Goal: Communication & Community: Answer question/provide support

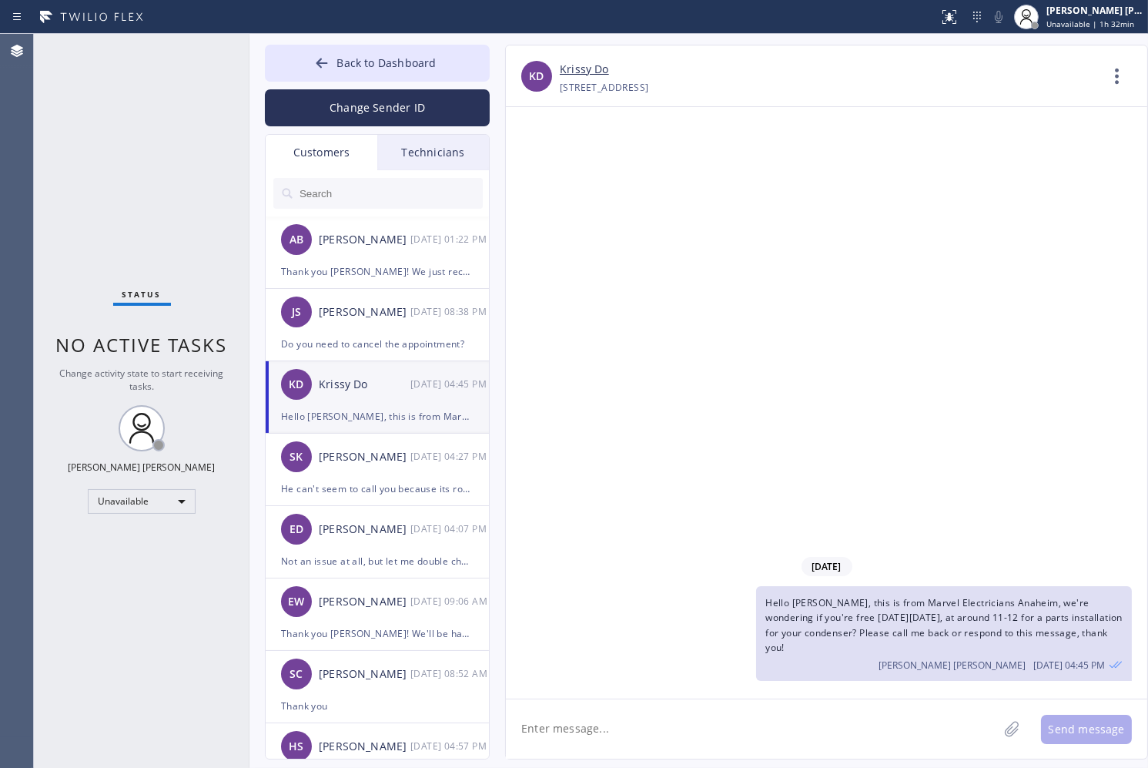
click at [647, 732] on textarea at bounding box center [752, 728] width 492 height 59
paste textarea "Hello [PERSON_NAME], I work with the technicians [PERSON_NAME] and [PERSON_NAME…"
type textarea "Hello [PERSON_NAME], I work with the technicians [PERSON_NAME] and [PERSON_NAME…"
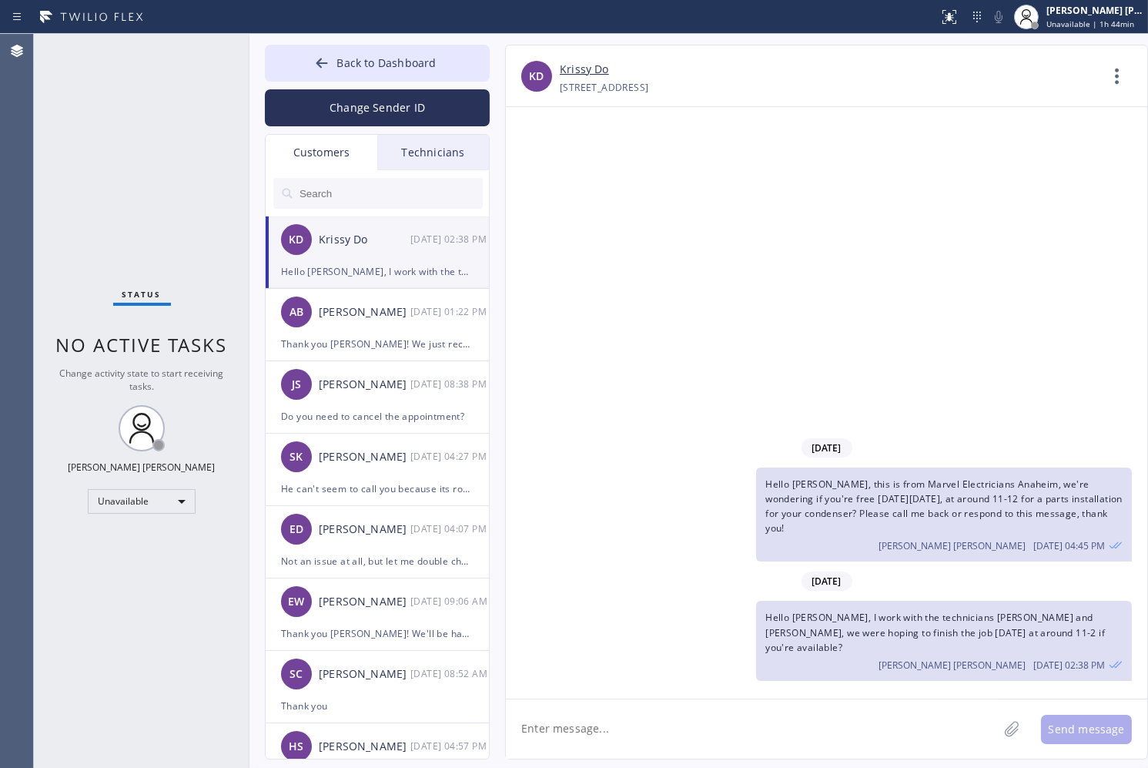
click at [794, 134] on div "[DATE] Hello [PERSON_NAME], this is from Marvel Electricians [GEOGRAPHIC_DATA],…" at bounding box center [826, 402] width 641 height 591
click at [1070, 85] on div "[PHONE_NUMBER] Choose phone number [PHONE_NUMBER] [STREET_ADDRESS]" at bounding box center [829, 88] width 539 height 18
click at [965, 19] on div at bounding box center [949, 17] width 34 height 18
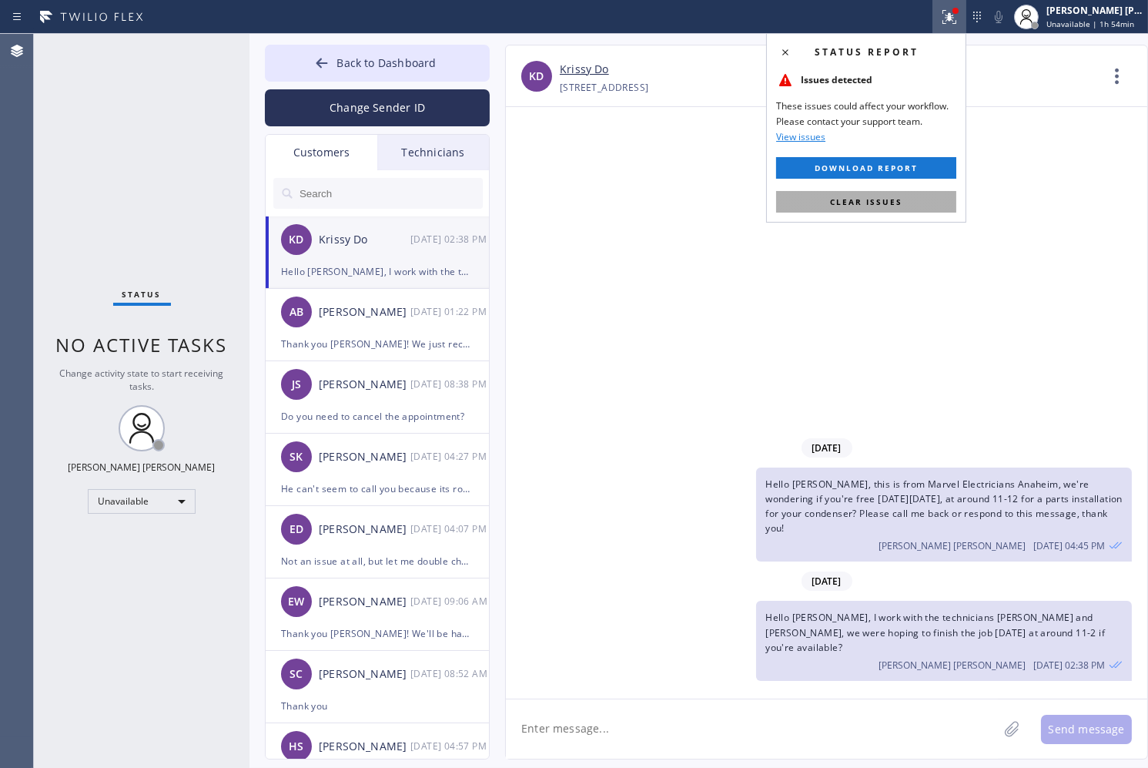
click at [912, 199] on button "Clear issues" at bounding box center [866, 202] width 180 height 22
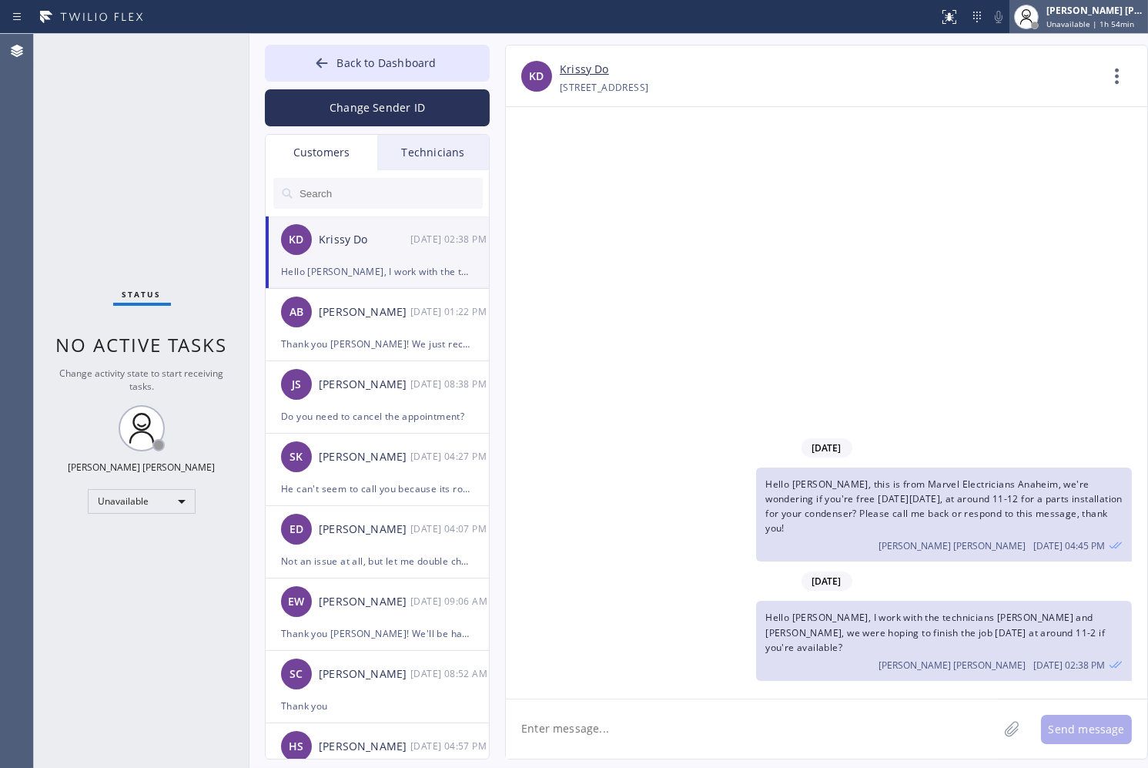
click at [1118, 12] on div "[PERSON_NAME] [PERSON_NAME]" at bounding box center [1094, 10] width 97 height 13
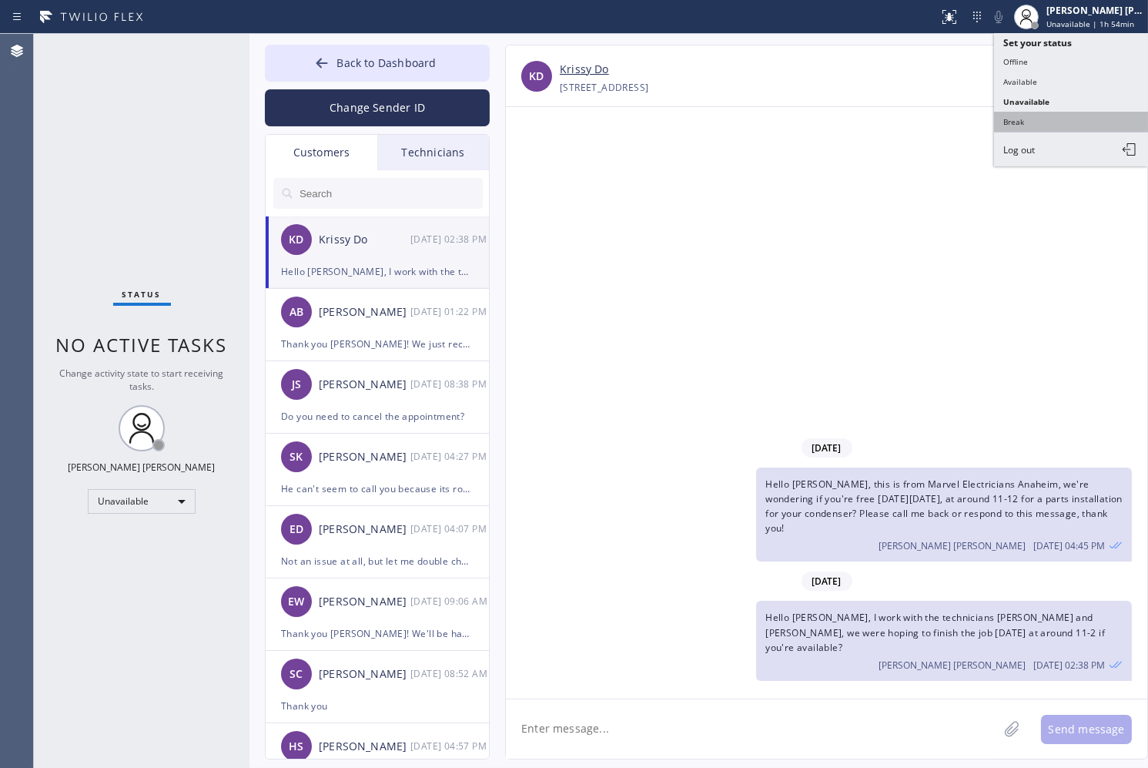
click at [1086, 123] on button "Break" at bounding box center [1071, 122] width 154 height 20
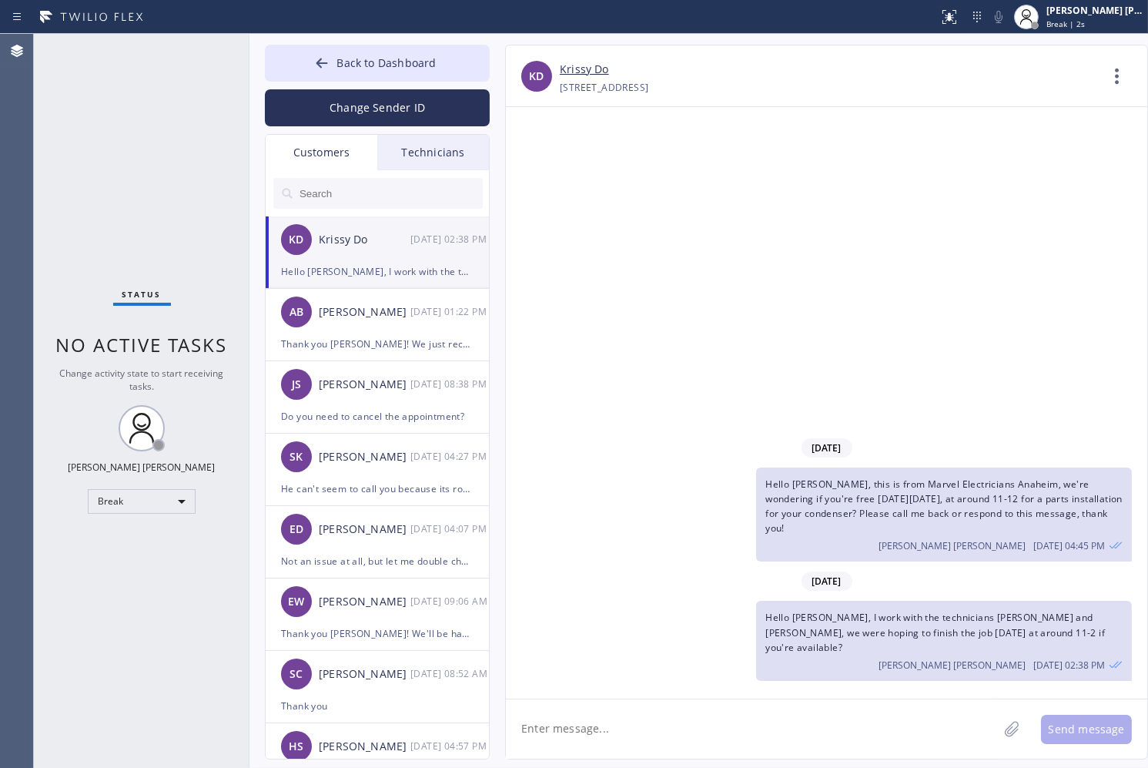
click at [632, 149] on div "[DATE] Hello [PERSON_NAME], this is from Marvel Electricians [GEOGRAPHIC_DATA],…" at bounding box center [826, 402] width 641 height 591
click at [621, 147] on div "[DATE] Hello [PERSON_NAME], this is from Marvel Electricians [GEOGRAPHIC_DATA],…" at bounding box center [826, 402] width 641 height 591
click at [544, 169] on div "[DATE] Hello [PERSON_NAME], this is from Marvel Electricians [GEOGRAPHIC_DATA],…" at bounding box center [826, 402] width 641 height 591
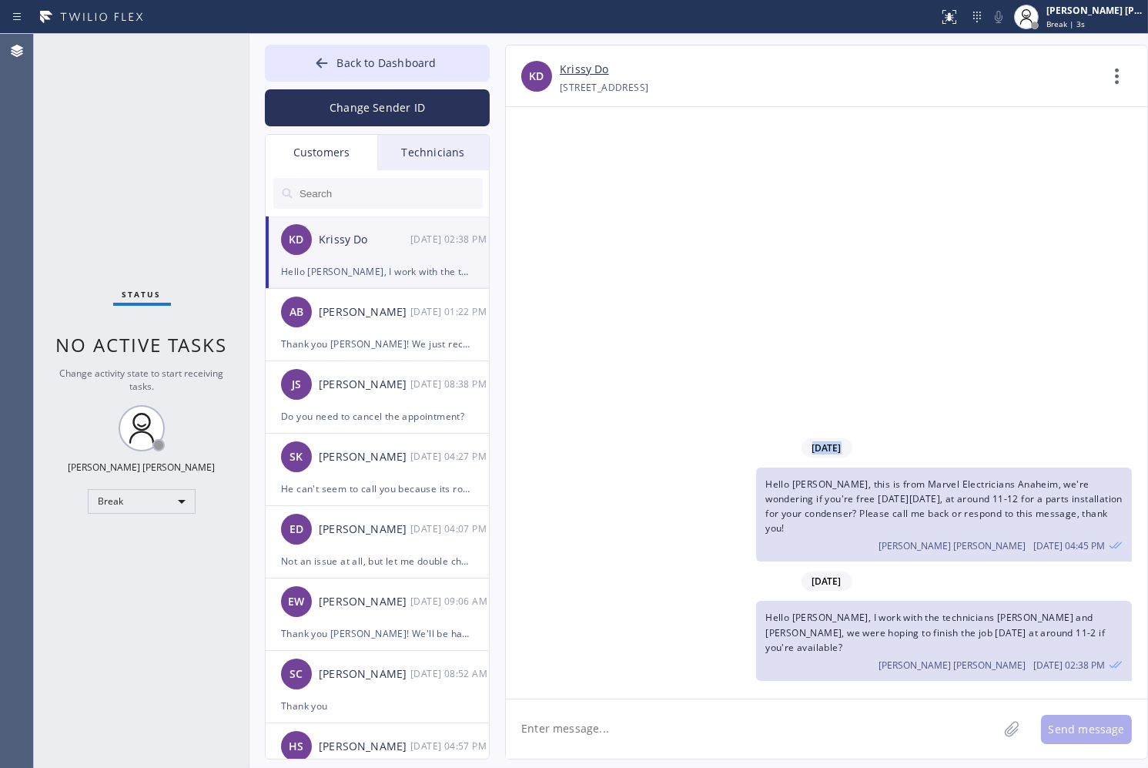
click at [544, 169] on div "[DATE] Hello [PERSON_NAME], this is from Marvel Electricians [GEOGRAPHIC_DATA],…" at bounding box center [826, 402] width 641 height 591
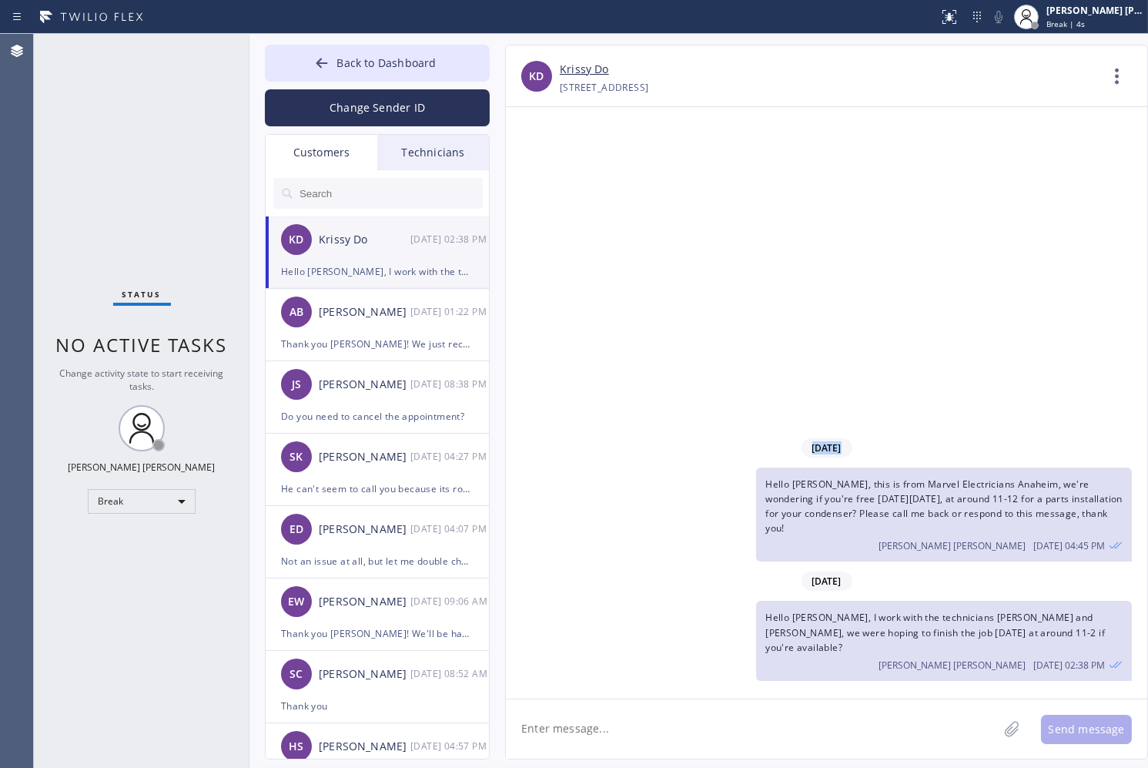
click at [544, 169] on div "[DATE] Hello [PERSON_NAME], this is from Marvel Electricians [GEOGRAPHIC_DATA],…" at bounding box center [826, 402] width 641 height 591
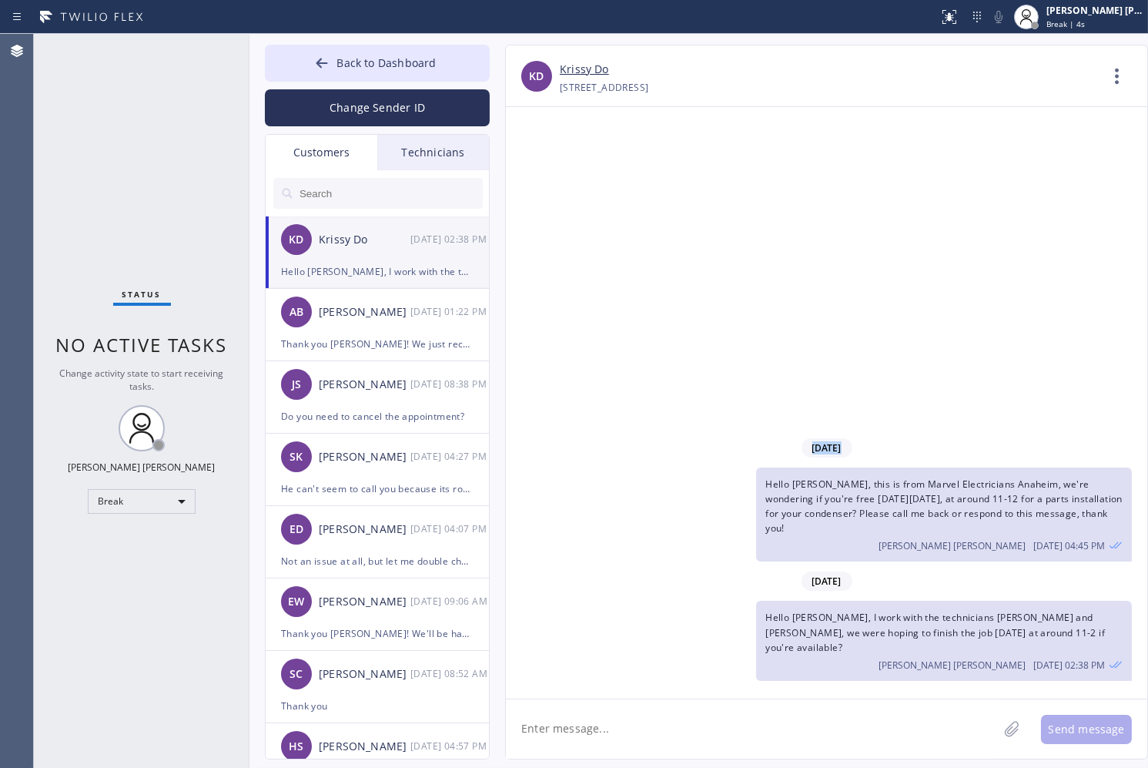
click at [544, 169] on div "[DATE] Hello [PERSON_NAME], this is from Marvel Electricians [GEOGRAPHIC_DATA],…" at bounding box center [826, 402] width 641 height 591
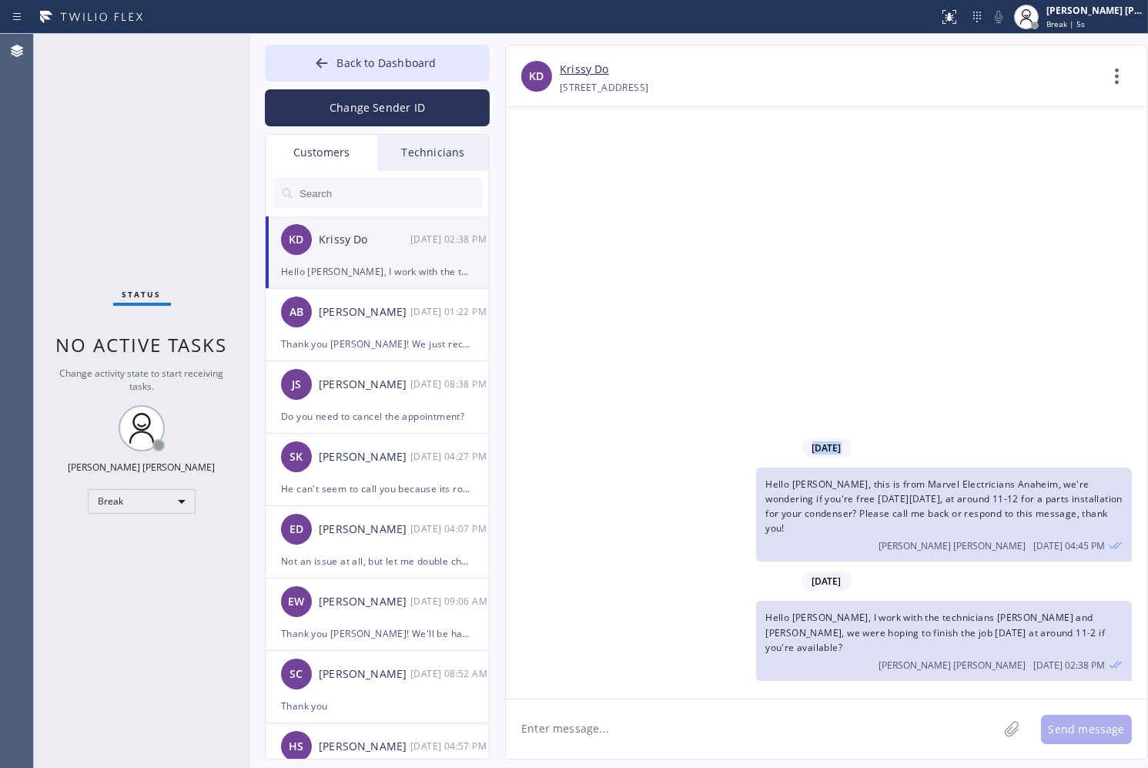
click at [544, 169] on div "[DATE] Hello [PERSON_NAME], this is from Marvel Electricians [GEOGRAPHIC_DATA],…" at bounding box center [826, 402] width 641 height 591
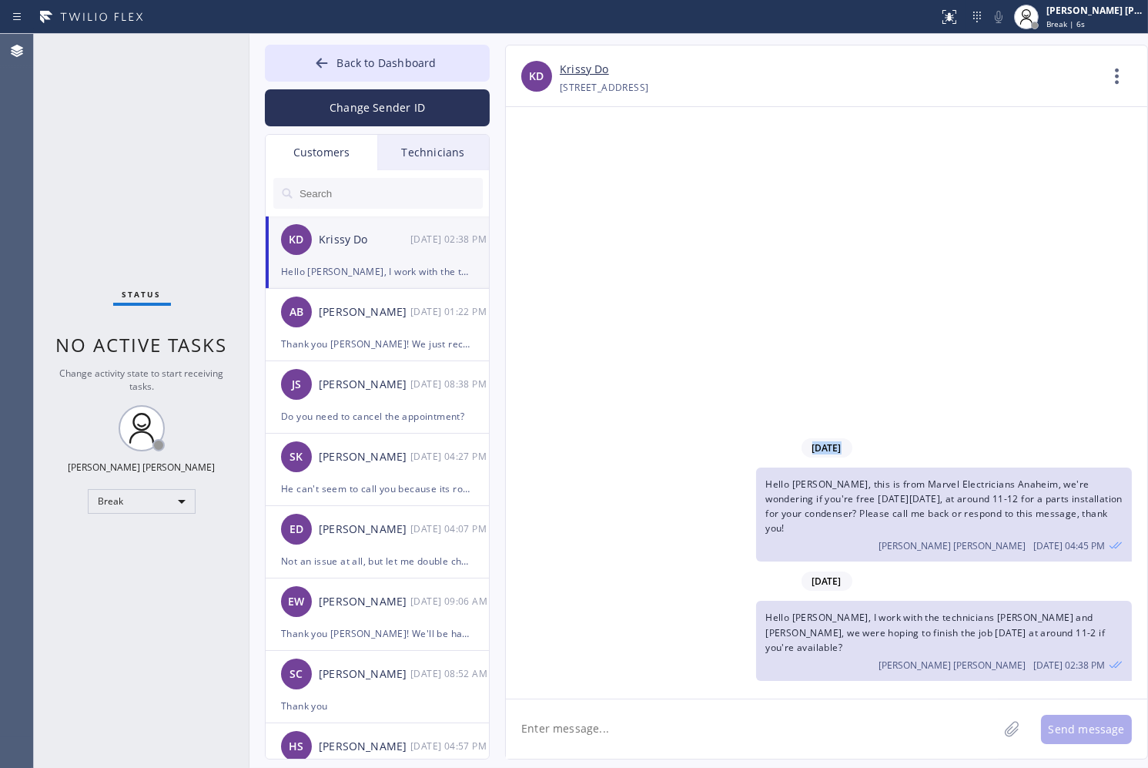
click at [544, 169] on div "[DATE] Hello [PERSON_NAME], this is from Marvel Electricians [GEOGRAPHIC_DATA],…" at bounding box center [826, 402] width 641 height 591
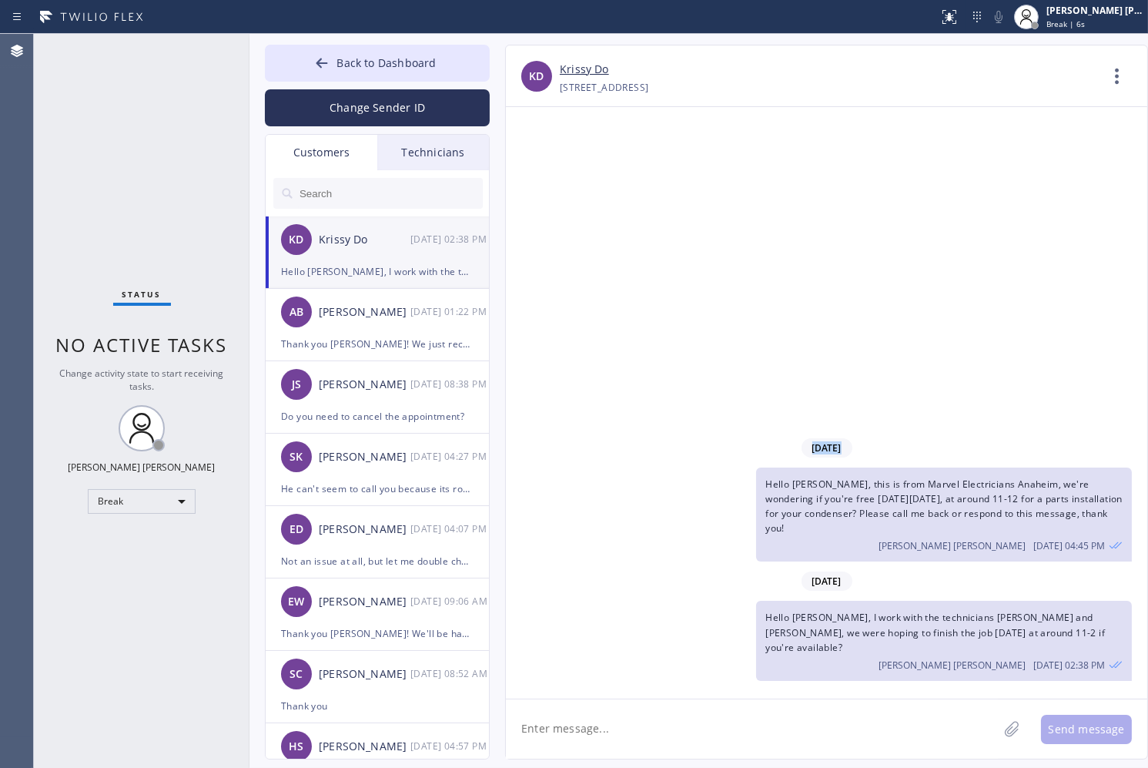
click at [544, 169] on div "[DATE] Hello [PERSON_NAME], this is from Marvel Electricians [GEOGRAPHIC_DATA],…" at bounding box center [826, 402] width 641 height 591
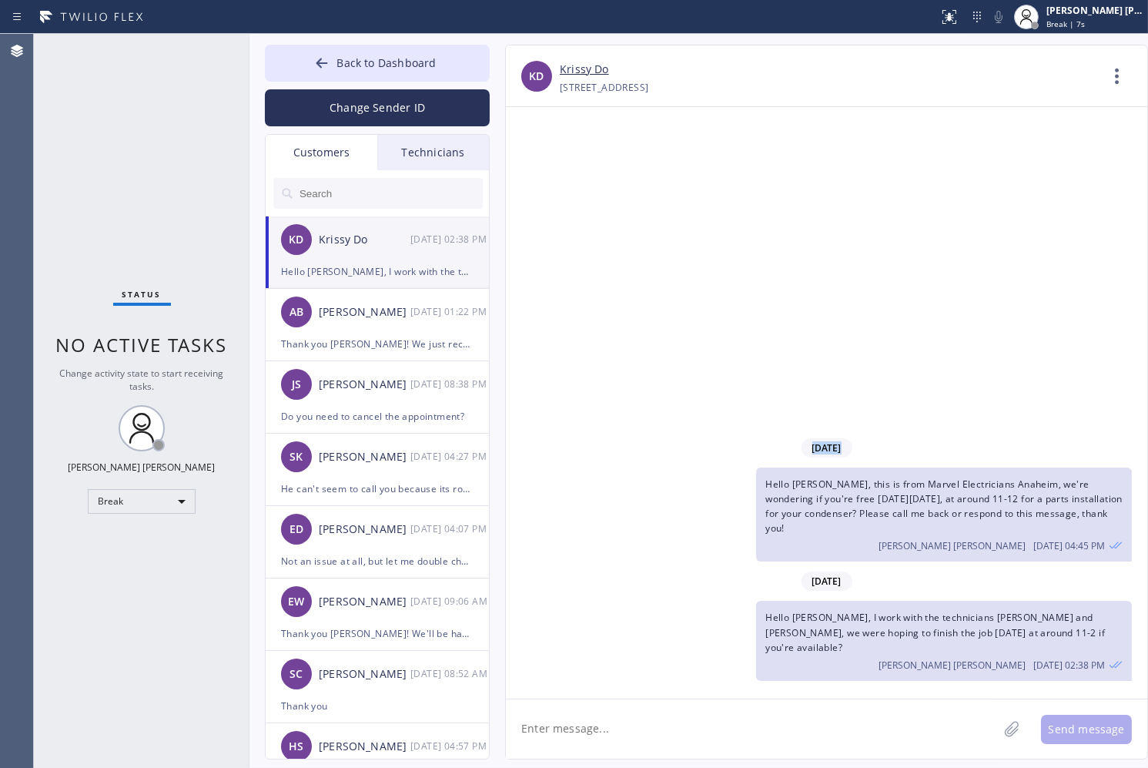
click at [544, 169] on div "[DATE] Hello [PERSON_NAME], this is from Marvel Electricians [GEOGRAPHIC_DATA],…" at bounding box center [826, 402] width 641 height 591
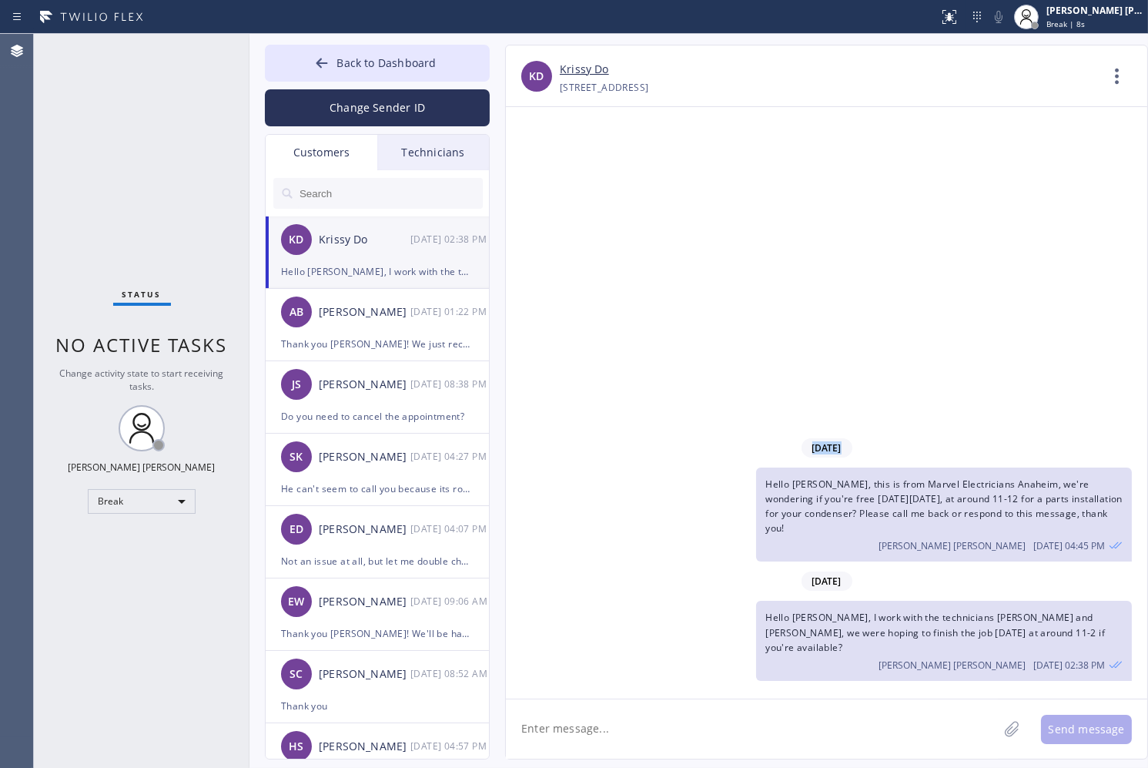
click at [544, 169] on div "[DATE] Hello [PERSON_NAME], this is from Marvel Electricians [GEOGRAPHIC_DATA],…" at bounding box center [826, 402] width 641 height 591
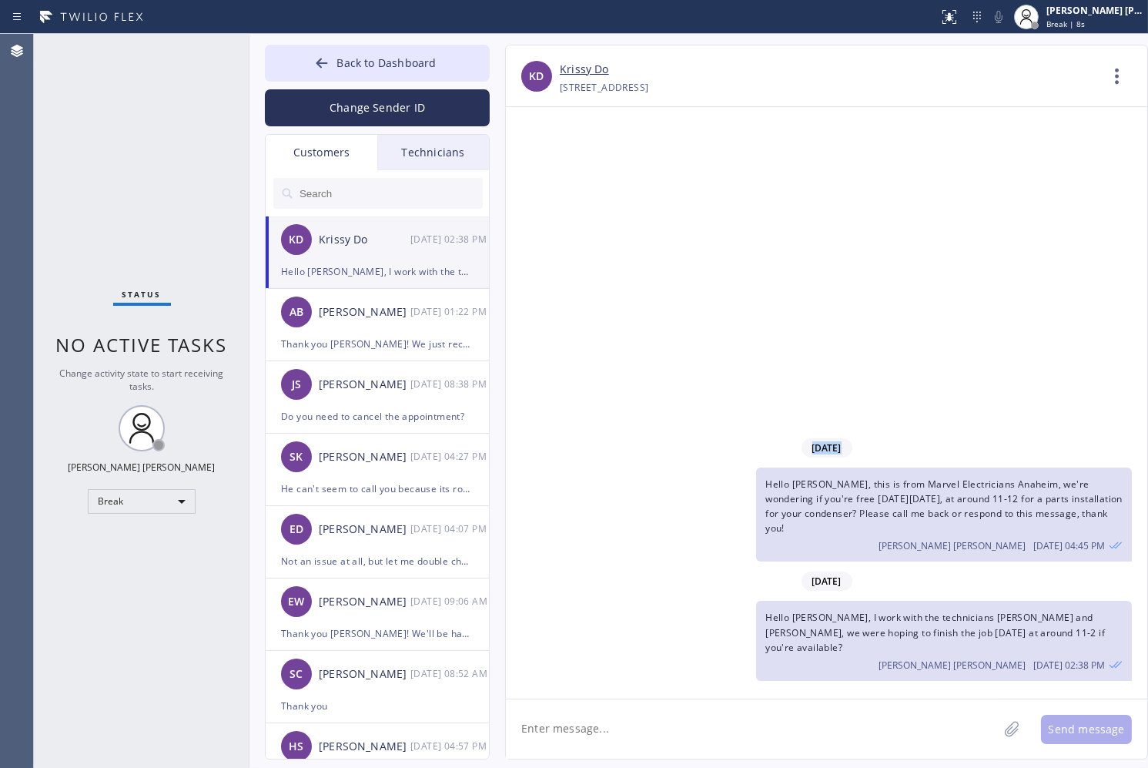
click at [544, 169] on div "[DATE] Hello [PERSON_NAME], this is from Marvel Electricians [GEOGRAPHIC_DATA],…" at bounding box center [826, 402] width 641 height 591
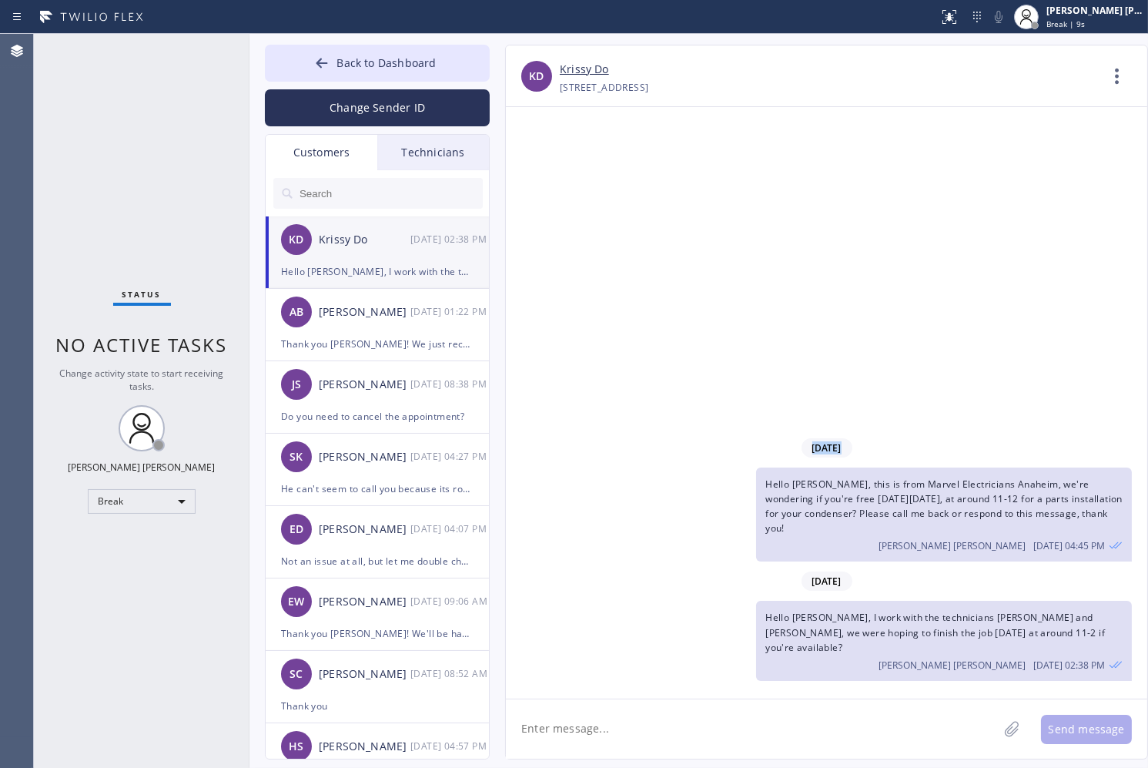
click at [544, 169] on div "[DATE] Hello [PERSON_NAME], this is from Marvel Electricians [GEOGRAPHIC_DATA],…" at bounding box center [826, 402] width 641 height 591
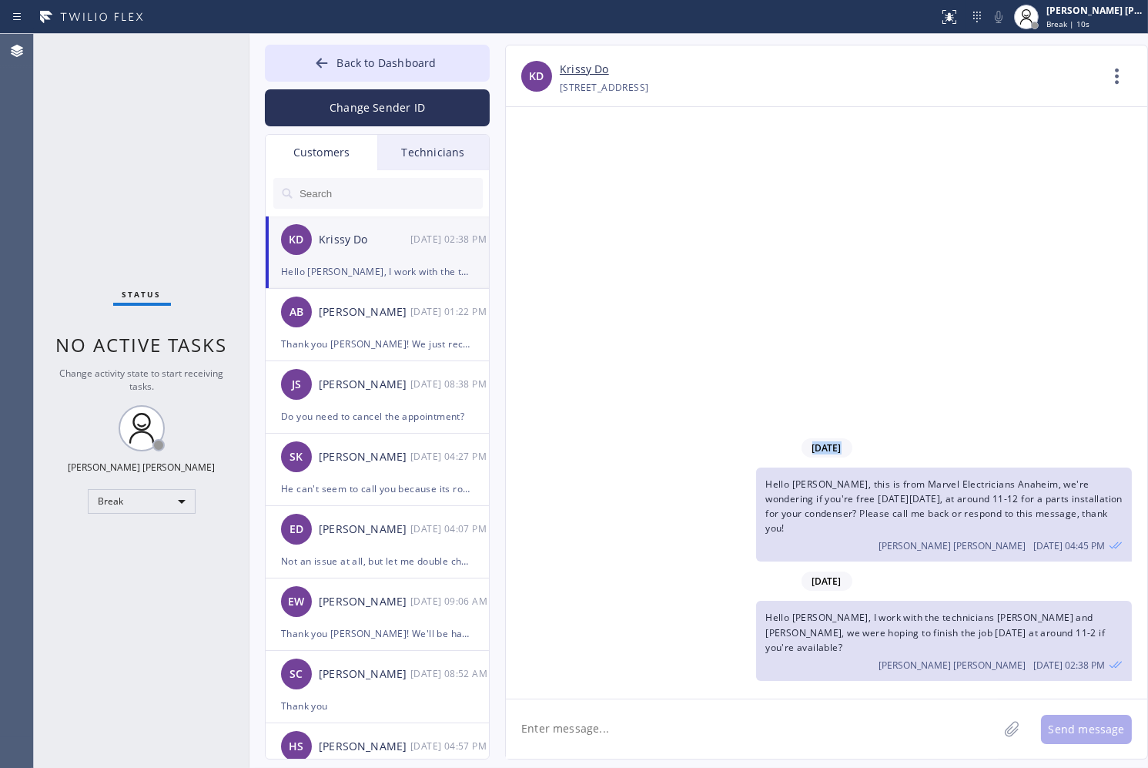
click at [544, 169] on div "[DATE] Hello [PERSON_NAME], this is from Marvel Electricians [GEOGRAPHIC_DATA],…" at bounding box center [826, 402] width 641 height 591
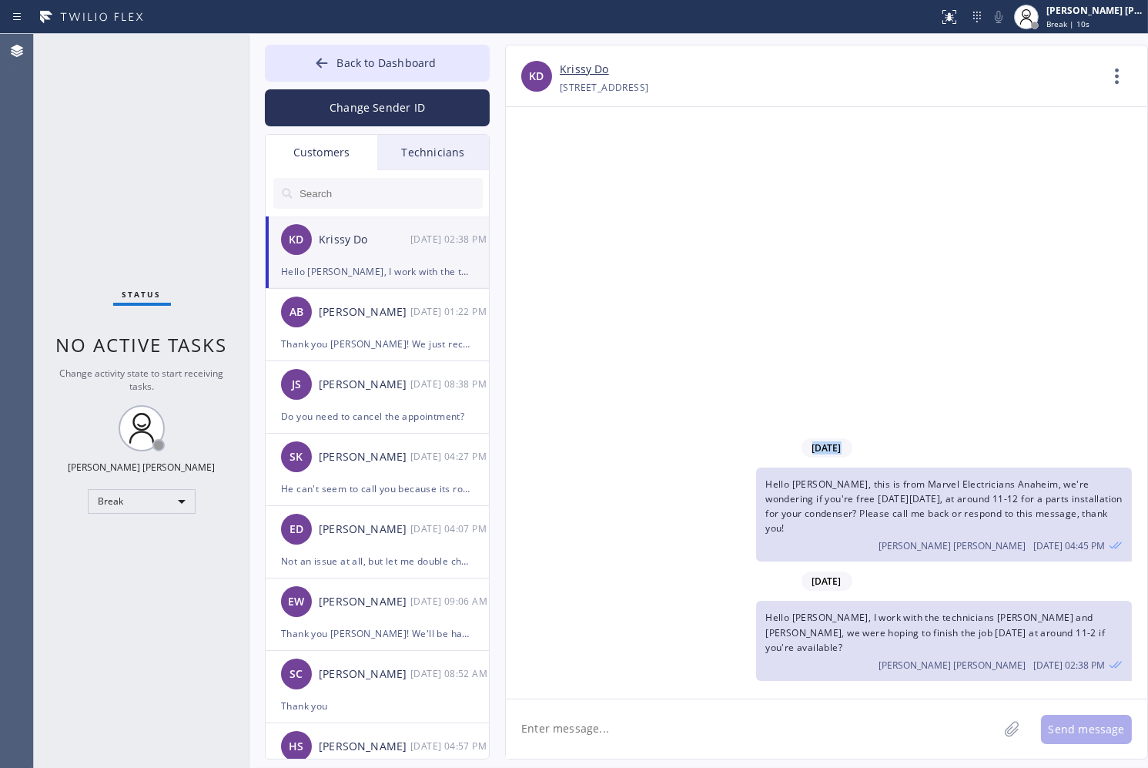
click at [544, 169] on div "[DATE] Hello [PERSON_NAME], this is from Marvel Electricians [GEOGRAPHIC_DATA],…" at bounding box center [826, 402] width 641 height 591
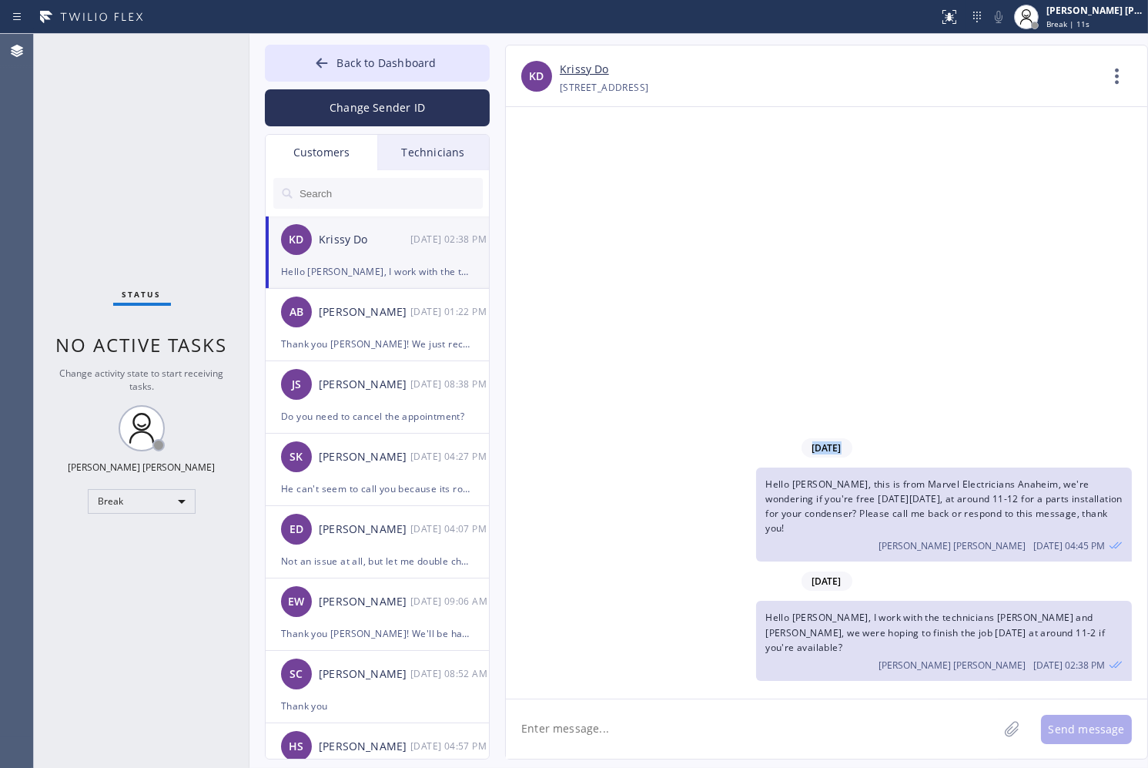
click at [544, 169] on div "[DATE] Hello [PERSON_NAME], this is from Marvel Electricians [GEOGRAPHIC_DATA],…" at bounding box center [826, 402] width 641 height 591
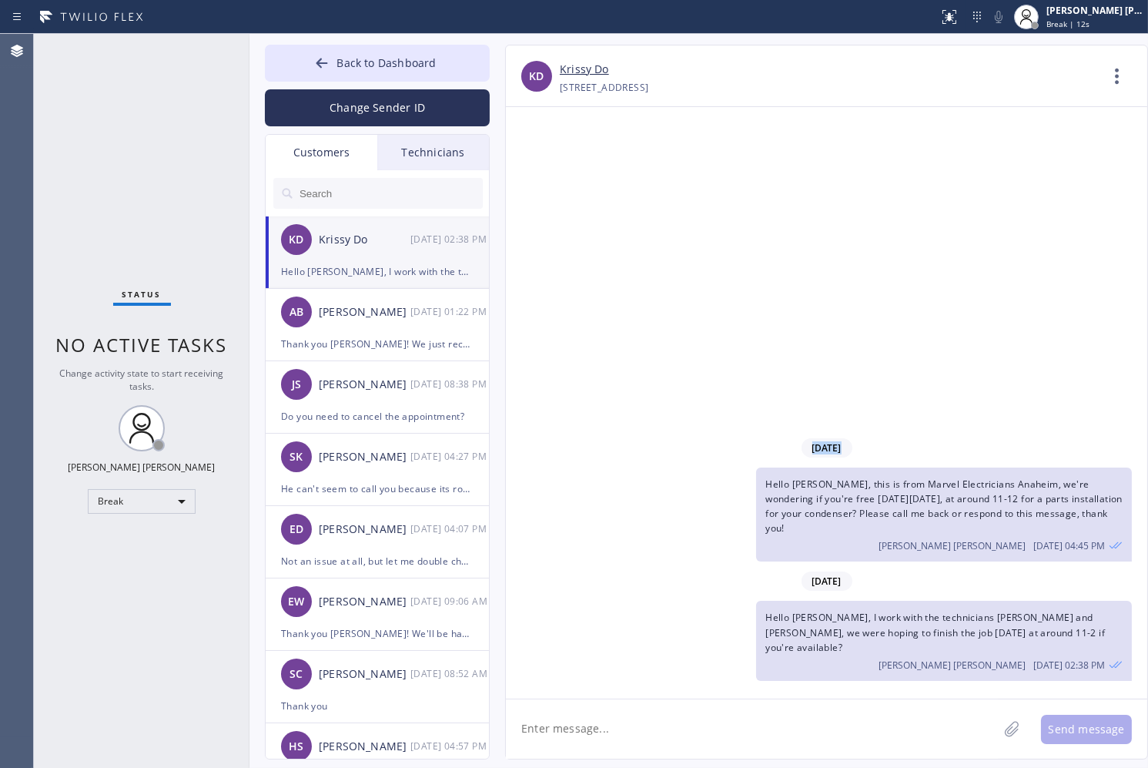
click at [544, 169] on div "[DATE] Hello [PERSON_NAME], this is from Marvel Electricians [GEOGRAPHIC_DATA],…" at bounding box center [826, 402] width 641 height 591
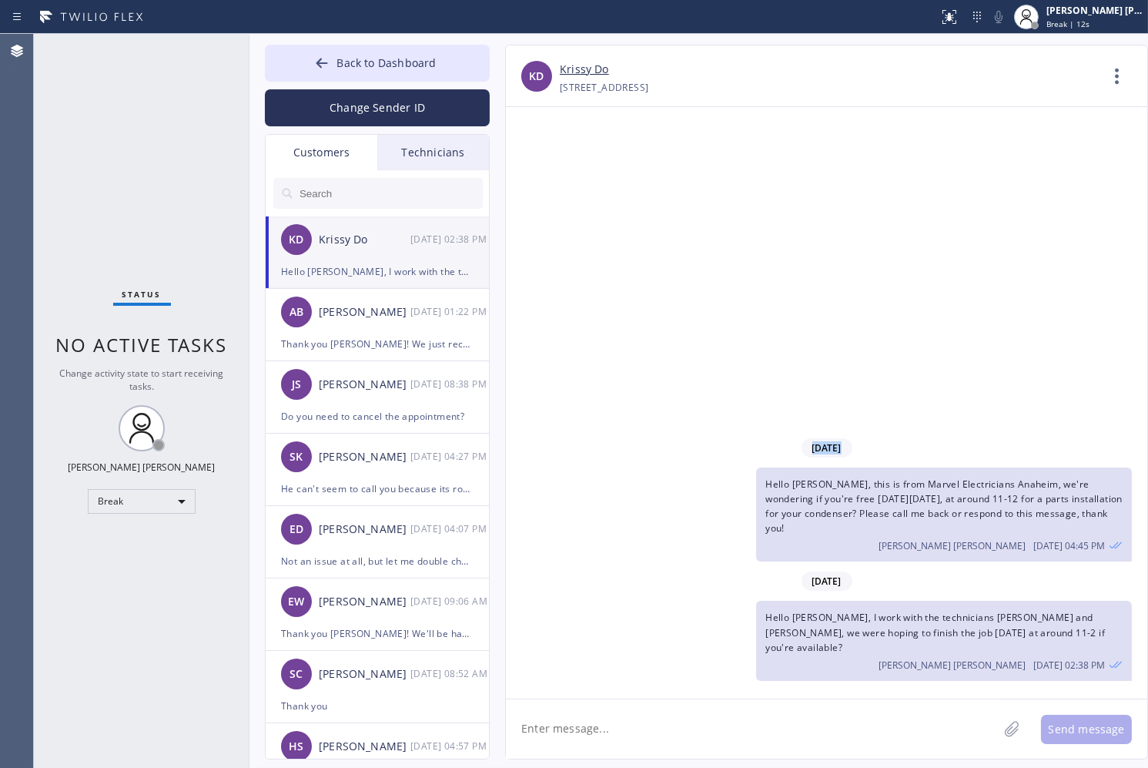
click at [544, 169] on div "[DATE] Hello [PERSON_NAME], this is from Marvel Electricians [GEOGRAPHIC_DATA],…" at bounding box center [826, 402] width 641 height 591
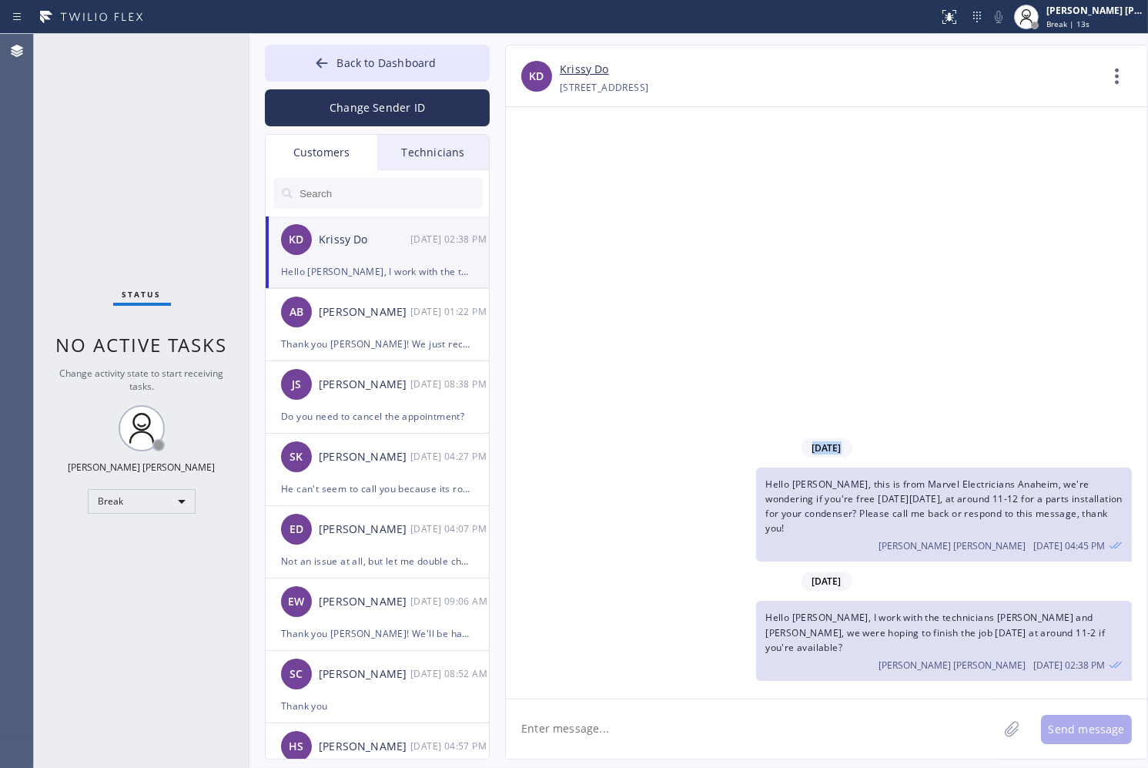
click at [544, 169] on div "[DATE] Hello [PERSON_NAME], this is from Marvel Electricians [GEOGRAPHIC_DATA],…" at bounding box center [826, 402] width 641 height 591
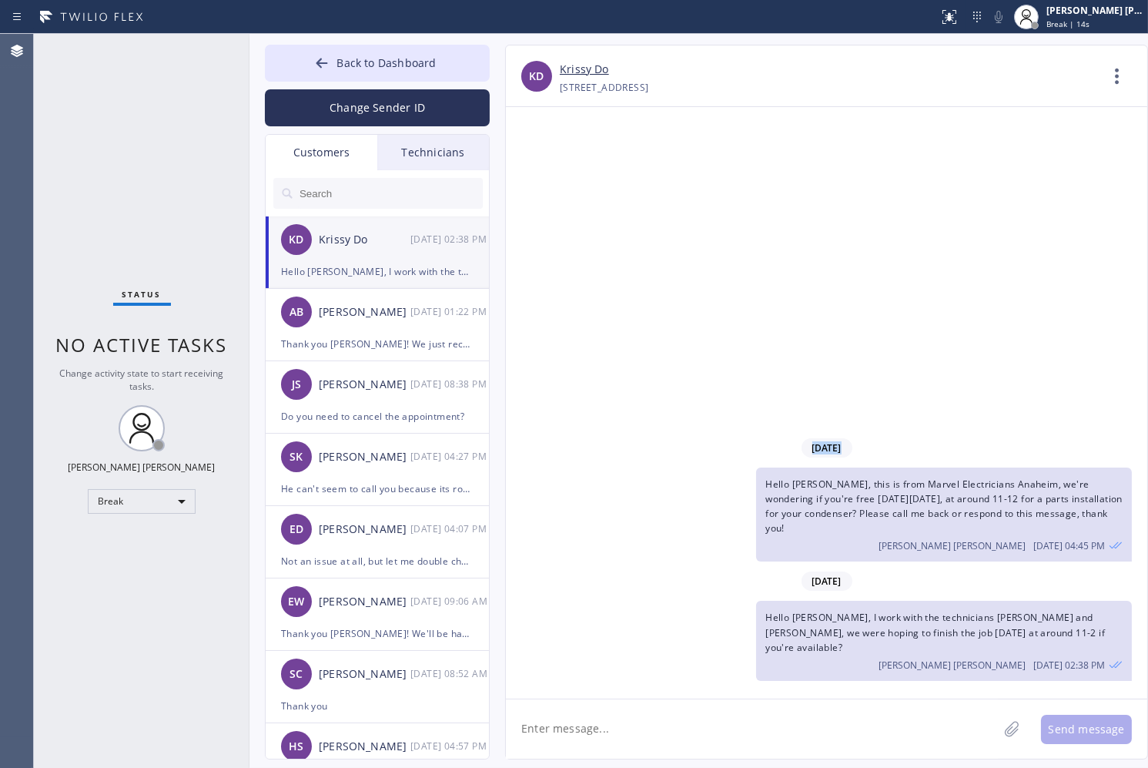
click at [544, 169] on div "[DATE] Hello [PERSON_NAME], this is from Marvel Electricians [GEOGRAPHIC_DATA],…" at bounding box center [826, 402] width 641 height 591
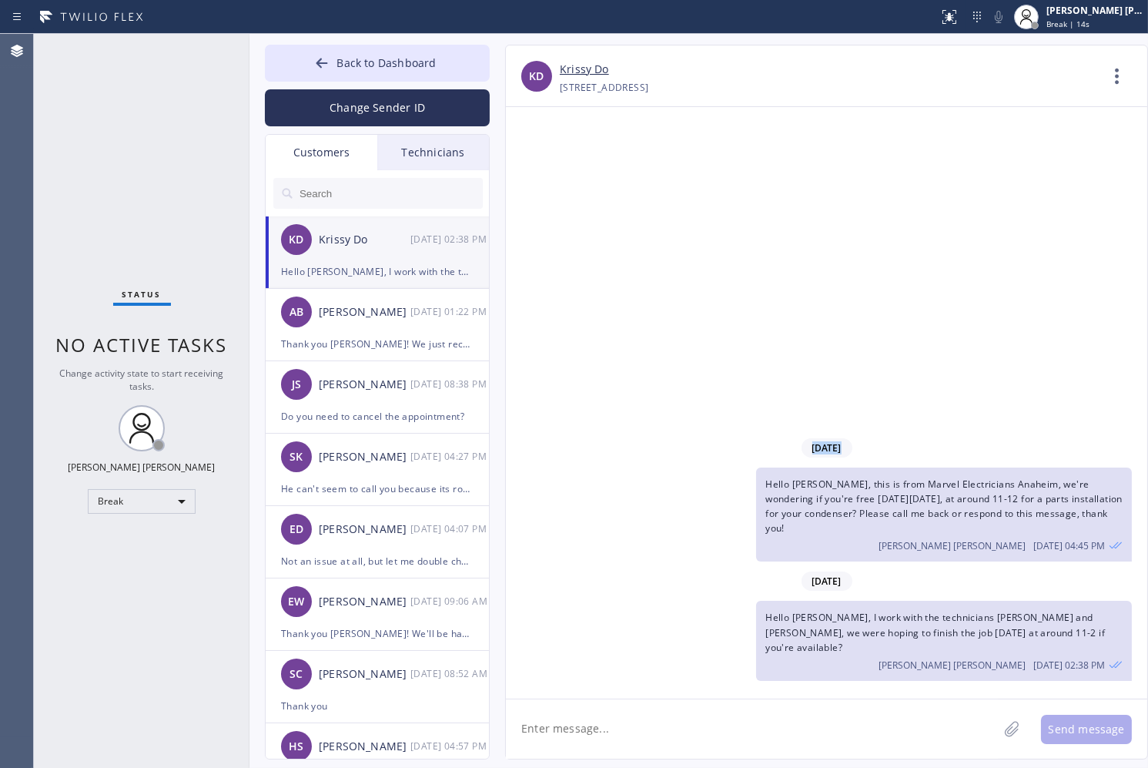
click at [544, 169] on div "[DATE] Hello [PERSON_NAME], this is from Marvel Electricians [GEOGRAPHIC_DATA],…" at bounding box center [826, 402] width 641 height 591
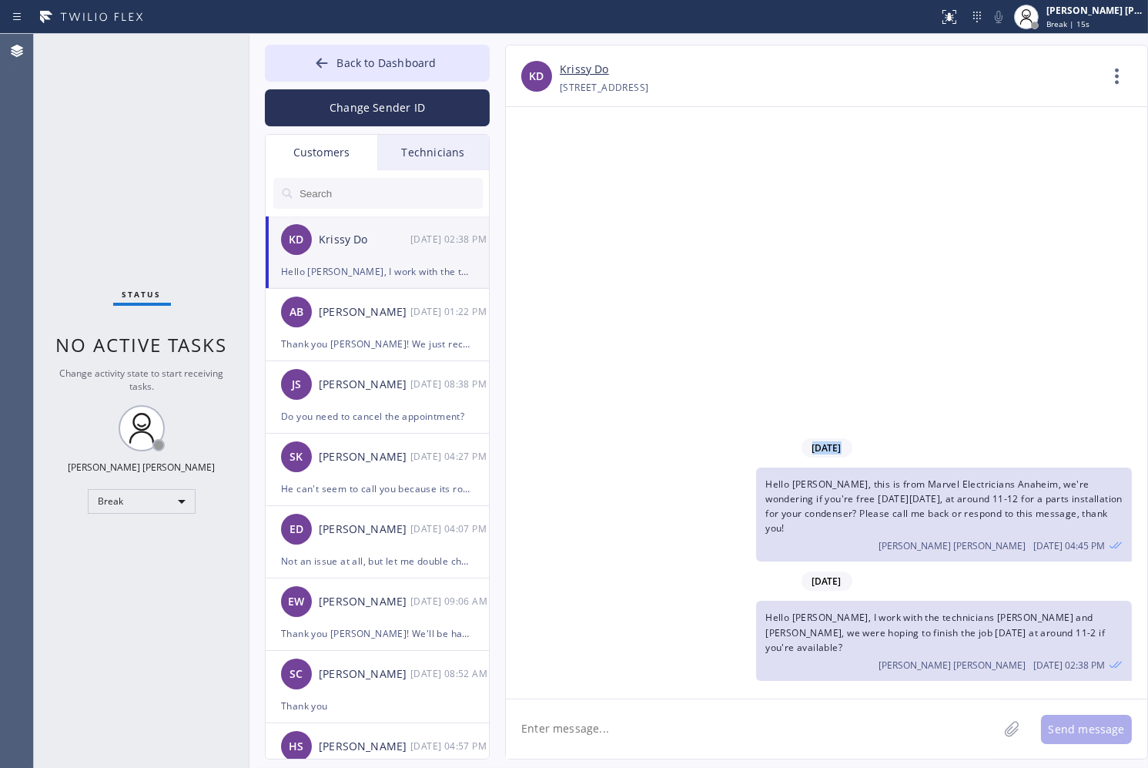
click at [544, 169] on div "[DATE] Hello [PERSON_NAME], this is from Marvel Electricians [GEOGRAPHIC_DATA],…" at bounding box center [826, 402] width 641 height 591
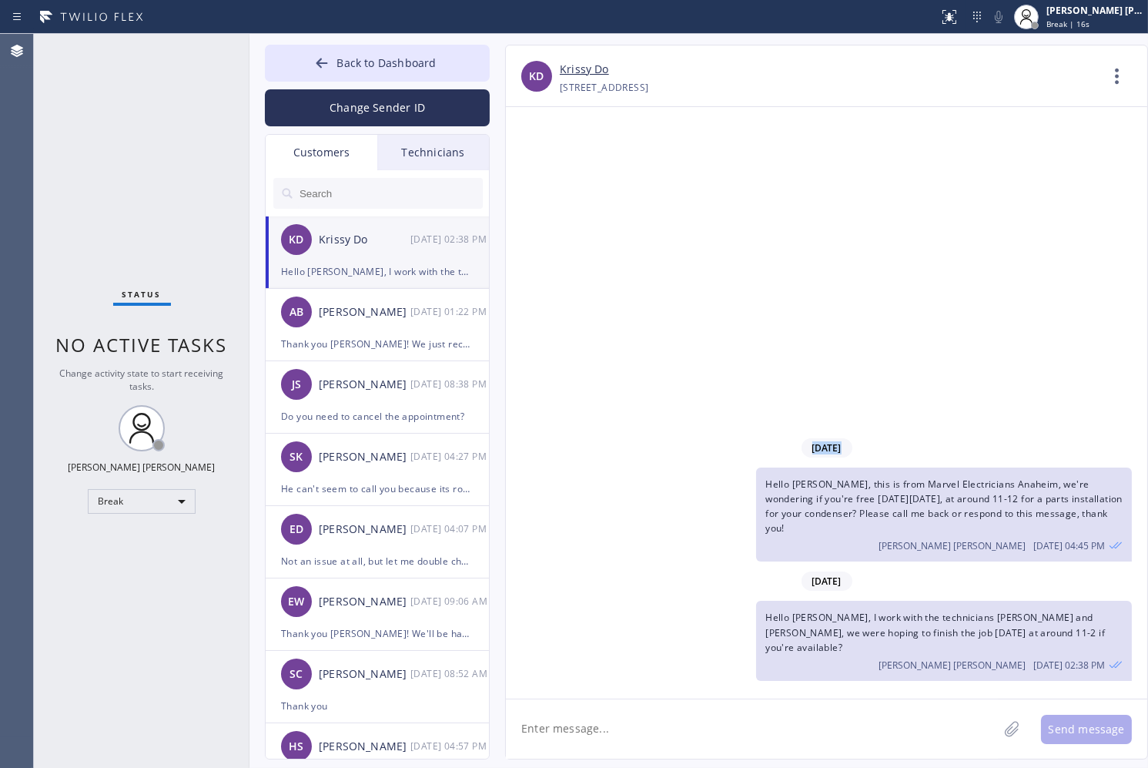
click at [544, 169] on div "[DATE] Hello [PERSON_NAME], this is from Marvel Electricians [GEOGRAPHIC_DATA],…" at bounding box center [826, 402] width 641 height 591
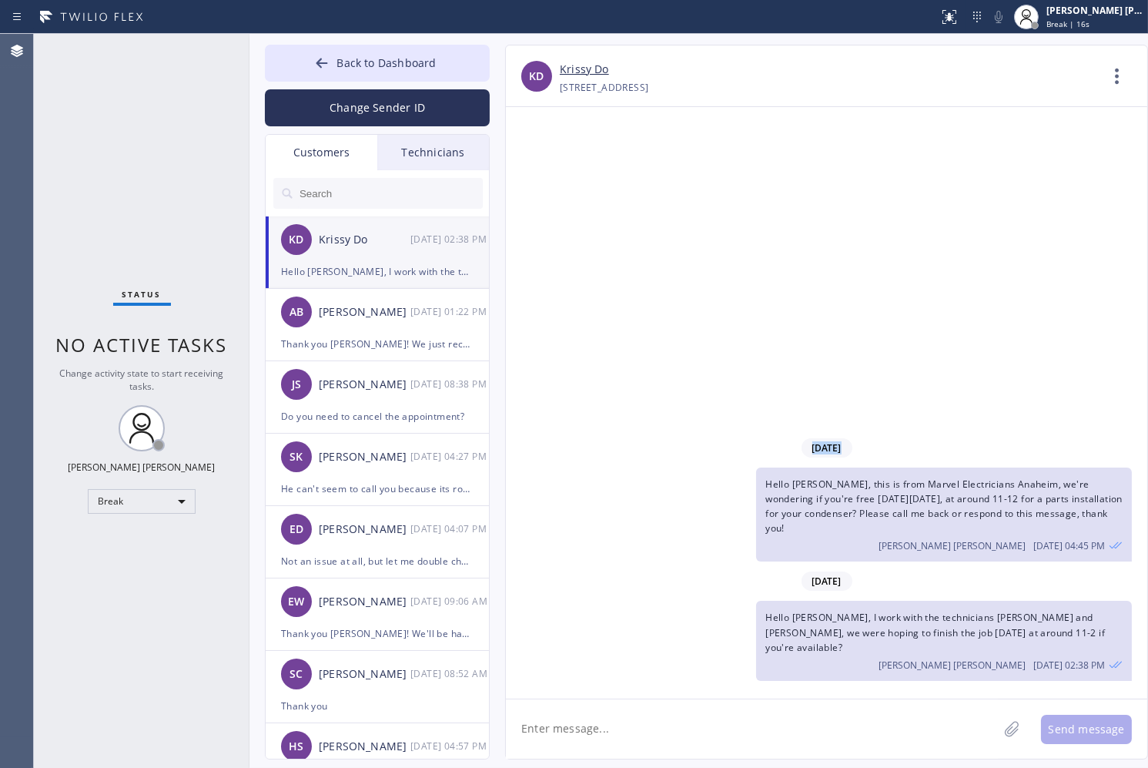
click at [544, 169] on div "[DATE] Hello [PERSON_NAME], this is from Marvel Electricians [GEOGRAPHIC_DATA],…" at bounding box center [826, 402] width 641 height 591
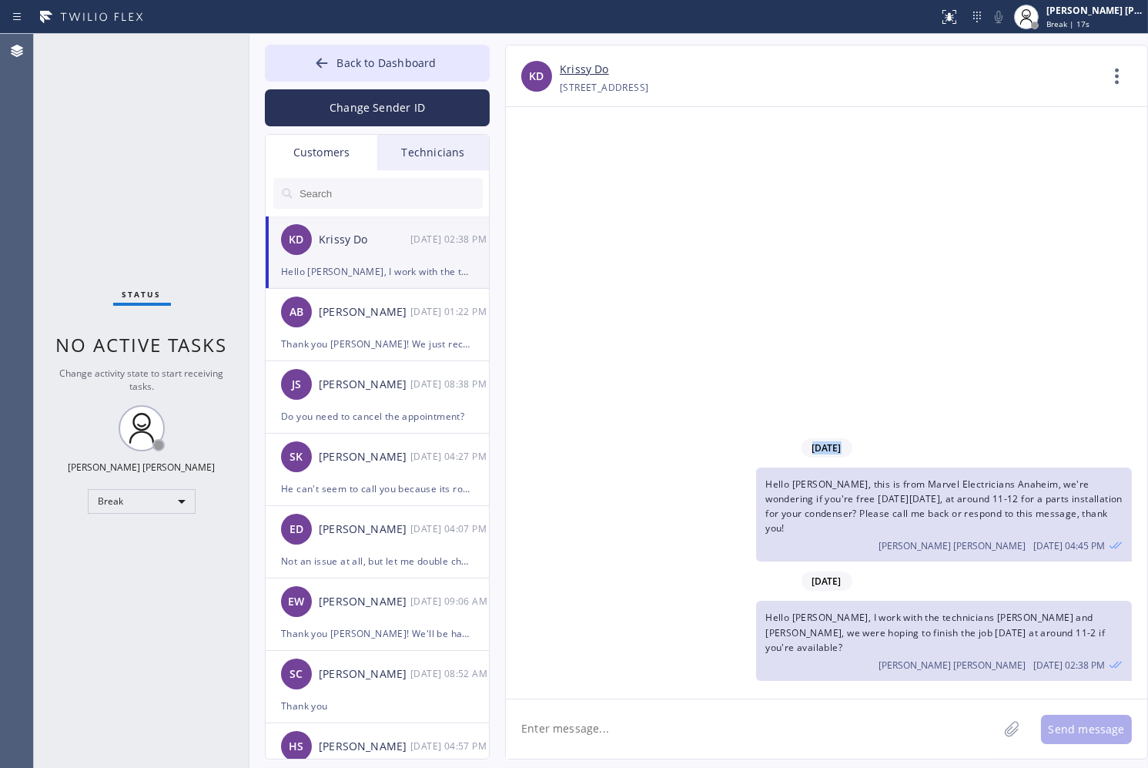
click at [544, 169] on div "[DATE] Hello [PERSON_NAME], this is from Marvel Electricians [GEOGRAPHIC_DATA],…" at bounding box center [826, 402] width 641 height 591
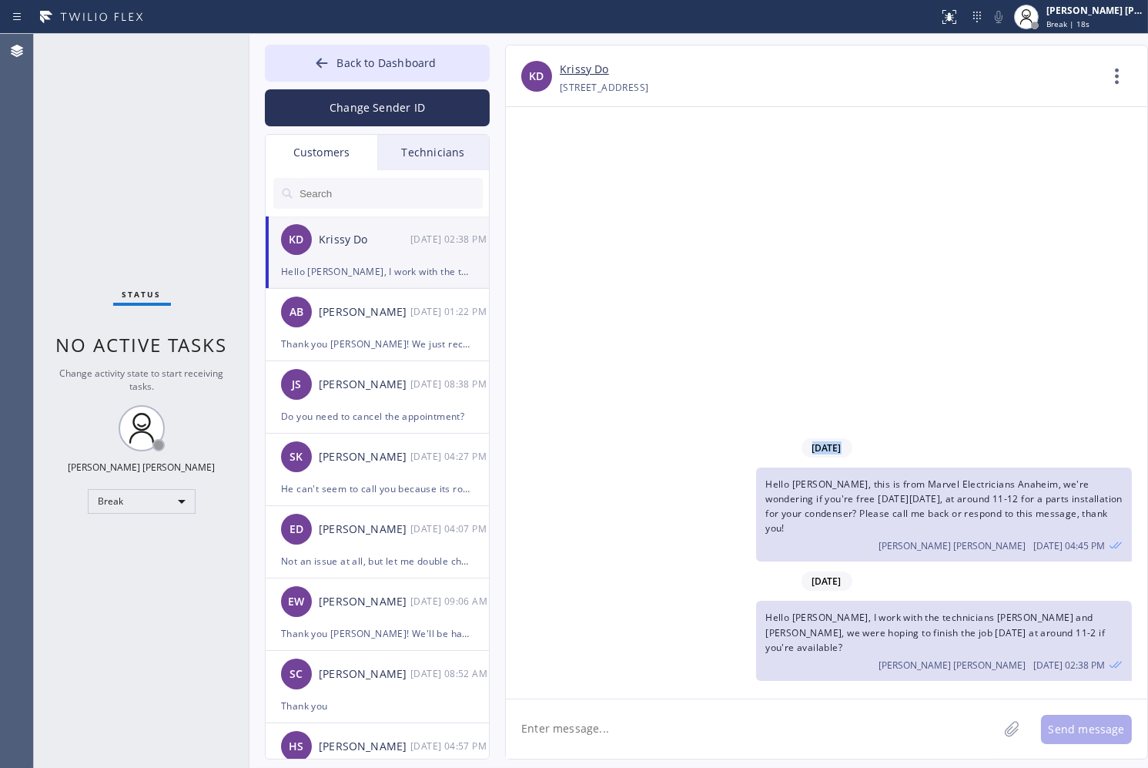
click at [544, 169] on div "[DATE] Hello [PERSON_NAME], this is from Marvel Electricians [GEOGRAPHIC_DATA],…" at bounding box center [826, 402] width 641 height 591
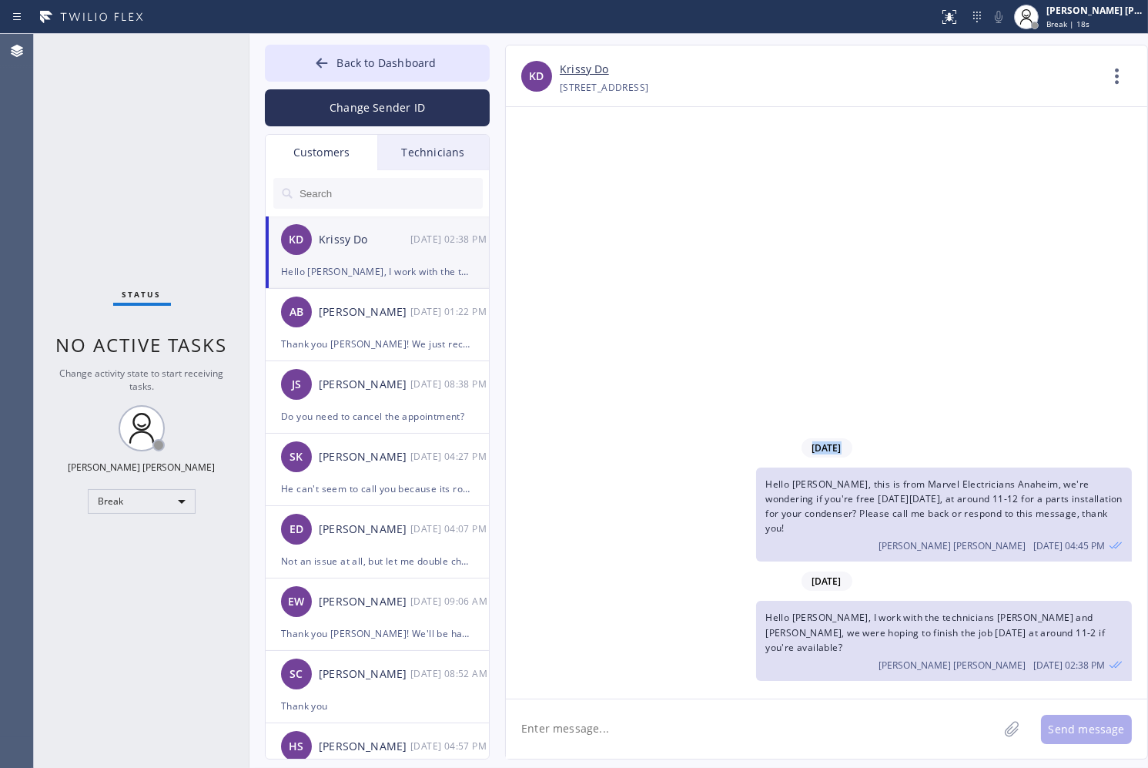
click at [544, 169] on div "[DATE] Hello [PERSON_NAME], this is from Marvel Electricians [GEOGRAPHIC_DATA],…" at bounding box center [826, 402] width 641 height 591
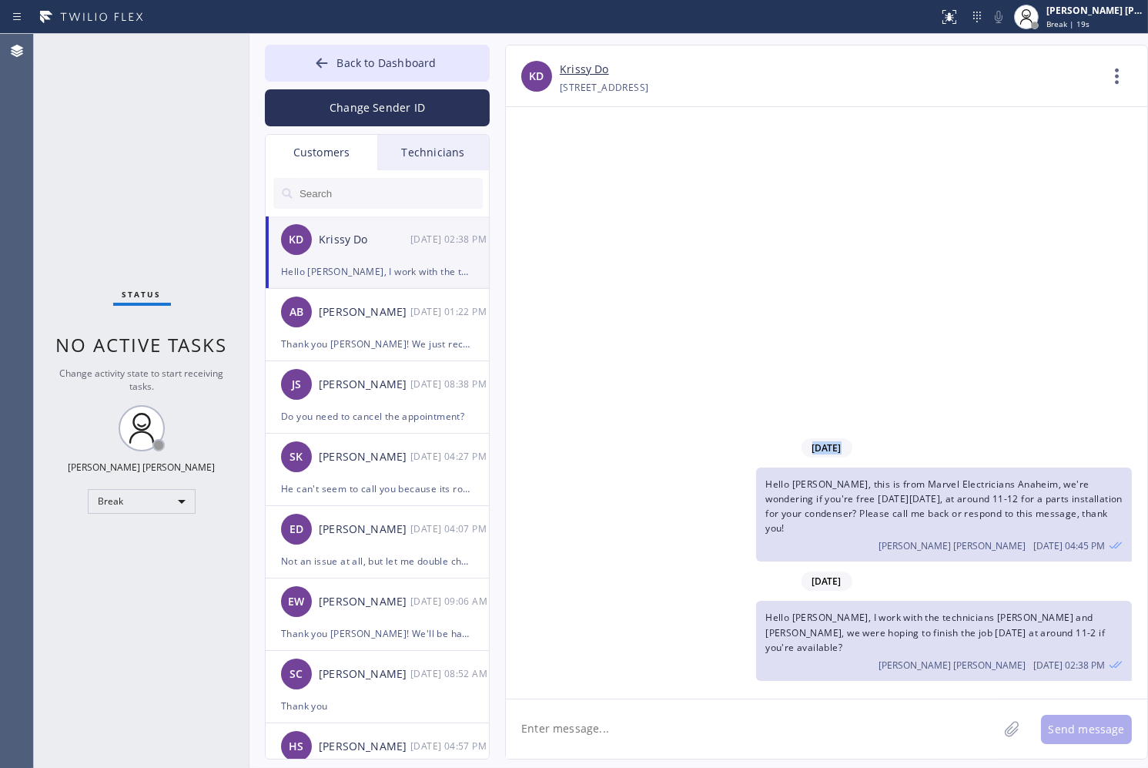
click at [544, 169] on div "[DATE] Hello [PERSON_NAME], this is from Marvel Electricians [GEOGRAPHIC_DATA],…" at bounding box center [826, 402] width 641 height 591
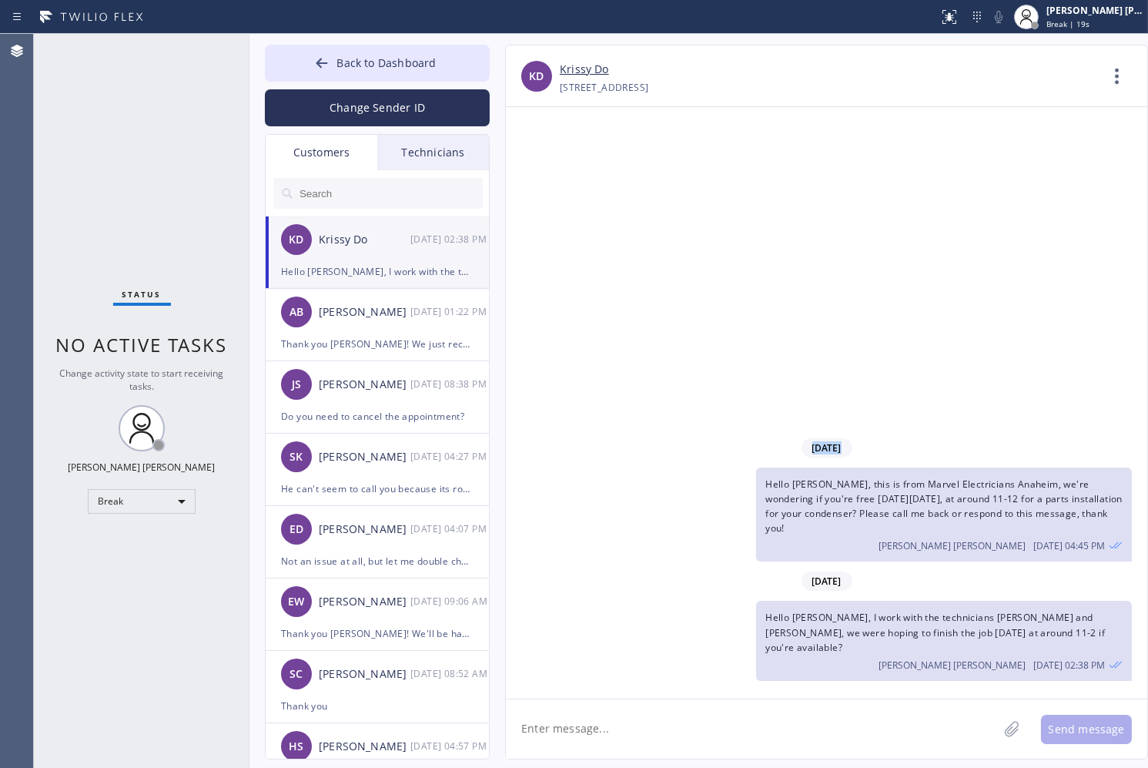
click at [544, 169] on div "[DATE] Hello [PERSON_NAME], this is from Marvel Electricians [GEOGRAPHIC_DATA],…" at bounding box center [826, 402] width 641 height 591
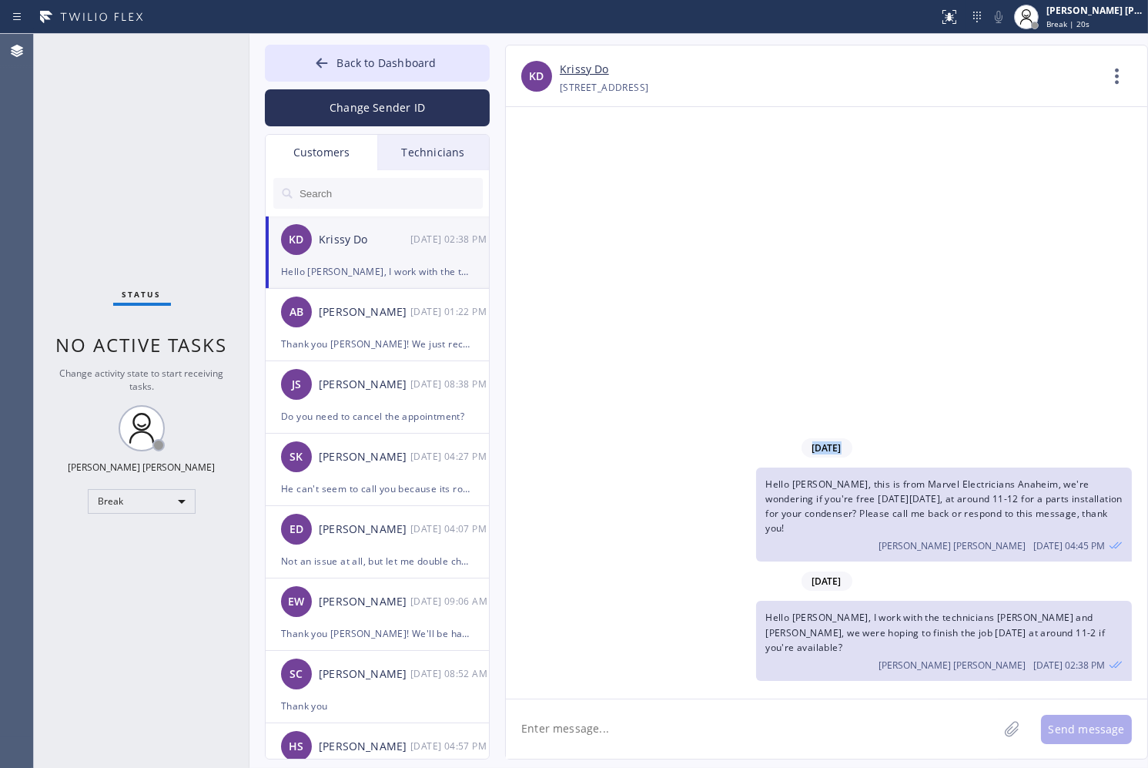
click at [544, 169] on div "[DATE] Hello [PERSON_NAME], this is from Marvel Electricians [GEOGRAPHIC_DATA],…" at bounding box center [826, 402] width 641 height 591
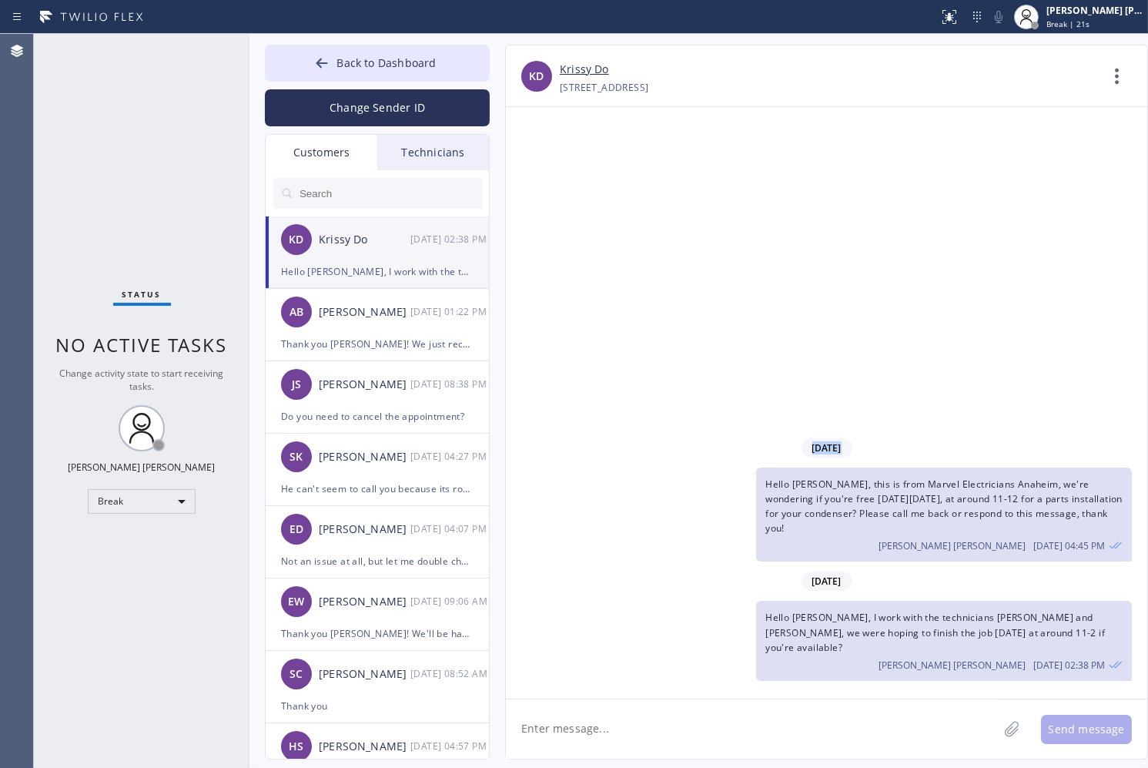
click at [544, 169] on div "[DATE] Hello [PERSON_NAME], this is from Marvel Electricians [GEOGRAPHIC_DATA],…" at bounding box center [826, 402] width 641 height 591
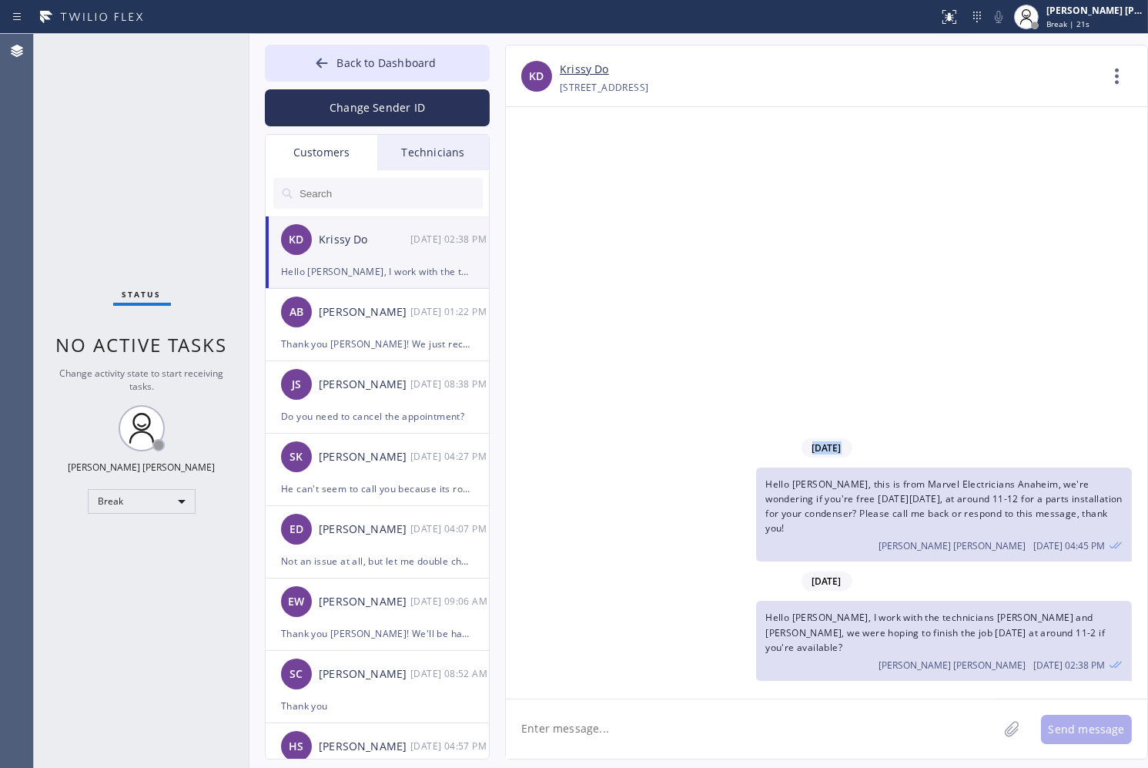
click at [544, 169] on div "[DATE] Hello [PERSON_NAME], this is from Marvel Electricians [GEOGRAPHIC_DATA],…" at bounding box center [826, 402] width 641 height 591
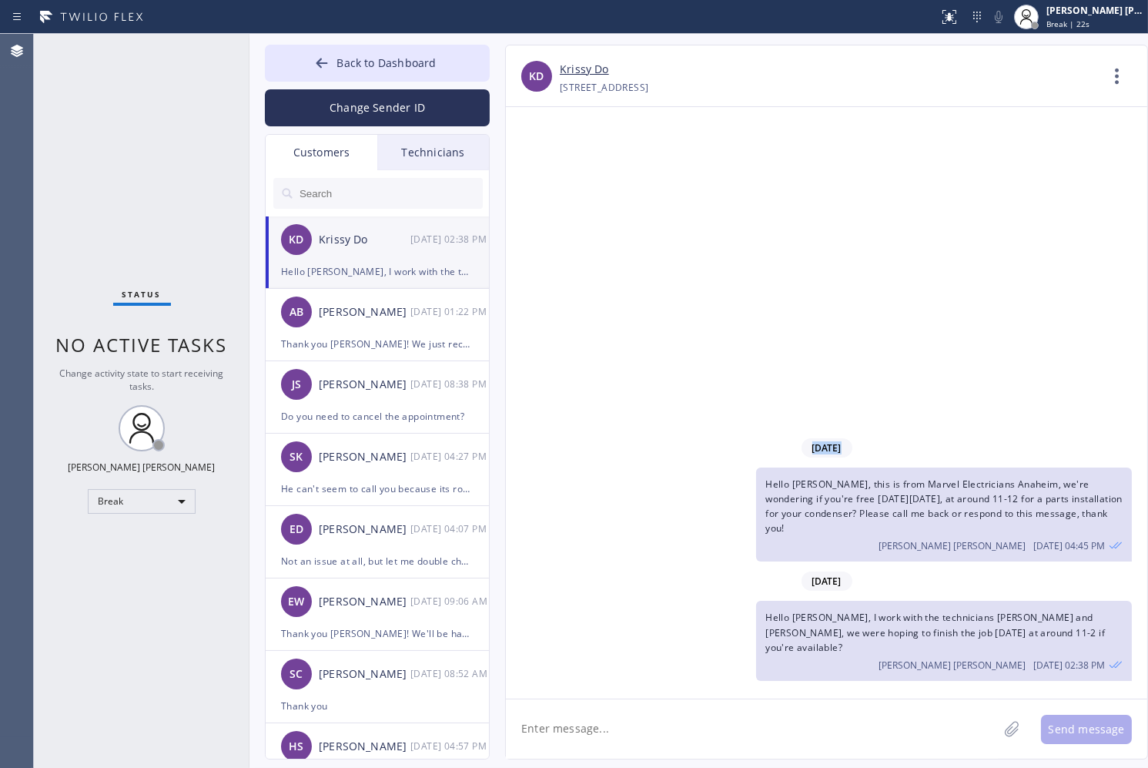
click at [544, 169] on div "[DATE] Hello [PERSON_NAME], this is from Marvel Electricians [GEOGRAPHIC_DATA],…" at bounding box center [826, 402] width 641 height 591
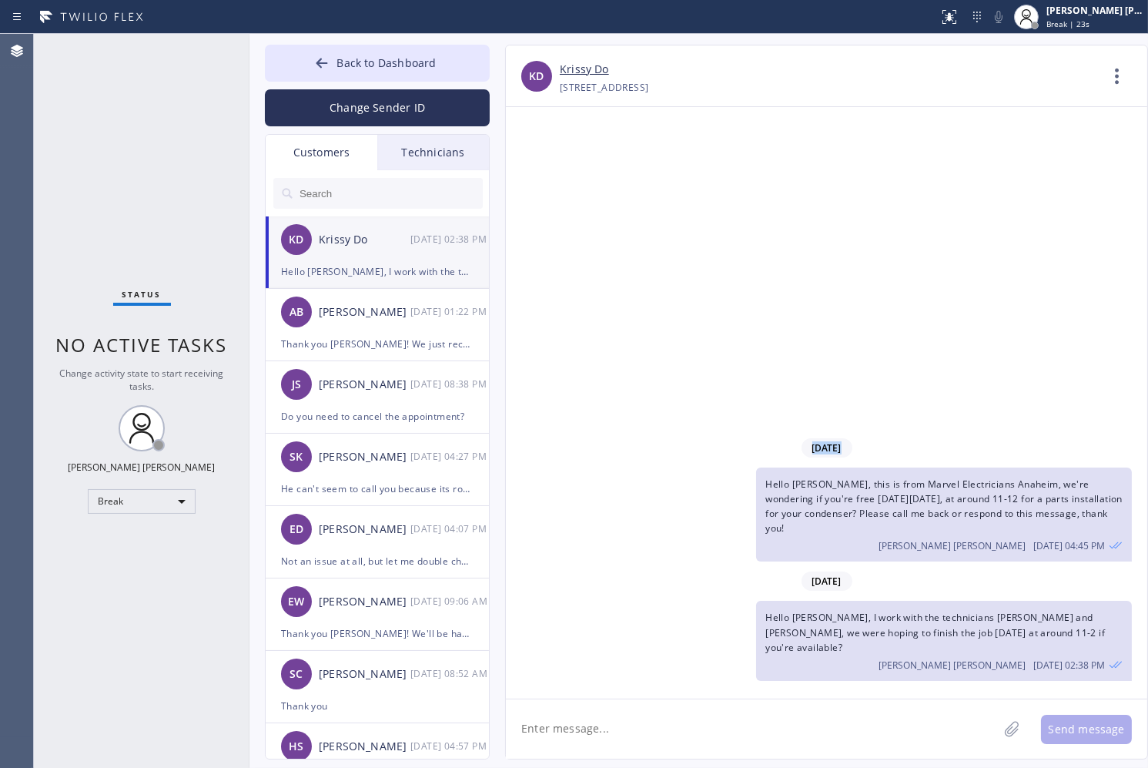
click at [544, 169] on div "[DATE] Hello [PERSON_NAME], this is from Marvel Electricians [GEOGRAPHIC_DATA],…" at bounding box center [826, 402] width 641 height 591
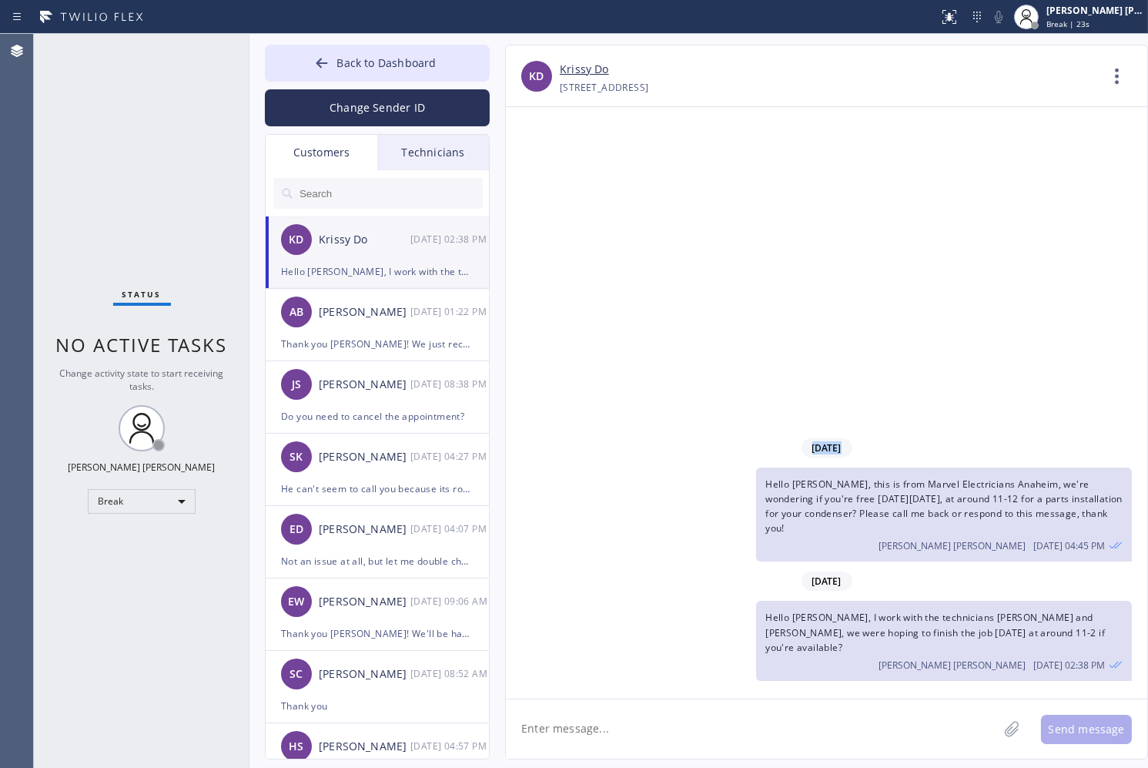
click at [544, 169] on div "[DATE] Hello [PERSON_NAME], this is from Marvel Electricians [GEOGRAPHIC_DATA],…" at bounding box center [826, 402] width 641 height 591
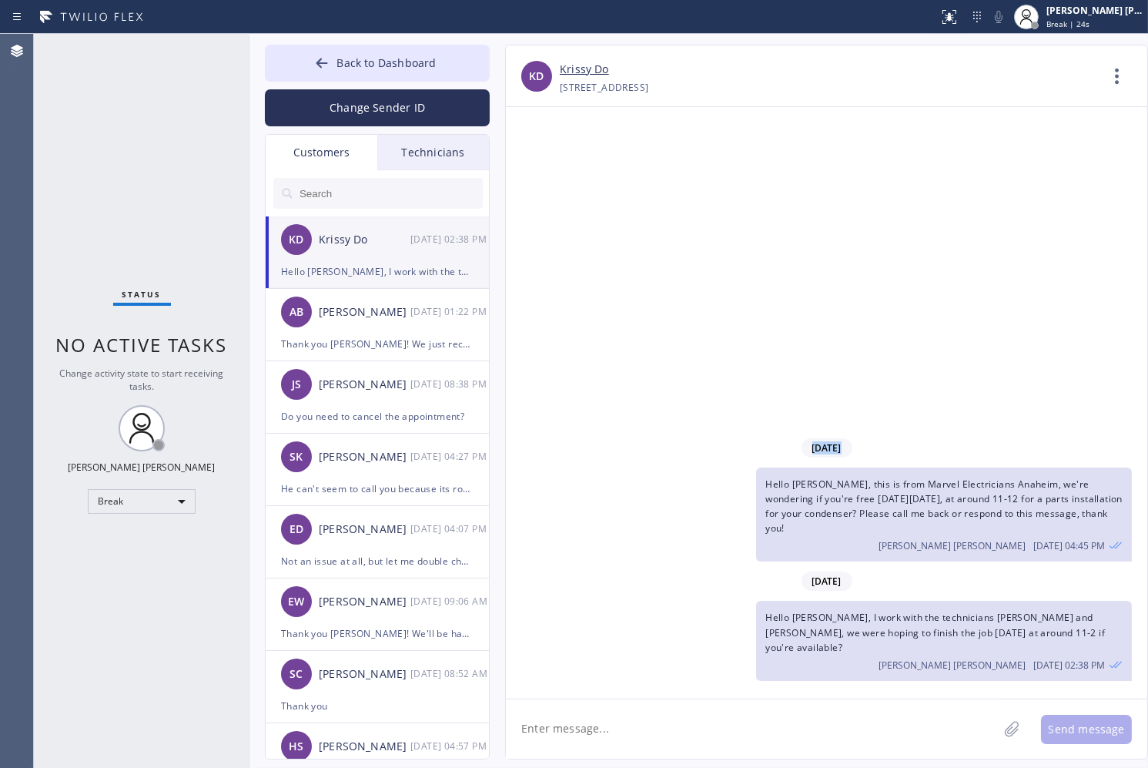
click at [544, 169] on div "[DATE] Hello [PERSON_NAME], this is from Marvel Electricians [GEOGRAPHIC_DATA],…" at bounding box center [826, 402] width 641 height 591
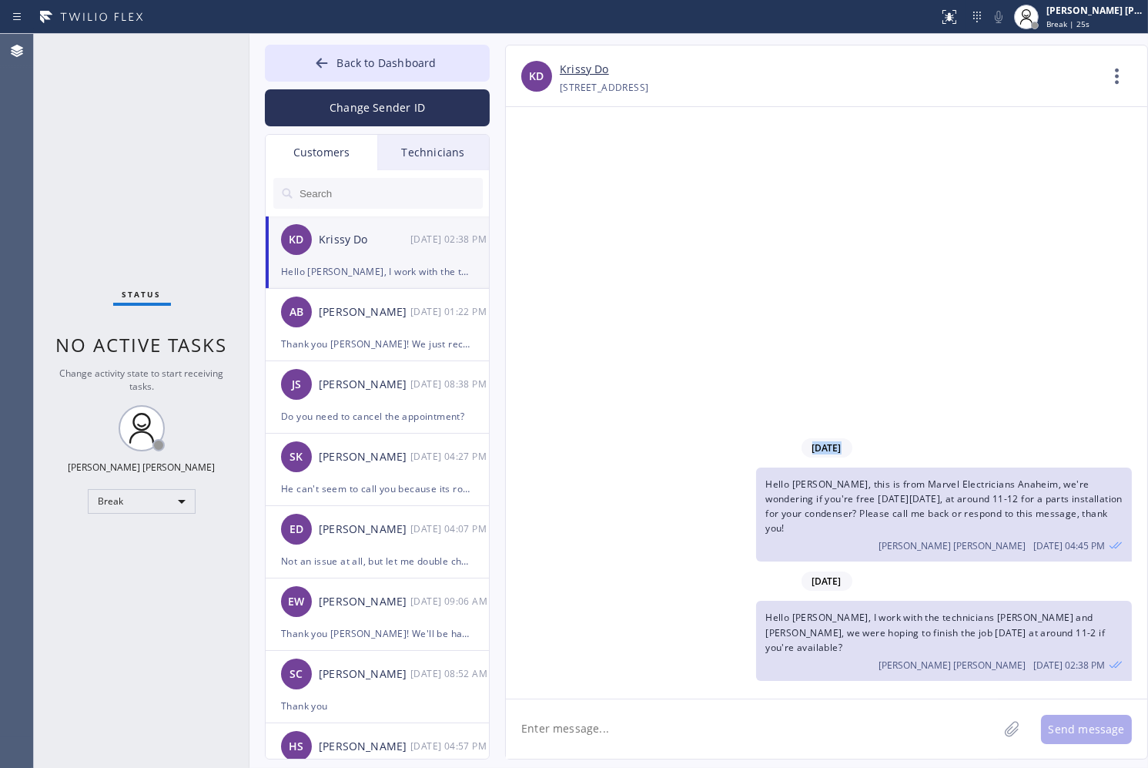
click at [544, 169] on div "[DATE] Hello [PERSON_NAME], this is from Marvel Electricians [GEOGRAPHIC_DATA],…" at bounding box center [826, 402] width 641 height 591
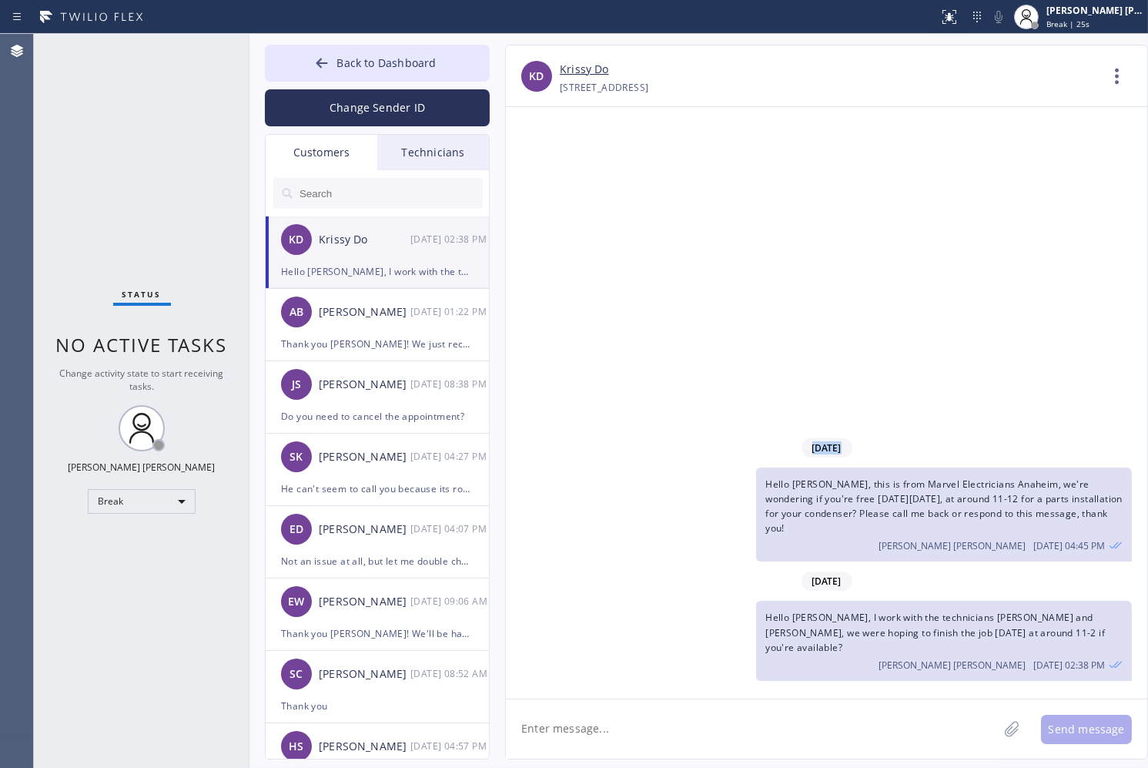
click at [544, 169] on div "[DATE] Hello [PERSON_NAME], this is from Marvel Electricians [GEOGRAPHIC_DATA],…" at bounding box center [826, 402] width 641 height 591
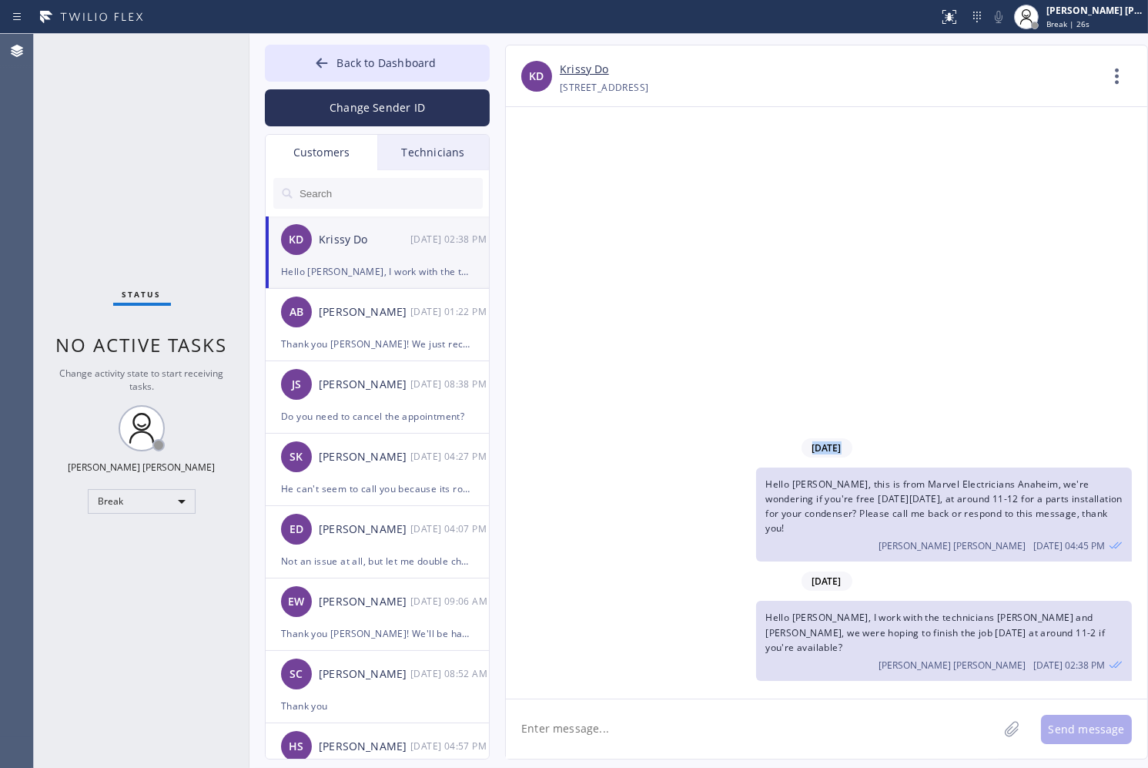
click at [544, 169] on div "[DATE] Hello [PERSON_NAME], this is from Marvel Electricians [GEOGRAPHIC_DATA],…" at bounding box center [826, 402] width 641 height 591
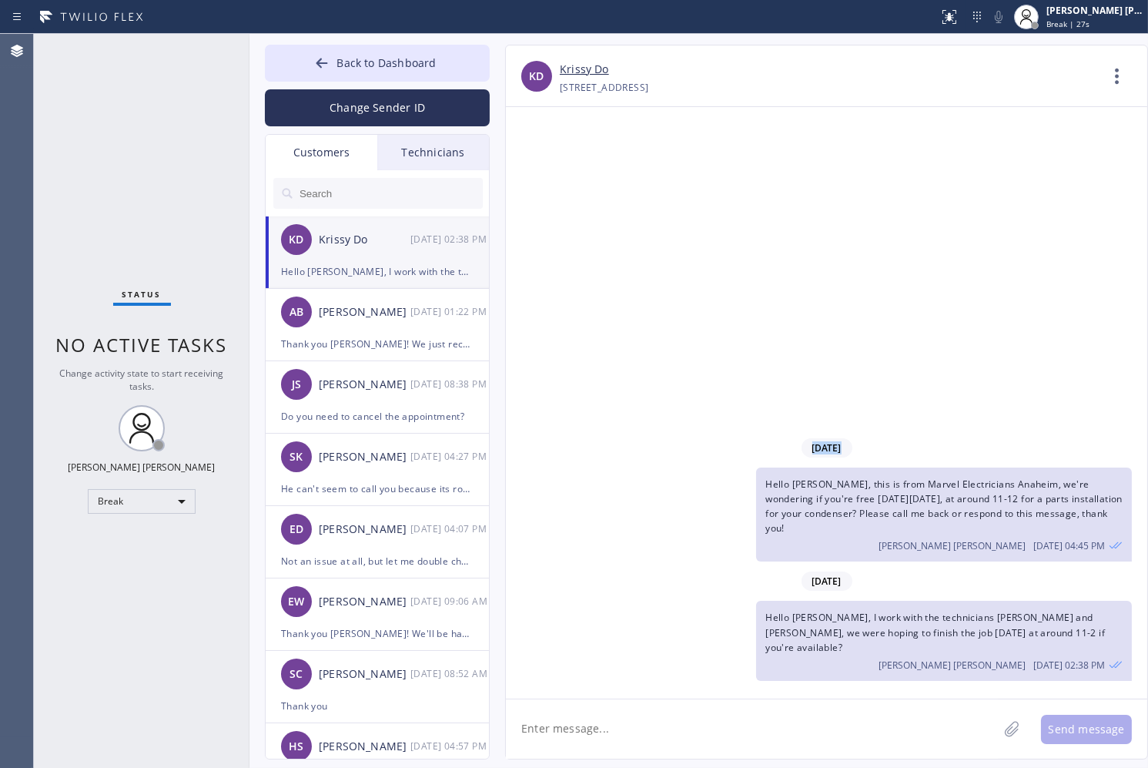
click at [544, 169] on div "[DATE] Hello [PERSON_NAME], this is from Marvel Electricians [GEOGRAPHIC_DATA],…" at bounding box center [826, 402] width 641 height 591
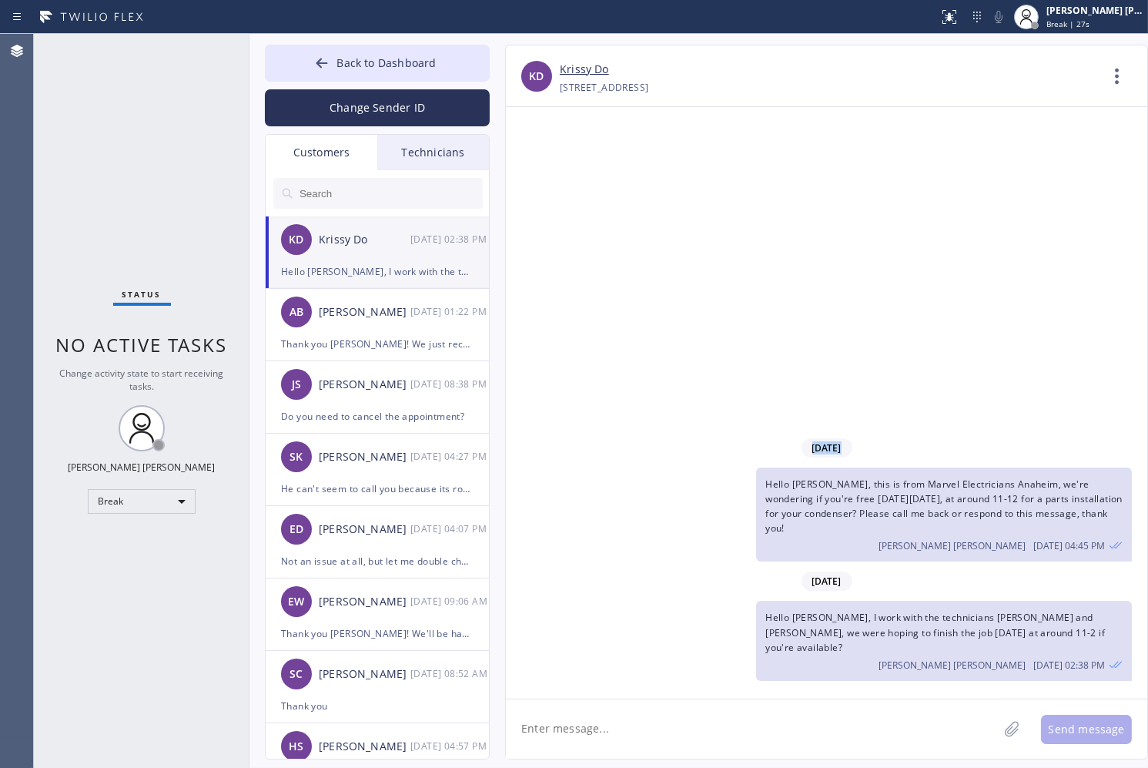
click at [544, 169] on div "[DATE] Hello [PERSON_NAME], this is from Marvel Electricians [GEOGRAPHIC_DATA],…" at bounding box center [826, 402] width 641 height 591
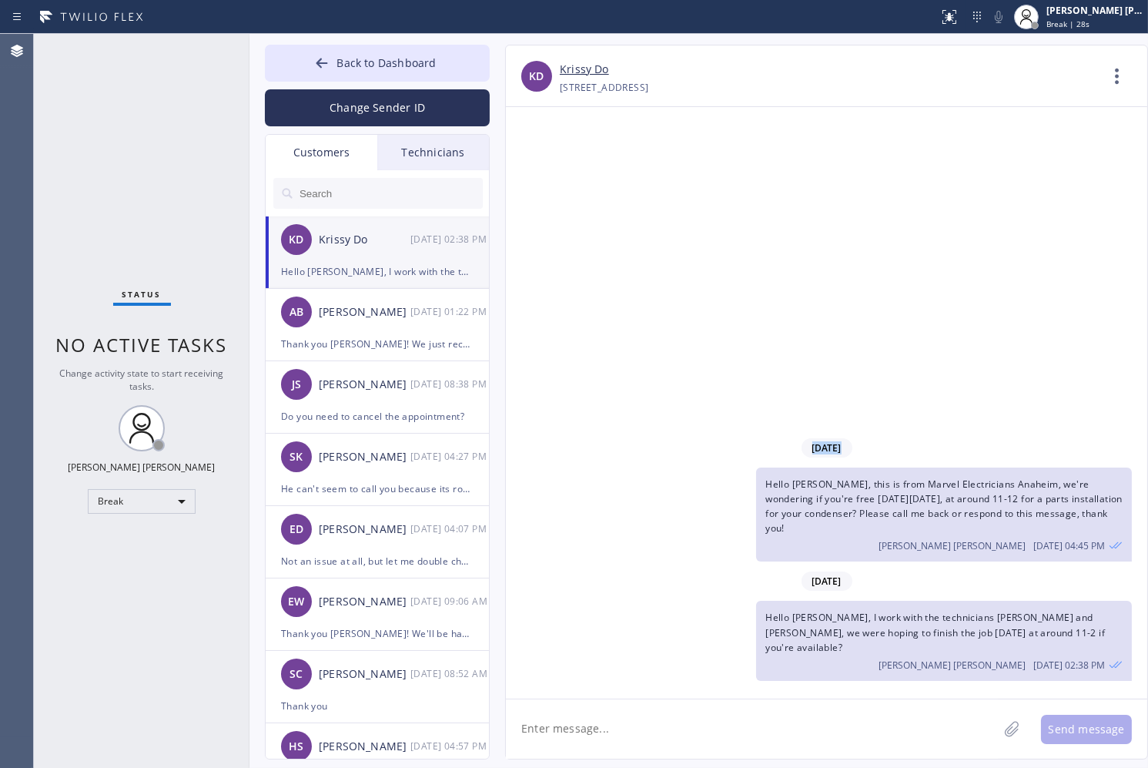
click at [544, 169] on div "[DATE] Hello [PERSON_NAME], this is from Marvel Electricians [GEOGRAPHIC_DATA],…" at bounding box center [826, 402] width 641 height 591
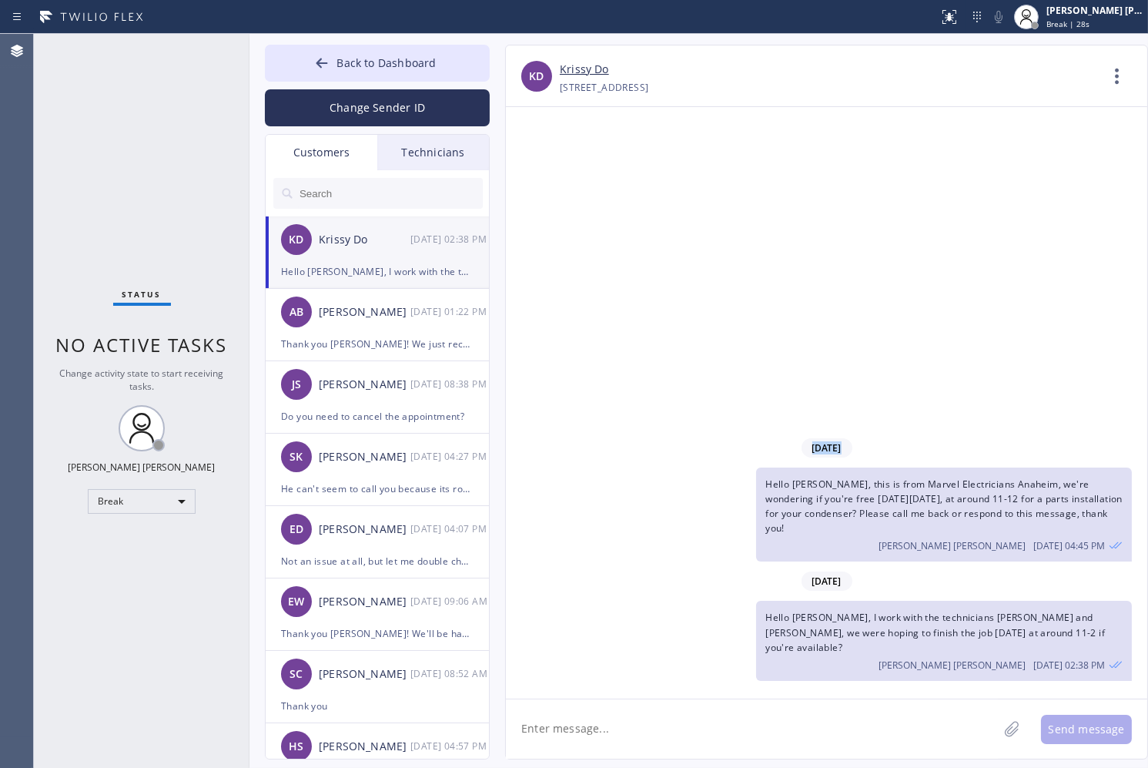
click at [544, 169] on div "[DATE] Hello [PERSON_NAME], this is from Marvel Electricians [GEOGRAPHIC_DATA],…" at bounding box center [826, 402] width 641 height 591
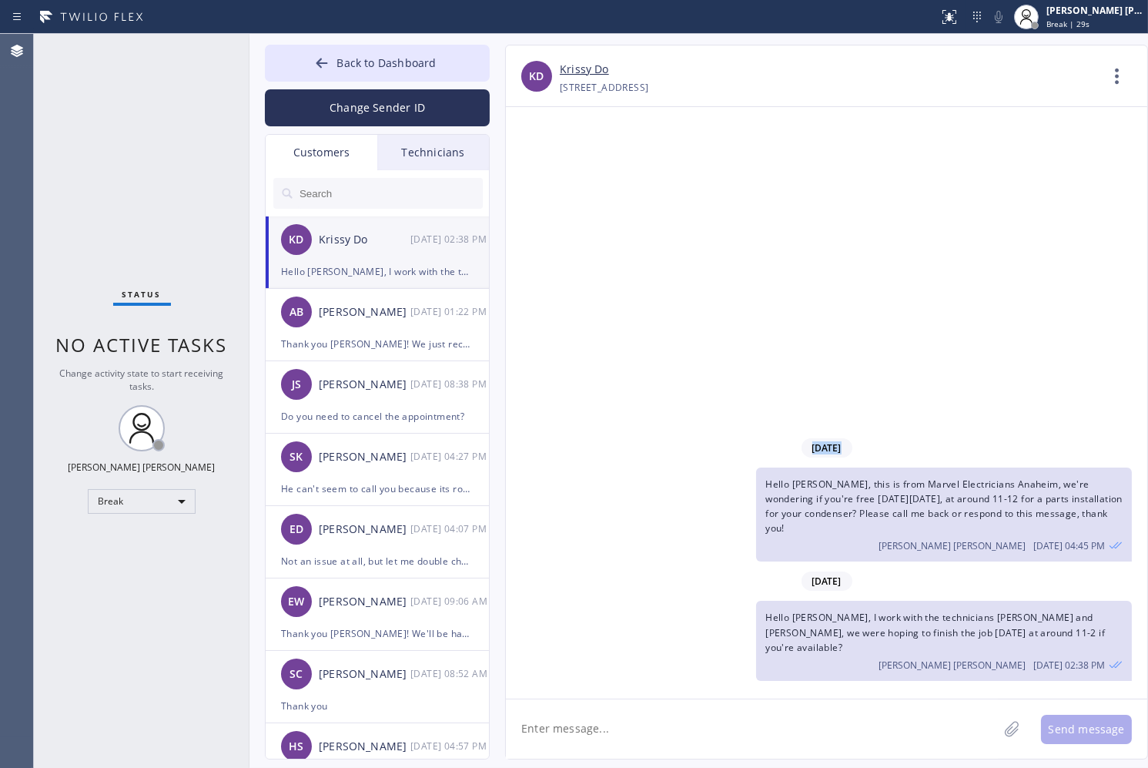
click at [544, 169] on div "[DATE] Hello [PERSON_NAME], this is from Marvel Electricians [GEOGRAPHIC_DATA],…" at bounding box center [826, 402] width 641 height 591
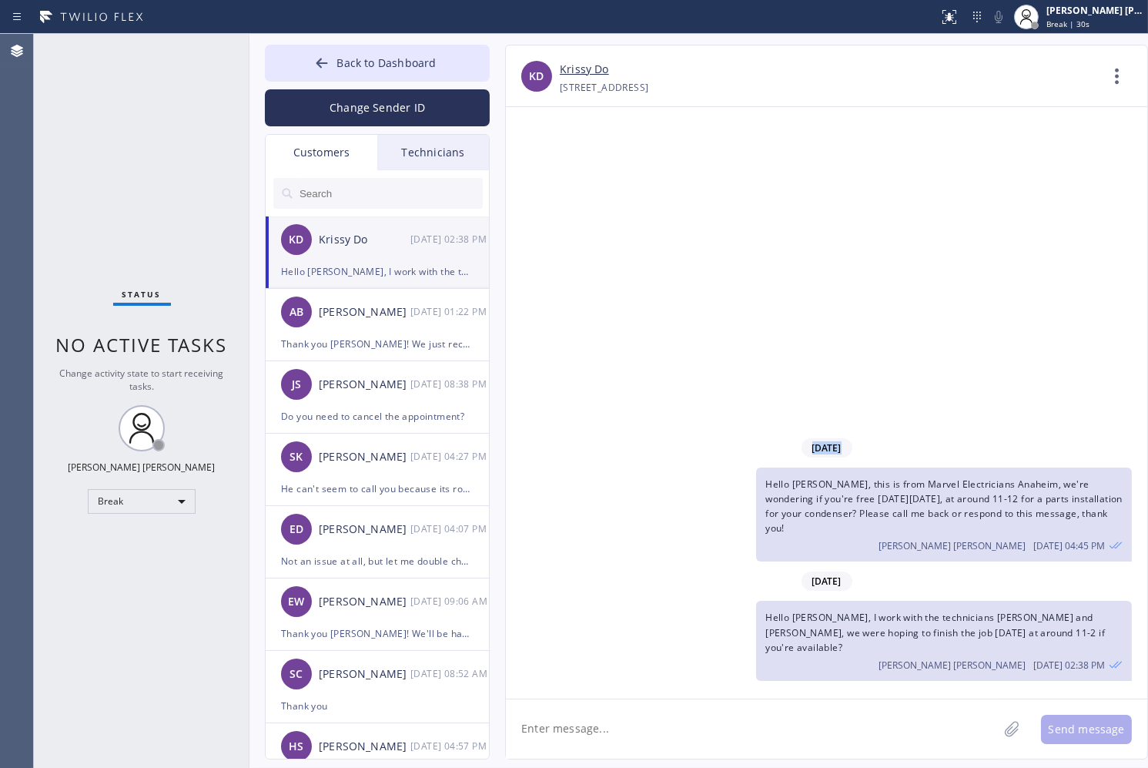
click at [544, 169] on div "[DATE] Hello [PERSON_NAME], this is from Marvel Electricians [GEOGRAPHIC_DATA],…" at bounding box center [826, 402] width 641 height 591
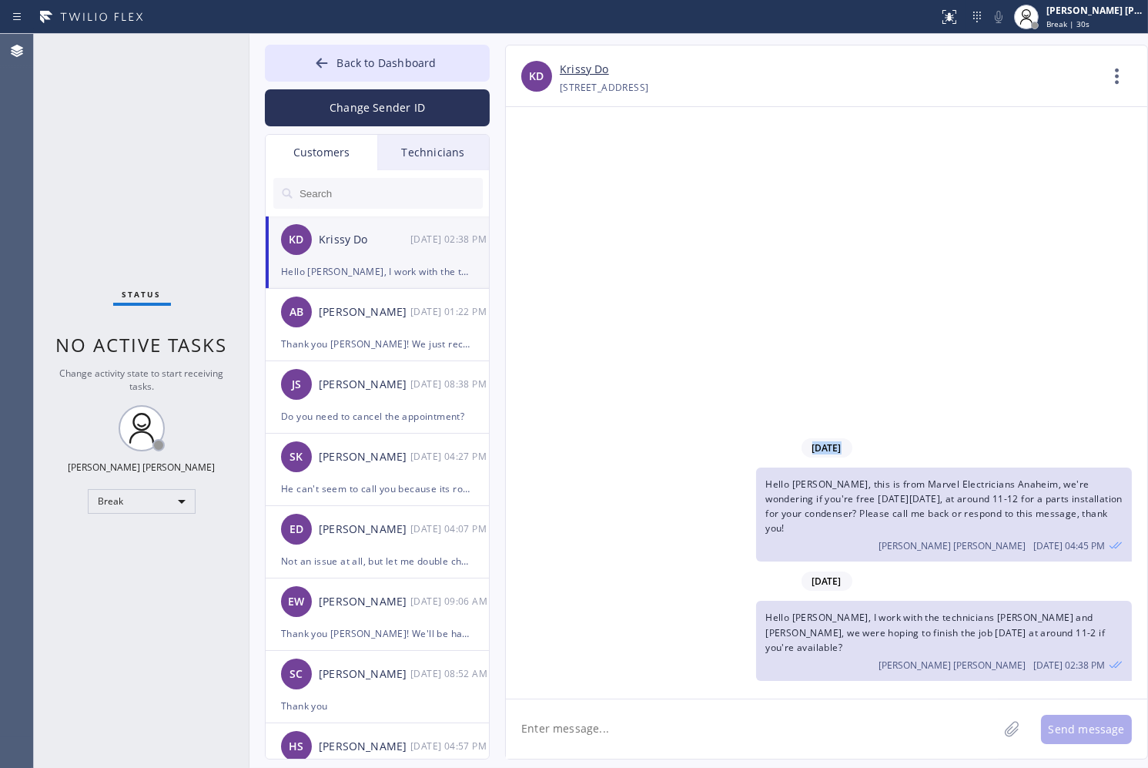
click at [544, 169] on div "[DATE] Hello [PERSON_NAME], this is from Marvel Electricians [GEOGRAPHIC_DATA],…" at bounding box center [826, 402] width 641 height 591
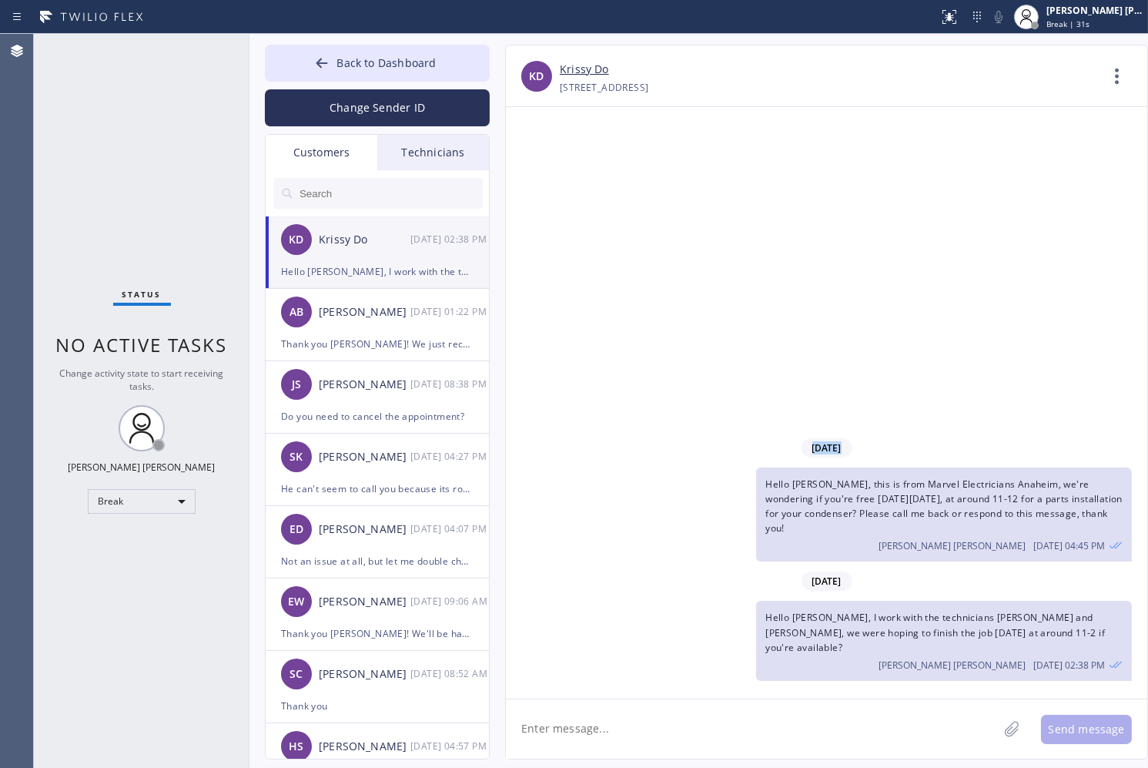
click at [544, 169] on div "[DATE] Hello [PERSON_NAME], this is from Marvel Electricians [GEOGRAPHIC_DATA],…" at bounding box center [826, 402] width 641 height 591
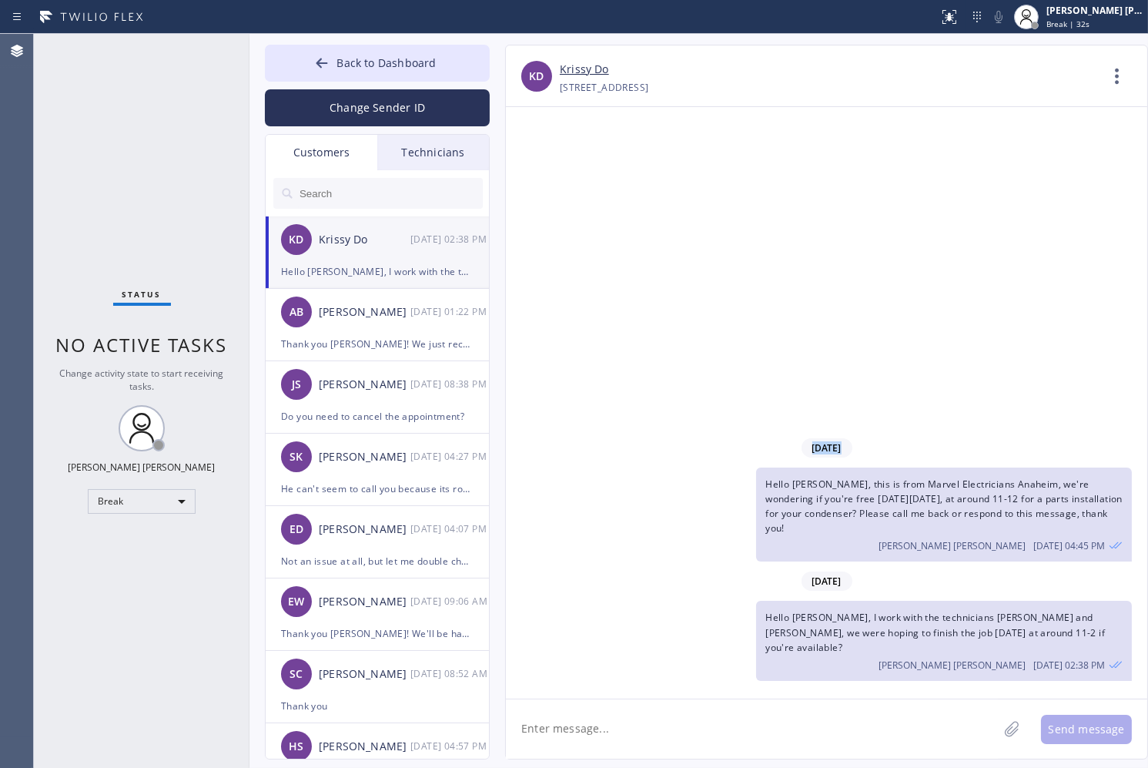
click at [544, 169] on div "[DATE] Hello [PERSON_NAME], this is from Marvel Electricians [GEOGRAPHIC_DATA],…" at bounding box center [826, 402] width 641 height 591
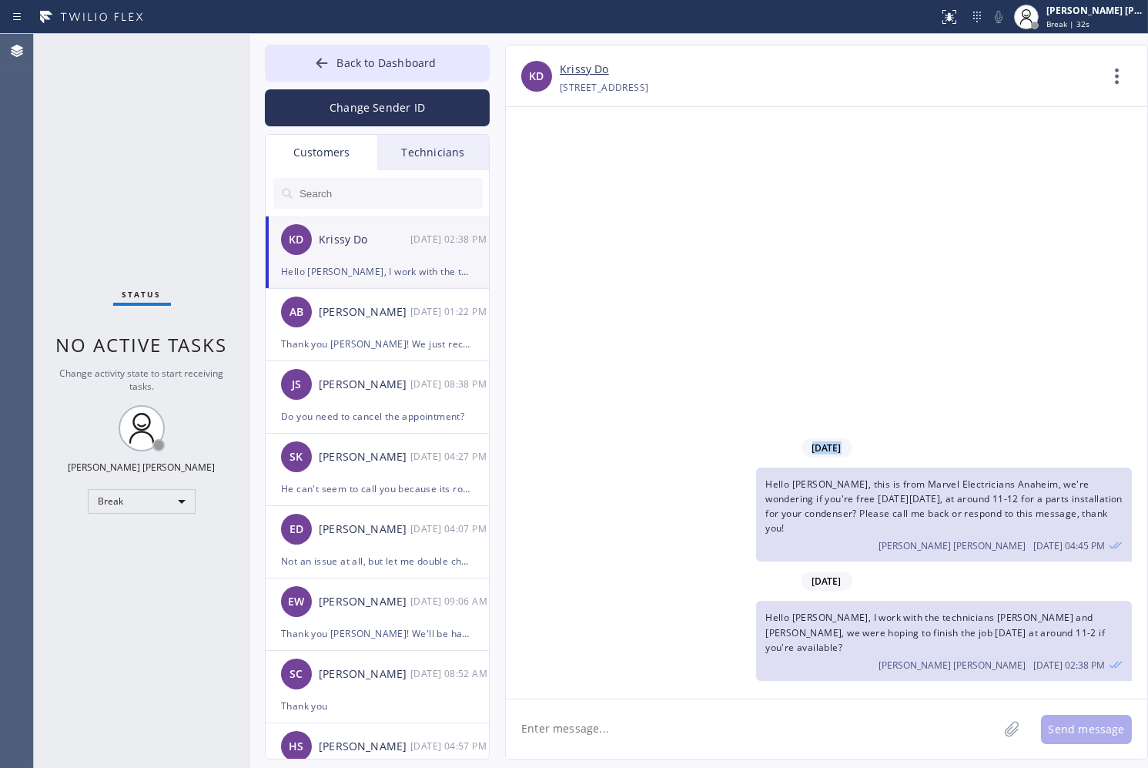
click at [544, 169] on div "[DATE] Hello [PERSON_NAME], this is from Marvel Electricians [GEOGRAPHIC_DATA],…" at bounding box center [826, 402] width 641 height 591
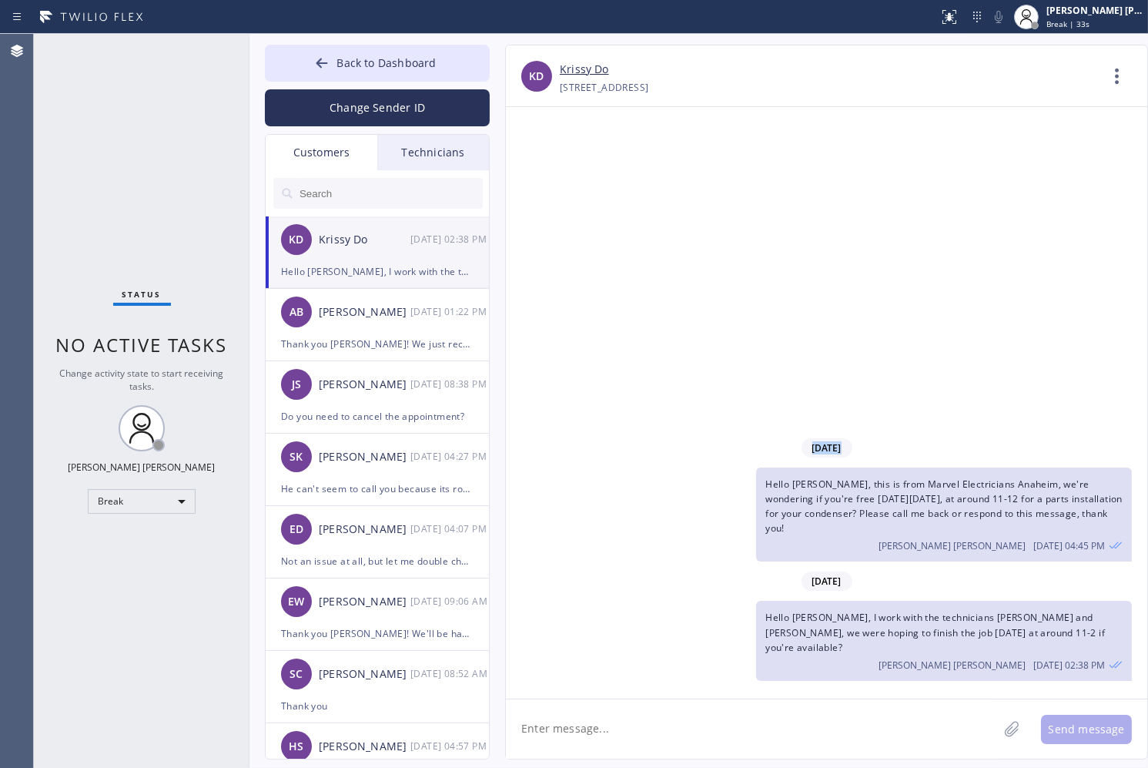
click at [544, 169] on div "[DATE] Hello [PERSON_NAME], this is from Marvel Electricians [GEOGRAPHIC_DATA],…" at bounding box center [826, 402] width 641 height 591
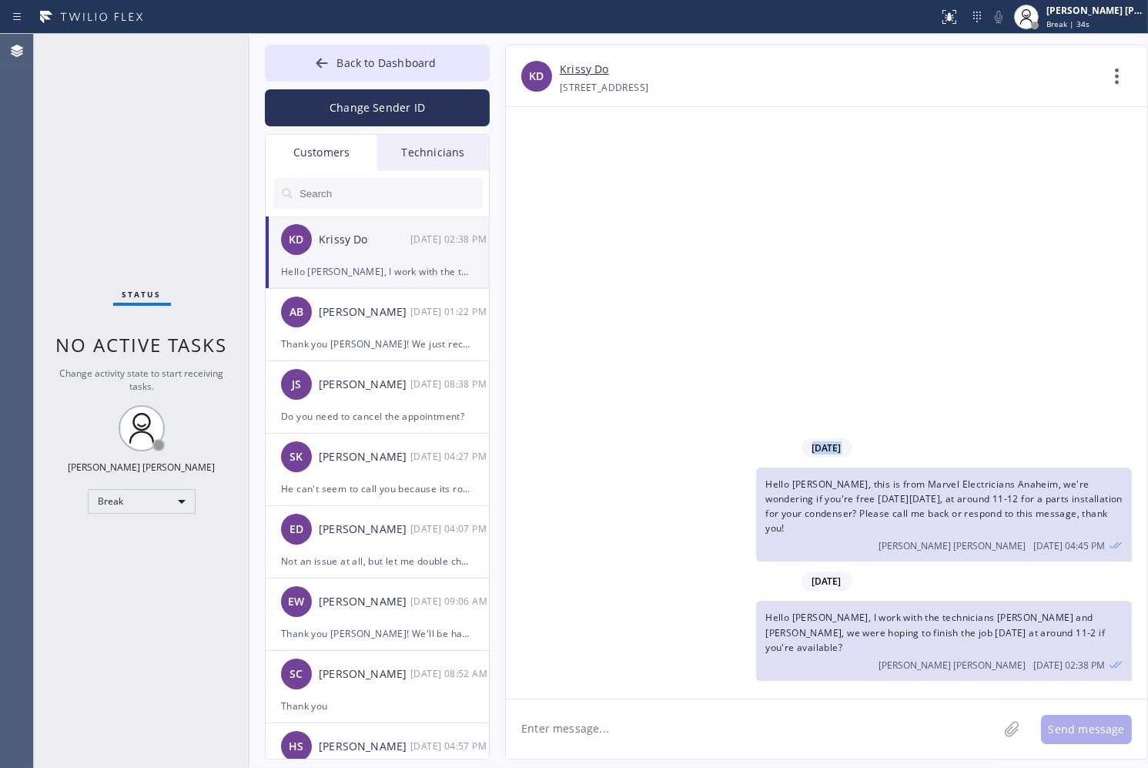
click at [544, 169] on div "[DATE] Hello [PERSON_NAME], this is from Marvel Electricians [GEOGRAPHIC_DATA],…" at bounding box center [826, 402] width 641 height 591
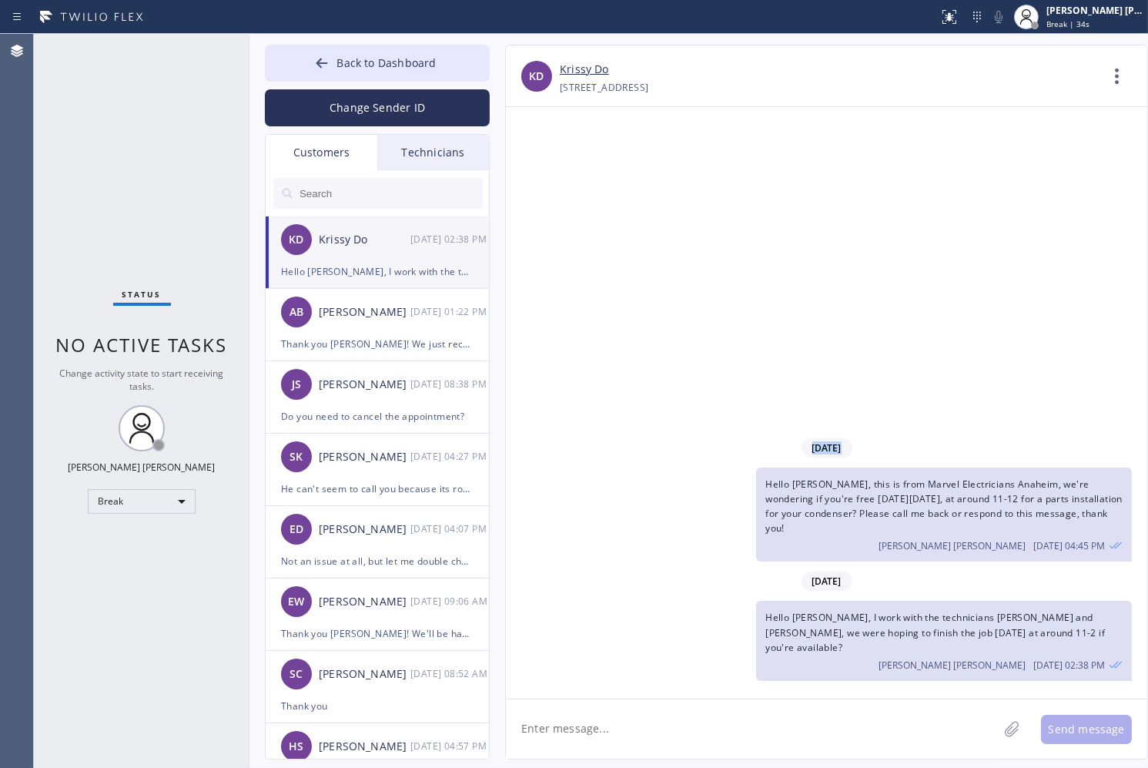
click at [544, 169] on div "[DATE] Hello [PERSON_NAME], this is from Marvel Electricians [GEOGRAPHIC_DATA],…" at bounding box center [826, 402] width 641 height 591
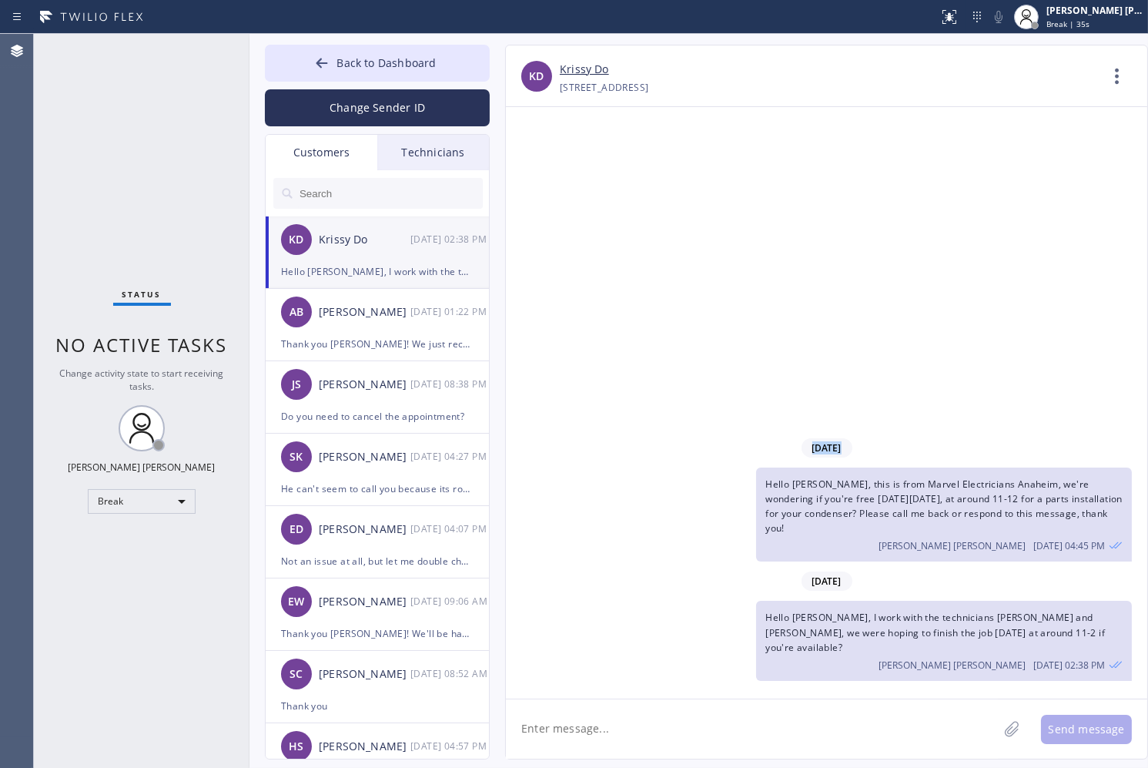
click at [544, 169] on div "[DATE] Hello [PERSON_NAME], this is from Marvel Electricians [GEOGRAPHIC_DATA],…" at bounding box center [826, 402] width 641 height 591
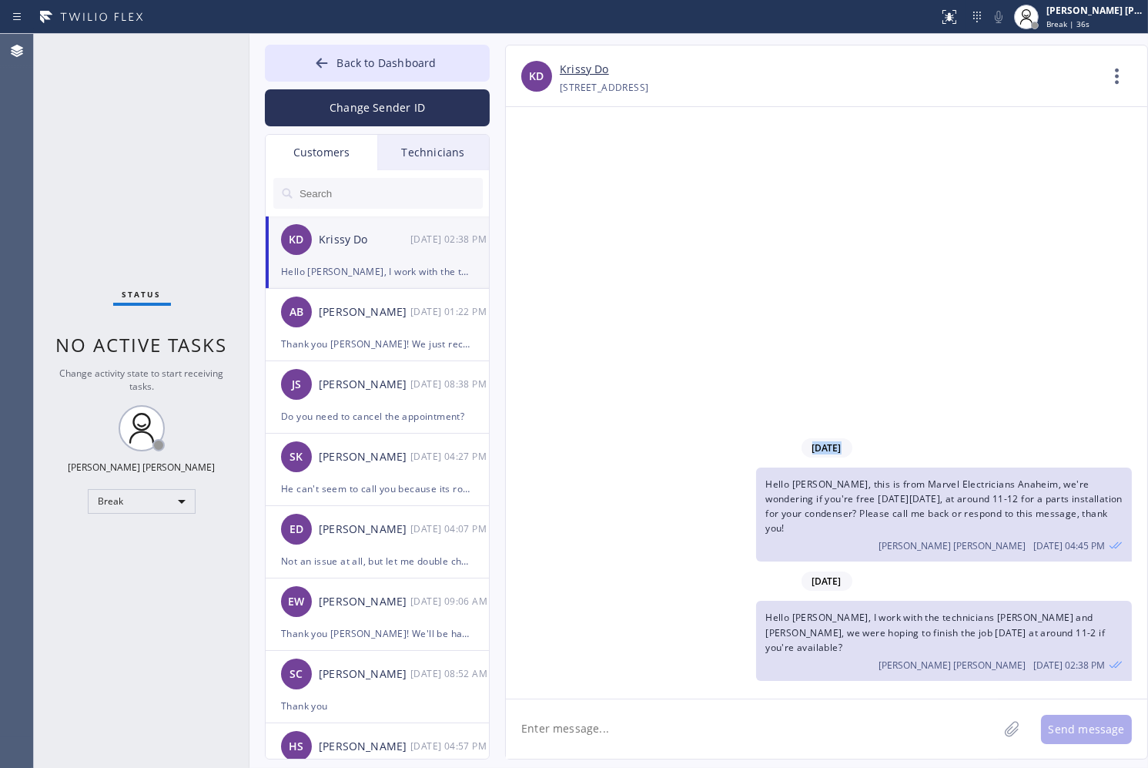
click at [544, 169] on div "[DATE] Hello [PERSON_NAME], this is from Marvel Electricians [GEOGRAPHIC_DATA],…" at bounding box center [826, 402] width 641 height 591
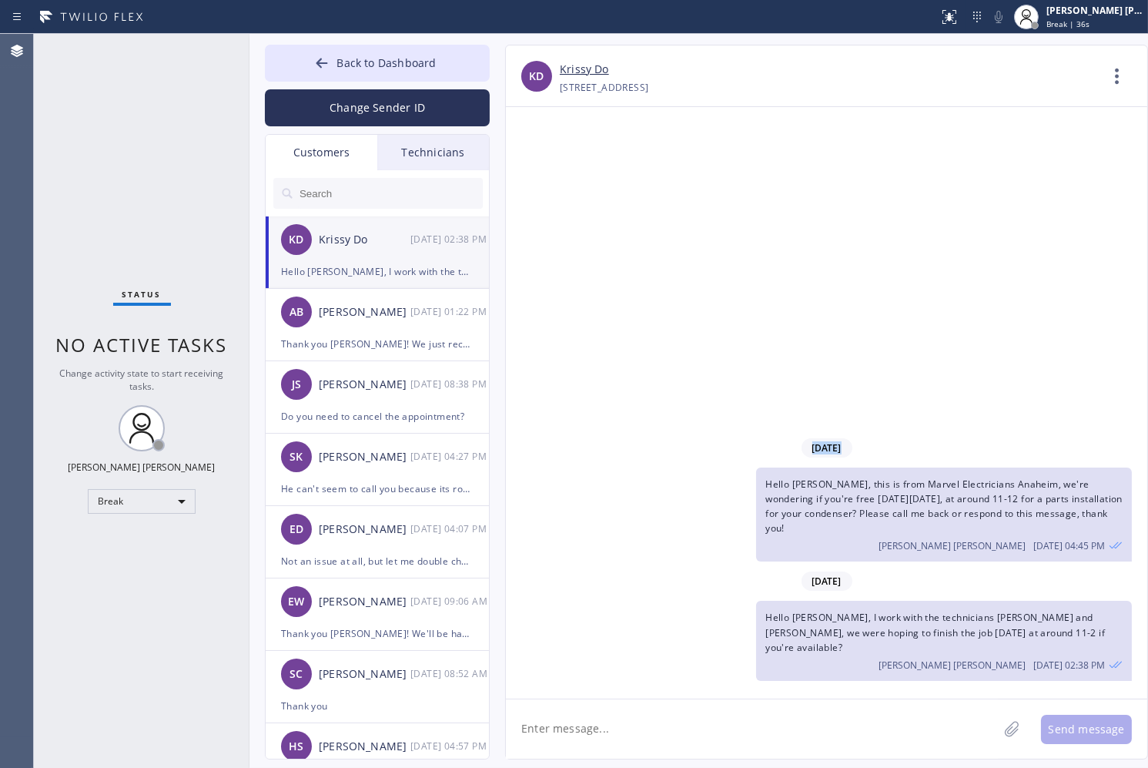
click at [544, 169] on div "[DATE] Hello [PERSON_NAME], this is from Marvel Electricians [GEOGRAPHIC_DATA],…" at bounding box center [826, 402] width 641 height 591
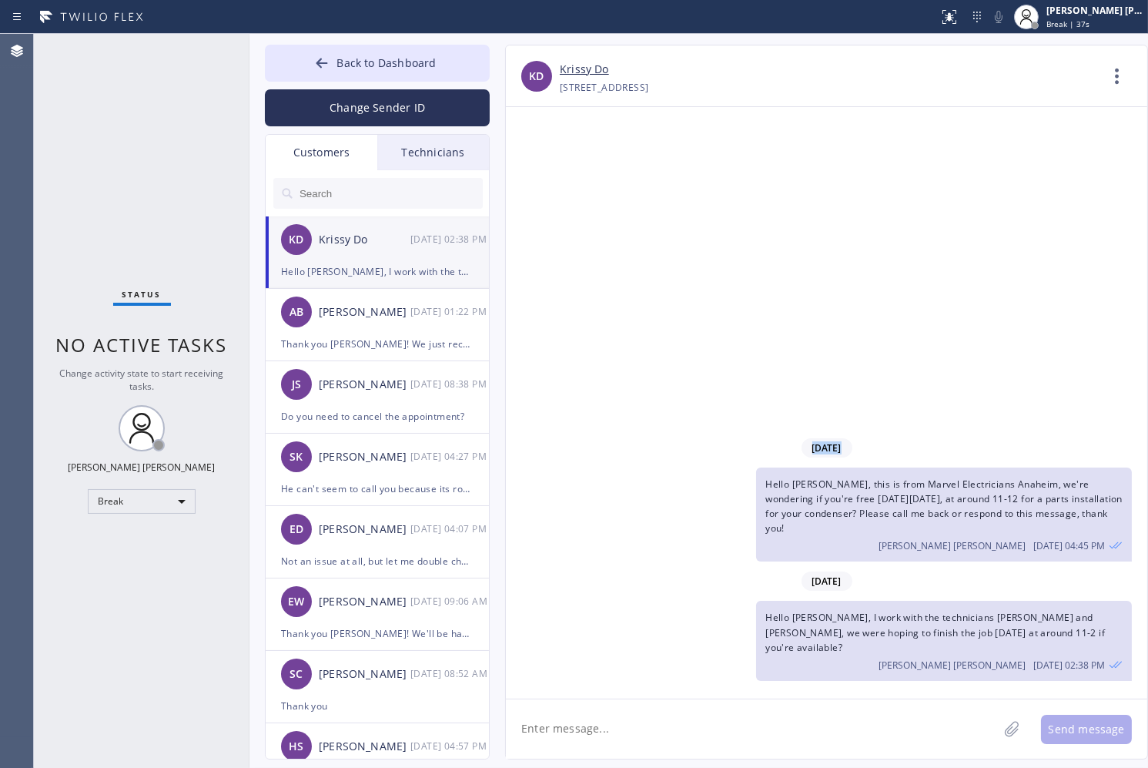
click at [544, 169] on div "[DATE] Hello [PERSON_NAME], this is from Marvel Electricians [GEOGRAPHIC_DATA],…" at bounding box center [826, 402] width 641 height 591
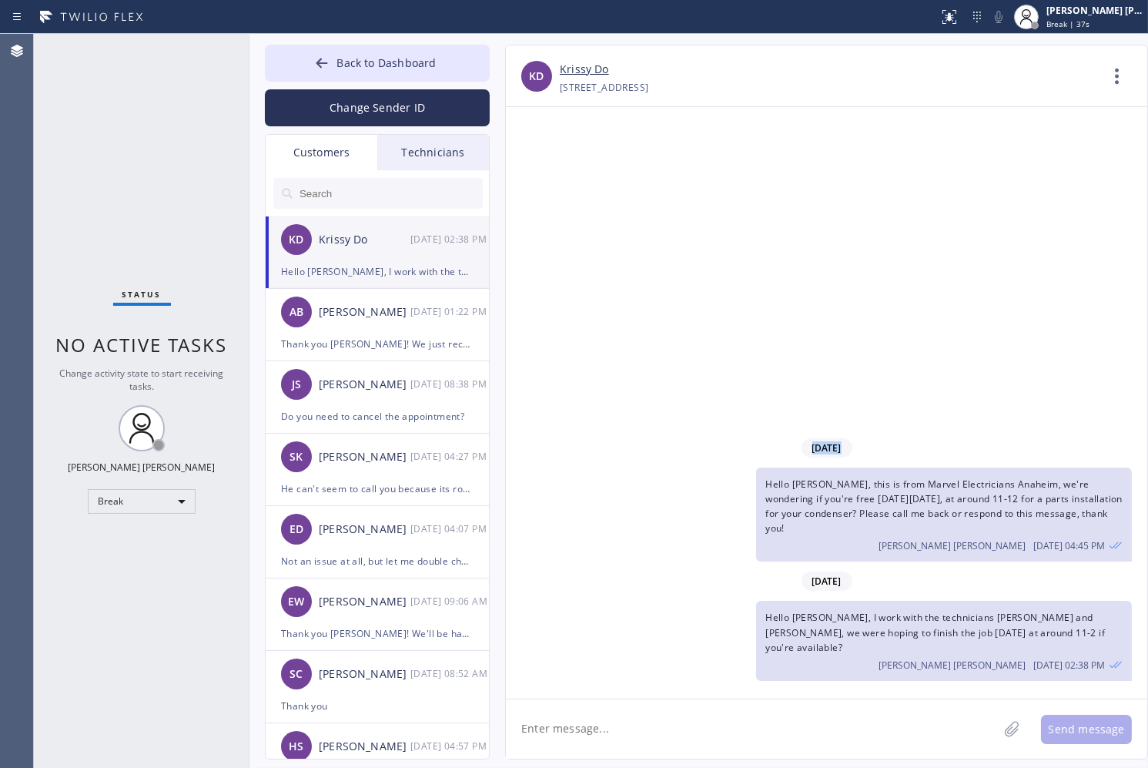
click at [544, 169] on div "[DATE] Hello [PERSON_NAME], this is from Marvel Electricians [GEOGRAPHIC_DATA],…" at bounding box center [826, 402] width 641 height 591
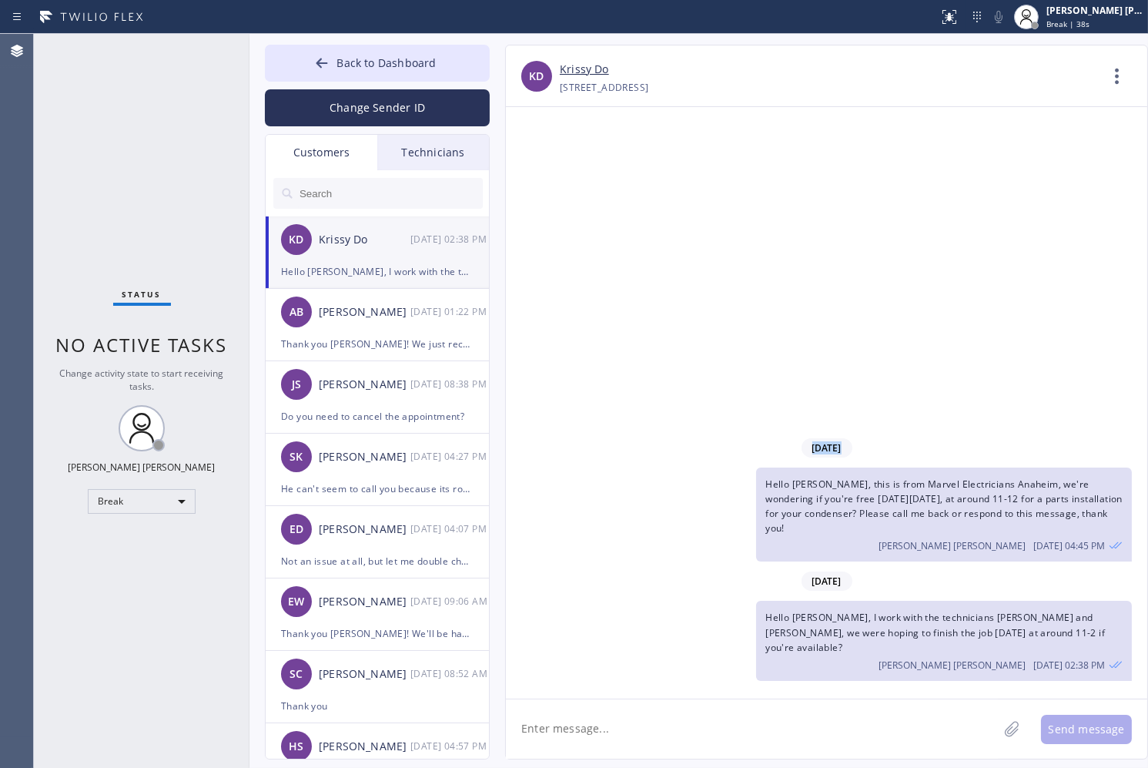
click at [544, 169] on div "[DATE] Hello [PERSON_NAME], this is from Marvel Electricians [GEOGRAPHIC_DATA],…" at bounding box center [826, 402] width 641 height 591
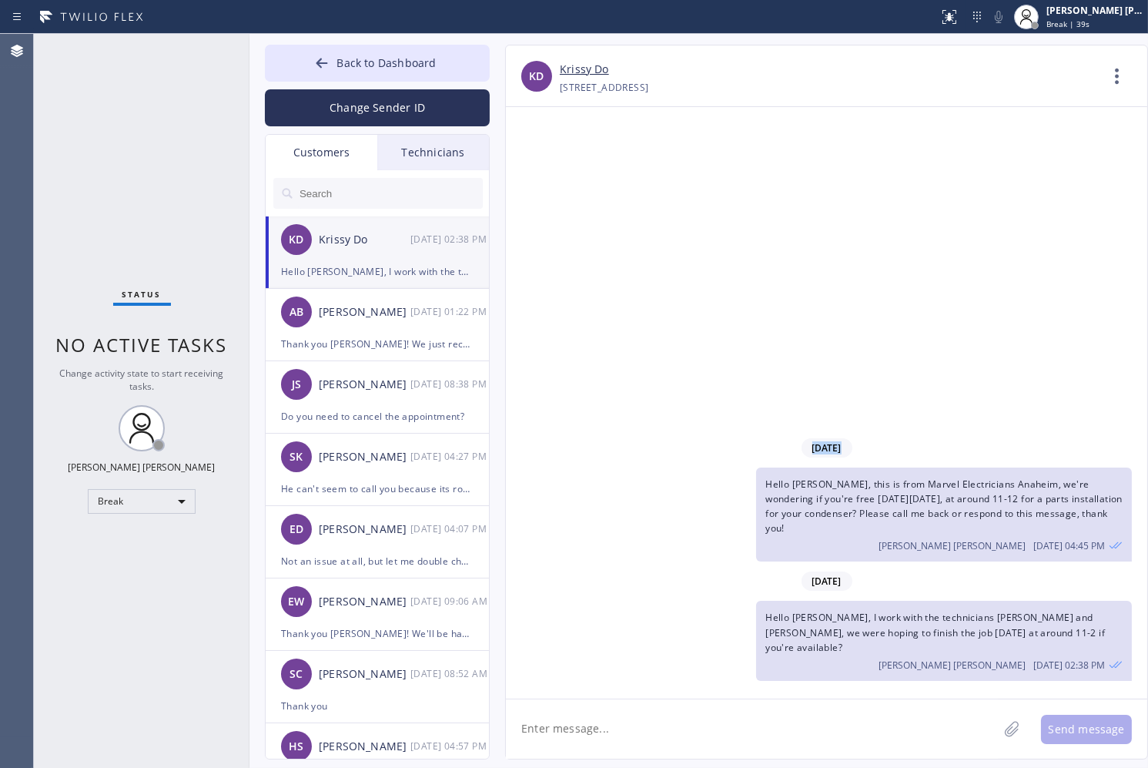
click at [544, 169] on div "[DATE] Hello [PERSON_NAME], this is from Marvel Electricians [GEOGRAPHIC_DATA],…" at bounding box center [826, 402] width 641 height 591
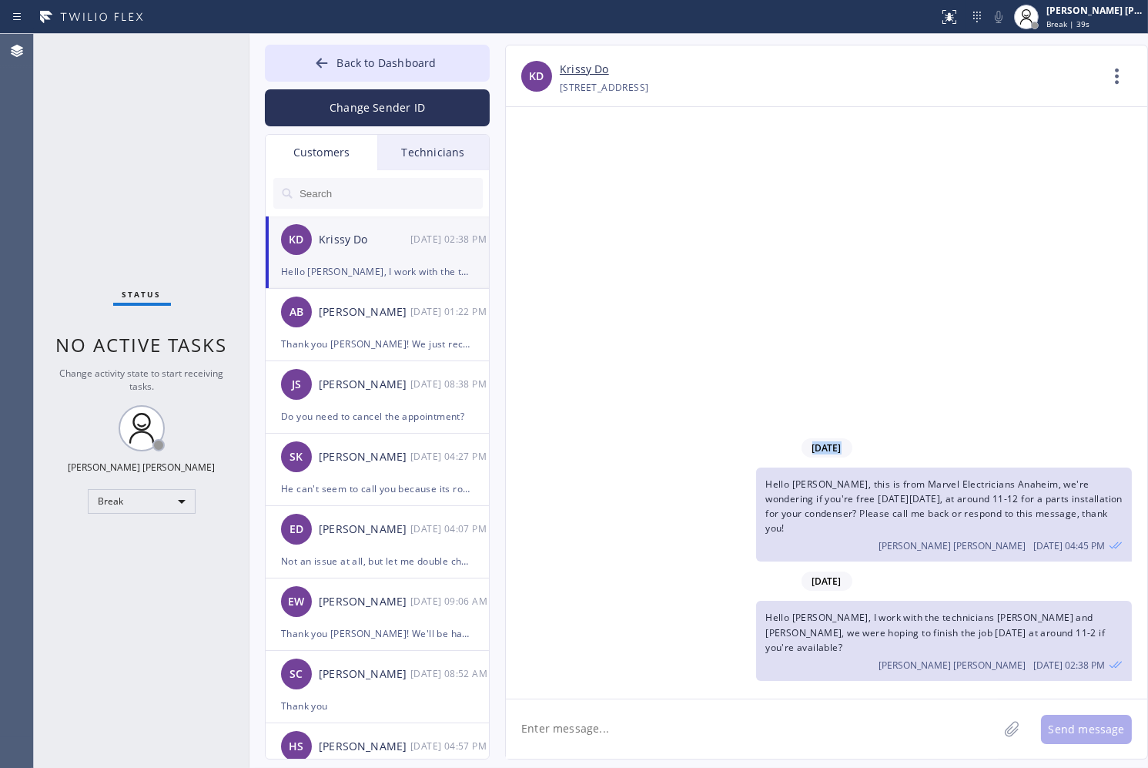
click at [544, 169] on div "[DATE] Hello [PERSON_NAME], this is from Marvel Electricians [GEOGRAPHIC_DATA],…" at bounding box center [826, 402] width 641 height 591
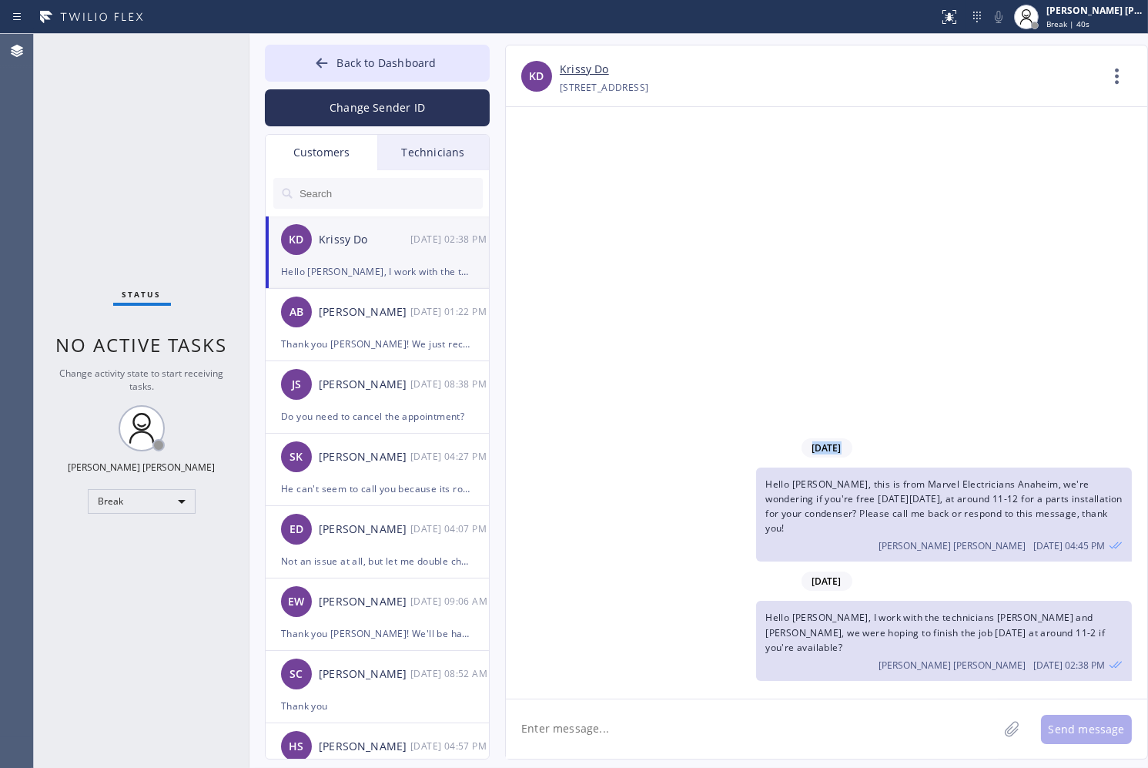
click at [544, 169] on div "[DATE] Hello [PERSON_NAME], this is from Marvel Electricians [GEOGRAPHIC_DATA],…" at bounding box center [826, 402] width 641 height 591
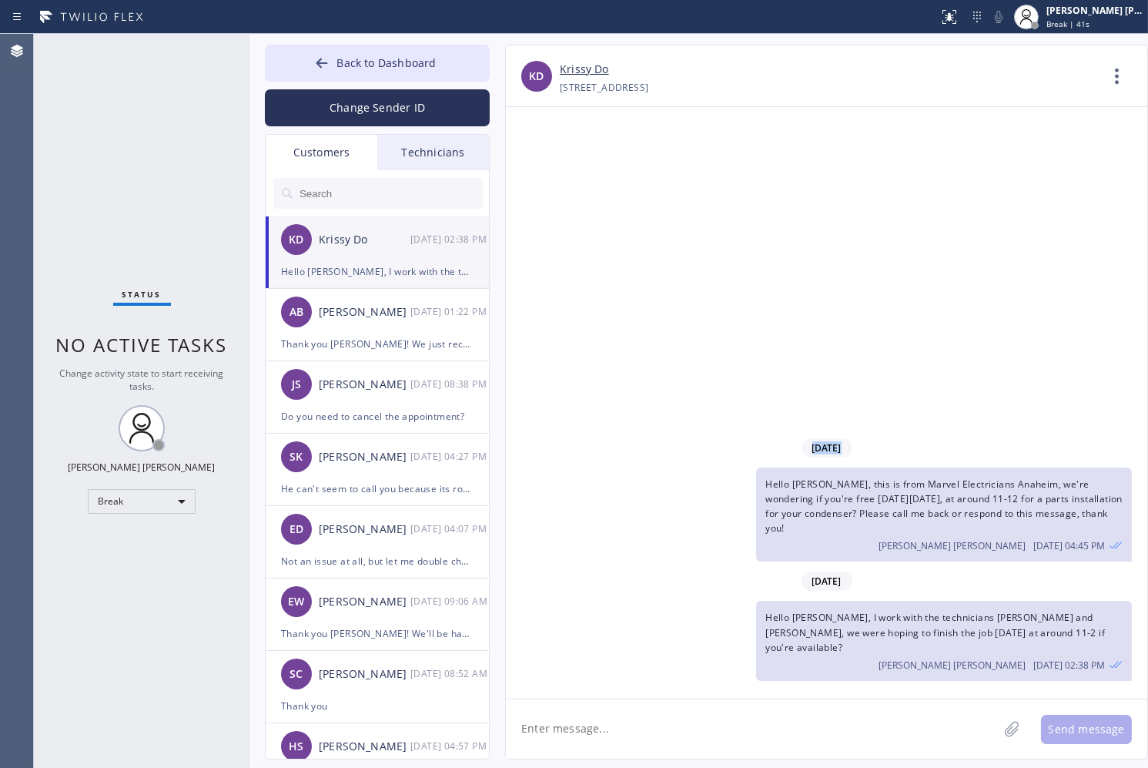
click at [544, 169] on div "[DATE] Hello [PERSON_NAME], this is from Marvel Electricians [GEOGRAPHIC_DATA],…" at bounding box center [826, 402] width 641 height 591
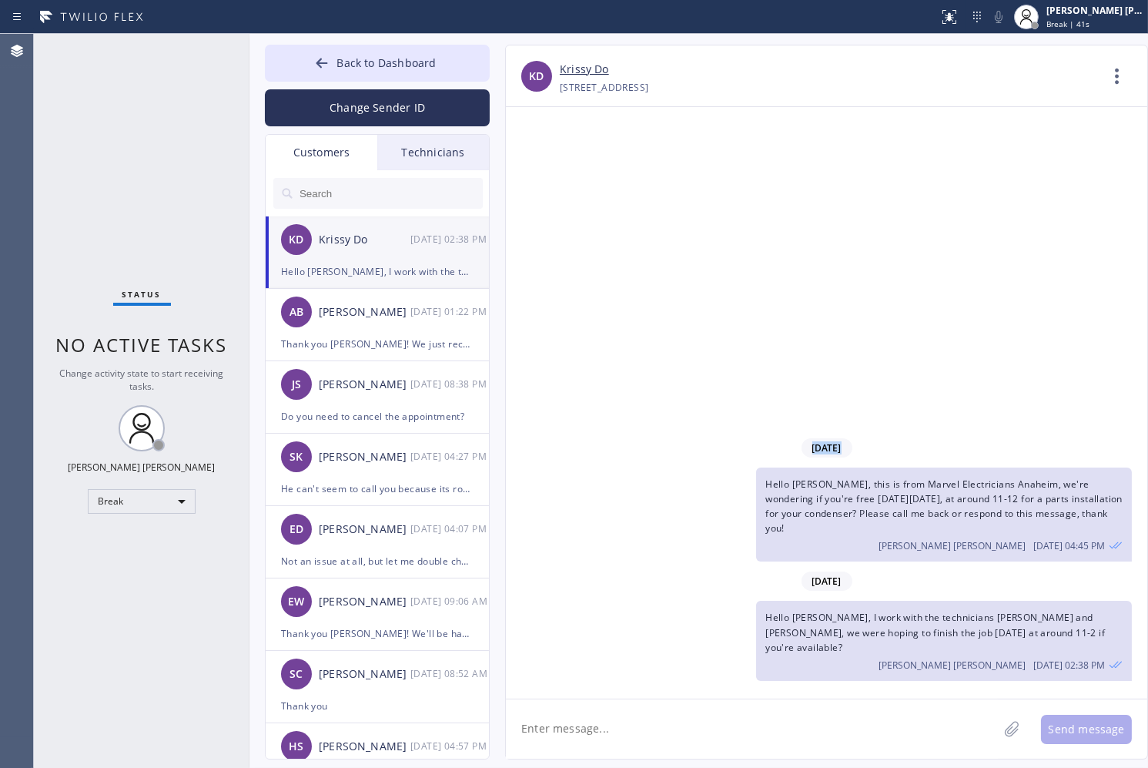
click at [544, 169] on div "[DATE] Hello [PERSON_NAME], this is from Marvel Electricians [GEOGRAPHIC_DATA],…" at bounding box center [826, 402] width 641 height 591
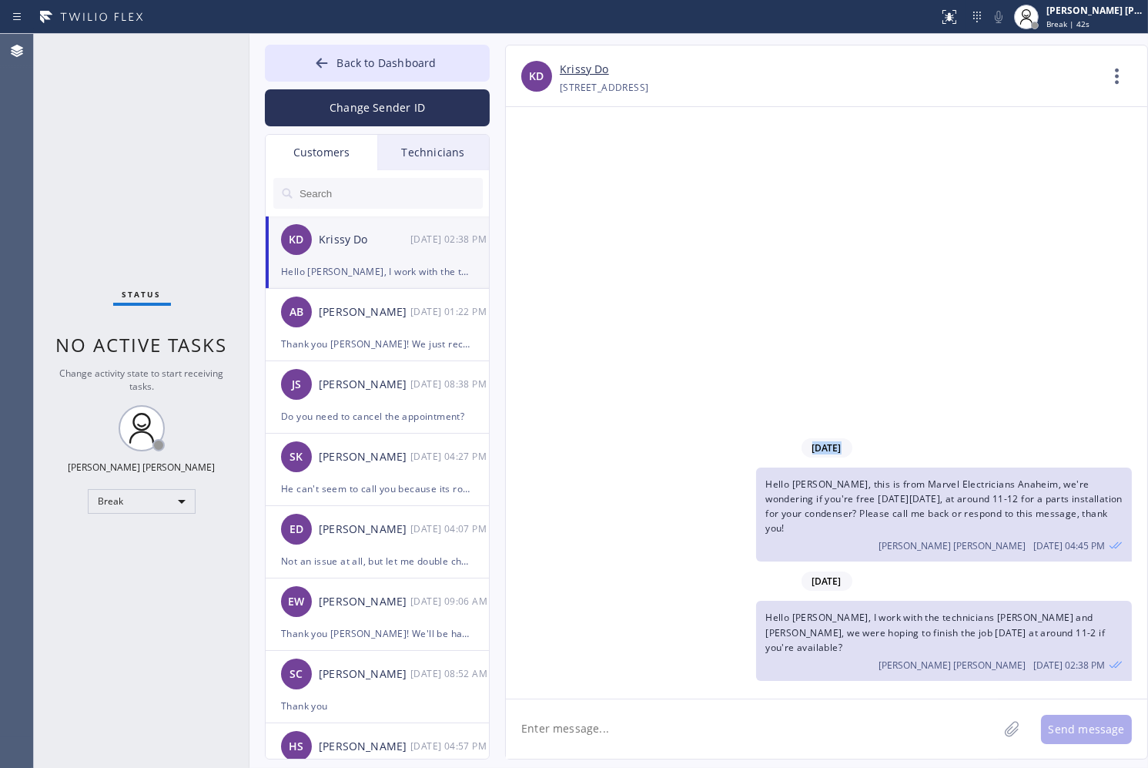
click at [544, 169] on div "[DATE] Hello [PERSON_NAME], this is from Marvel Electricians [GEOGRAPHIC_DATA],…" at bounding box center [826, 402] width 641 height 591
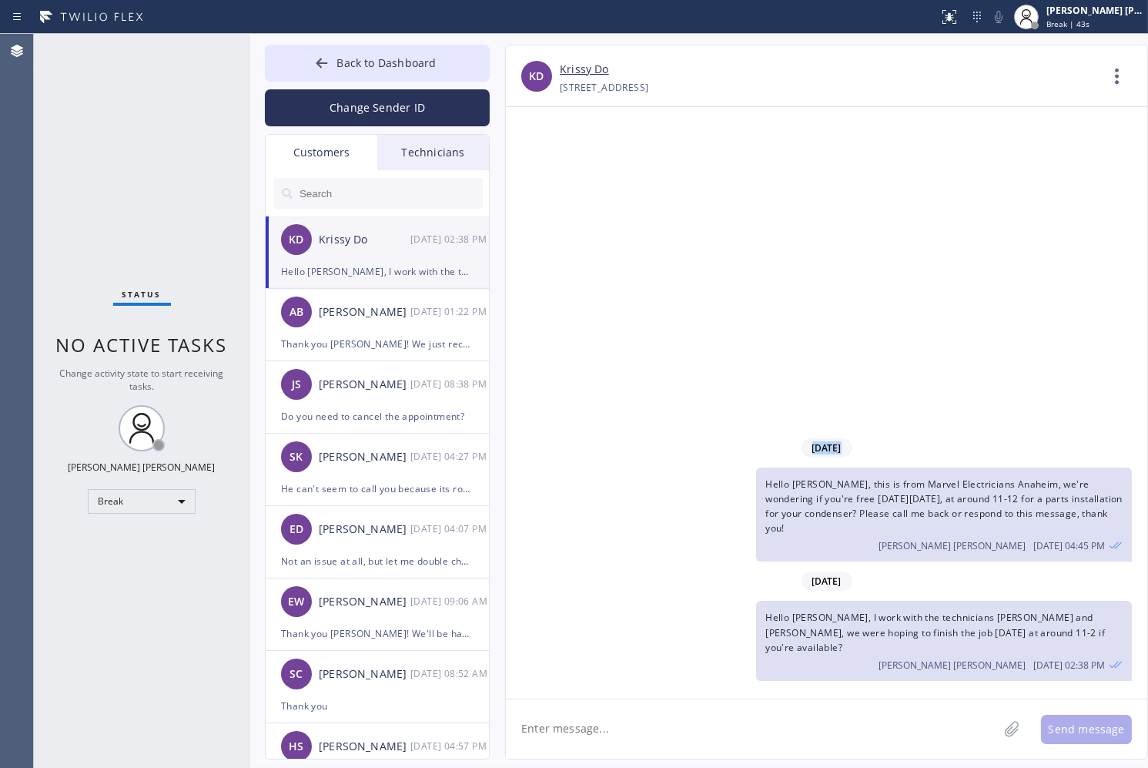
click at [544, 169] on div "[DATE] Hello [PERSON_NAME], this is from Marvel Electricians [GEOGRAPHIC_DATA],…" at bounding box center [826, 402] width 641 height 591
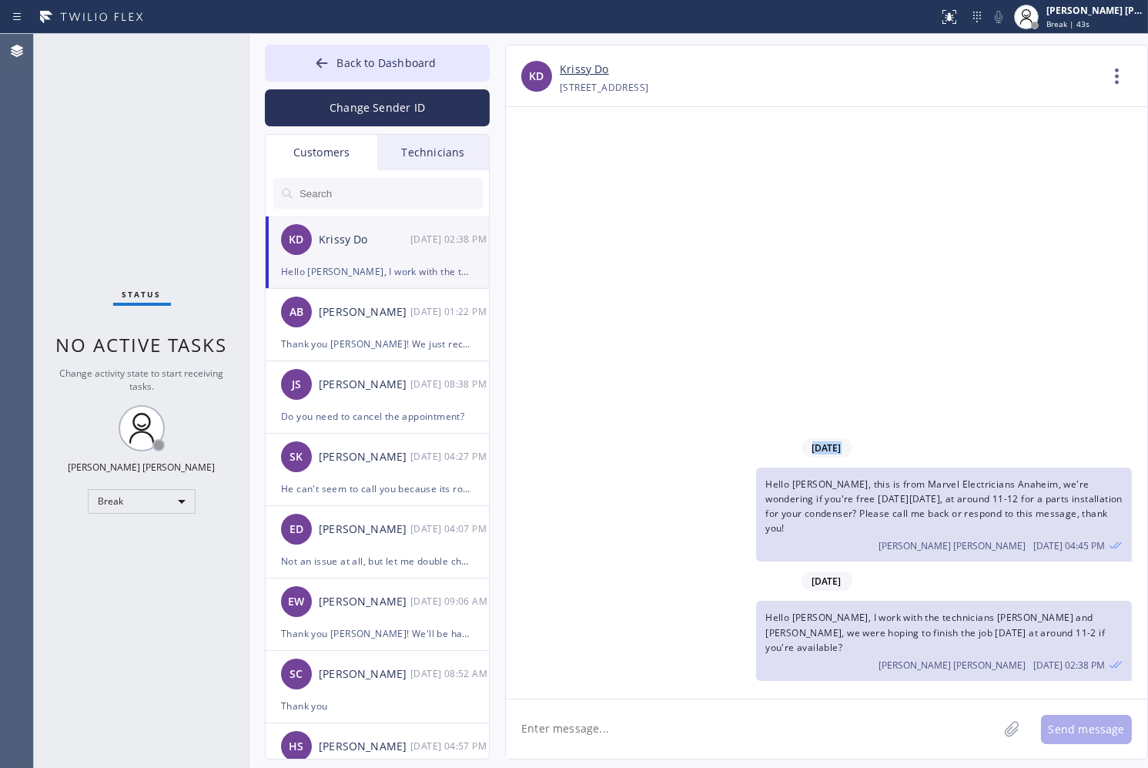
click at [544, 169] on div "[DATE] Hello [PERSON_NAME], this is from Marvel Electricians [GEOGRAPHIC_DATA],…" at bounding box center [826, 402] width 641 height 591
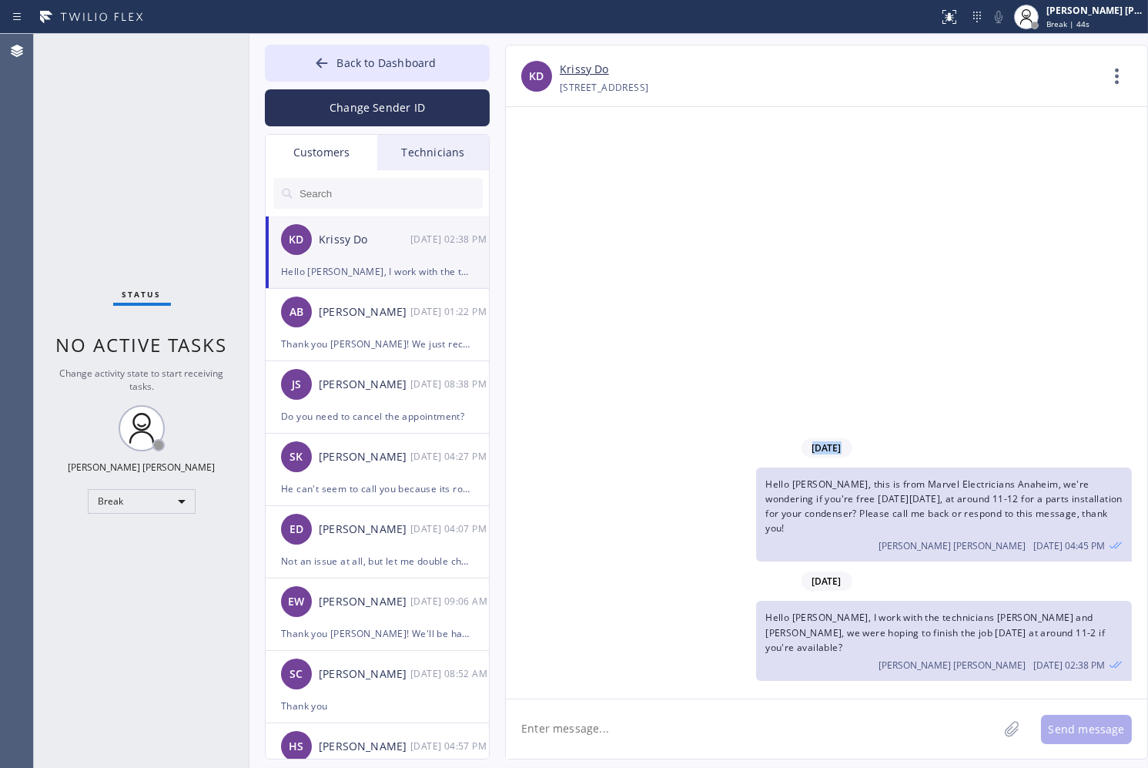
click at [544, 169] on div "[DATE] Hello [PERSON_NAME], this is from Marvel Electricians [GEOGRAPHIC_DATA],…" at bounding box center [826, 402] width 641 height 591
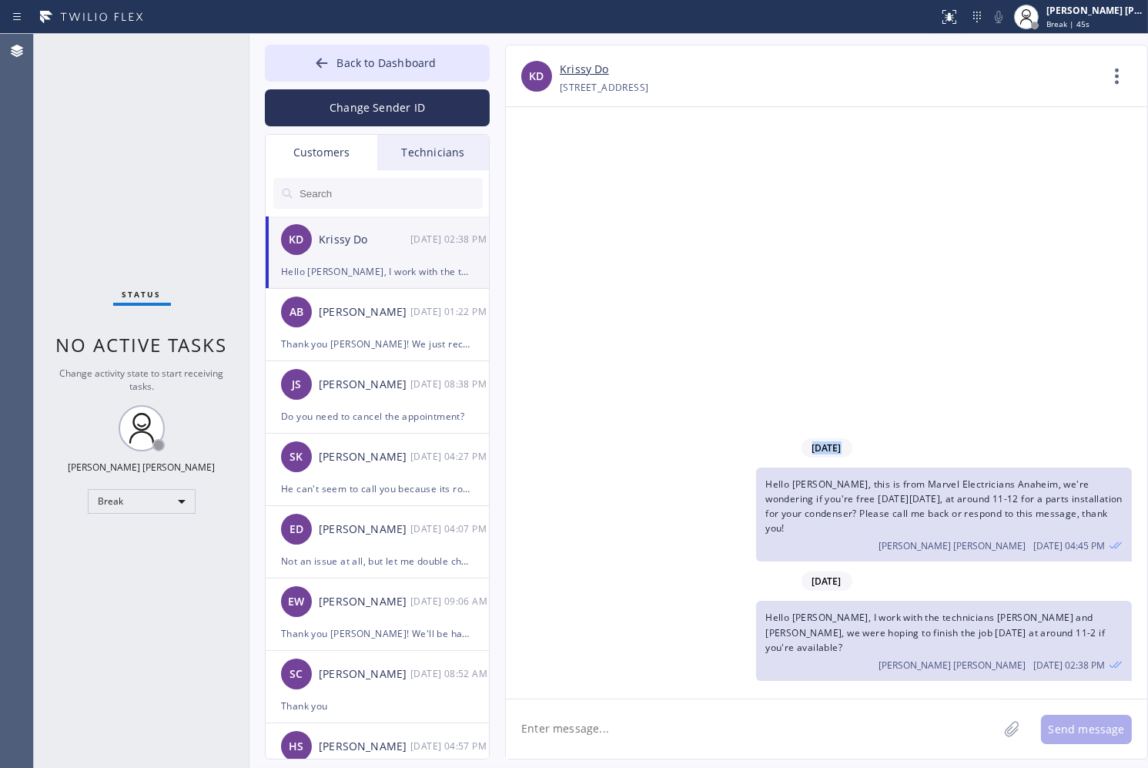
click at [544, 169] on div "[DATE] Hello [PERSON_NAME], this is from Marvel Electricians [GEOGRAPHIC_DATA],…" at bounding box center [826, 402] width 641 height 591
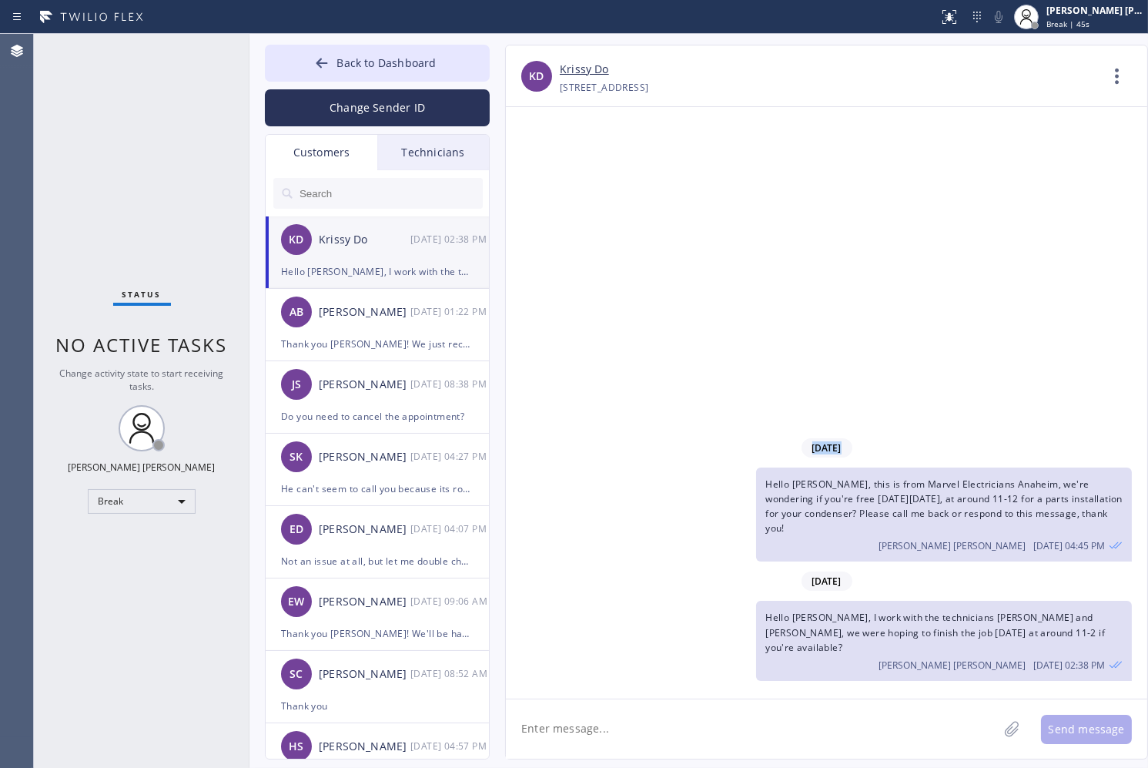
click at [544, 169] on div "[DATE] Hello [PERSON_NAME], this is from Marvel Electricians [GEOGRAPHIC_DATA],…" at bounding box center [826, 402] width 641 height 591
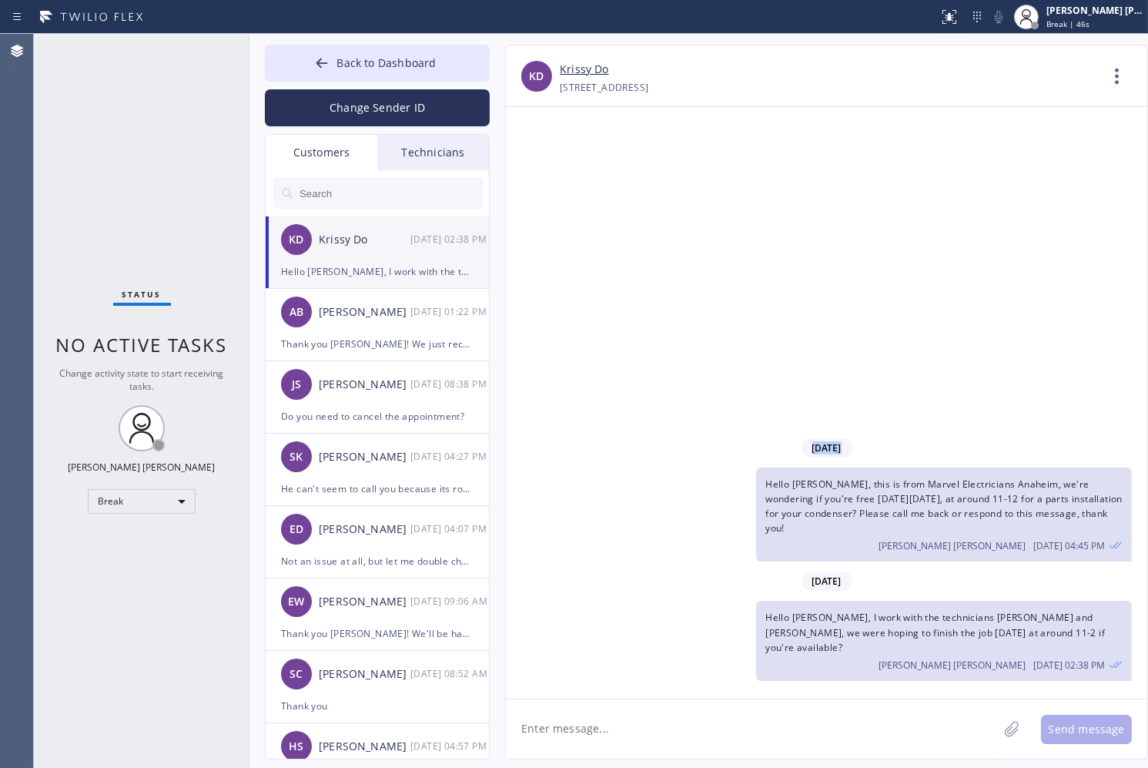
click at [544, 169] on div "[DATE] Hello [PERSON_NAME], this is from Marvel Electricians [GEOGRAPHIC_DATA],…" at bounding box center [826, 402] width 641 height 591
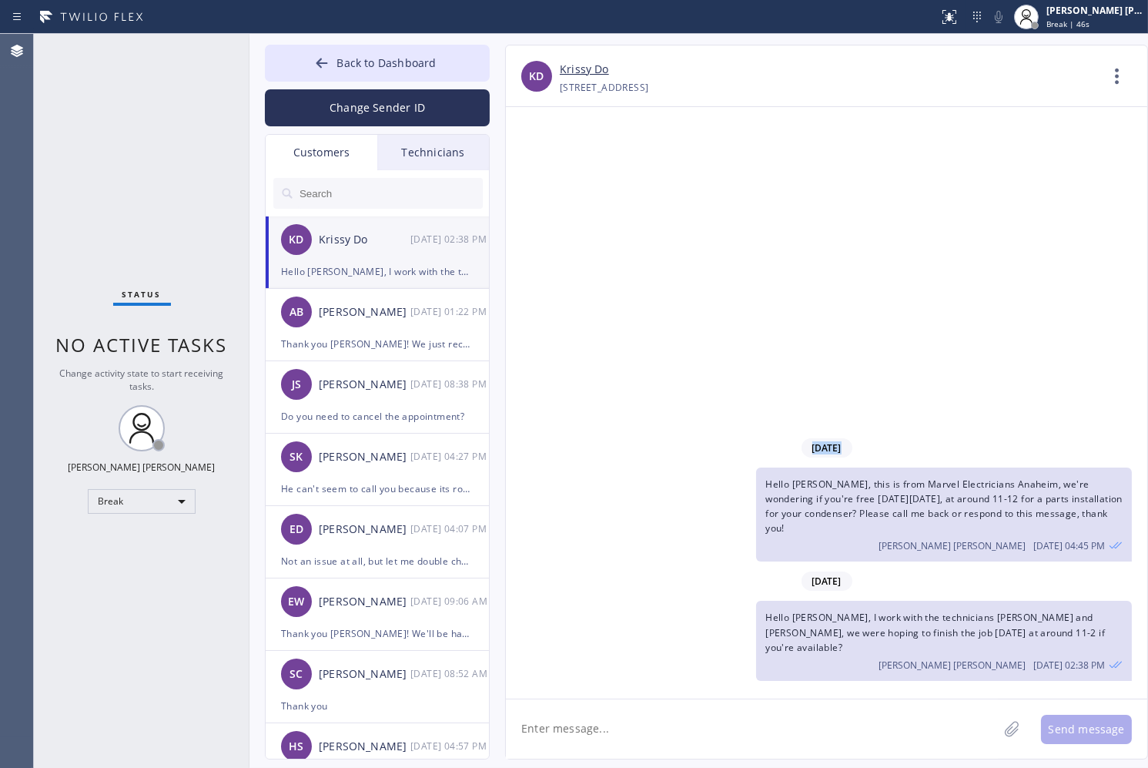
click at [544, 169] on div "[DATE] Hello [PERSON_NAME], this is from Marvel Electricians [GEOGRAPHIC_DATA],…" at bounding box center [826, 402] width 641 height 591
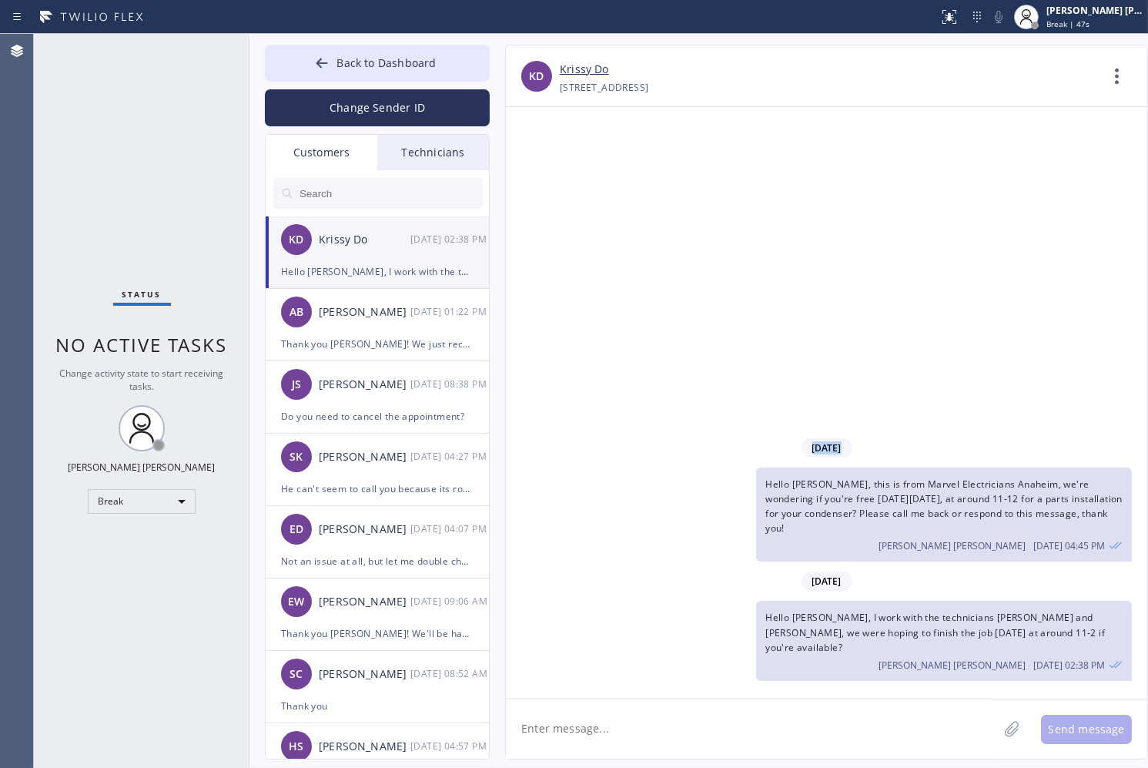
click at [544, 169] on div "[DATE] Hello [PERSON_NAME], this is from Marvel Electricians [GEOGRAPHIC_DATA],…" at bounding box center [826, 402] width 641 height 591
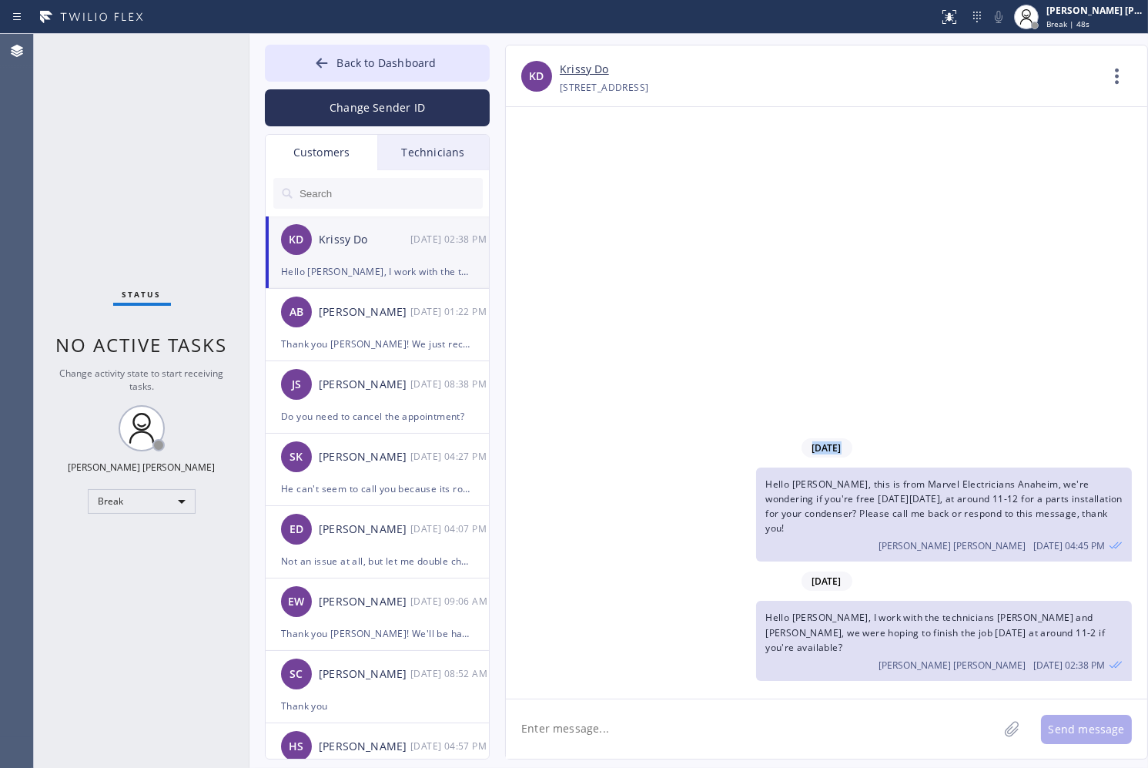
click at [544, 169] on div "[DATE] Hello [PERSON_NAME], this is from Marvel Electricians [GEOGRAPHIC_DATA],…" at bounding box center [826, 402] width 641 height 591
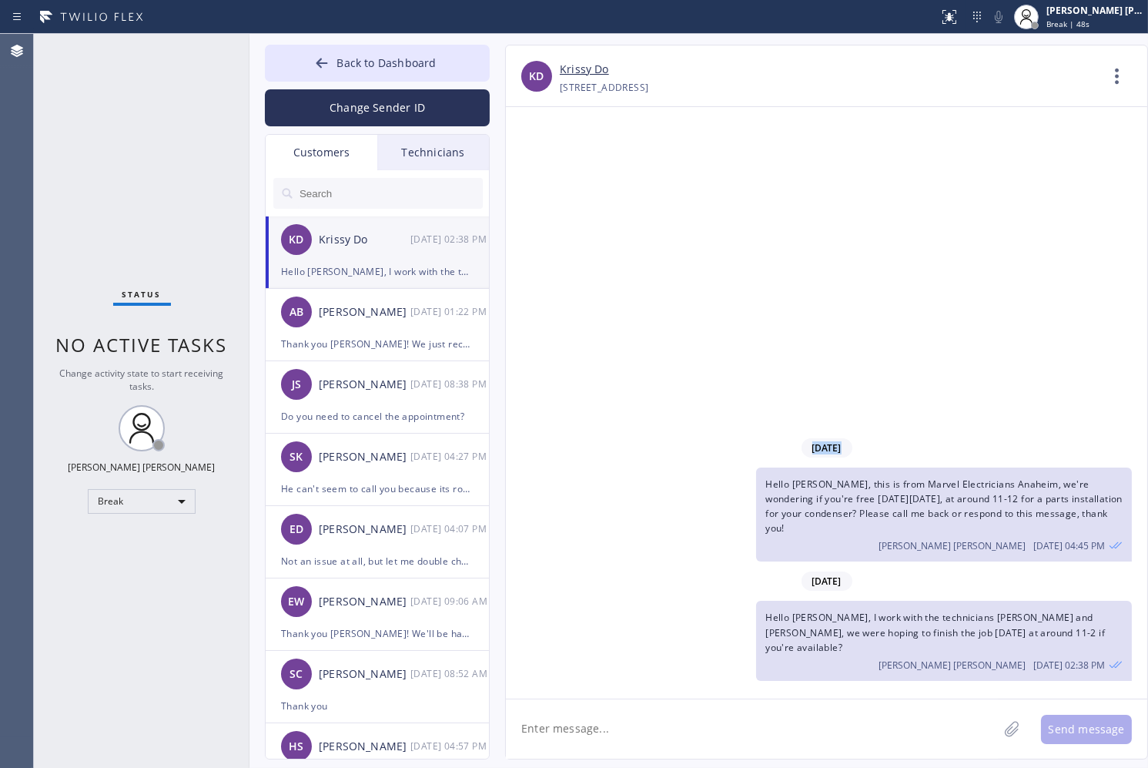
click at [544, 169] on div "[DATE] Hello [PERSON_NAME], this is from Marvel Electricians [GEOGRAPHIC_DATA],…" at bounding box center [826, 402] width 641 height 591
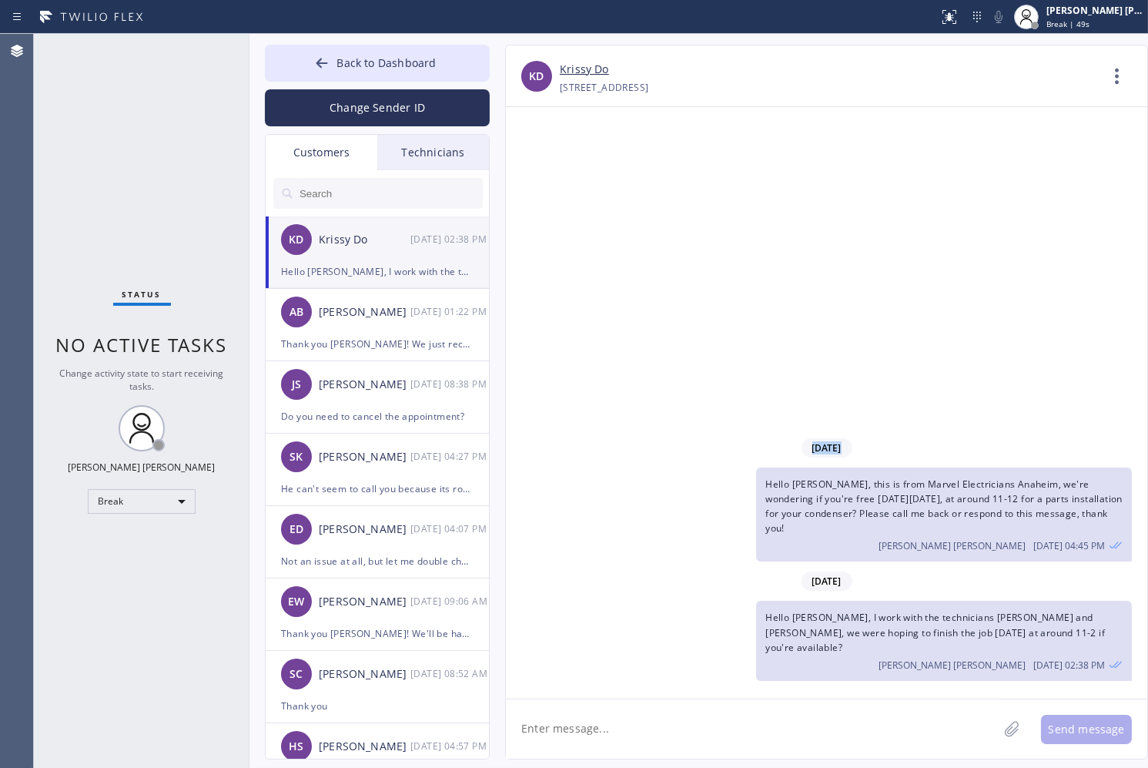
click at [544, 169] on div "[DATE] Hello [PERSON_NAME], this is from Marvel Electricians [GEOGRAPHIC_DATA],…" at bounding box center [826, 402] width 641 height 591
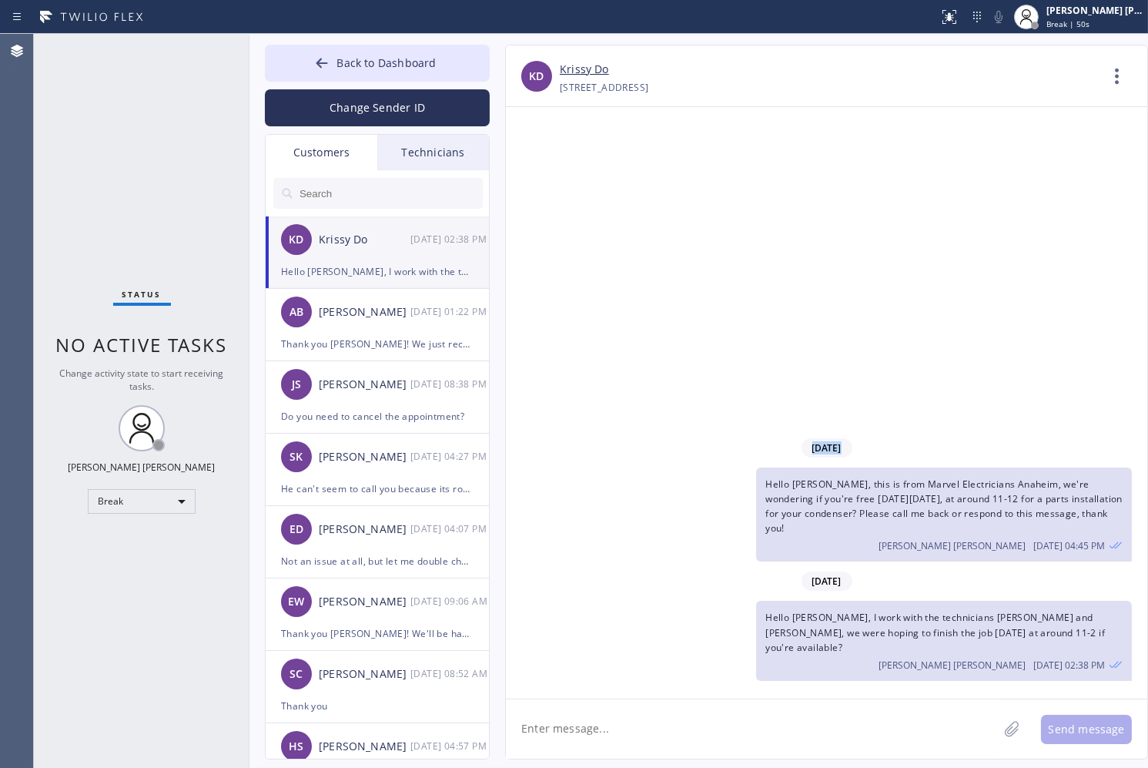
click at [544, 169] on div "[DATE] Hello [PERSON_NAME], this is from Marvel Electricians [GEOGRAPHIC_DATA],…" at bounding box center [826, 402] width 641 height 591
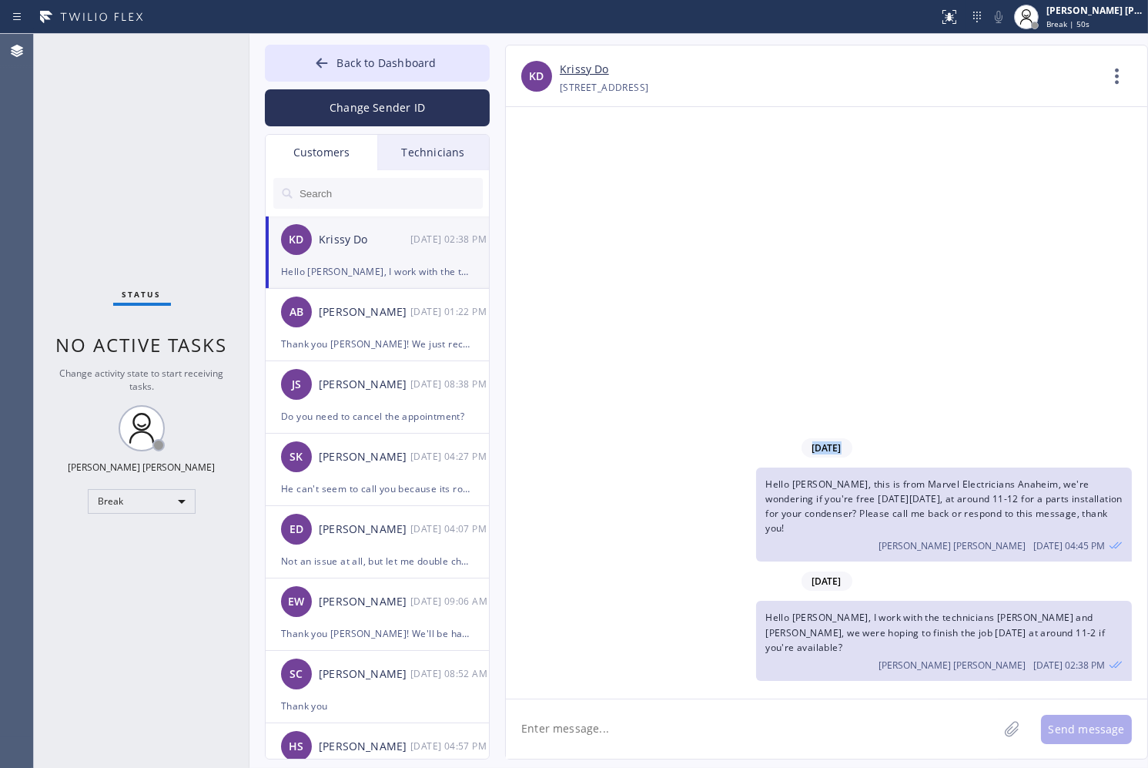
click at [544, 169] on div "[DATE] Hello [PERSON_NAME], this is from Marvel Electricians [GEOGRAPHIC_DATA],…" at bounding box center [826, 402] width 641 height 591
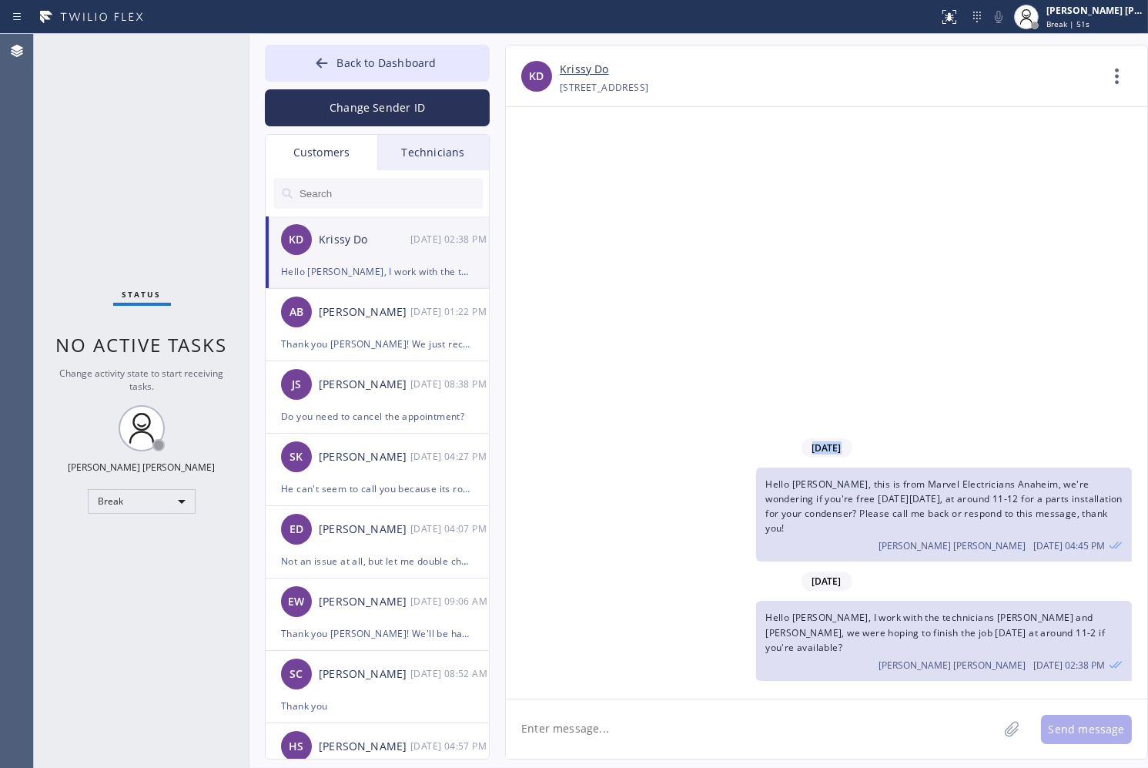
click at [544, 169] on div "[DATE] Hello [PERSON_NAME], this is from Marvel Electricians [GEOGRAPHIC_DATA],…" at bounding box center [826, 402] width 641 height 591
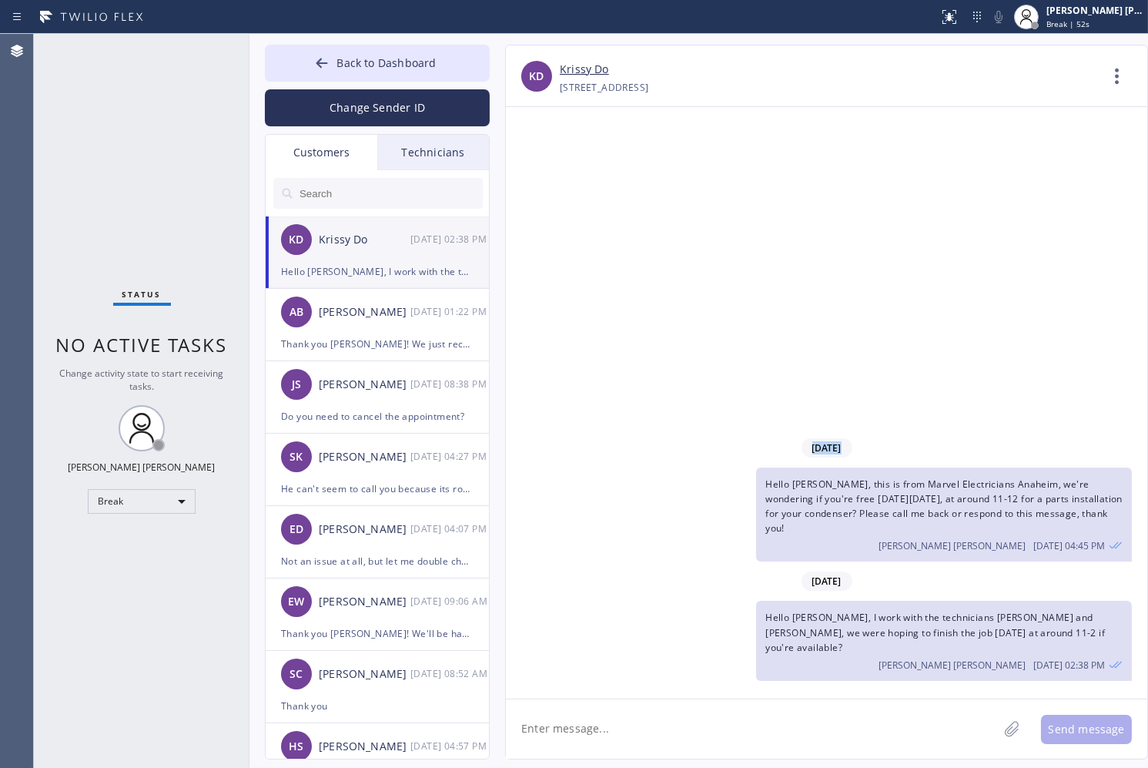
click at [544, 169] on div "[DATE] Hello [PERSON_NAME], this is from Marvel Electricians [GEOGRAPHIC_DATA],…" at bounding box center [826, 402] width 641 height 591
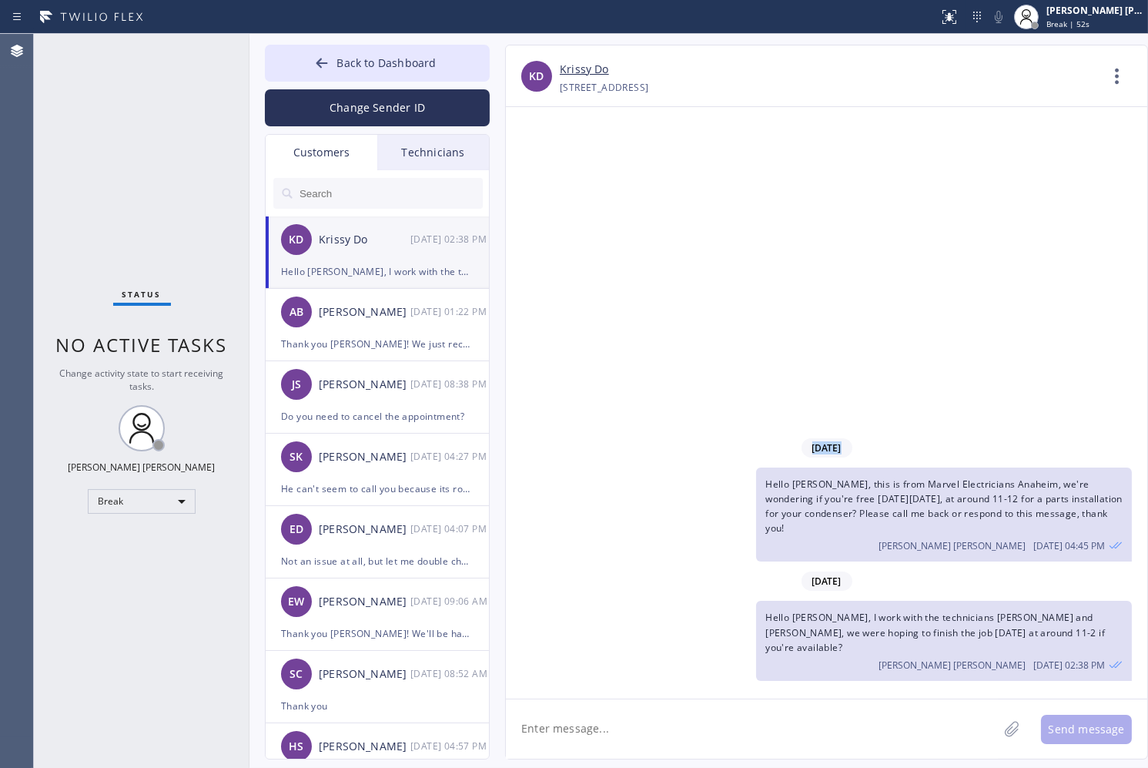
click at [544, 169] on div "[DATE] Hello [PERSON_NAME], this is from Marvel Electricians [GEOGRAPHIC_DATA],…" at bounding box center [826, 402] width 641 height 591
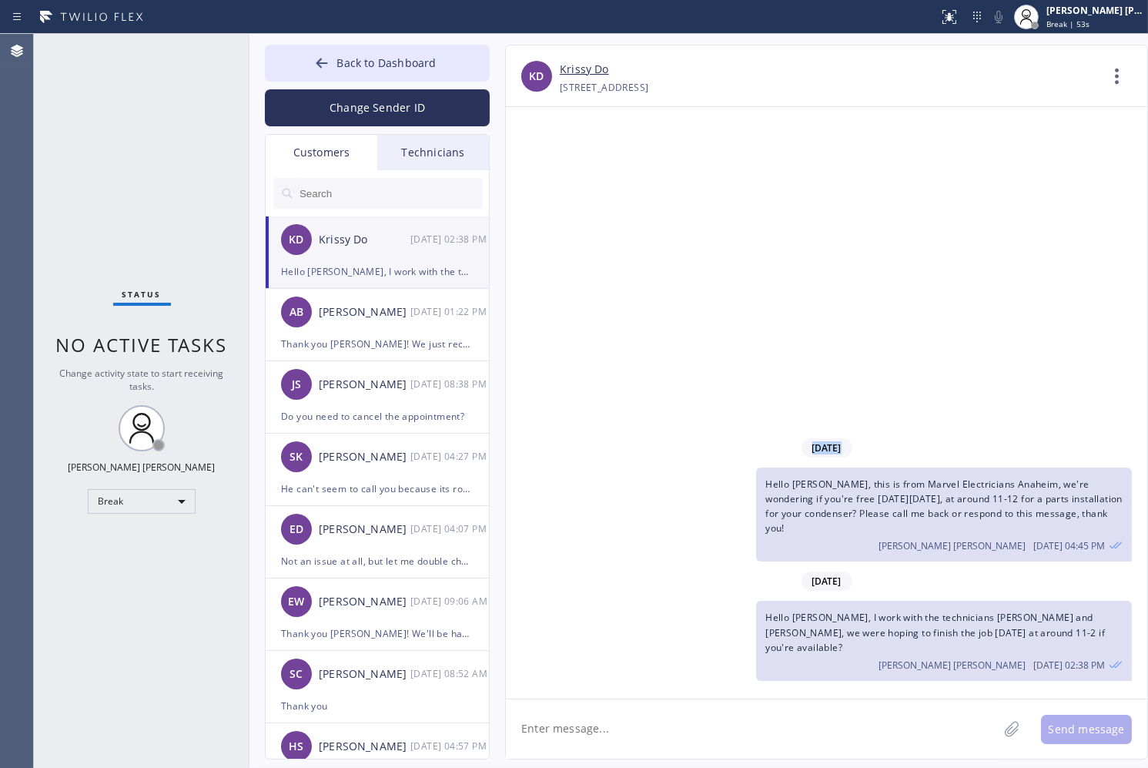
click at [544, 169] on div "[DATE] Hello [PERSON_NAME], this is from Marvel Electricians [GEOGRAPHIC_DATA],…" at bounding box center [826, 402] width 641 height 591
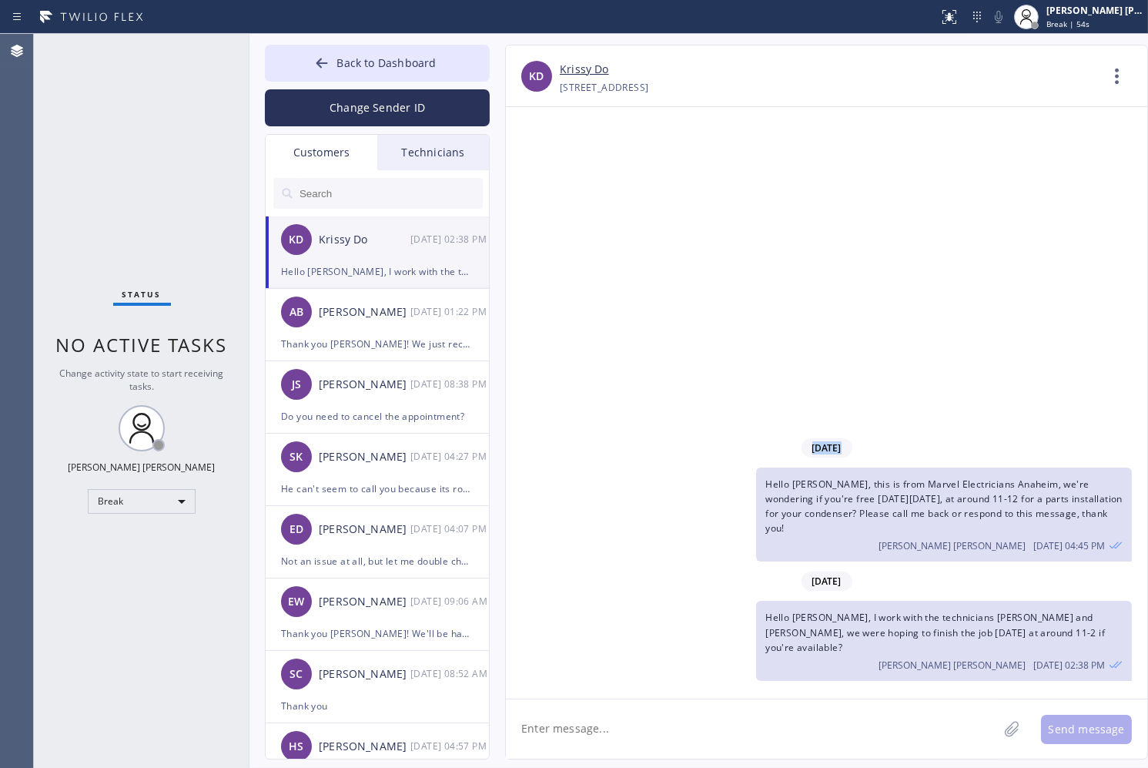
click at [544, 169] on div "[DATE] Hello [PERSON_NAME], this is from Marvel Electricians [GEOGRAPHIC_DATA],…" at bounding box center [826, 402] width 641 height 591
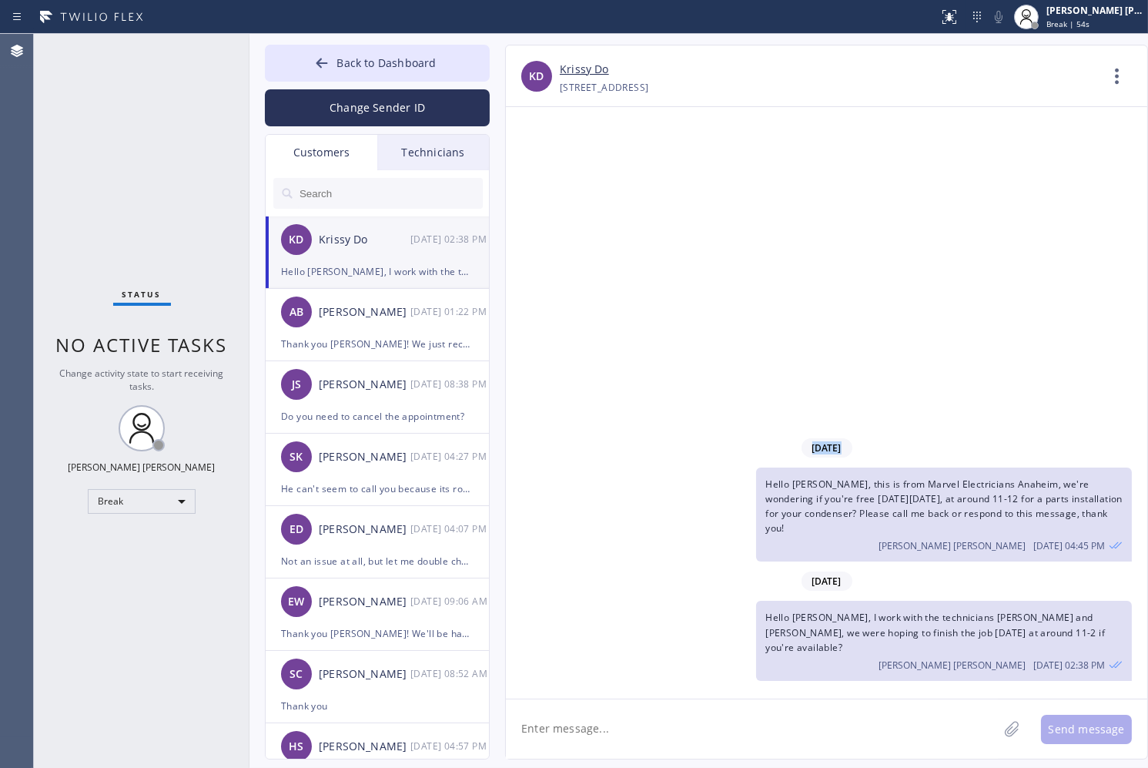
click at [544, 169] on div "[DATE] Hello [PERSON_NAME], this is from Marvel Electricians [GEOGRAPHIC_DATA],…" at bounding box center [826, 402] width 641 height 591
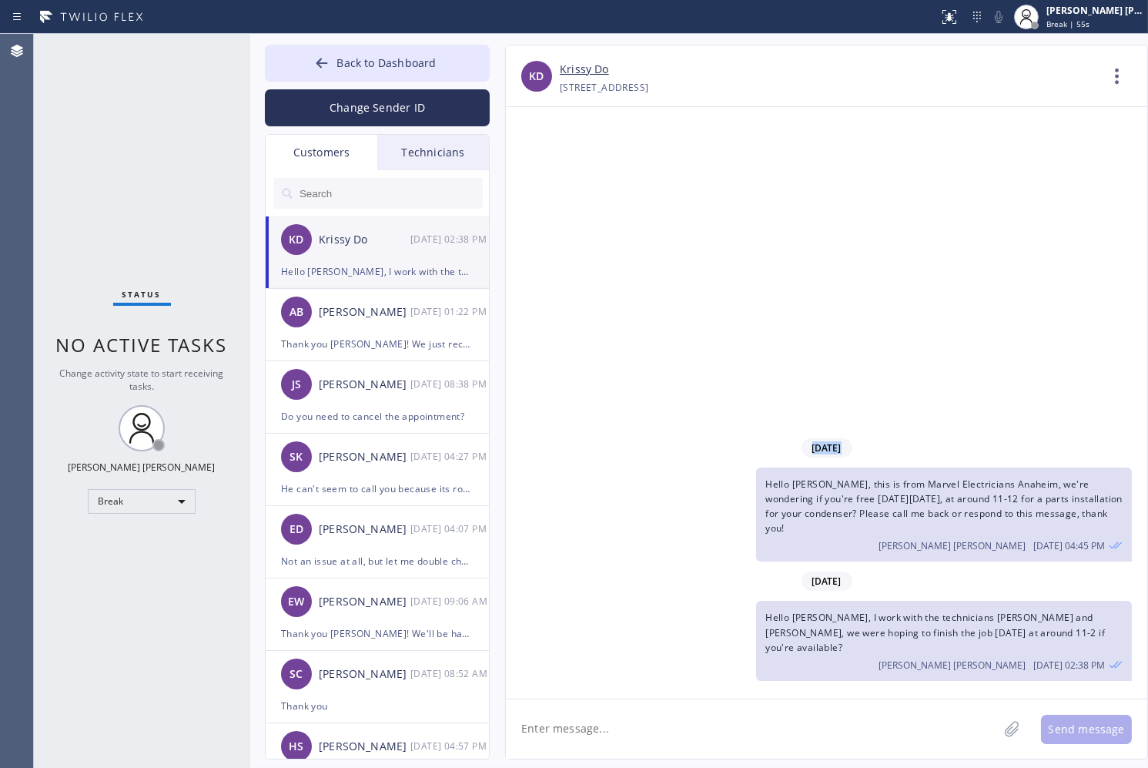
click at [544, 169] on div "[DATE] Hello [PERSON_NAME], this is from Marvel Electricians [GEOGRAPHIC_DATA],…" at bounding box center [826, 402] width 641 height 591
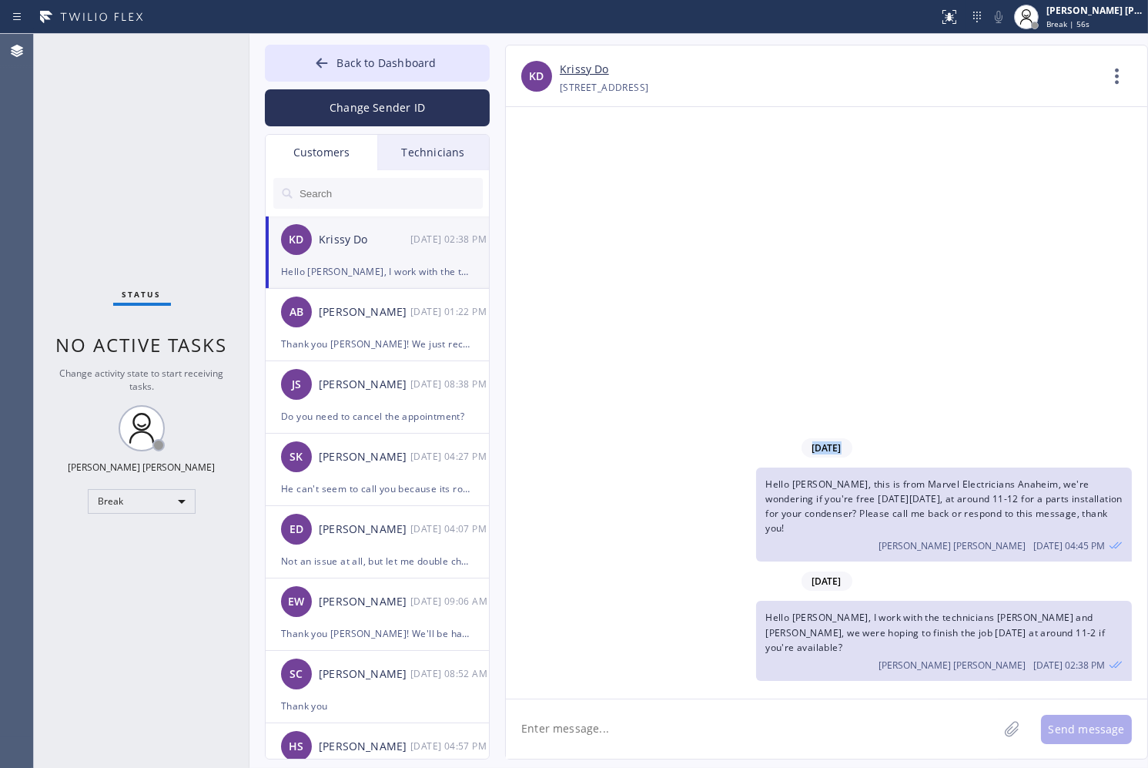
click at [544, 169] on div "[DATE] Hello [PERSON_NAME], this is from Marvel Electricians [GEOGRAPHIC_DATA],…" at bounding box center [826, 402] width 641 height 591
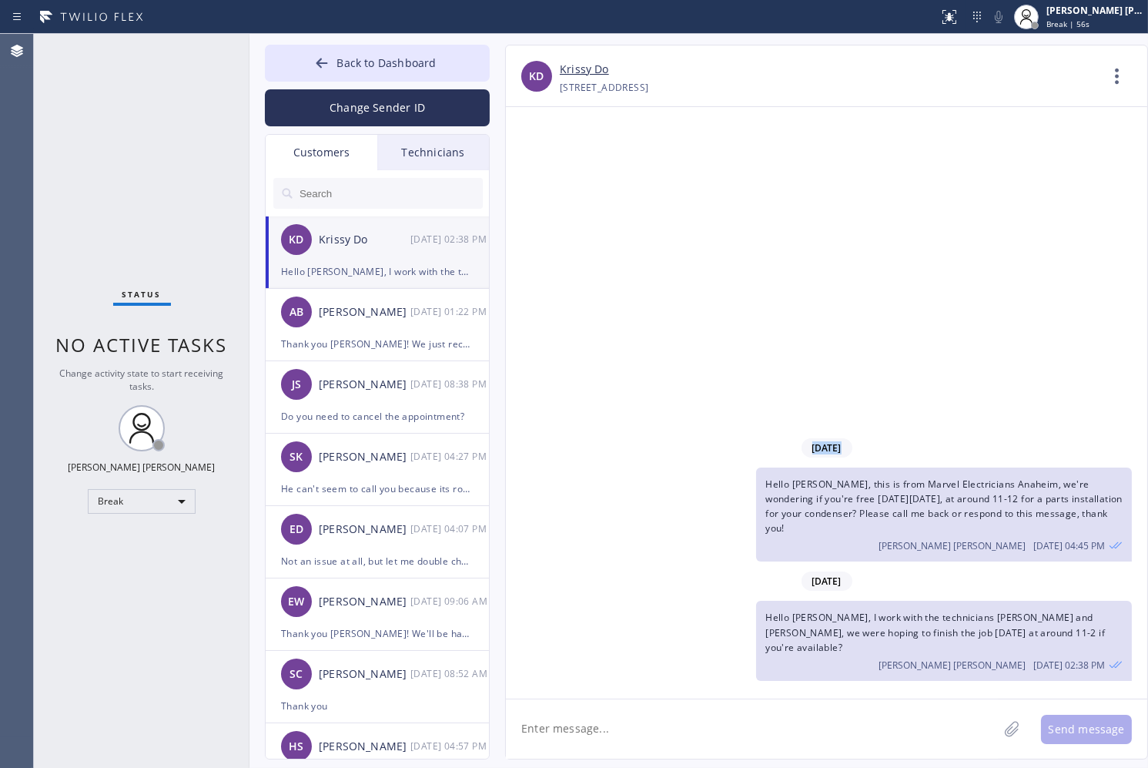
click at [544, 169] on div "[DATE] Hello [PERSON_NAME], this is from Marvel Electricians [GEOGRAPHIC_DATA],…" at bounding box center [826, 402] width 641 height 591
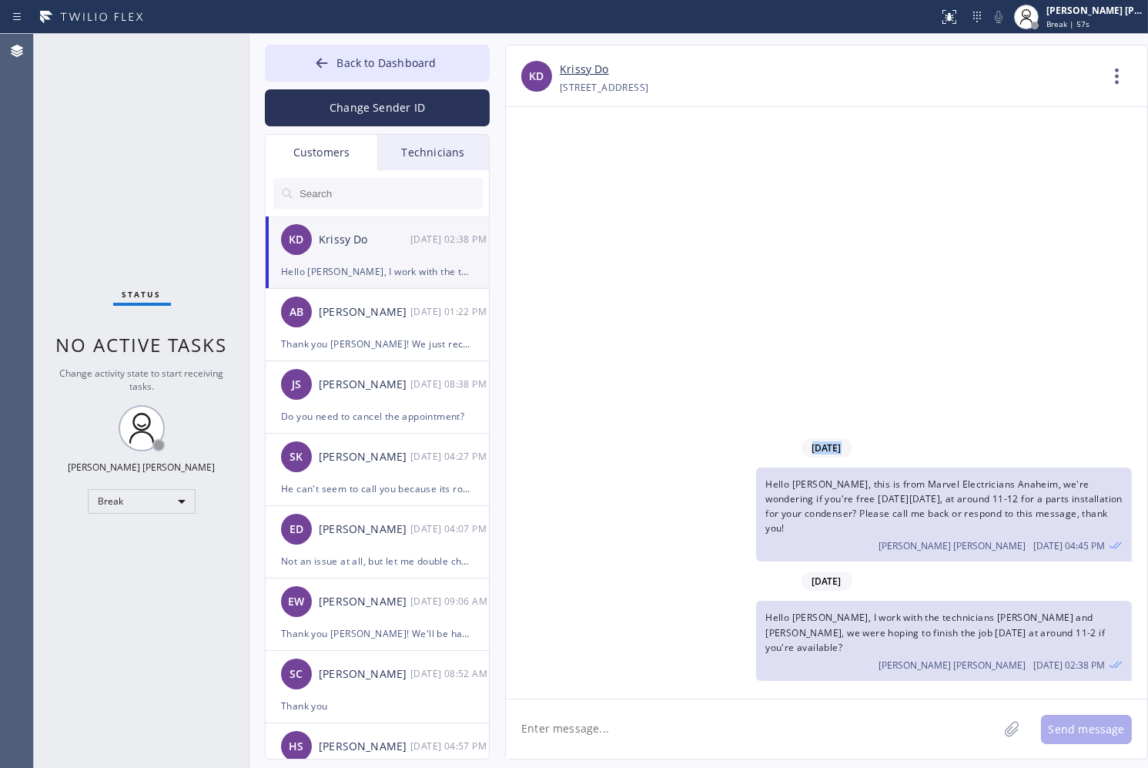
click at [544, 169] on div "[DATE] Hello [PERSON_NAME], this is from Marvel Electricians [GEOGRAPHIC_DATA],…" at bounding box center [826, 402] width 641 height 591
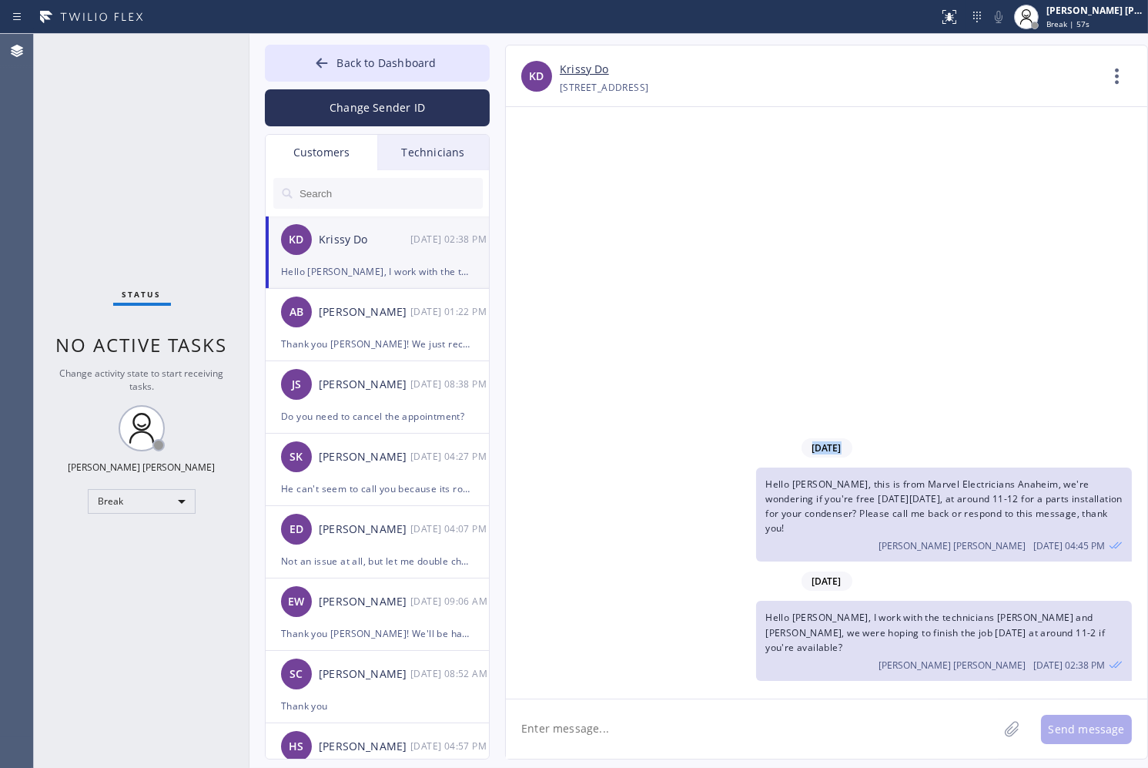
click at [544, 169] on div "[DATE] Hello [PERSON_NAME], this is from Marvel Electricians [GEOGRAPHIC_DATA],…" at bounding box center [826, 402] width 641 height 591
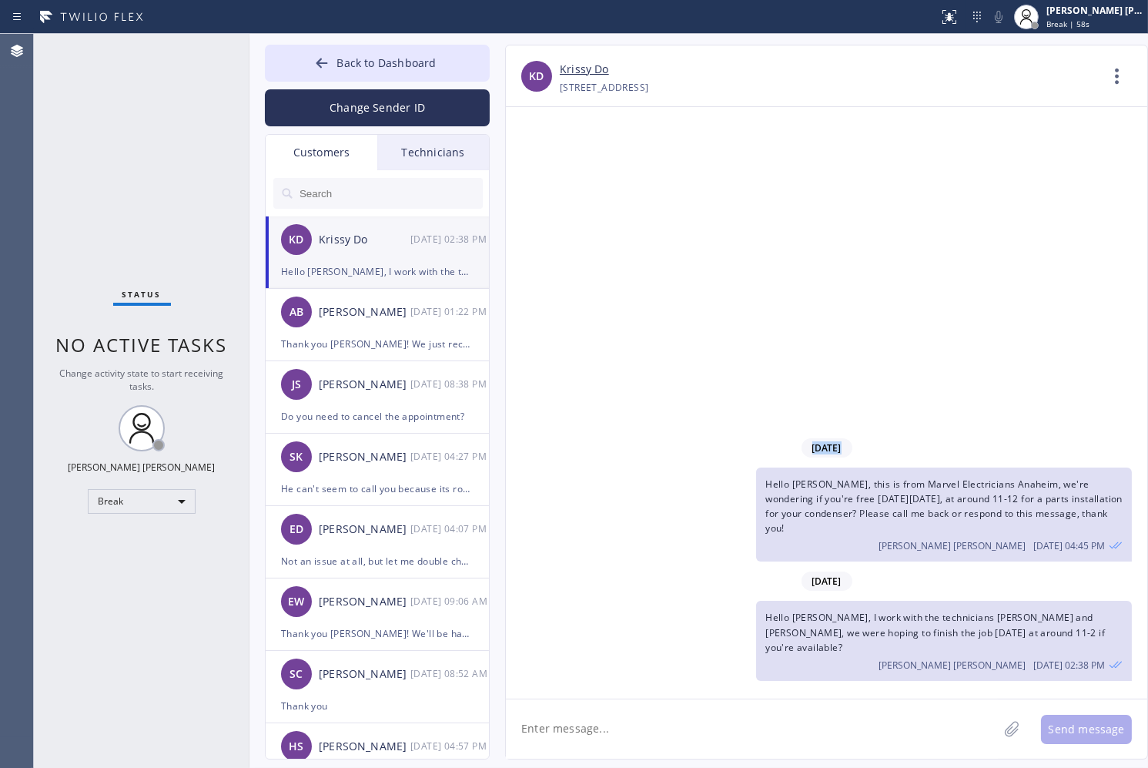
click at [544, 169] on div "[DATE] Hello [PERSON_NAME], this is from Marvel Electricians [GEOGRAPHIC_DATA],…" at bounding box center [826, 402] width 641 height 591
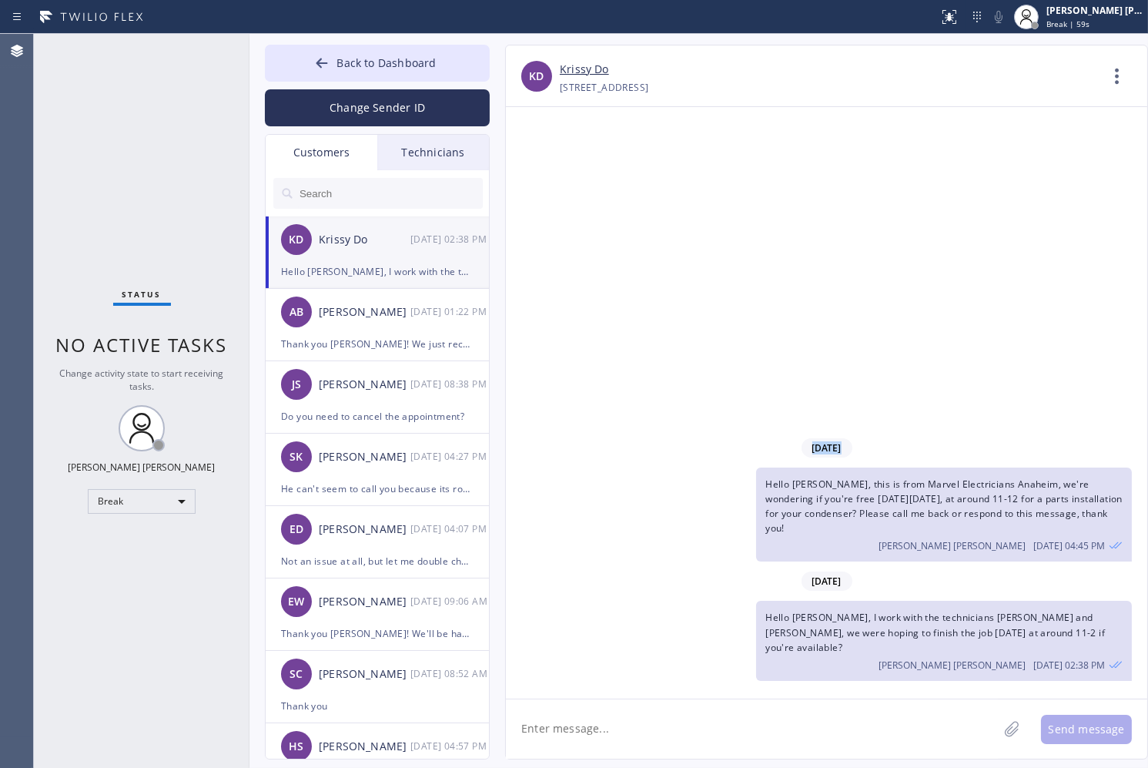
click at [544, 169] on div "[DATE] Hello [PERSON_NAME], this is from Marvel Electricians [GEOGRAPHIC_DATA],…" at bounding box center [826, 402] width 641 height 591
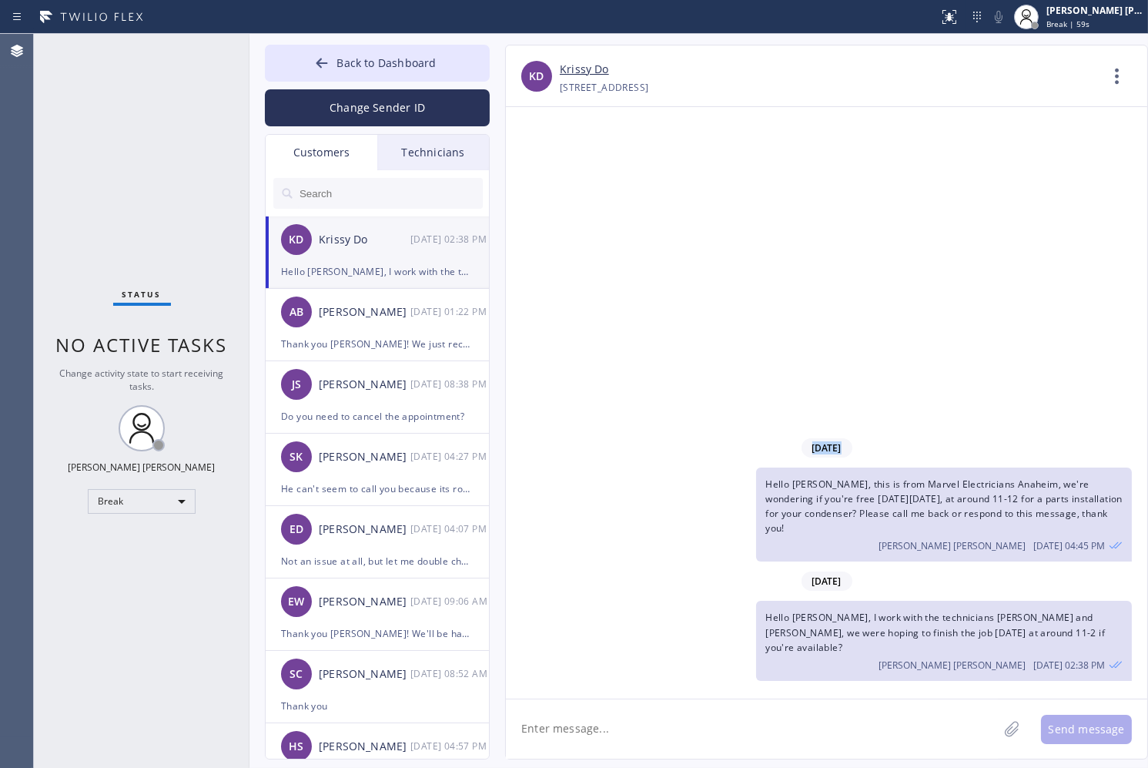
click at [544, 169] on div "[DATE] Hello [PERSON_NAME], this is from Marvel Electricians [GEOGRAPHIC_DATA],…" at bounding box center [826, 402] width 641 height 591
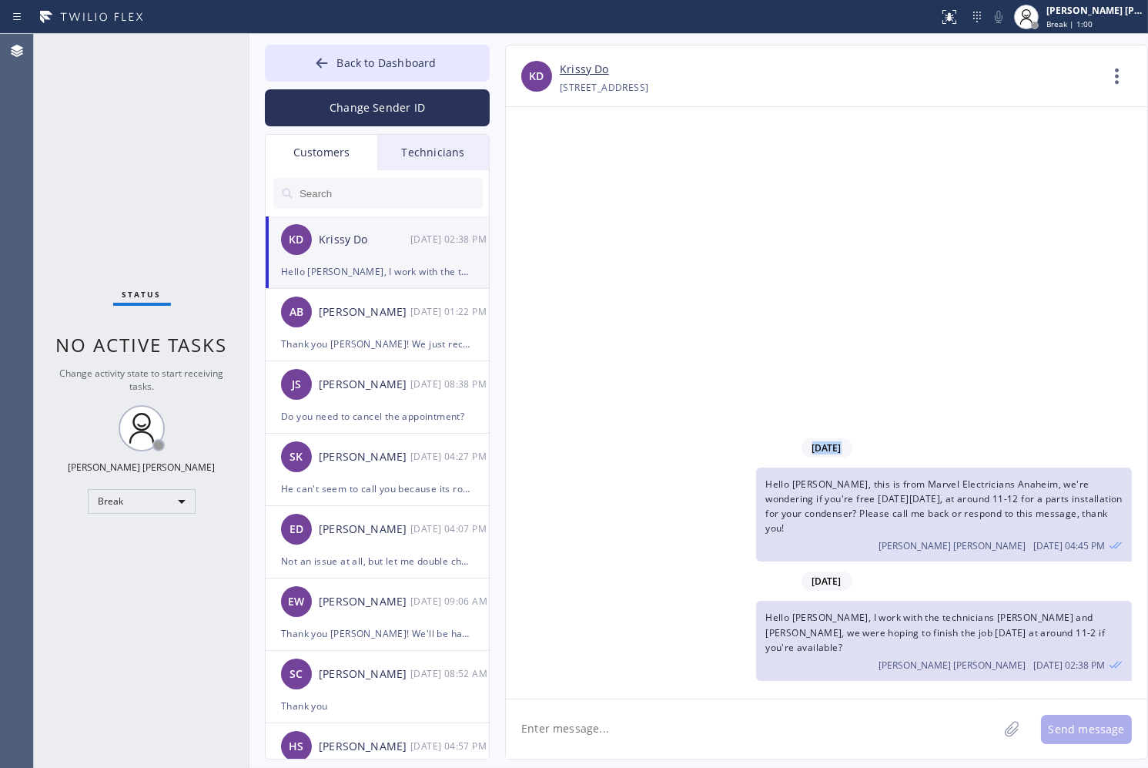
click at [544, 169] on div "[DATE] Hello [PERSON_NAME], this is from Marvel Electricians [GEOGRAPHIC_DATA],…" at bounding box center [826, 402] width 641 height 591
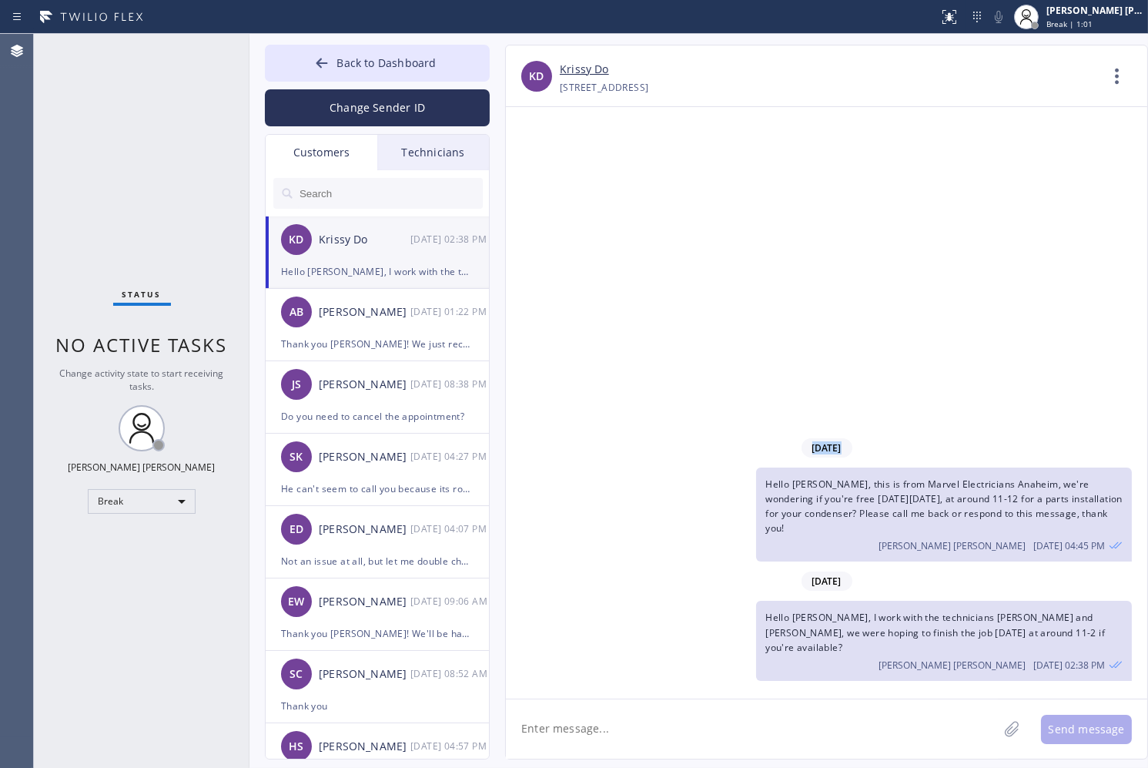
click at [544, 169] on div "[DATE] Hello [PERSON_NAME], this is from Marvel Electricians [GEOGRAPHIC_DATA],…" at bounding box center [826, 402] width 641 height 591
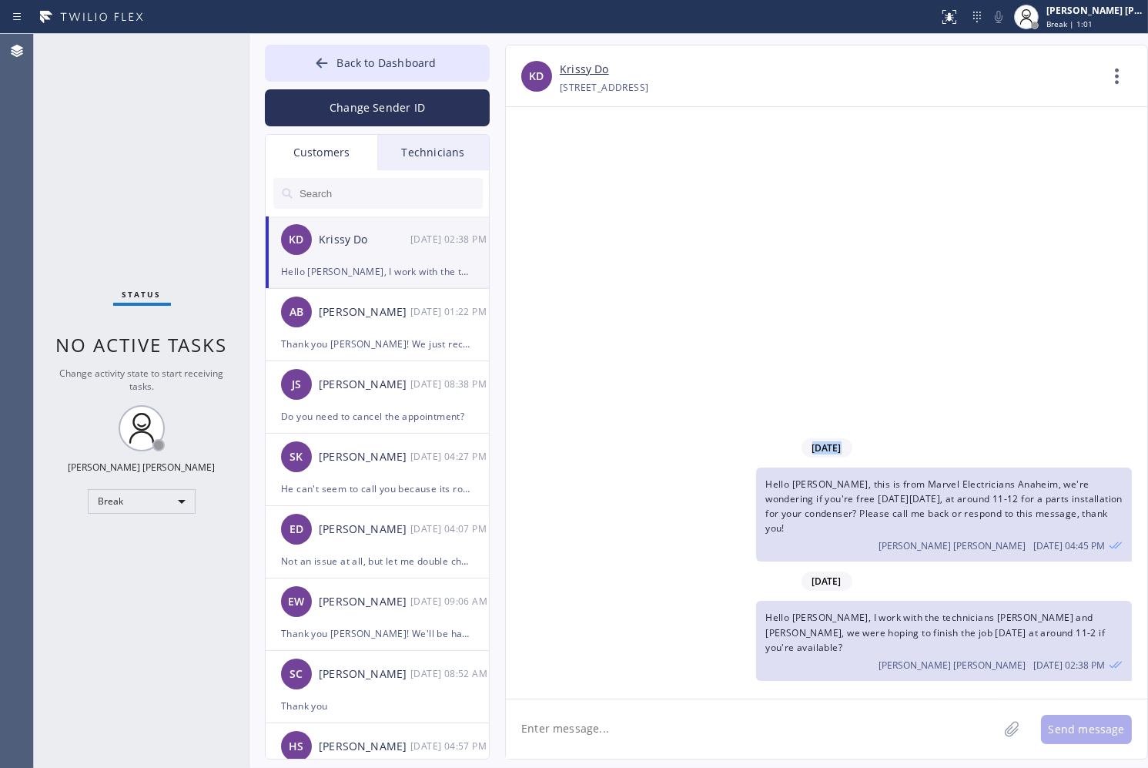
click at [544, 169] on div "[DATE] Hello [PERSON_NAME], this is from Marvel Electricians [GEOGRAPHIC_DATA],…" at bounding box center [826, 402] width 641 height 591
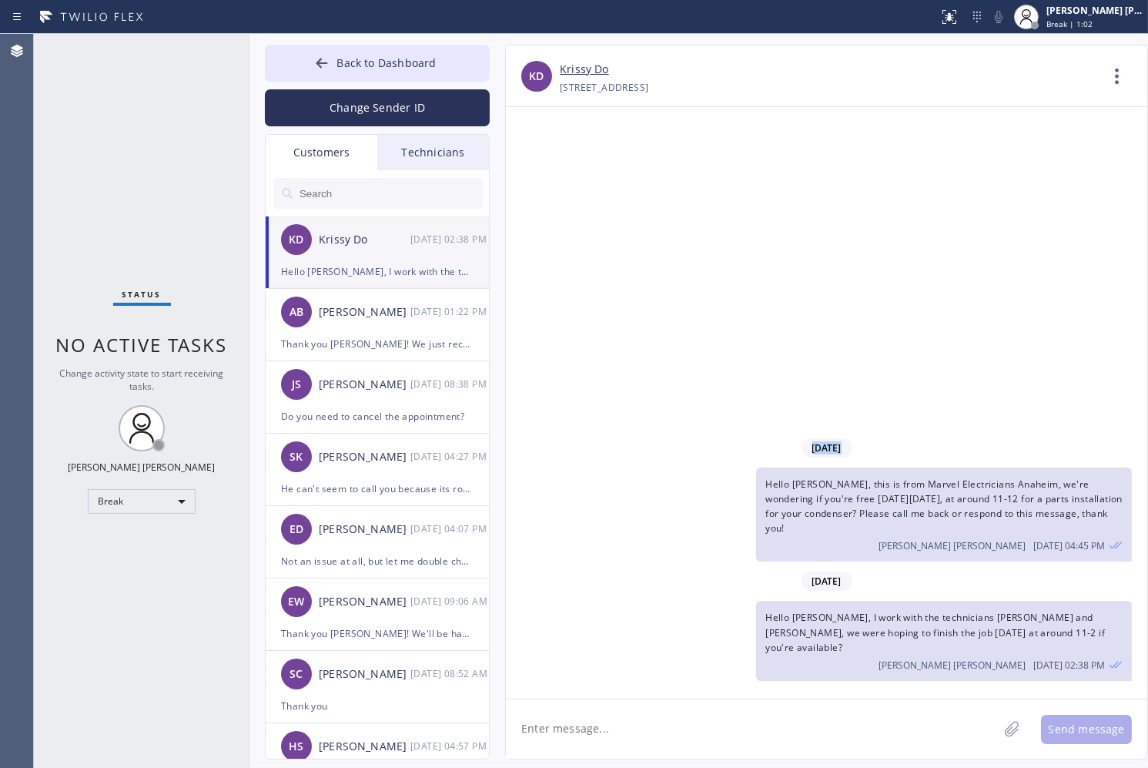
click at [544, 169] on div "[DATE] Hello [PERSON_NAME], this is from Marvel Electricians [GEOGRAPHIC_DATA],…" at bounding box center [826, 402] width 641 height 591
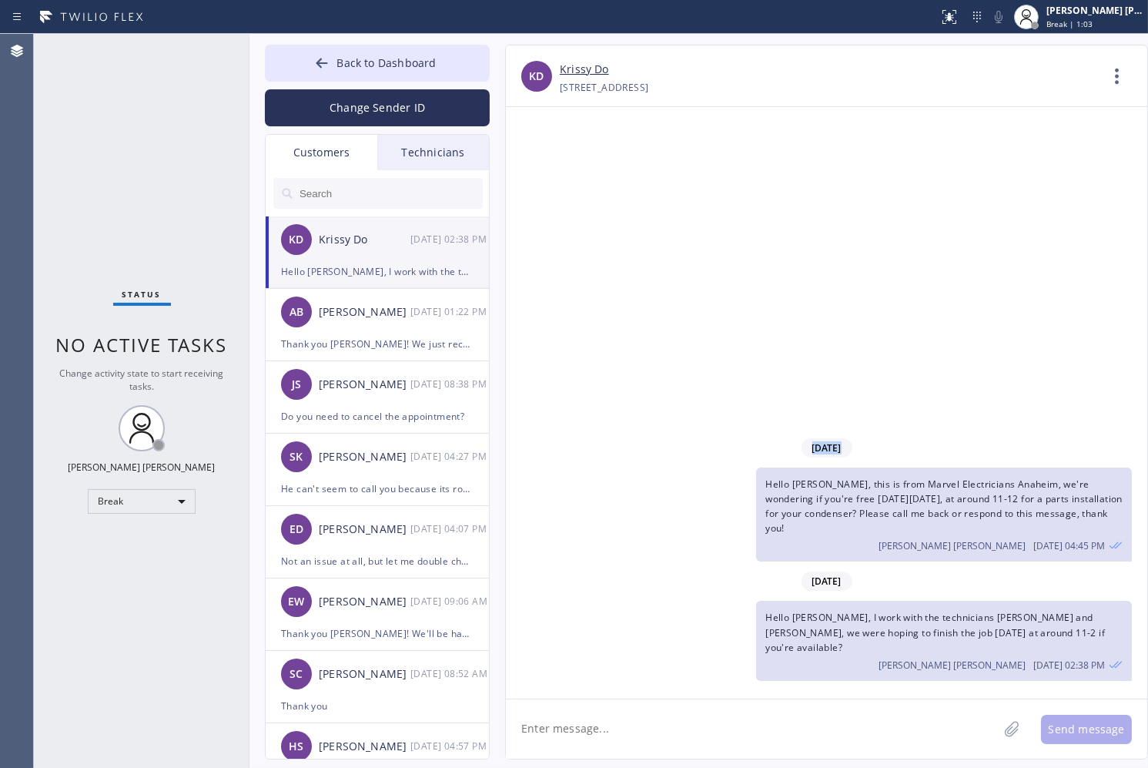
click at [544, 169] on div "[DATE] Hello [PERSON_NAME], this is from Marvel Electricians [GEOGRAPHIC_DATA],…" at bounding box center [826, 402] width 641 height 591
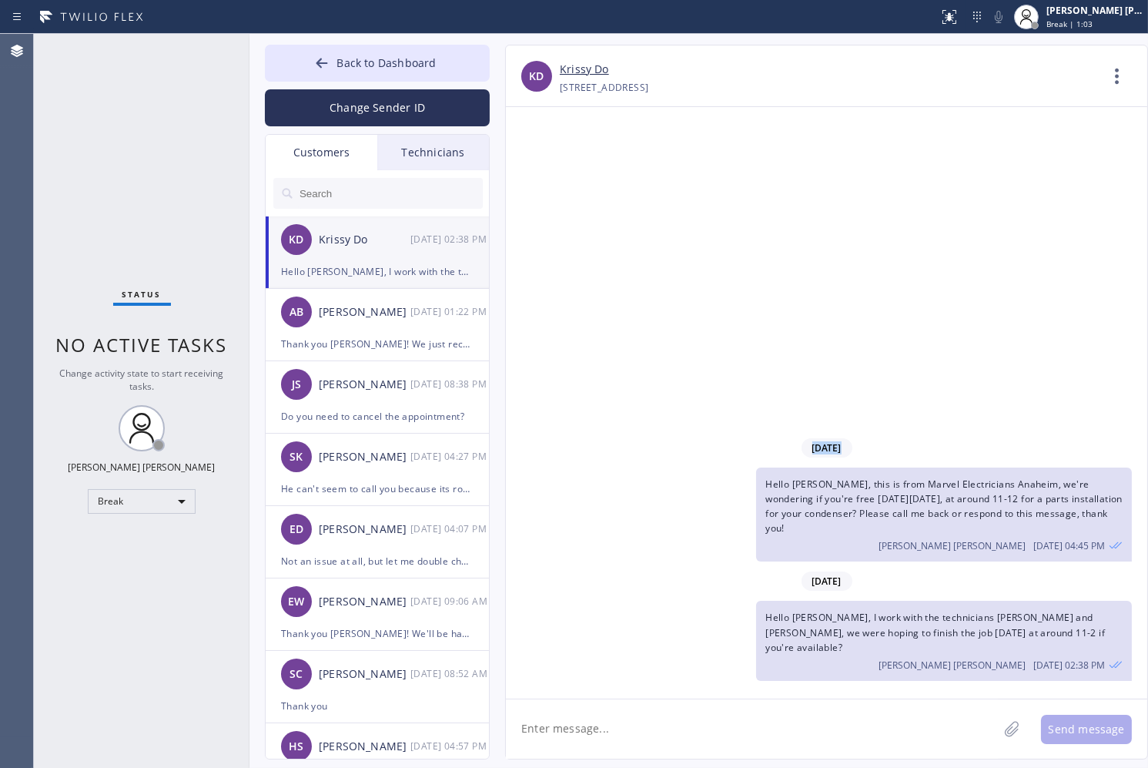
click at [544, 169] on div "[DATE] Hello [PERSON_NAME], this is from Marvel Electricians [GEOGRAPHIC_DATA],…" at bounding box center [826, 402] width 641 height 591
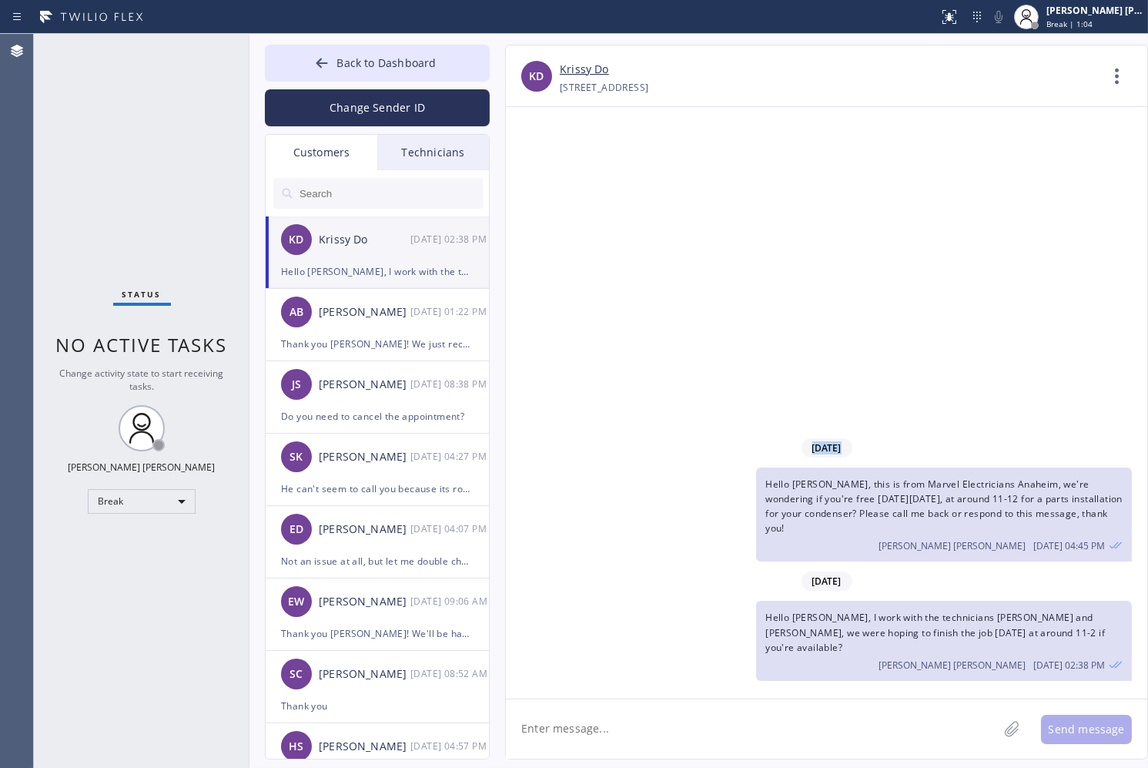
click at [544, 169] on div "[DATE] Hello [PERSON_NAME], this is from Marvel Electricians [GEOGRAPHIC_DATA],…" at bounding box center [826, 402] width 641 height 591
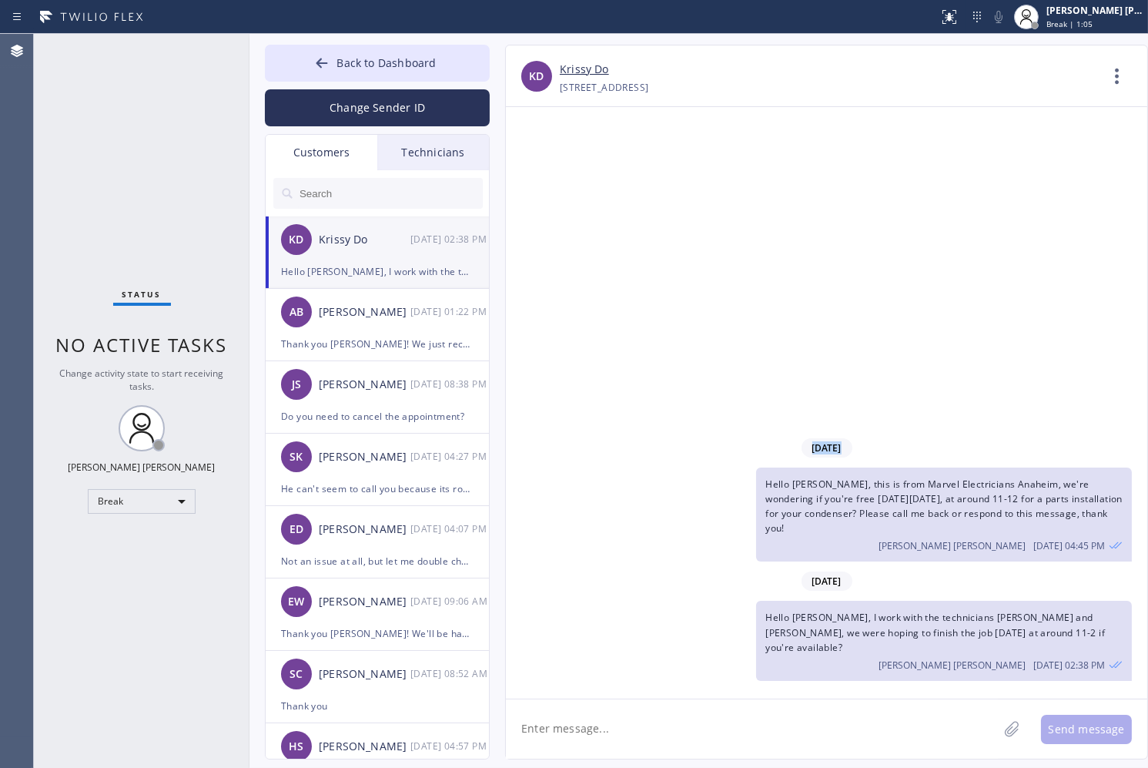
click at [544, 169] on div "[DATE] Hello [PERSON_NAME], this is from Marvel Electricians [GEOGRAPHIC_DATA],…" at bounding box center [826, 402] width 641 height 591
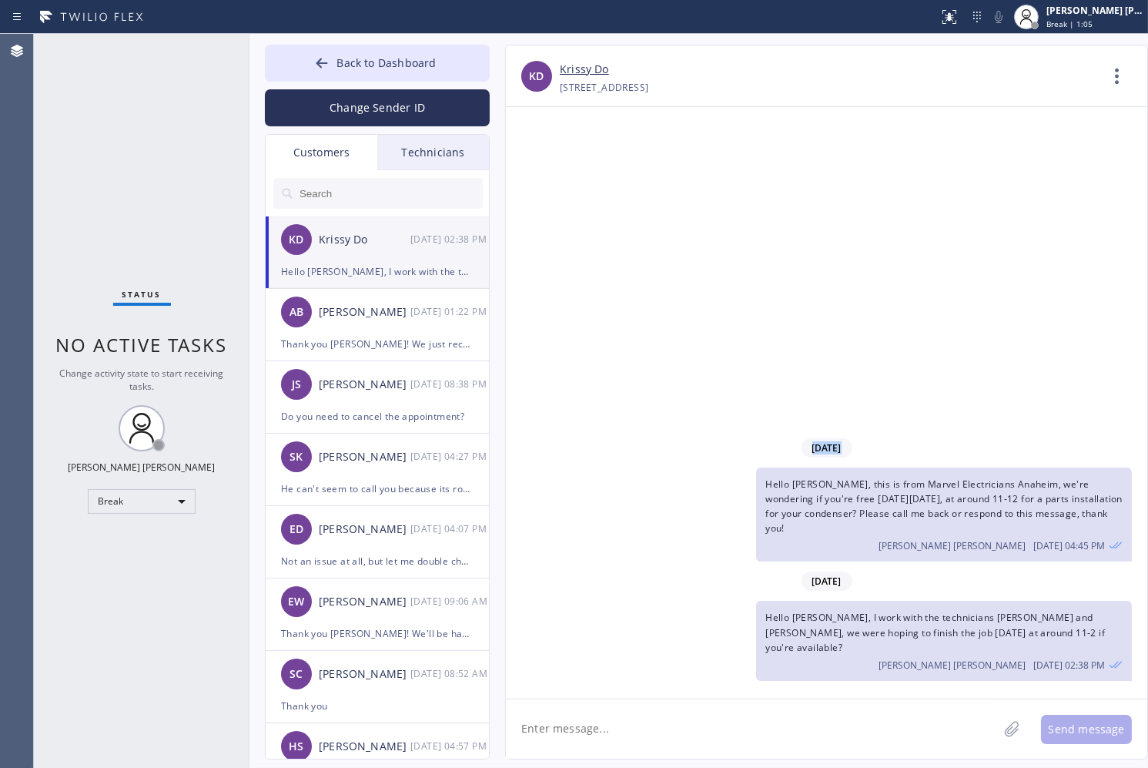
click at [544, 169] on div "[DATE] Hello [PERSON_NAME], this is from Marvel Electricians [GEOGRAPHIC_DATA],…" at bounding box center [826, 402] width 641 height 591
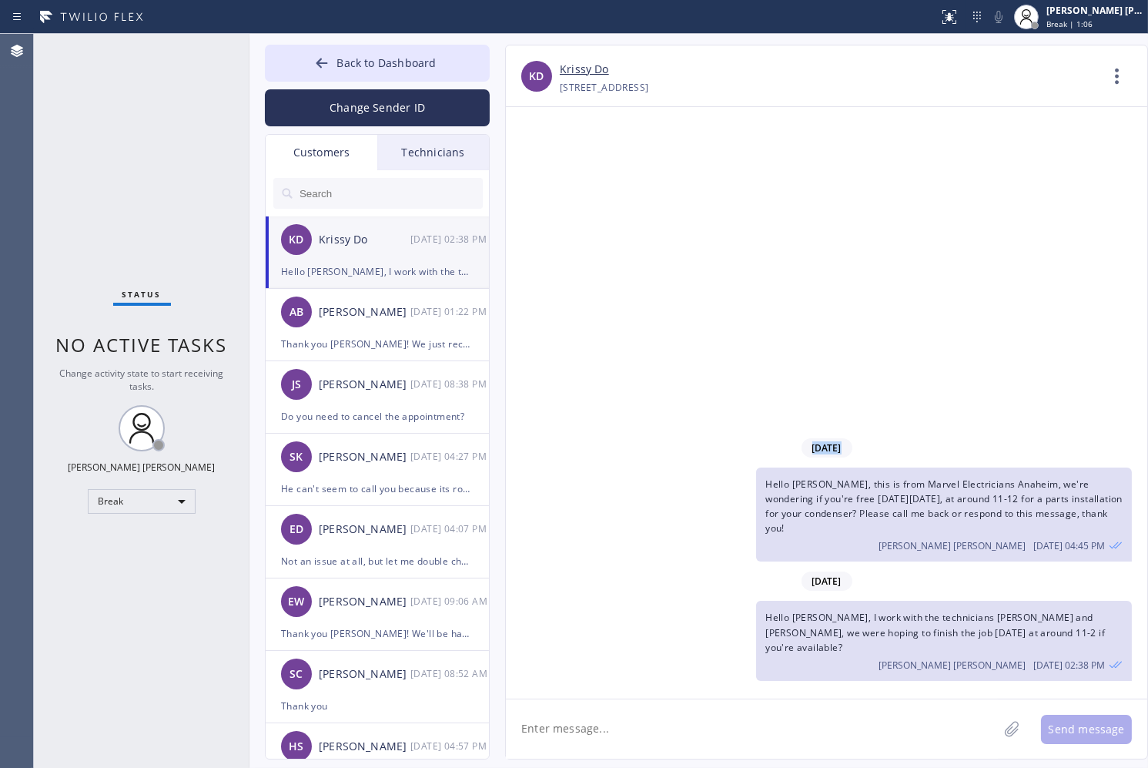
click at [544, 169] on div "[DATE] Hello [PERSON_NAME], this is from Marvel Electricians [GEOGRAPHIC_DATA],…" at bounding box center [826, 402] width 641 height 591
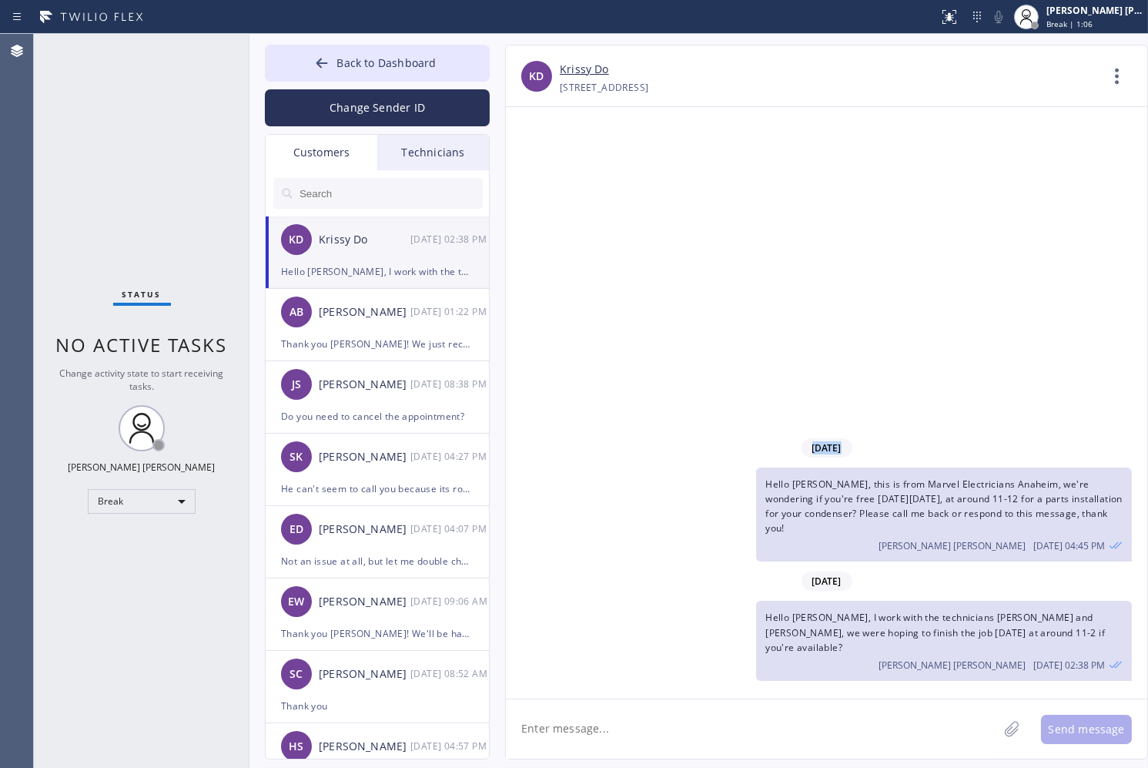
click at [544, 169] on div "[DATE] Hello [PERSON_NAME], this is from Marvel Electricians [GEOGRAPHIC_DATA],…" at bounding box center [826, 402] width 641 height 591
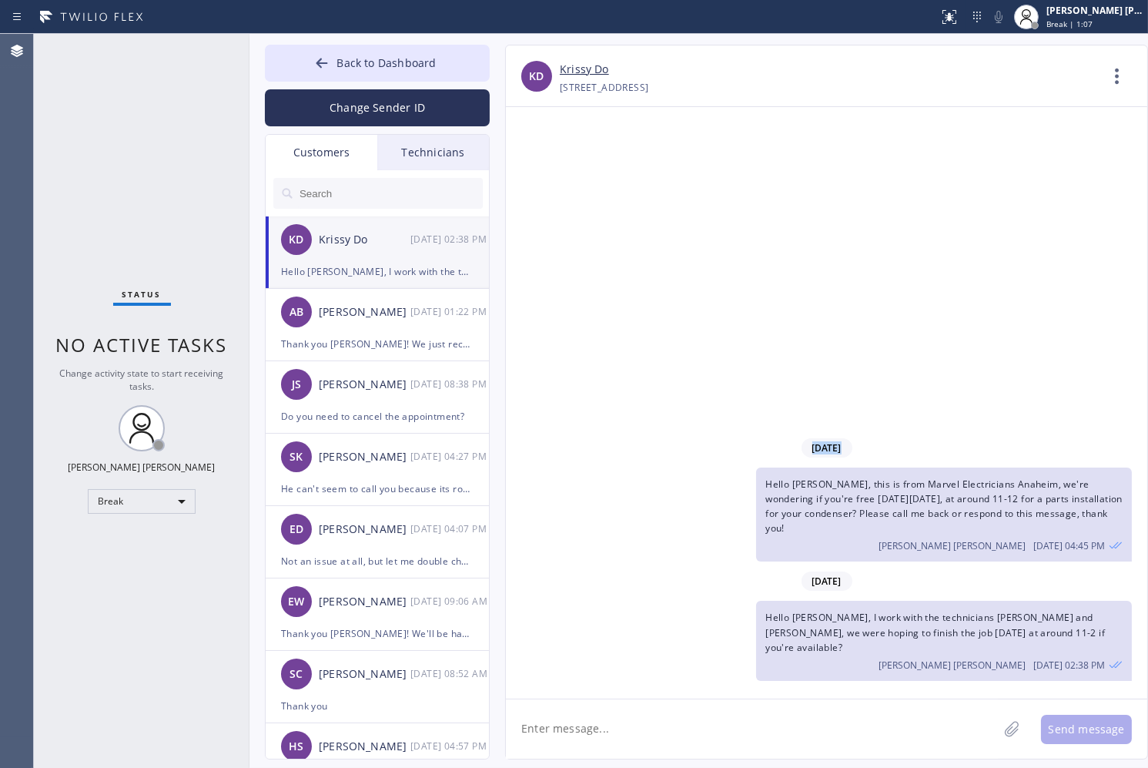
click at [544, 169] on div "[DATE] Hello [PERSON_NAME], this is from Marvel Electricians [GEOGRAPHIC_DATA],…" at bounding box center [826, 402] width 641 height 591
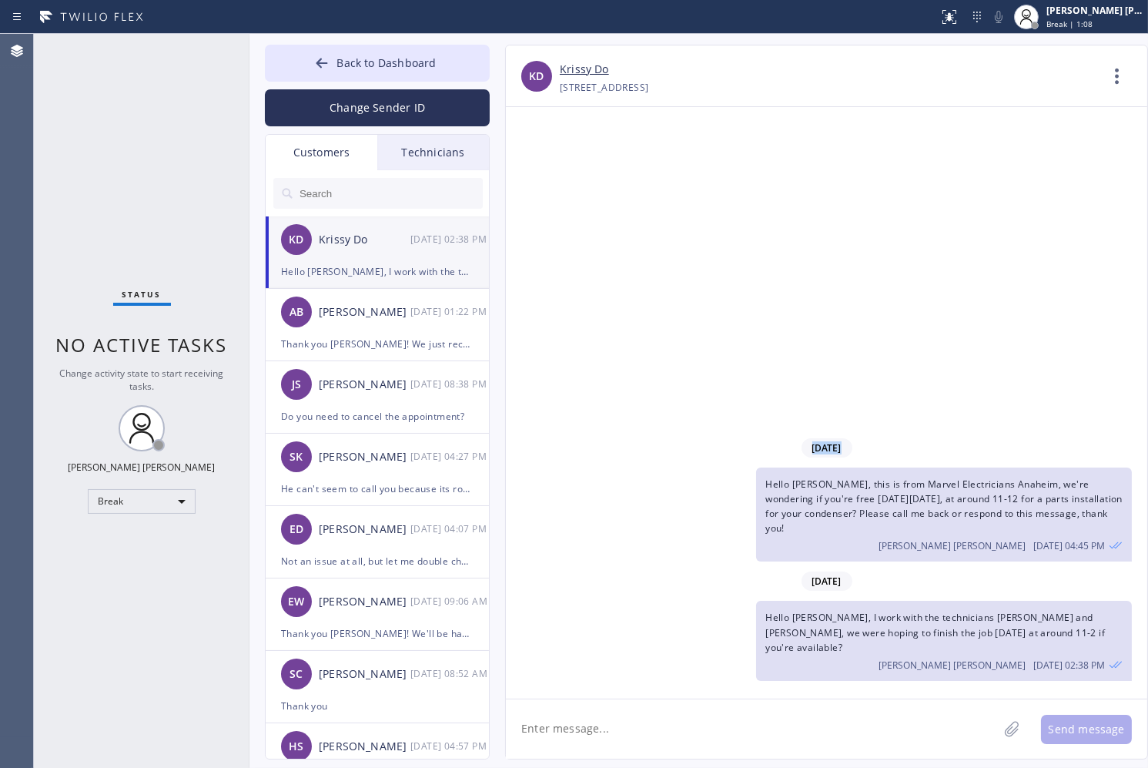
click at [544, 169] on div "[DATE] Hello [PERSON_NAME], this is from Marvel Electricians [GEOGRAPHIC_DATA],…" at bounding box center [826, 402] width 641 height 591
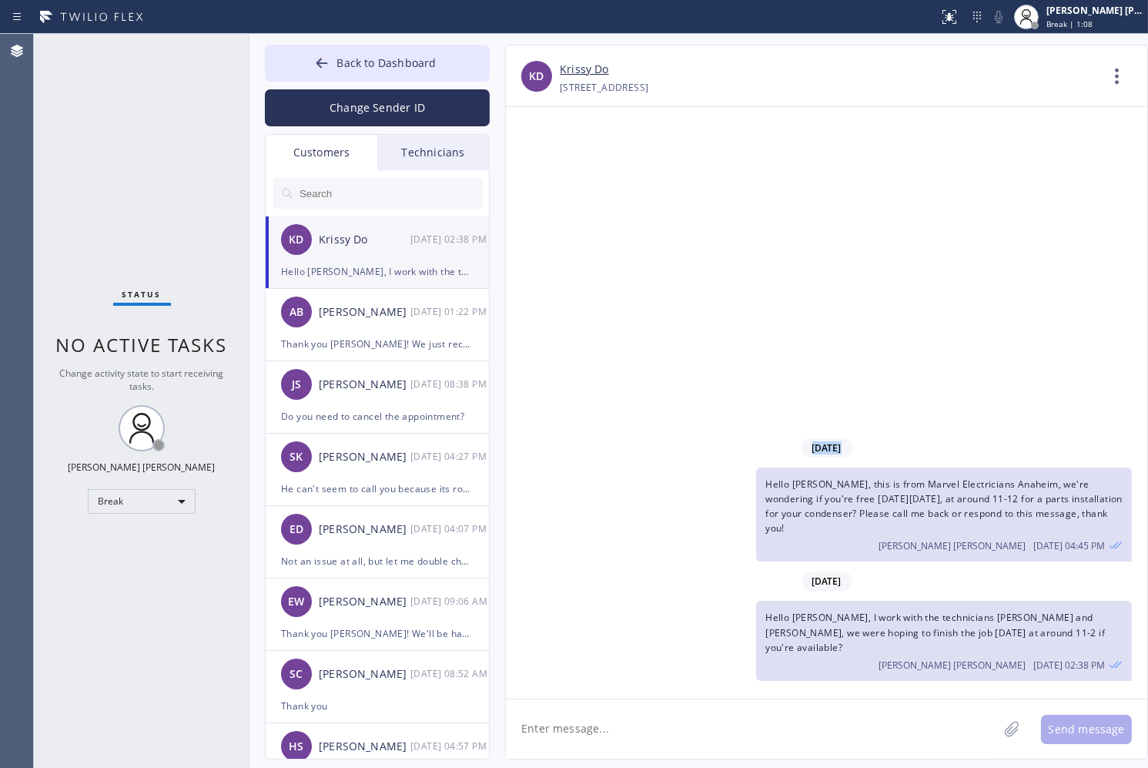
click at [544, 169] on div "[DATE] Hello [PERSON_NAME], this is from Marvel Electricians [GEOGRAPHIC_DATA],…" at bounding box center [826, 402] width 641 height 591
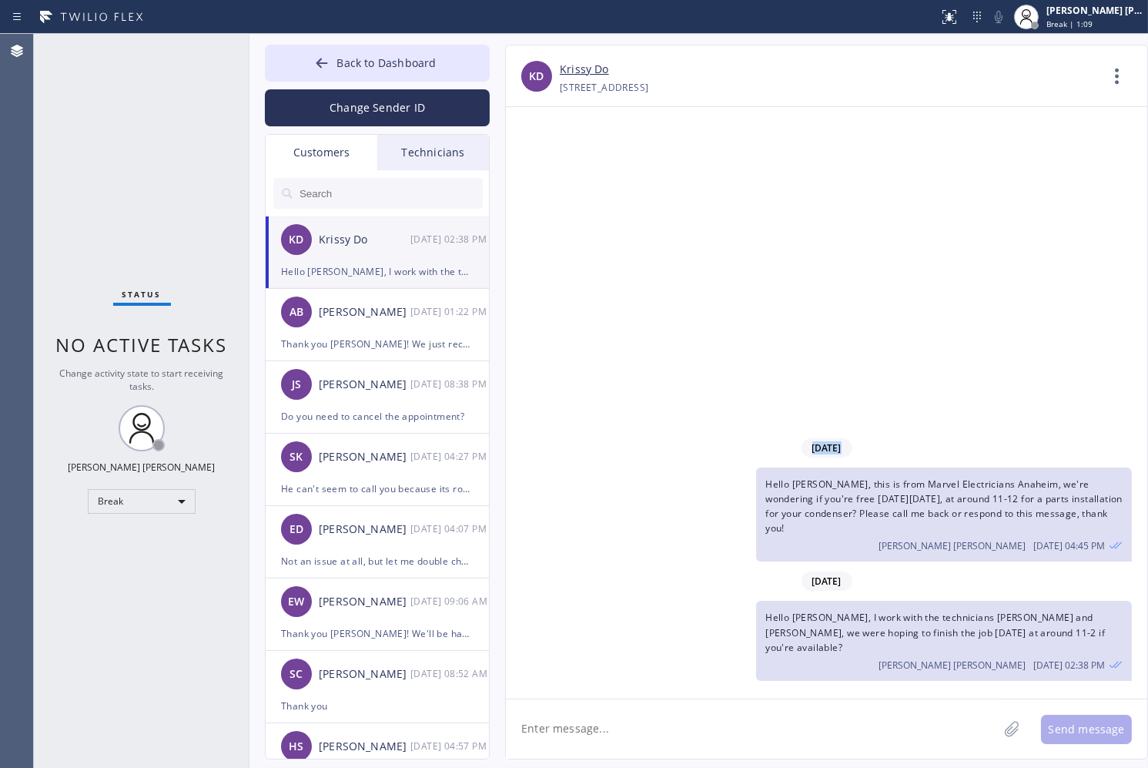
click at [544, 169] on div "[DATE] Hello [PERSON_NAME], this is from Marvel Electricians [GEOGRAPHIC_DATA],…" at bounding box center [826, 402] width 641 height 591
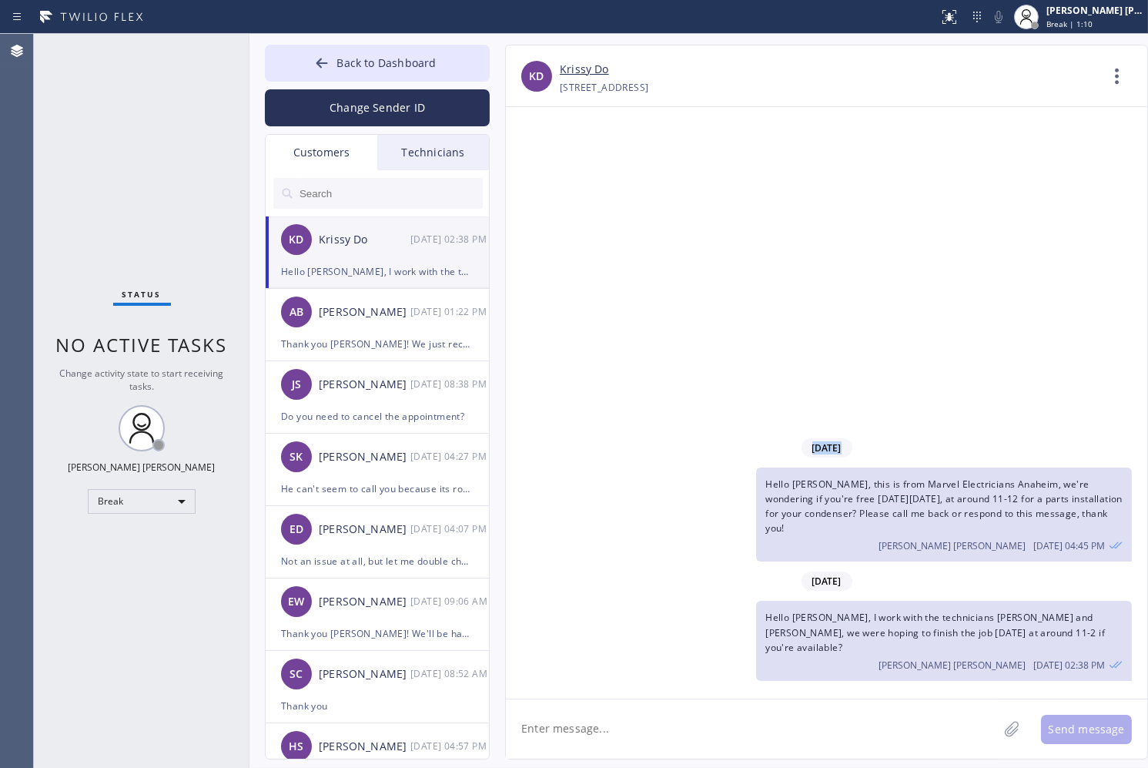
click at [544, 169] on div "[DATE] Hello [PERSON_NAME], this is from Marvel Electricians [GEOGRAPHIC_DATA],…" at bounding box center [826, 402] width 641 height 591
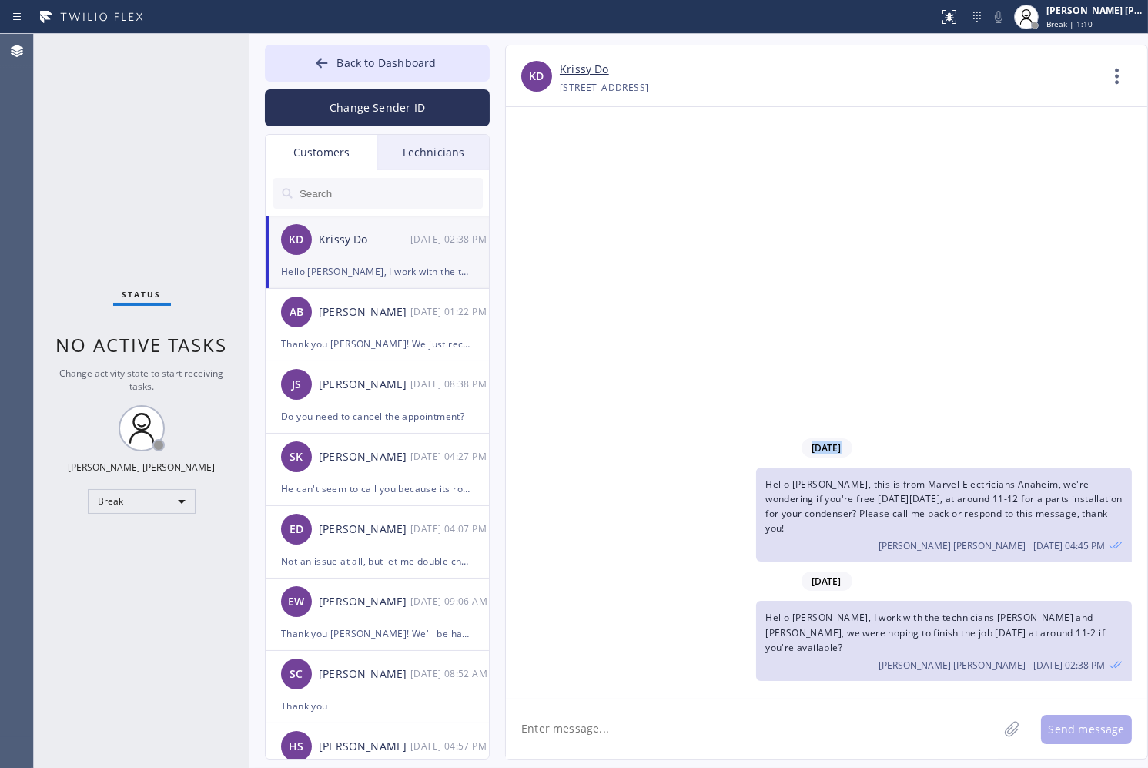
click at [544, 169] on div "[DATE] Hello [PERSON_NAME], this is from Marvel Electricians [GEOGRAPHIC_DATA],…" at bounding box center [826, 402] width 641 height 591
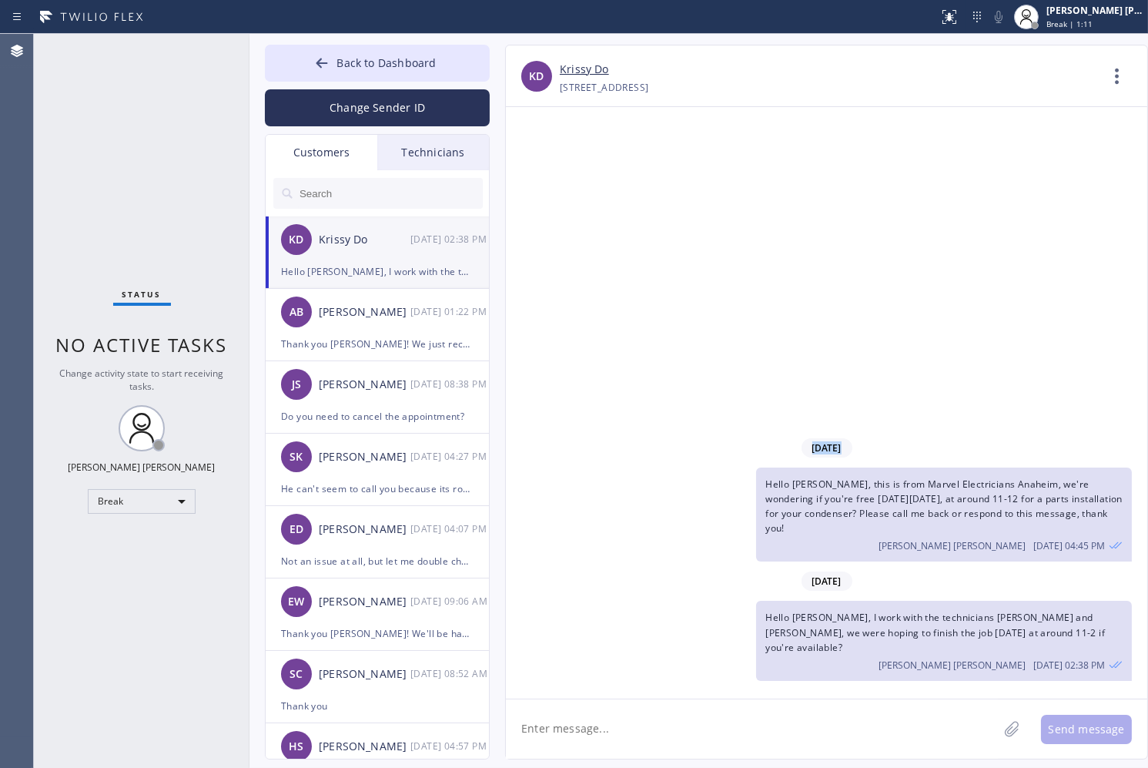
click at [544, 169] on div "[DATE] Hello [PERSON_NAME], this is from Marvel Electricians [GEOGRAPHIC_DATA],…" at bounding box center [826, 402] width 641 height 591
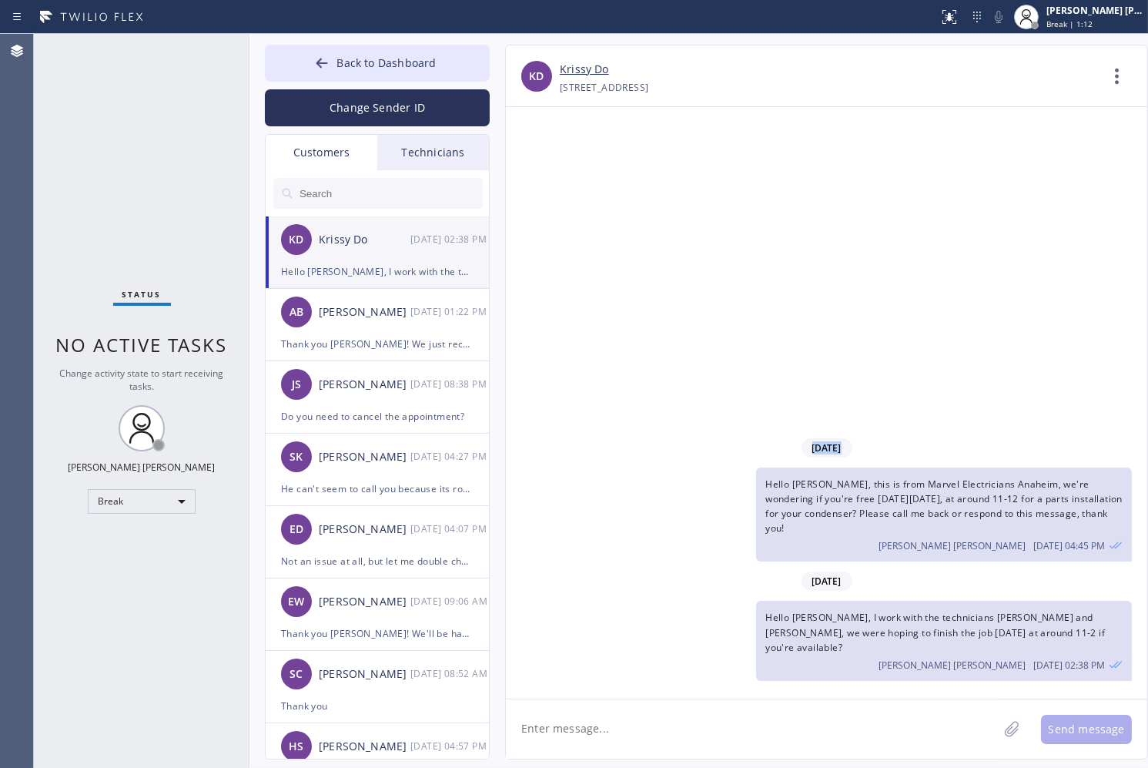
click at [544, 169] on div "[DATE] Hello [PERSON_NAME], this is from Marvel Electricians [GEOGRAPHIC_DATA],…" at bounding box center [826, 402] width 641 height 591
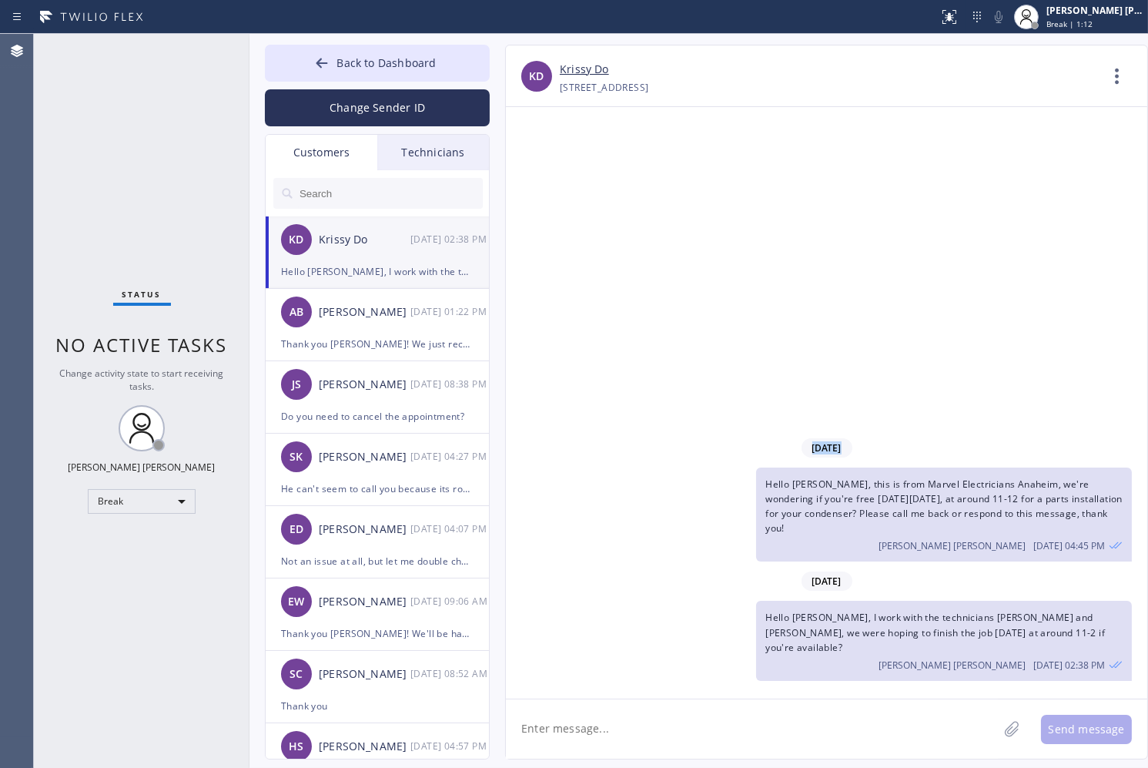
click at [544, 169] on div "[DATE] Hello [PERSON_NAME], this is from Marvel Electricians [GEOGRAPHIC_DATA],…" at bounding box center [826, 402] width 641 height 591
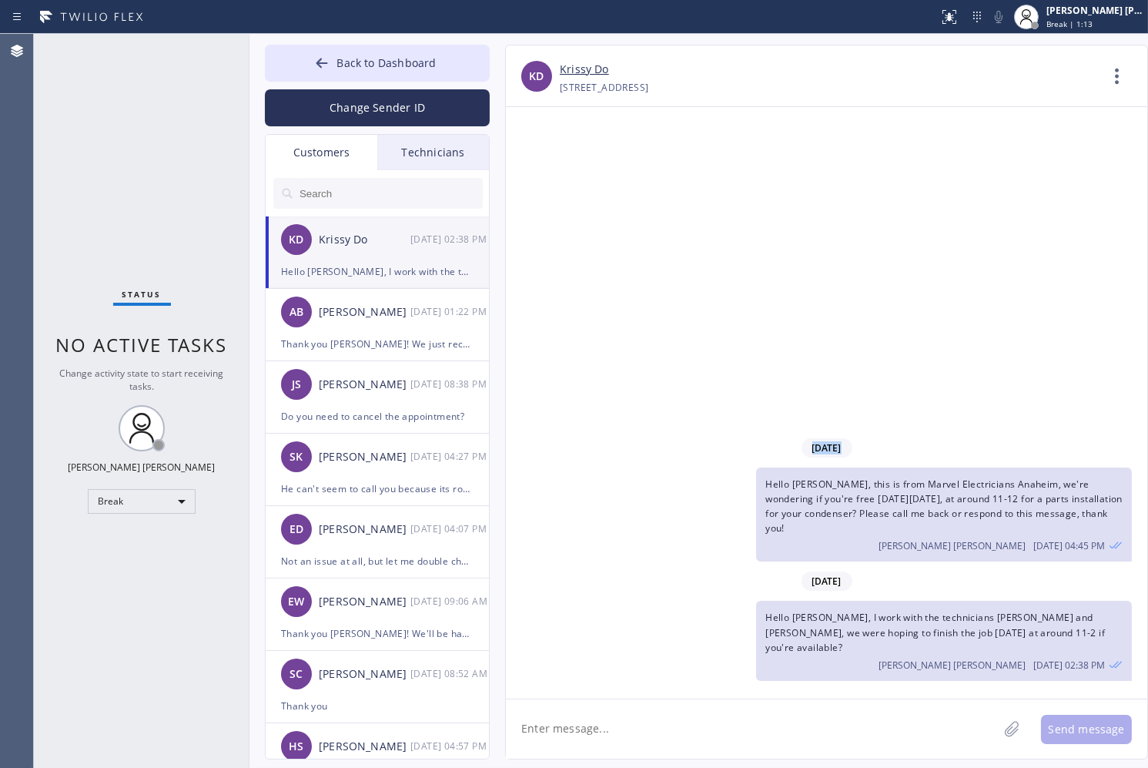
click at [544, 169] on div "[DATE] Hello [PERSON_NAME], this is from Marvel Electricians [GEOGRAPHIC_DATA],…" at bounding box center [826, 402] width 641 height 591
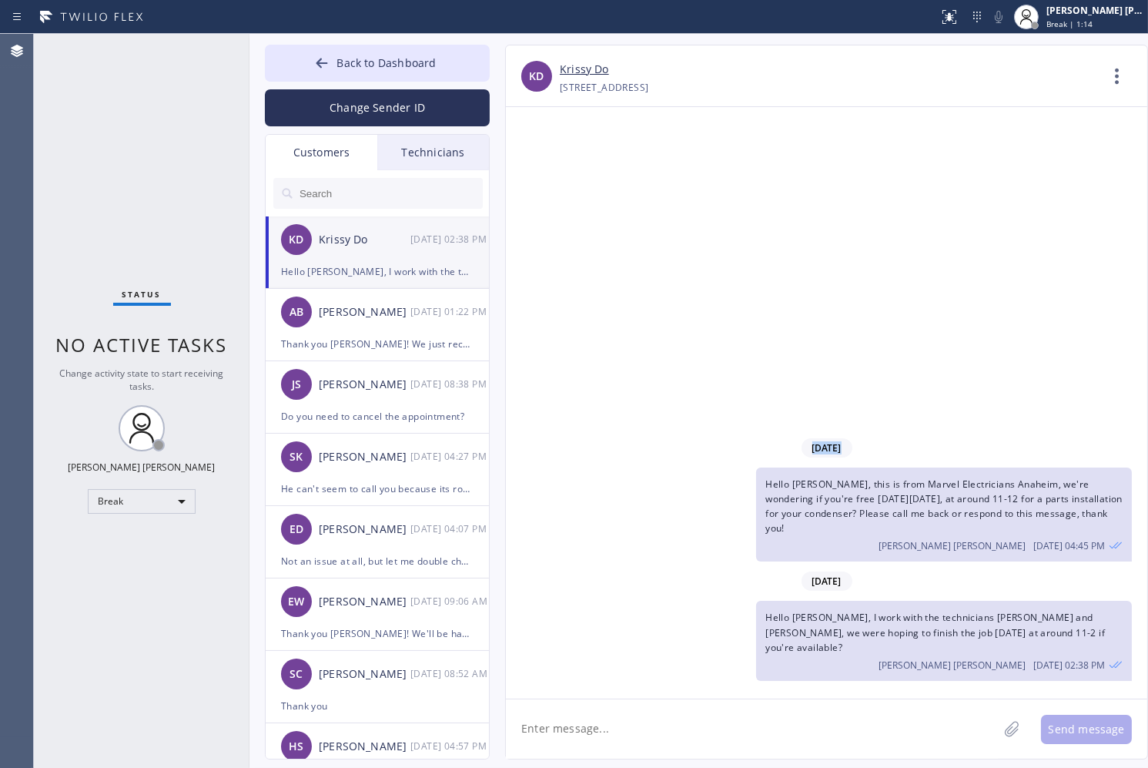
click at [544, 169] on div "[DATE] Hello [PERSON_NAME], this is from Marvel Electricians [GEOGRAPHIC_DATA],…" at bounding box center [826, 402] width 641 height 591
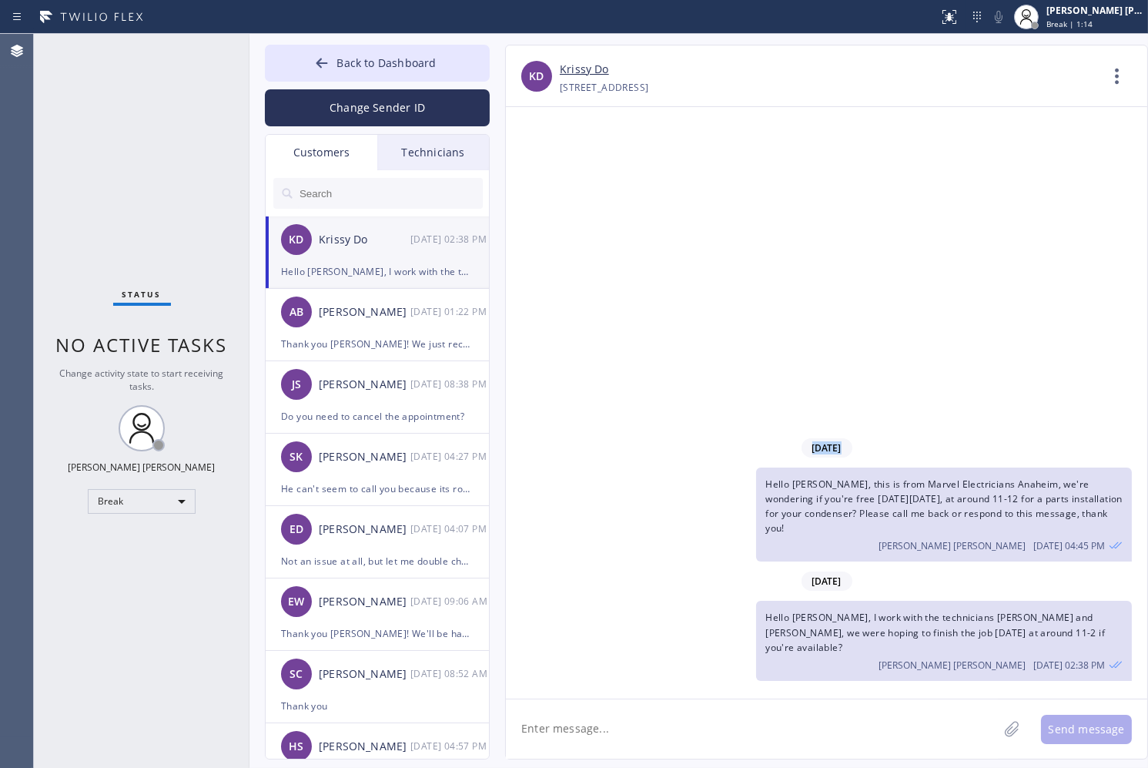
click at [544, 169] on div "[DATE] Hello [PERSON_NAME], this is from Marvel Electricians [GEOGRAPHIC_DATA],…" at bounding box center [826, 402] width 641 height 591
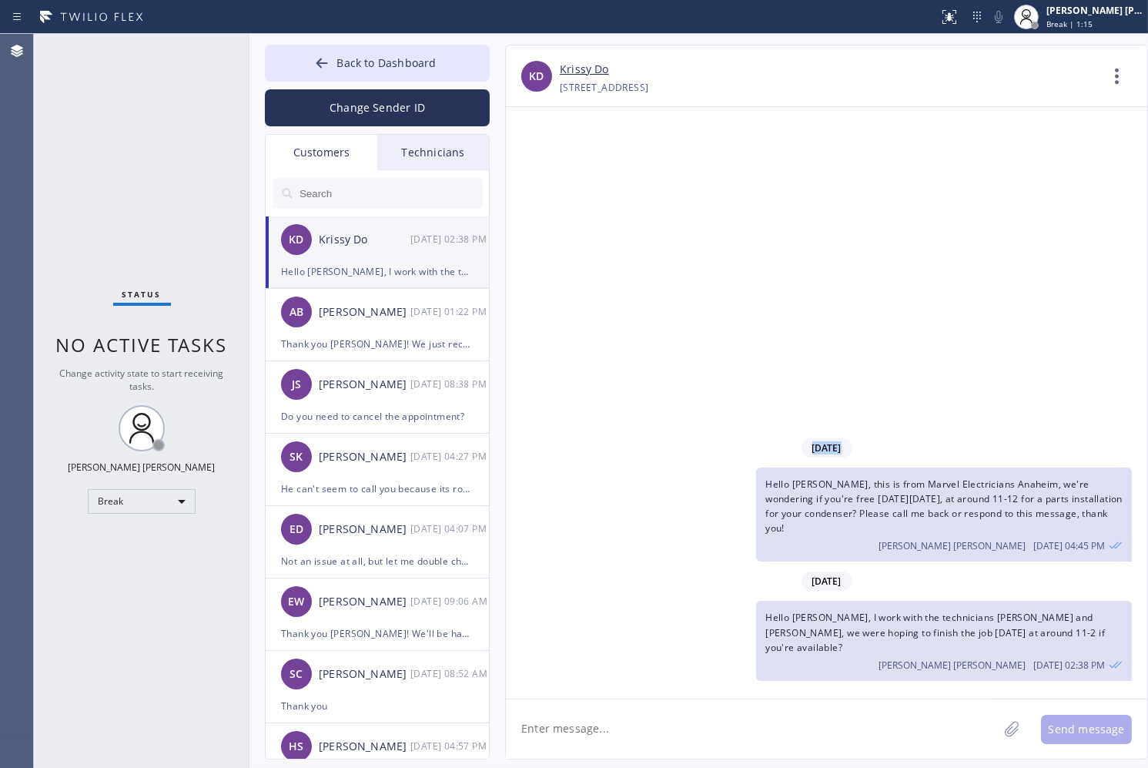
click at [544, 169] on div "[DATE] Hello [PERSON_NAME], this is from Marvel Electricians [GEOGRAPHIC_DATA],…" at bounding box center [826, 402] width 641 height 591
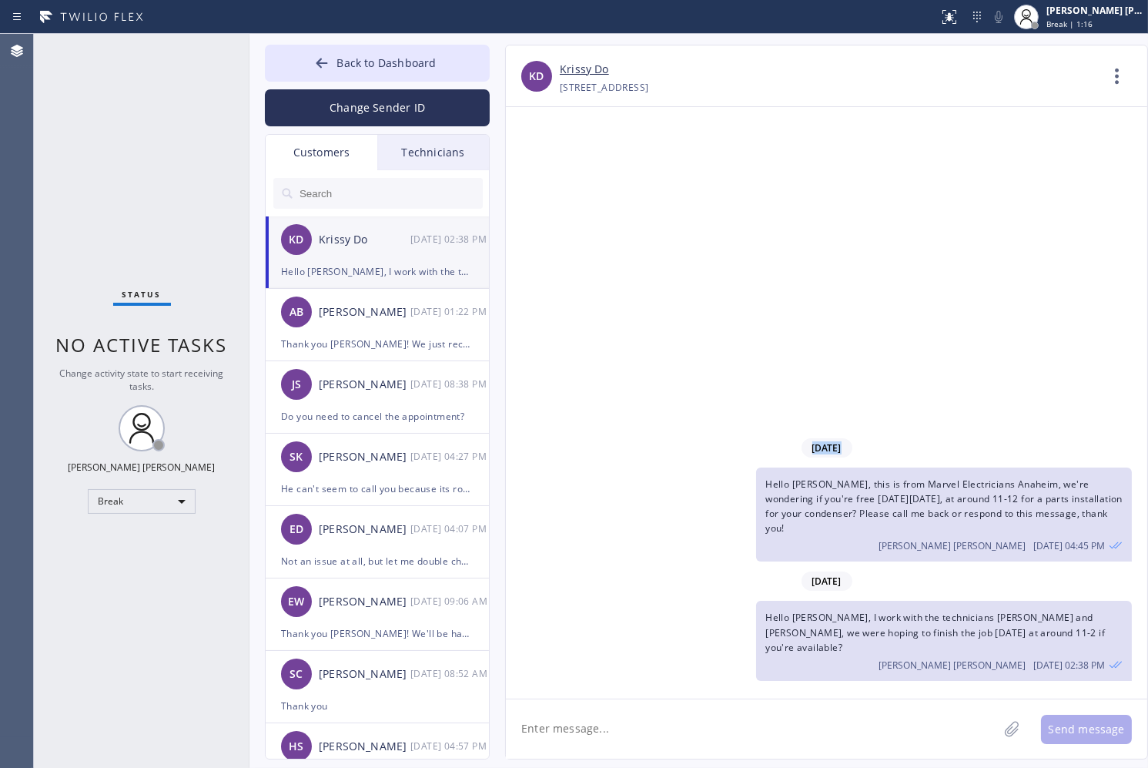
click at [544, 169] on div "[DATE] Hello [PERSON_NAME], this is from Marvel Electricians [GEOGRAPHIC_DATA],…" at bounding box center [826, 402] width 641 height 591
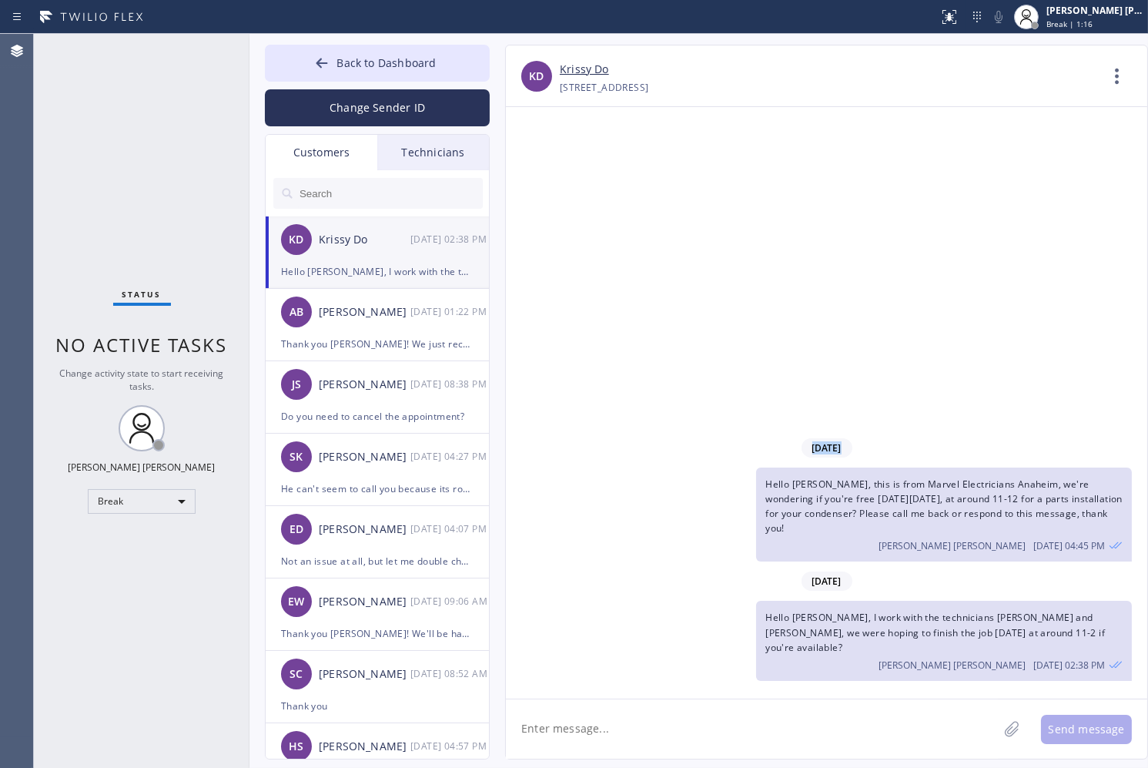
click at [544, 169] on div "[DATE] Hello [PERSON_NAME], this is from Marvel Electricians [GEOGRAPHIC_DATA],…" at bounding box center [826, 402] width 641 height 591
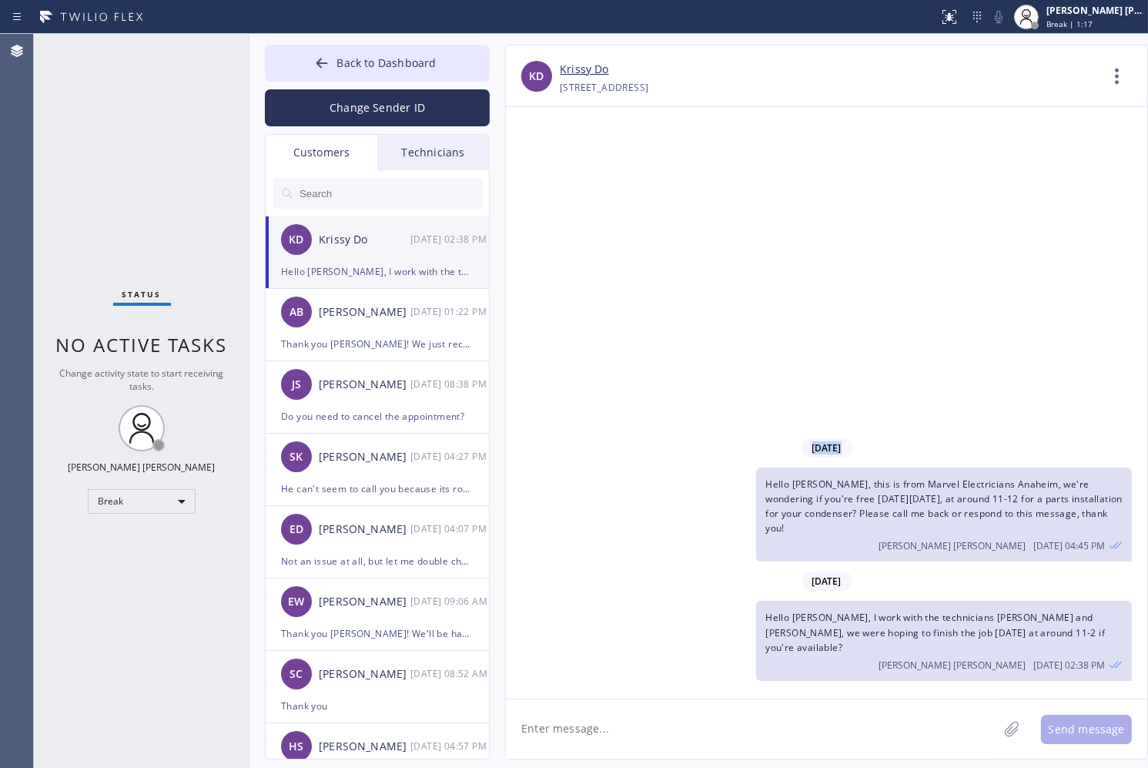
click at [544, 169] on div "[DATE] Hello [PERSON_NAME], this is from Marvel Electricians [GEOGRAPHIC_DATA],…" at bounding box center [826, 402] width 641 height 591
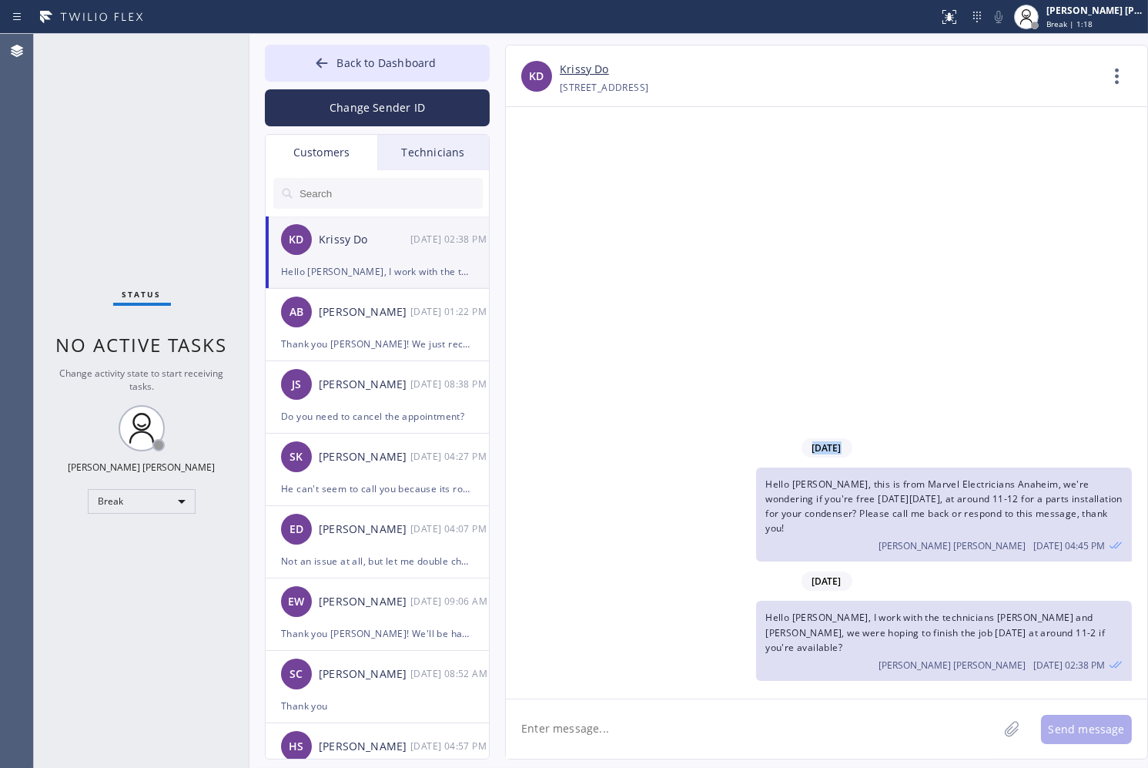
click at [544, 169] on div "[DATE] Hello [PERSON_NAME], this is from Marvel Electricians [GEOGRAPHIC_DATA],…" at bounding box center [826, 402] width 641 height 591
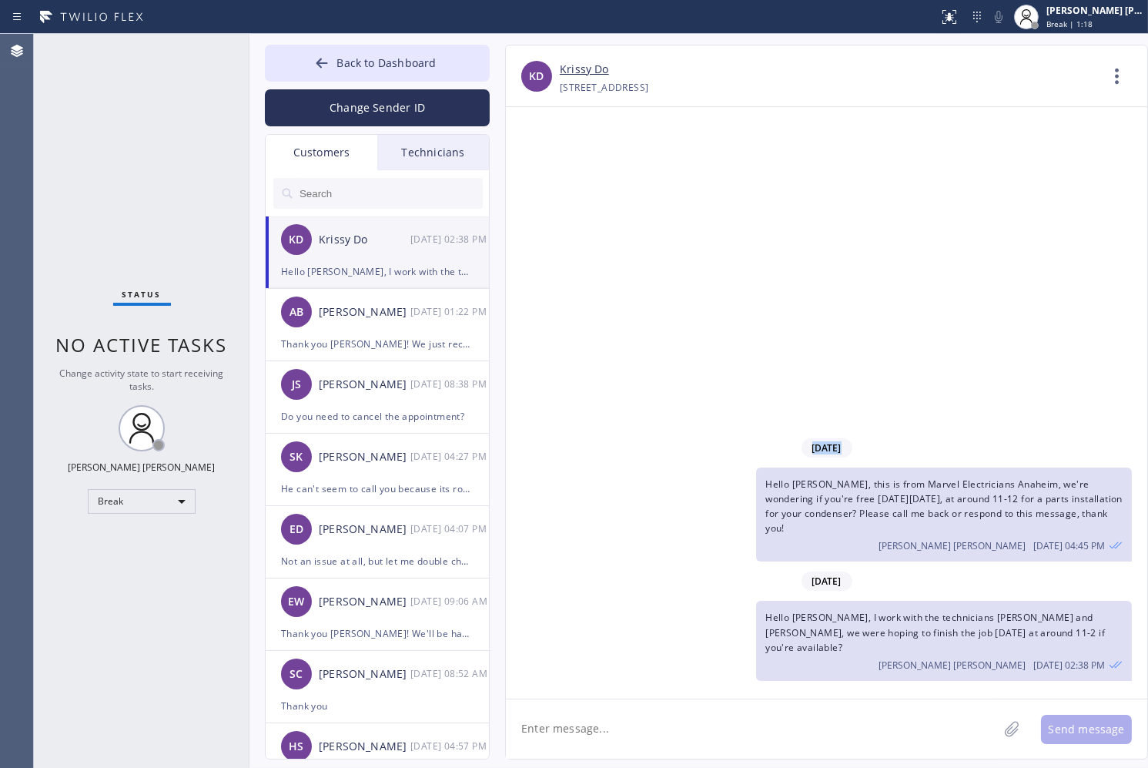
click at [544, 169] on div "[DATE] Hello [PERSON_NAME], this is from Marvel Electricians [GEOGRAPHIC_DATA],…" at bounding box center [826, 402] width 641 height 591
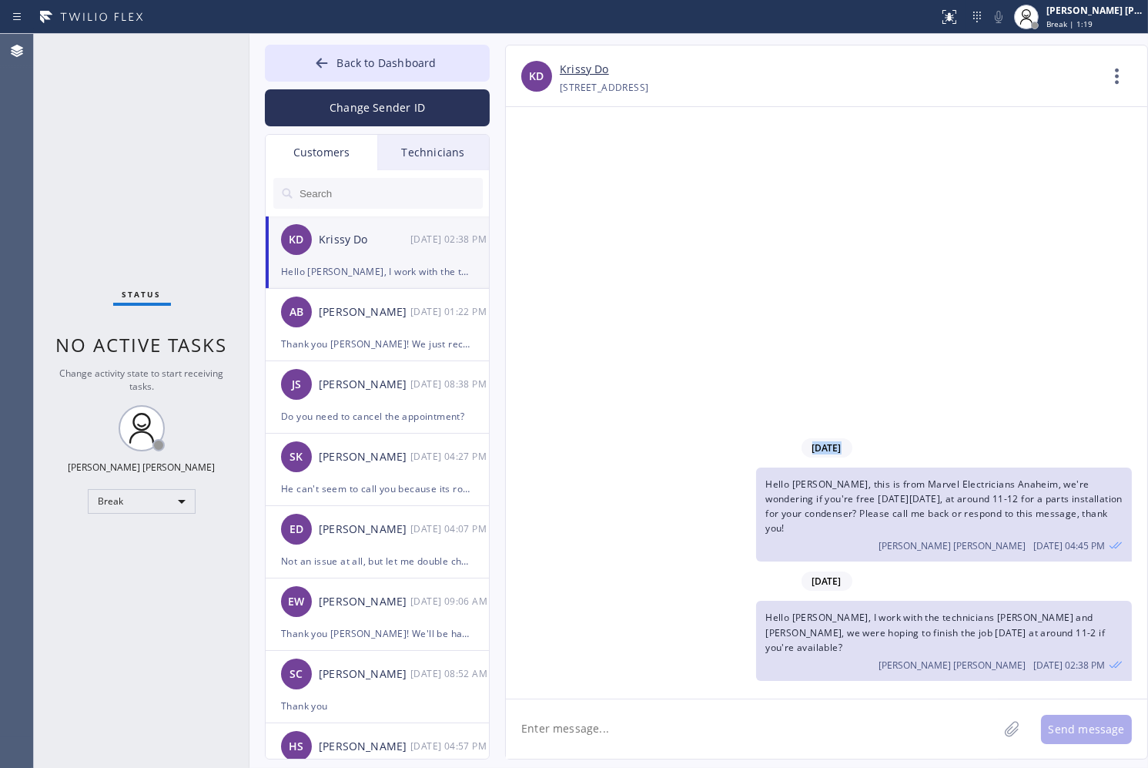
click at [544, 169] on div "[DATE] Hello [PERSON_NAME], this is from Marvel Electricians [GEOGRAPHIC_DATA],…" at bounding box center [826, 402] width 641 height 591
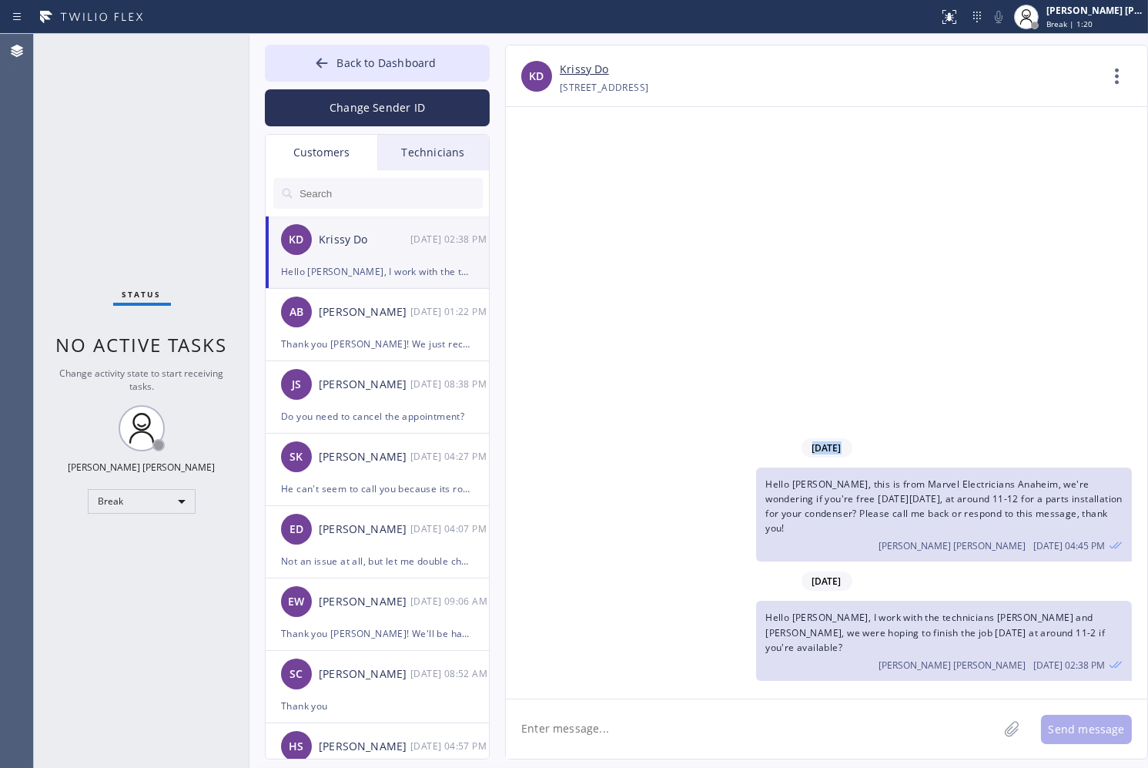
click at [544, 169] on div "[DATE] Hello [PERSON_NAME], this is from Marvel Electricians [GEOGRAPHIC_DATA],…" at bounding box center [826, 402] width 641 height 591
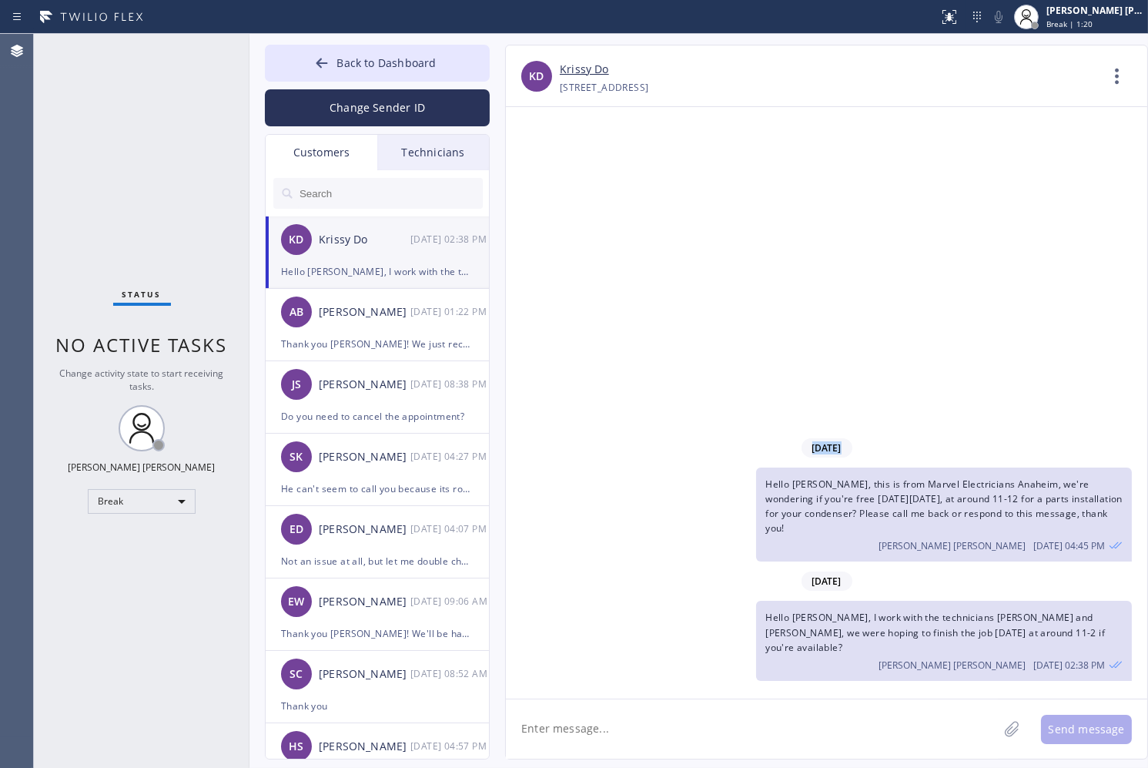
click at [544, 169] on div "[DATE] Hello [PERSON_NAME], this is from Marvel Electricians [GEOGRAPHIC_DATA],…" at bounding box center [826, 402] width 641 height 591
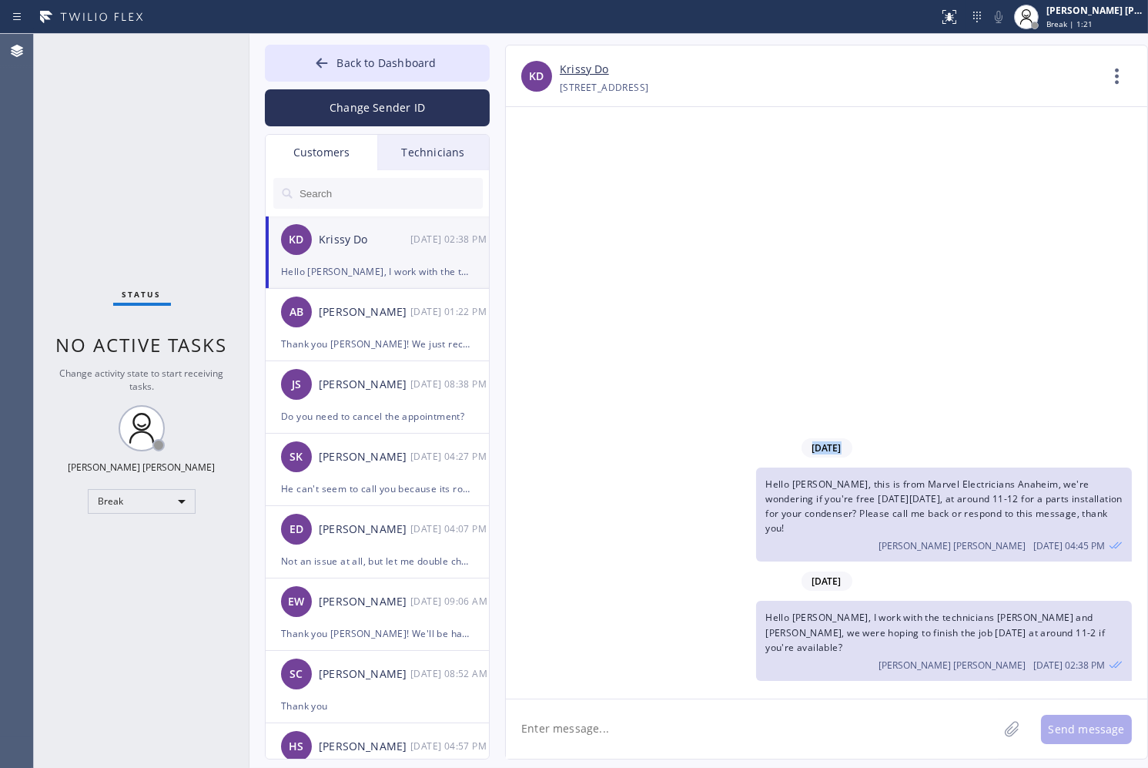
click at [544, 169] on div "[DATE] Hello [PERSON_NAME], this is from Marvel Electricians [GEOGRAPHIC_DATA],…" at bounding box center [826, 402] width 641 height 591
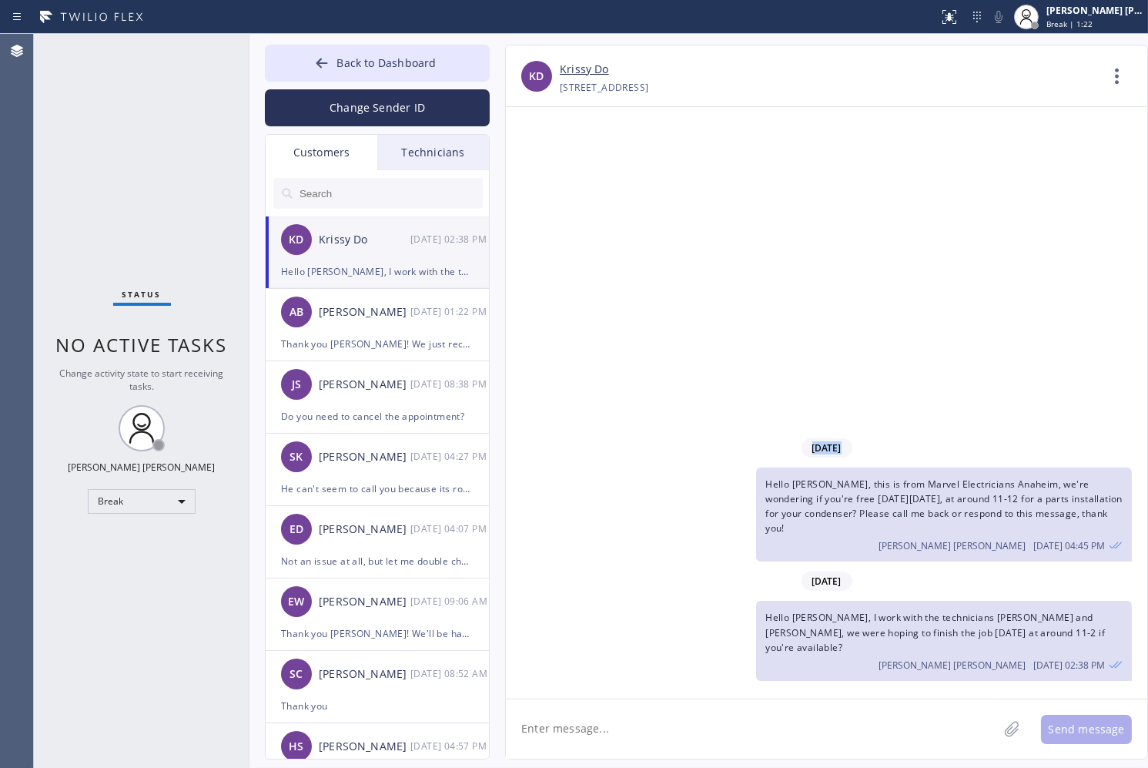
click at [544, 169] on div "[DATE] Hello [PERSON_NAME], this is from Marvel Electricians [GEOGRAPHIC_DATA],…" at bounding box center [826, 402] width 641 height 591
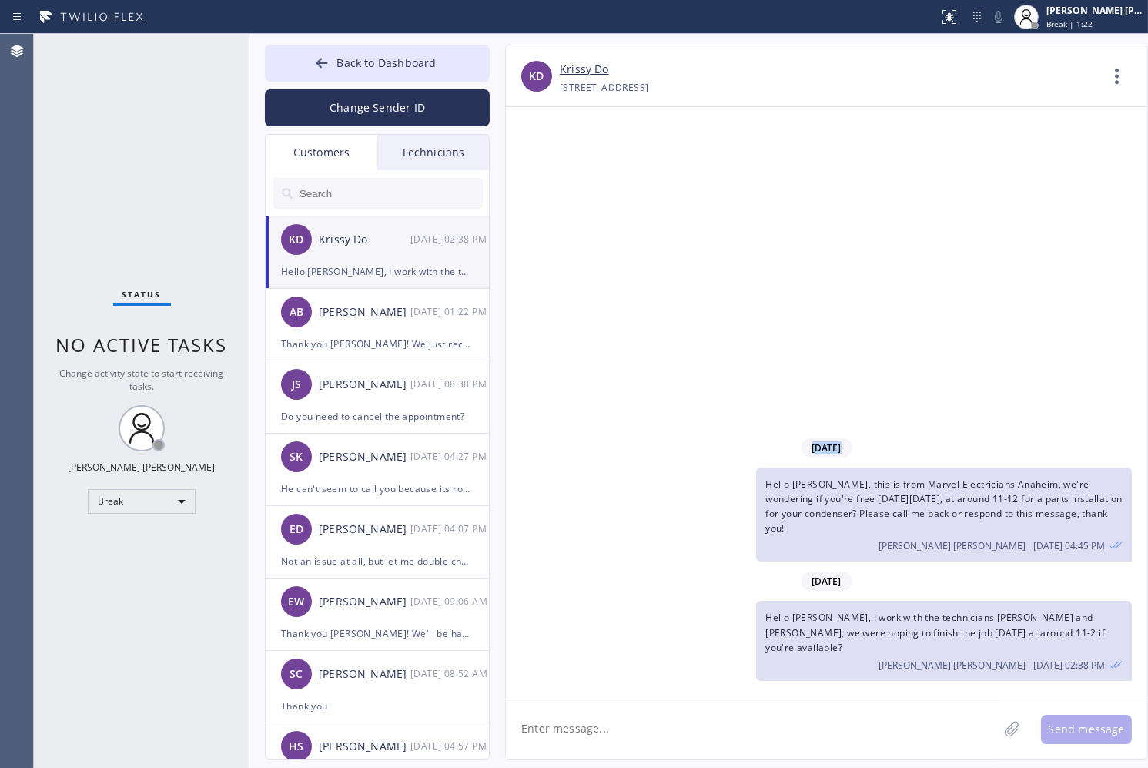
click at [544, 169] on div "[DATE] Hello [PERSON_NAME], this is from Marvel Electricians [GEOGRAPHIC_DATA],…" at bounding box center [826, 402] width 641 height 591
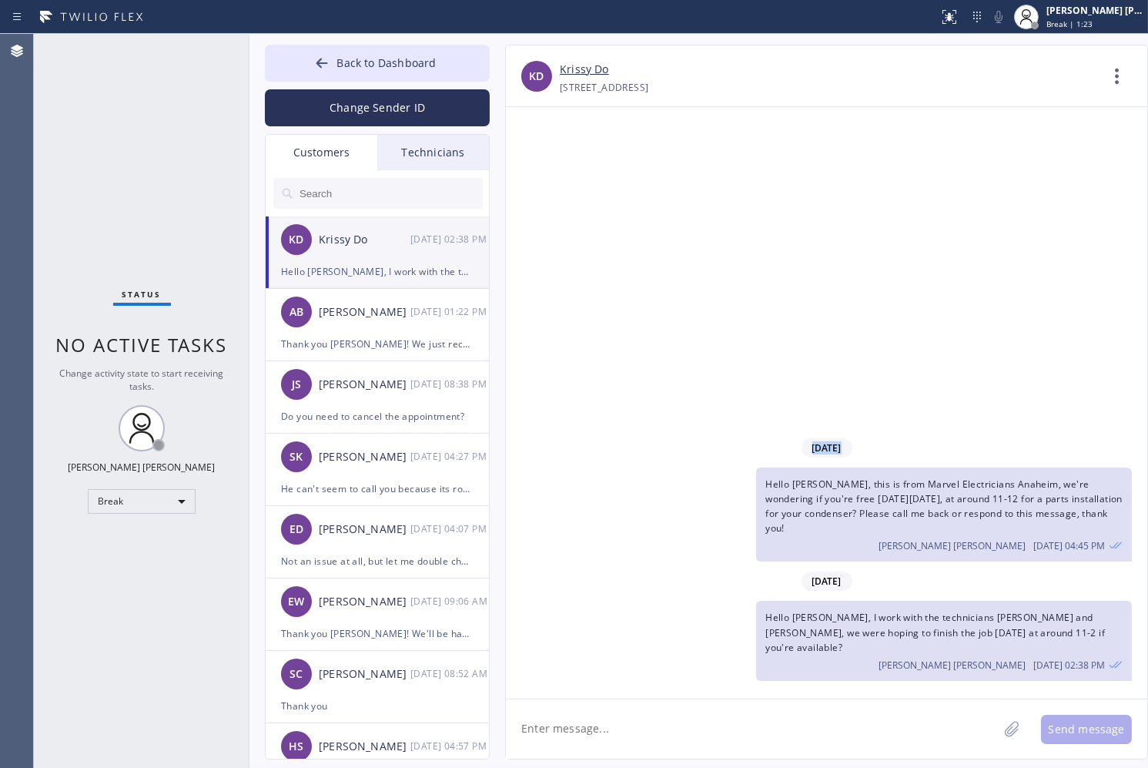
click at [544, 169] on div "[DATE] Hello [PERSON_NAME], this is from Marvel Electricians [GEOGRAPHIC_DATA],…" at bounding box center [826, 402] width 641 height 591
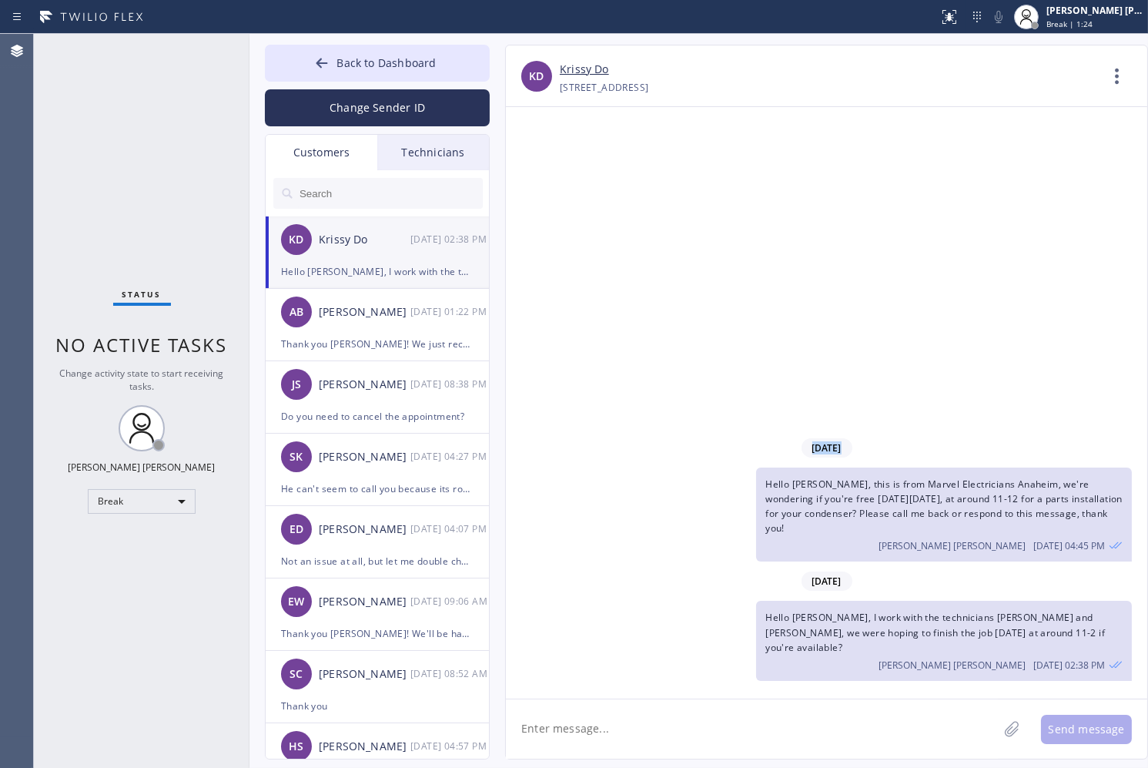
click at [544, 169] on div "[DATE] Hello [PERSON_NAME], this is from Marvel Electricians [GEOGRAPHIC_DATA],…" at bounding box center [826, 402] width 641 height 591
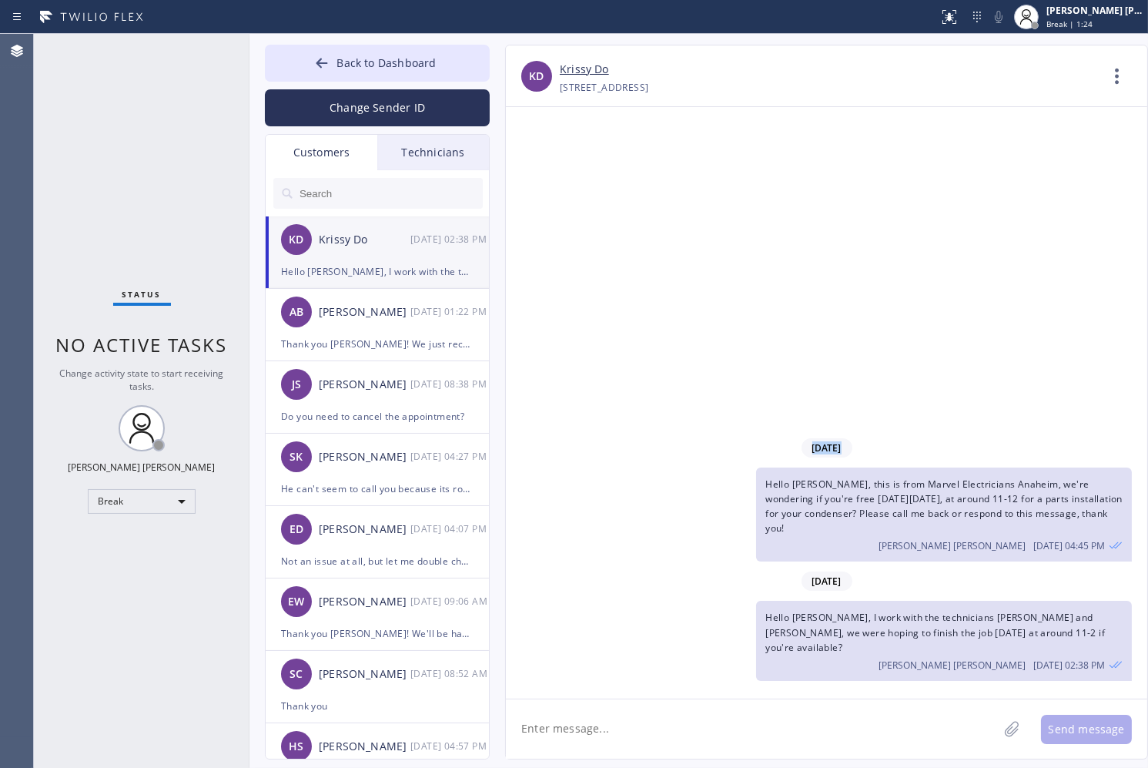
click at [544, 169] on div "[DATE] Hello [PERSON_NAME], this is from Marvel Electricians [GEOGRAPHIC_DATA],…" at bounding box center [826, 402] width 641 height 591
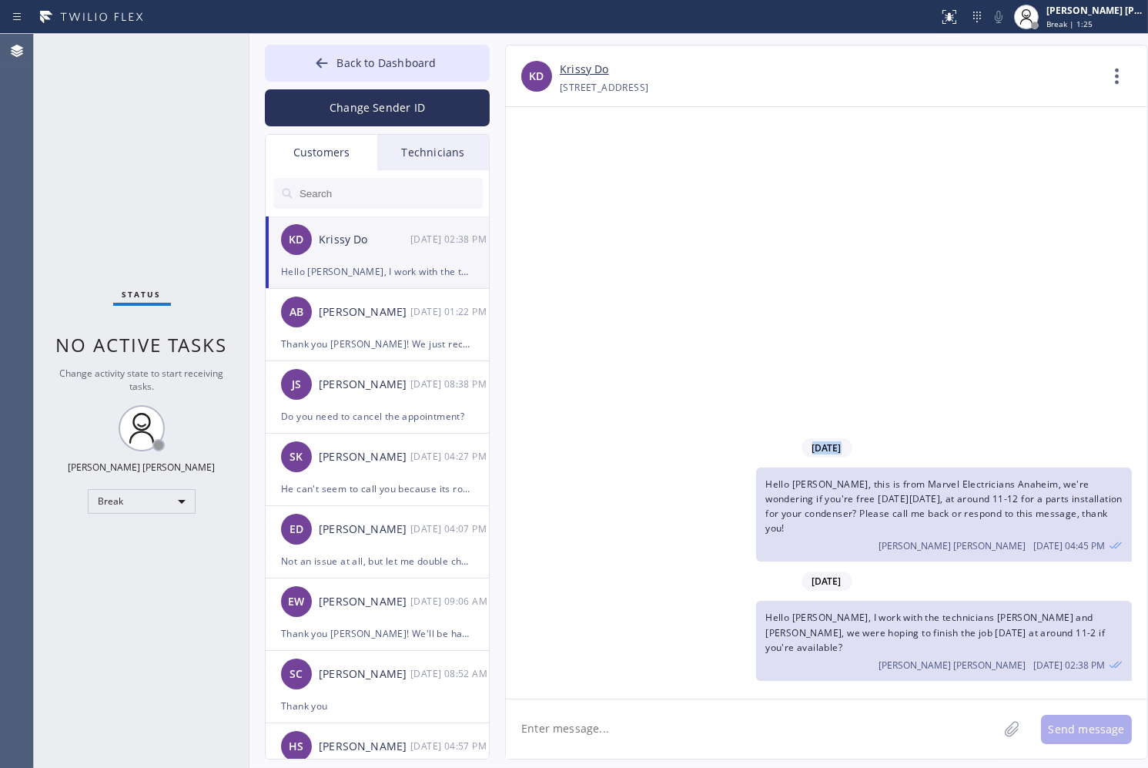
click at [544, 169] on div "[DATE] Hello [PERSON_NAME], this is from Marvel Electricians [GEOGRAPHIC_DATA],…" at bounding box center [826, 402] width 641 height 591
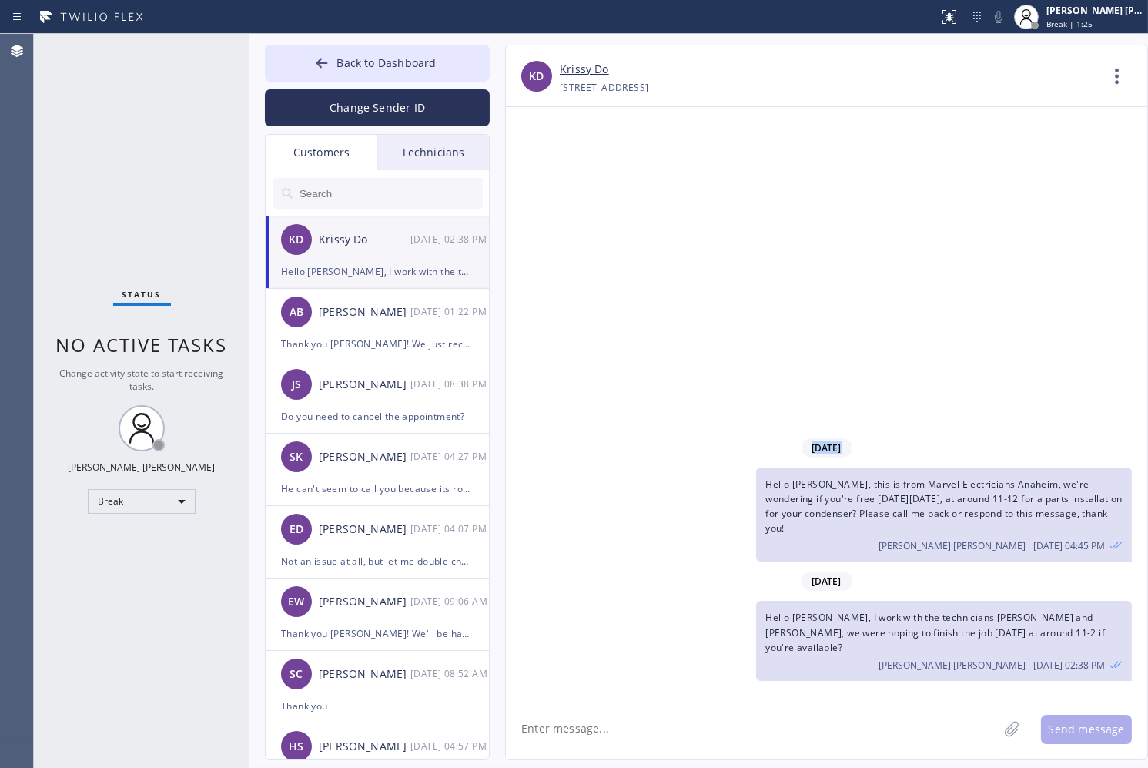
click at [544, 169] on div "[DATE] Hello [PERSON_NAME], this is from Marvel Electricians [GEOGRAPHIC_DATA],…" at bounding box center [826, 402] width 641 height 591
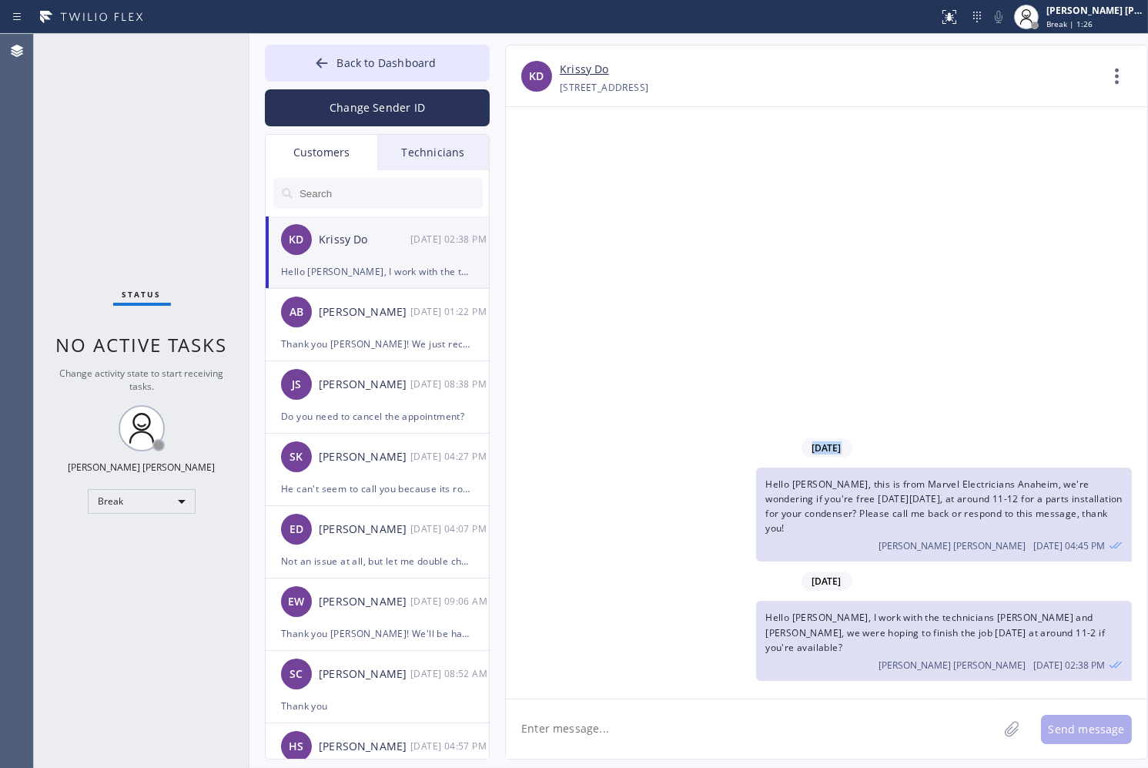
click at [544, 169] on div "[DATE] Hello [PERSON_NAME], this is from Marvel Electricians [GEOGRAPHIC_DATA],…" at bounding box center [826, 402] width 641 height 591
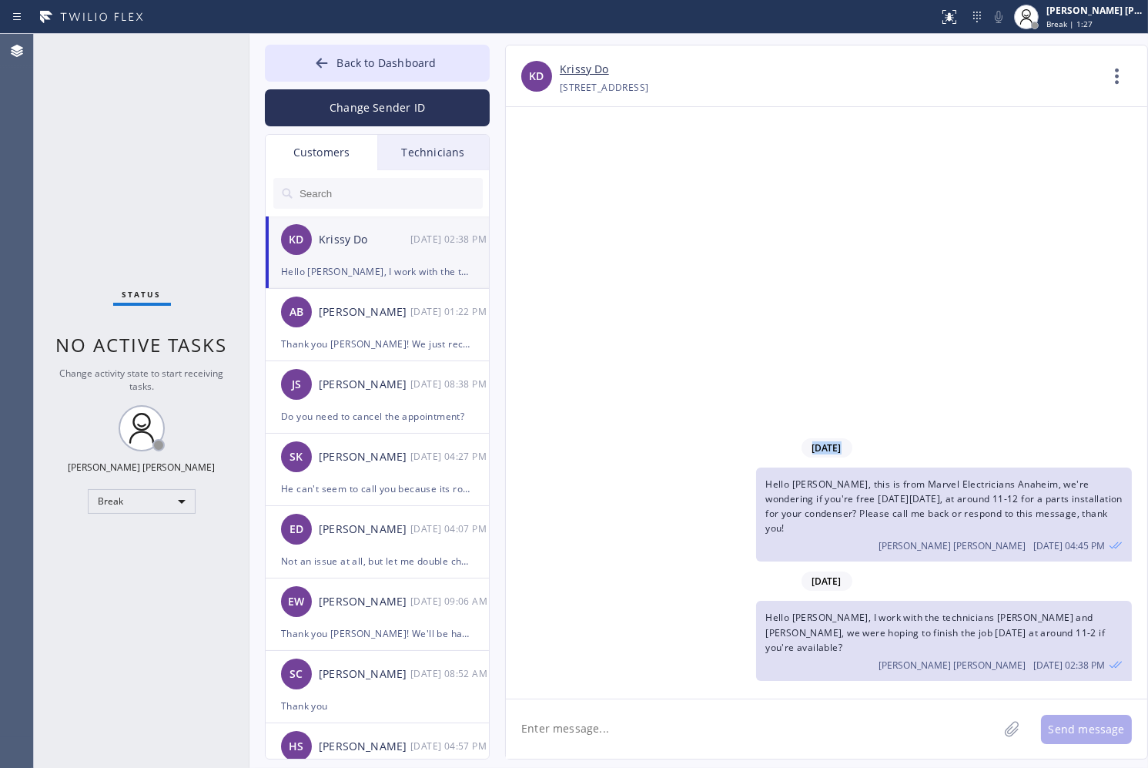
click at [544, 169] on div "[DATE] Hello [PERSON_NAME], this is from Marvel Electricians [GEOGRAPHIC_DATA],…" at bounding box center [826, 402] width 641 height 591
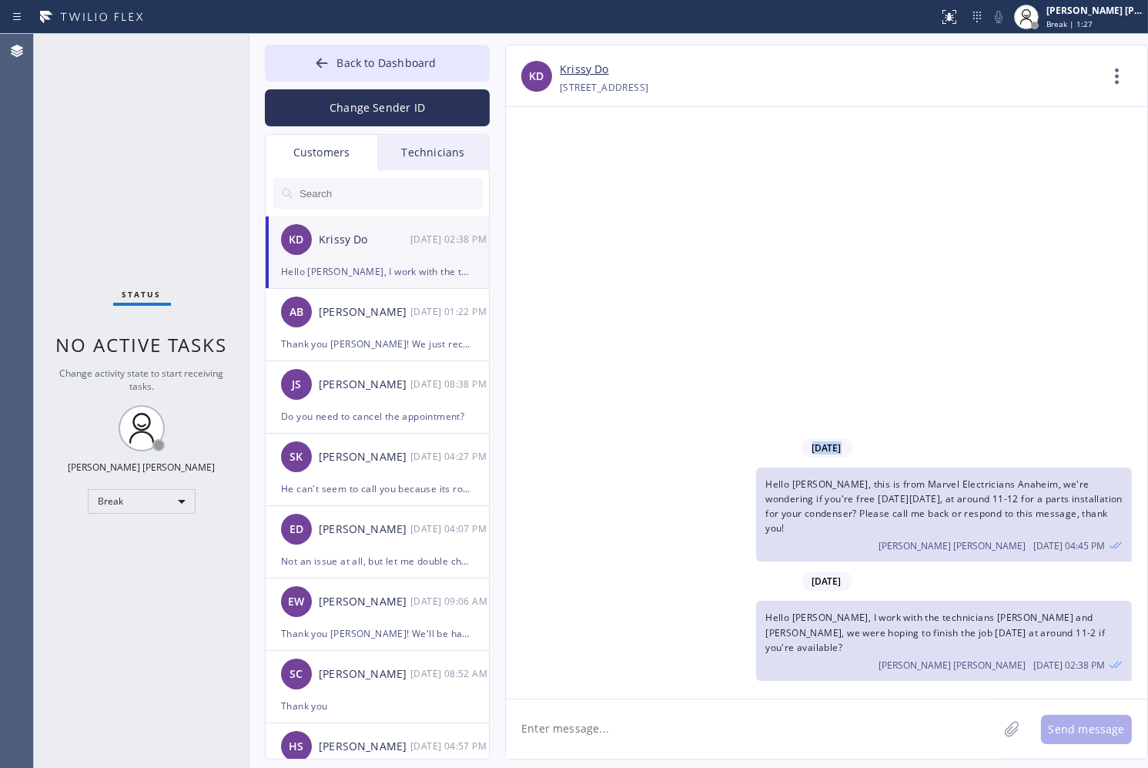
click at [544, 169] on div "[DATE] Hello [PERSON_NAME], this is from Marvel Electricians [GEOGRAPHIC_DATA],…" at bounding box center [826, 402] width 641 height 591
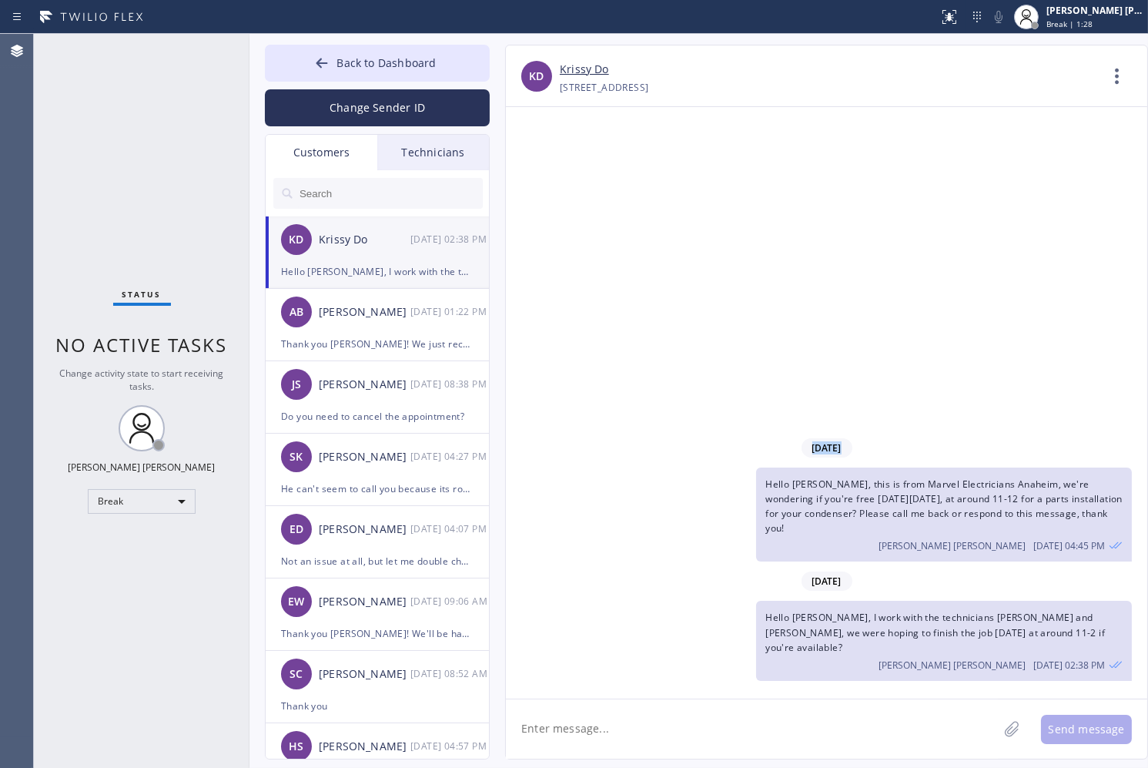
click at [544, 169] on div "[DATE] Hello [PERSON_NAME], this is from Marvel Electricians [GEOGRAPHIC_DATA],…" at bounding box center [826, 402] width 641 height 591
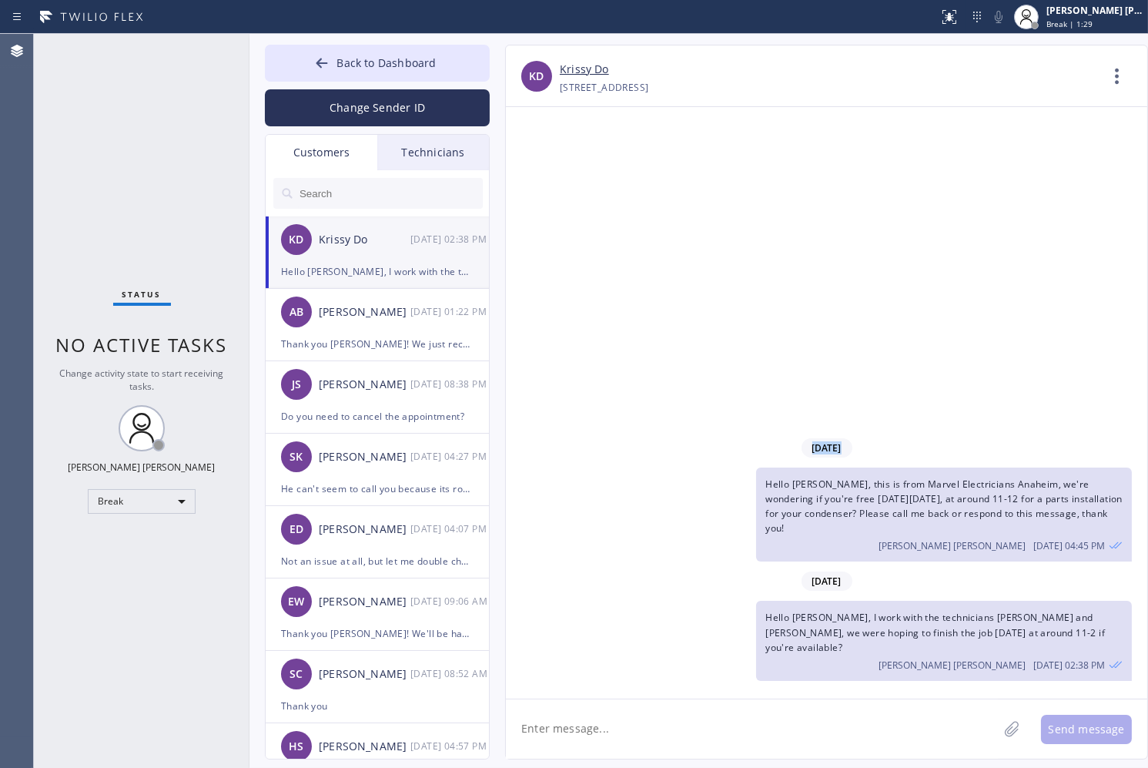
click at [544, 169] on div "[DATE] Hello [PERSON_NAME], this is from Marvel Electricians [GEOGRAPHIC_DATA],…" at bounding box center [826, 402] width 641 height 591
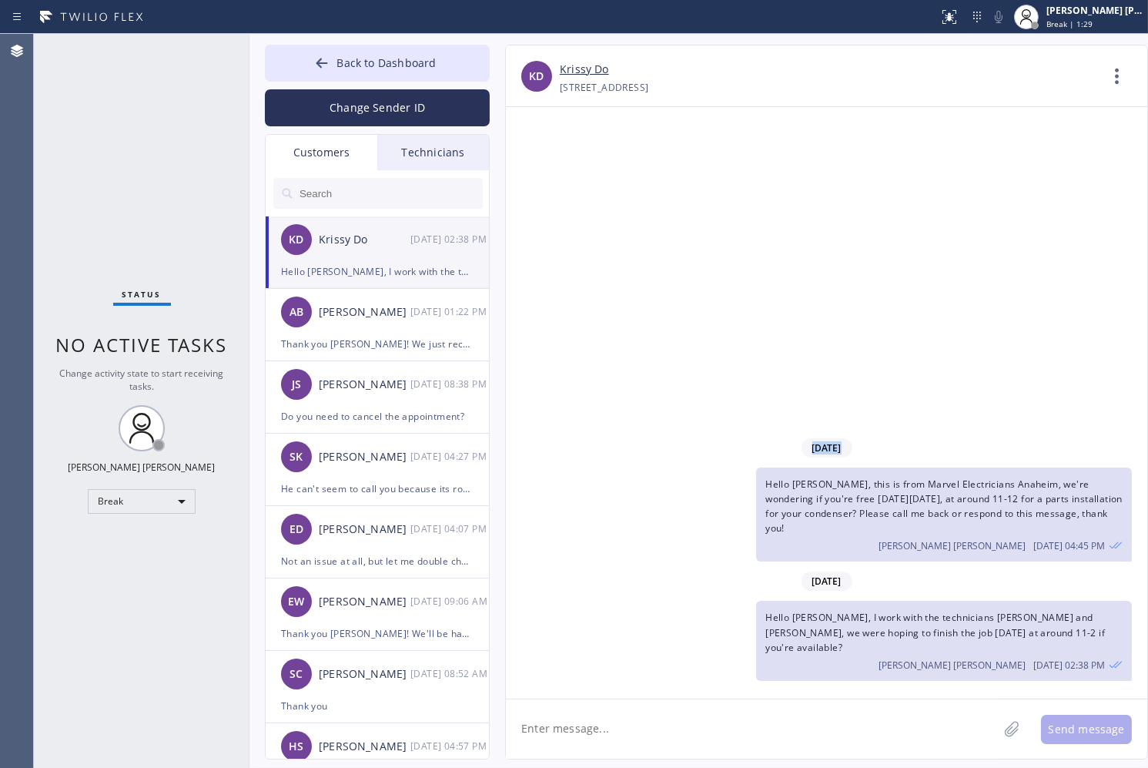
click at [544, 169] on div "[DATE] Hello [PERSON_NAME], this is from Marvel Electricians [GEOGRAPHIC_DATA],…" at bounding box center [826, 402] width 641 height 591
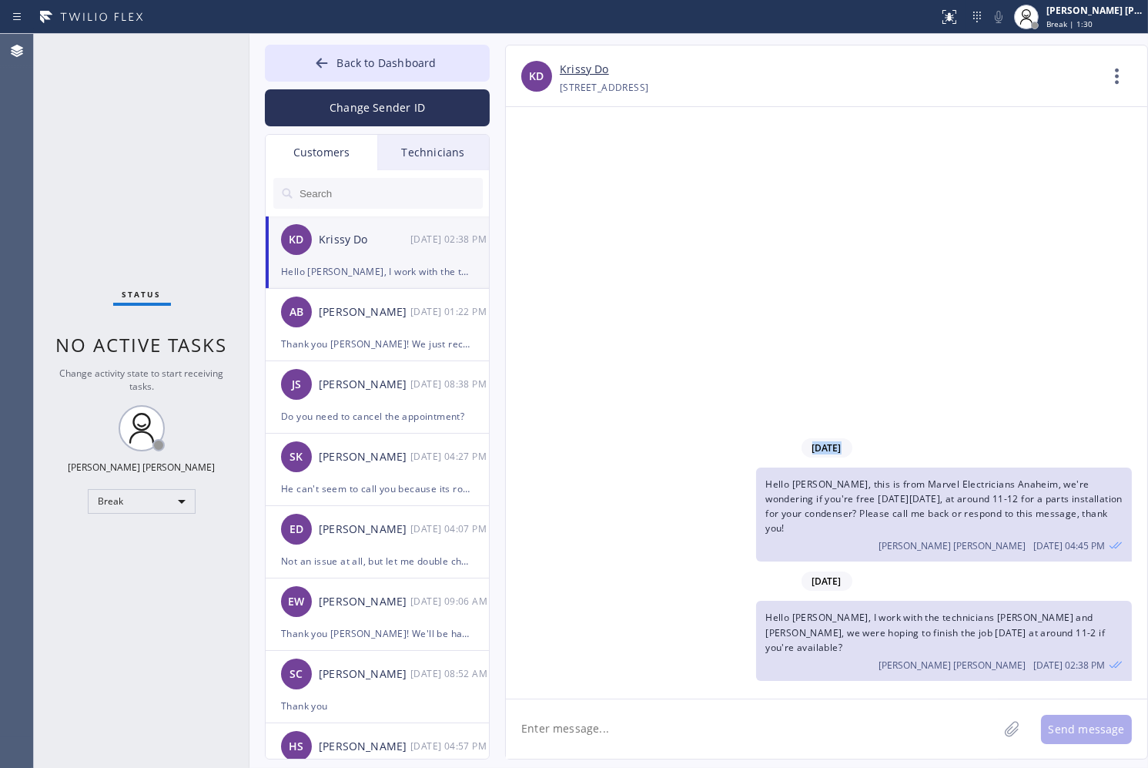
click at [544, 169] on div "[DATE] Hello [PERSON_NAME], this is from Marvel Electricians [GEOGRAPHIC_DATA],…" at bounding box center [826, 402] width 641 height 591
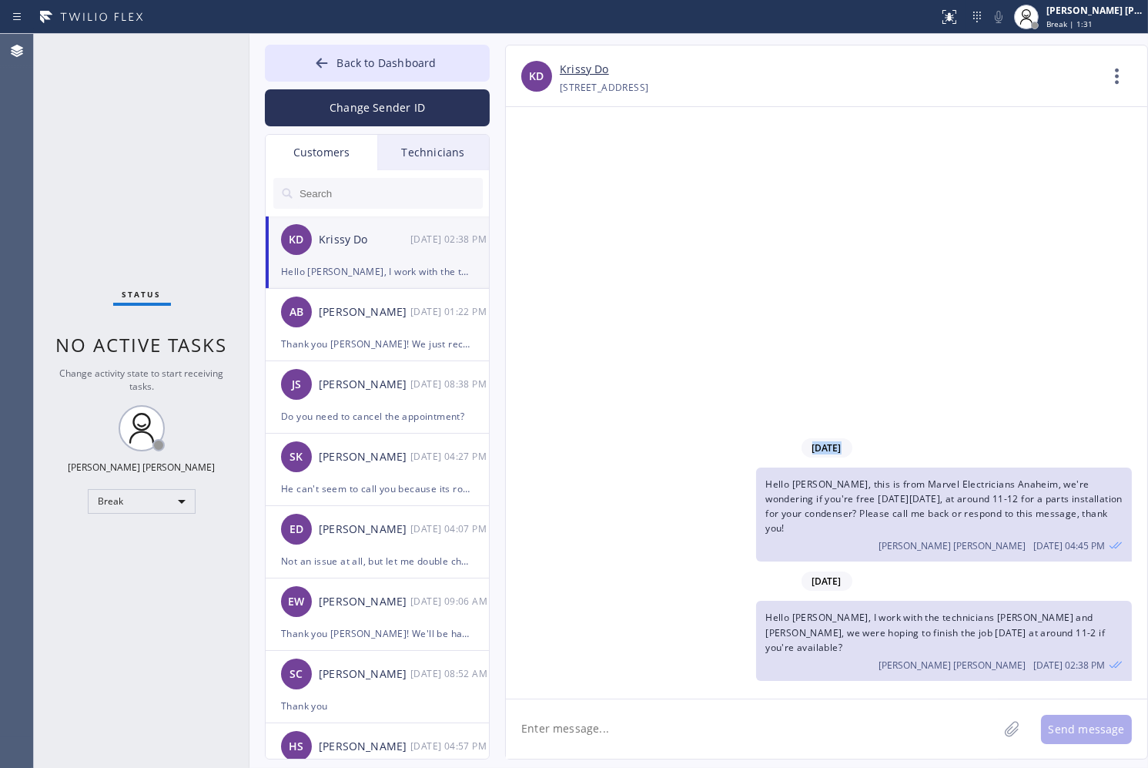
click at [544, 169] on div "[DATE] Hello [PERSON_NAME], this is from Marvel Electricians [GEOGRAPHIC_DATA],…" at bounding box center [826, 402] width 641 height 591
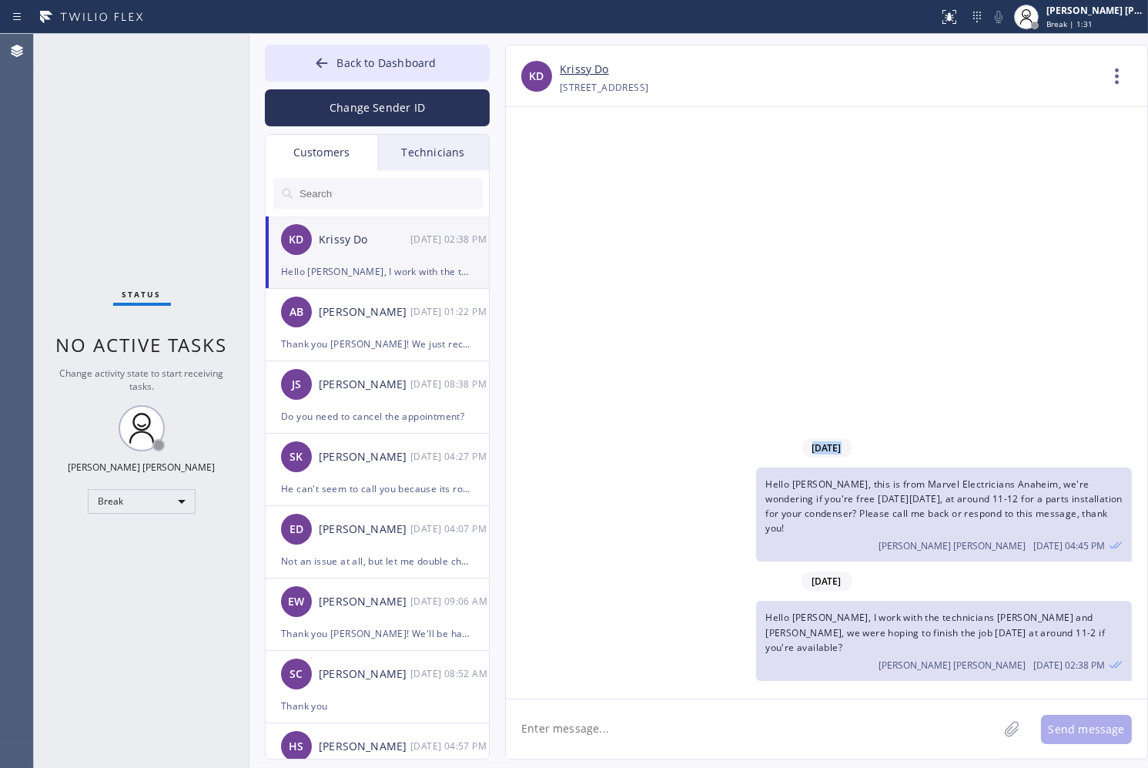
click at [544, 169] on div "[DATE] Hello [PERSON_NAME], this is from Marvel Electricians [GEOGRAPHIC_DATA],…" at bounding box center [826, 402] width 641 height 591
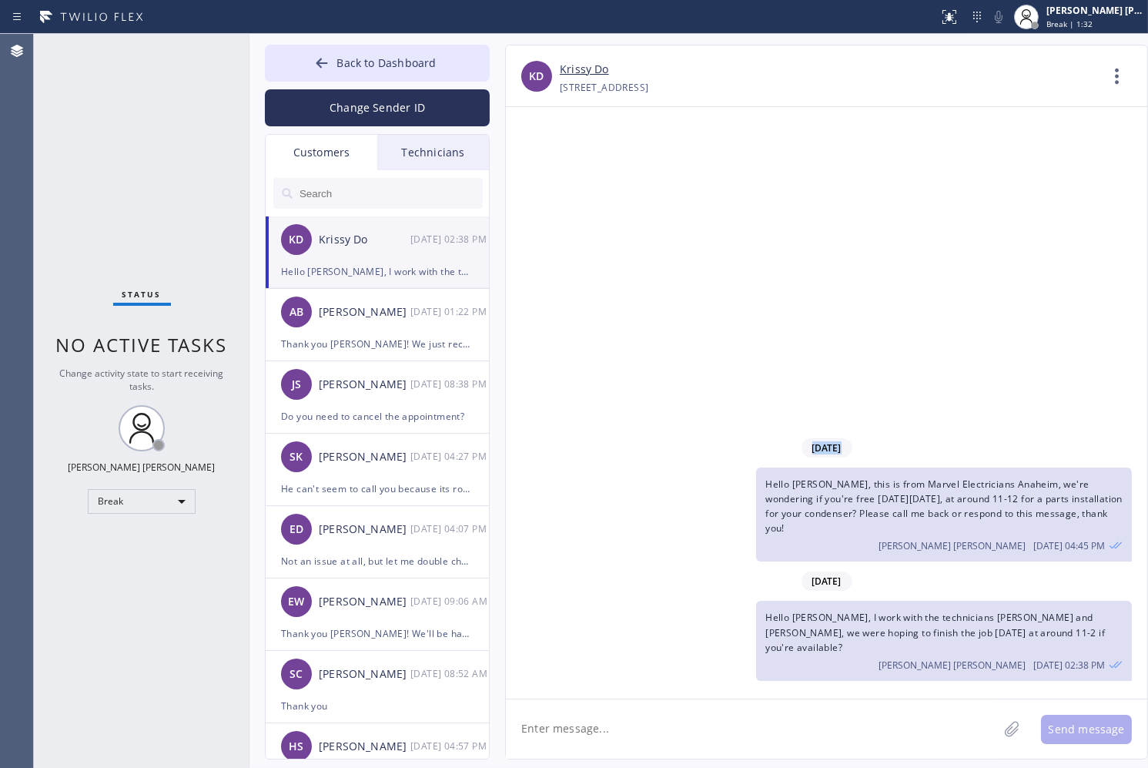
click at [544, 169] on div "[DATE] Hello [PERSON_NAME], this is from Marvel Electricians [GEOGRAPHIC_DATA],…" at bounding box center [826, 402] width 641 height 591
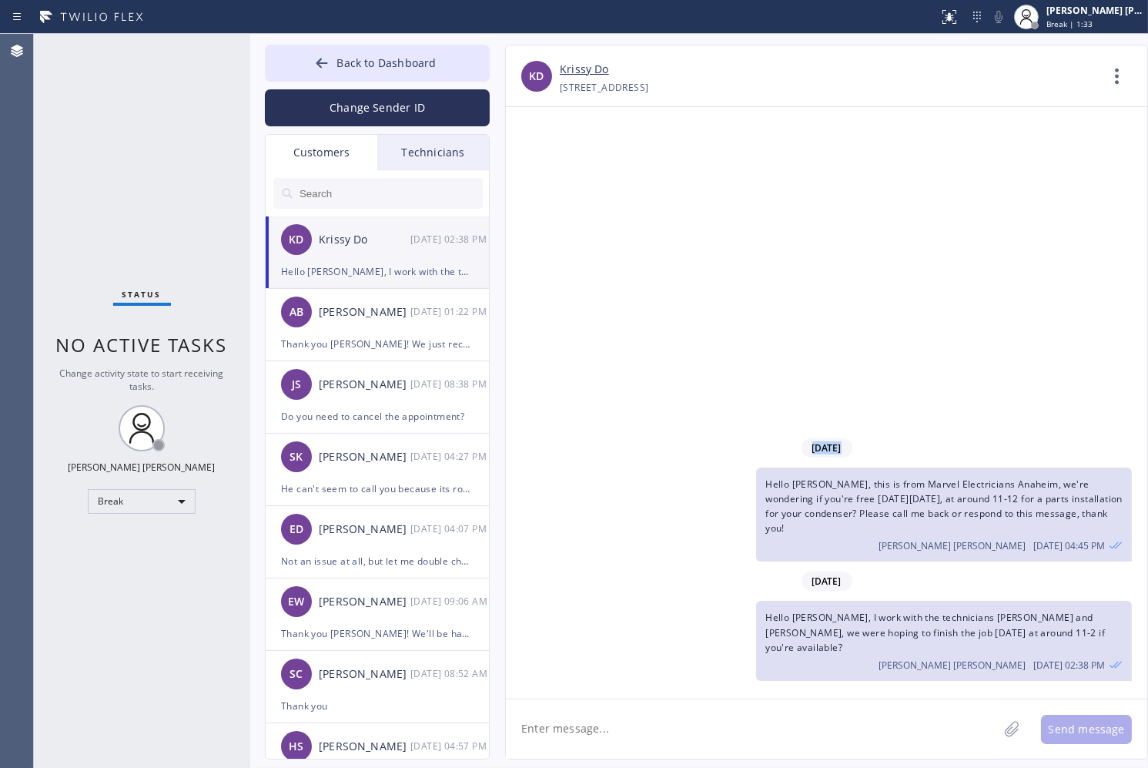
click at [544, 169] on div "[DATE] Hello [PERSON_NAME], this is from Marvel Electricians [GEOGRAPHIC_DATA],…" at bounding box center [826, 402] width 641 height 591
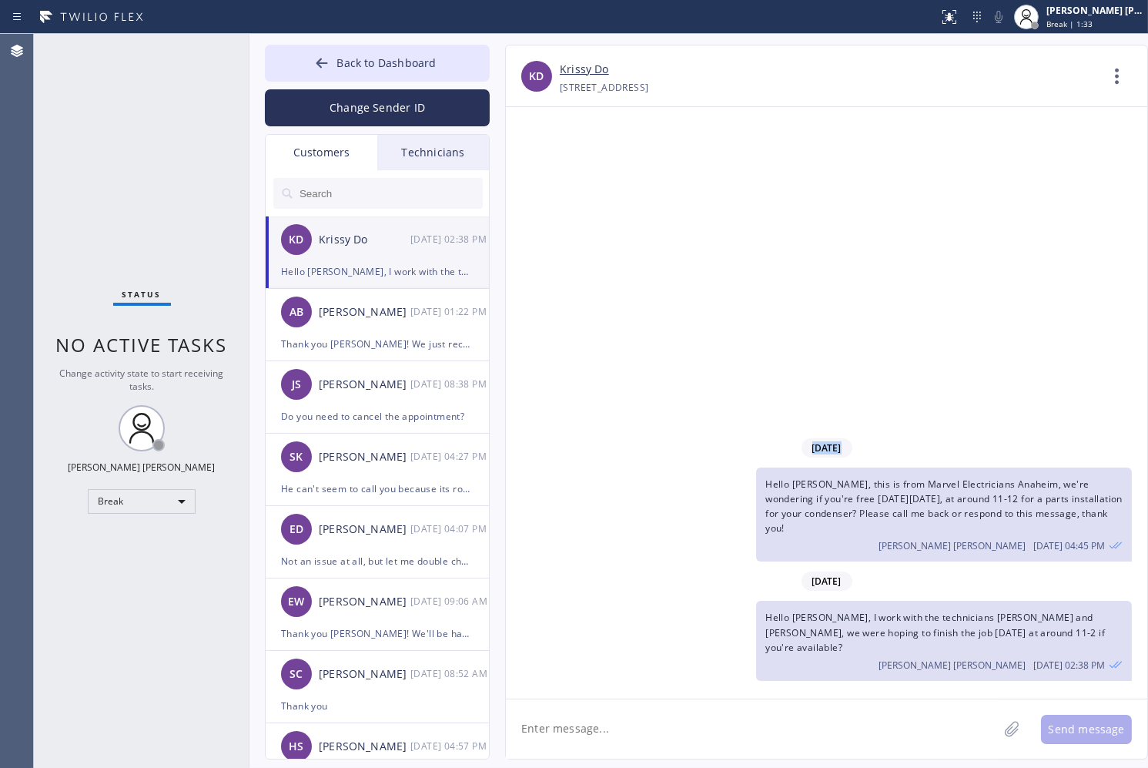
click at [544, 169] on div "[DATE] Hello [PERSON_NAME], this is from Marvel Electricians [GEOGRAPHIC_DATA],…" at bounding box center [826, 402] width 641 height 591
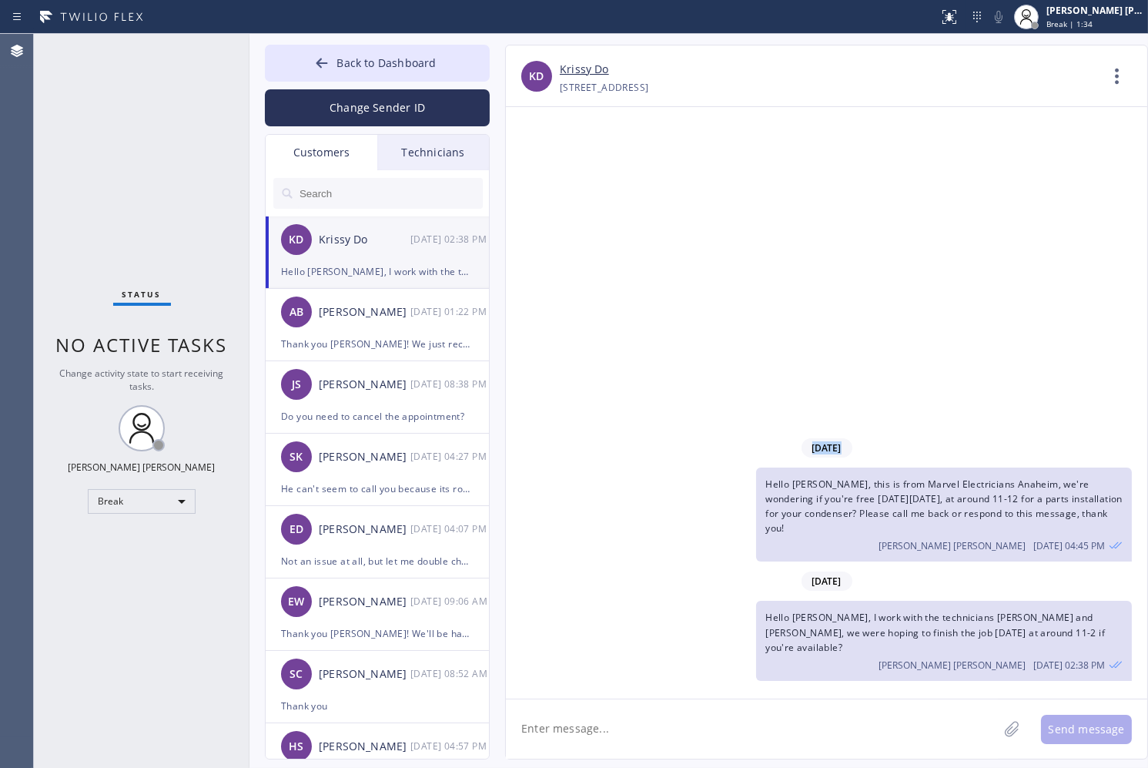
click at [544, 169] on div "[DATE] Hello [PERSON_NAME], this is from Marvel Electricians [GEOGRAPHIC_DATA],…" at bounding box center [826, 402] width 641 height 591
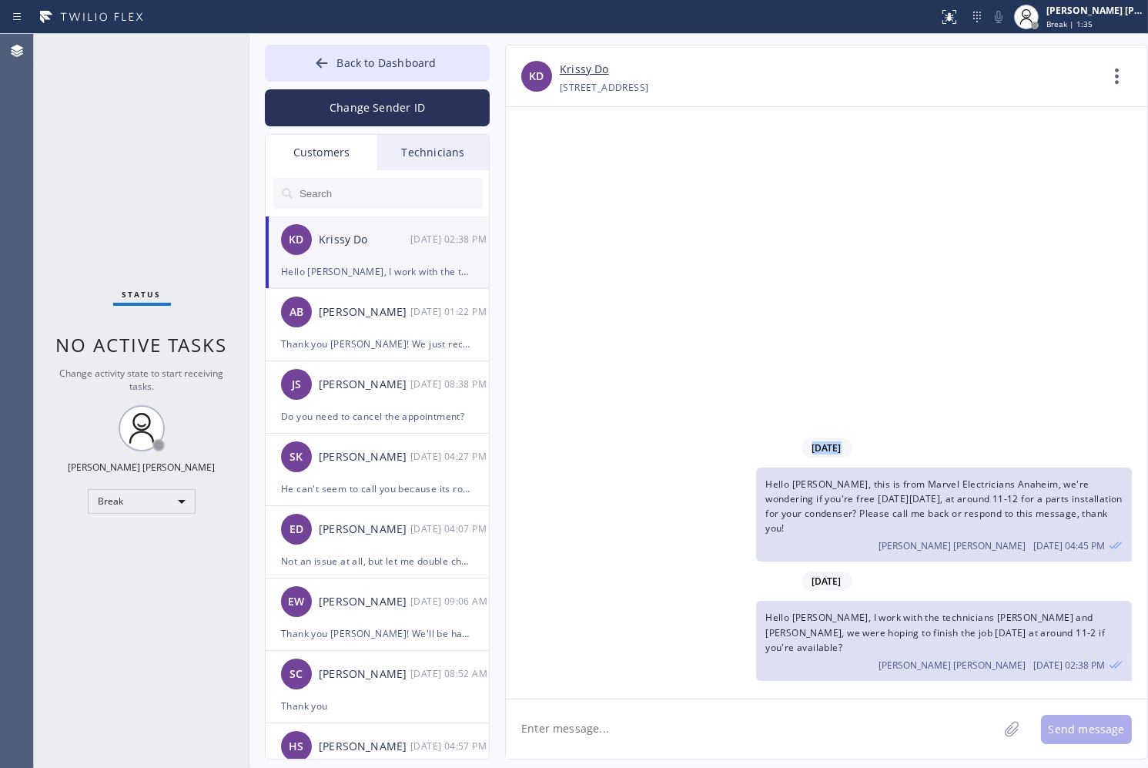
click at [544, 169] on div "[DATE] Hello [PERSON_NAME], this is from Marvel Electricians [GEOGRAPHIC_DATA],…" at bounding box center [826, 402] width 641 height 591
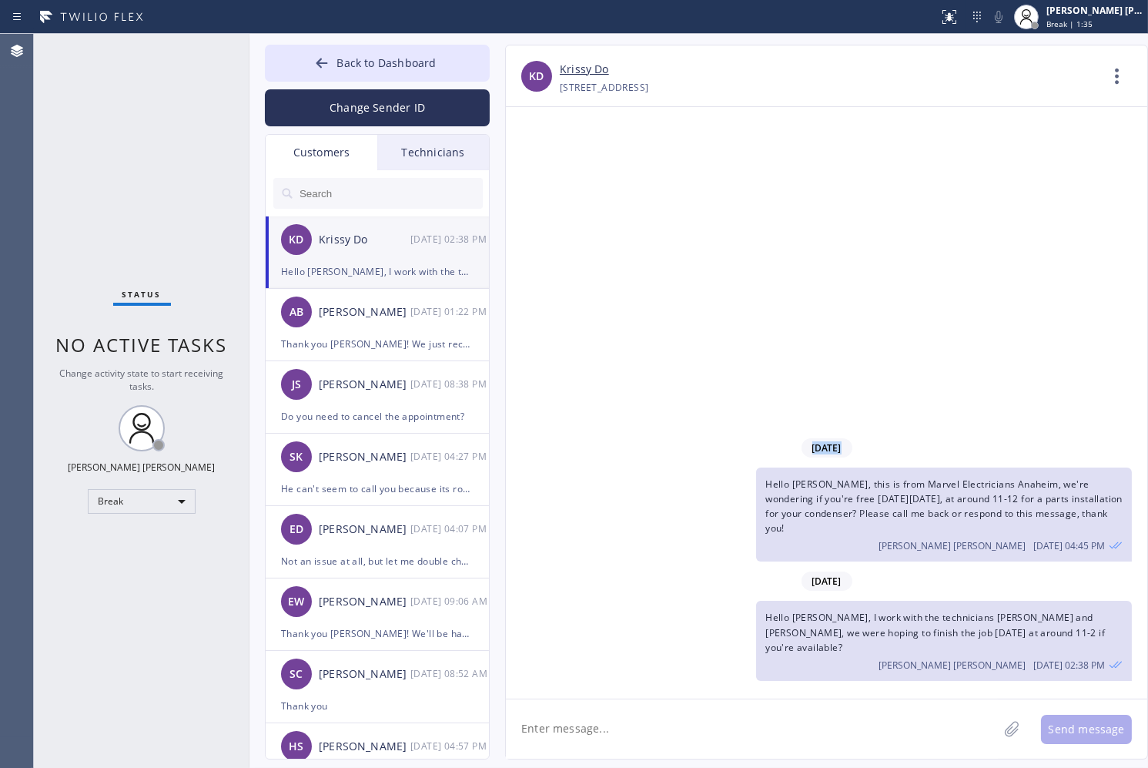
click at [544, 169] on div "[DATE] Hello [PERSON_NAME], this is from Marvel Electricians [GEOGRAPHIC_DATA],…" at bounding box center [826, 402] width 641 height 591
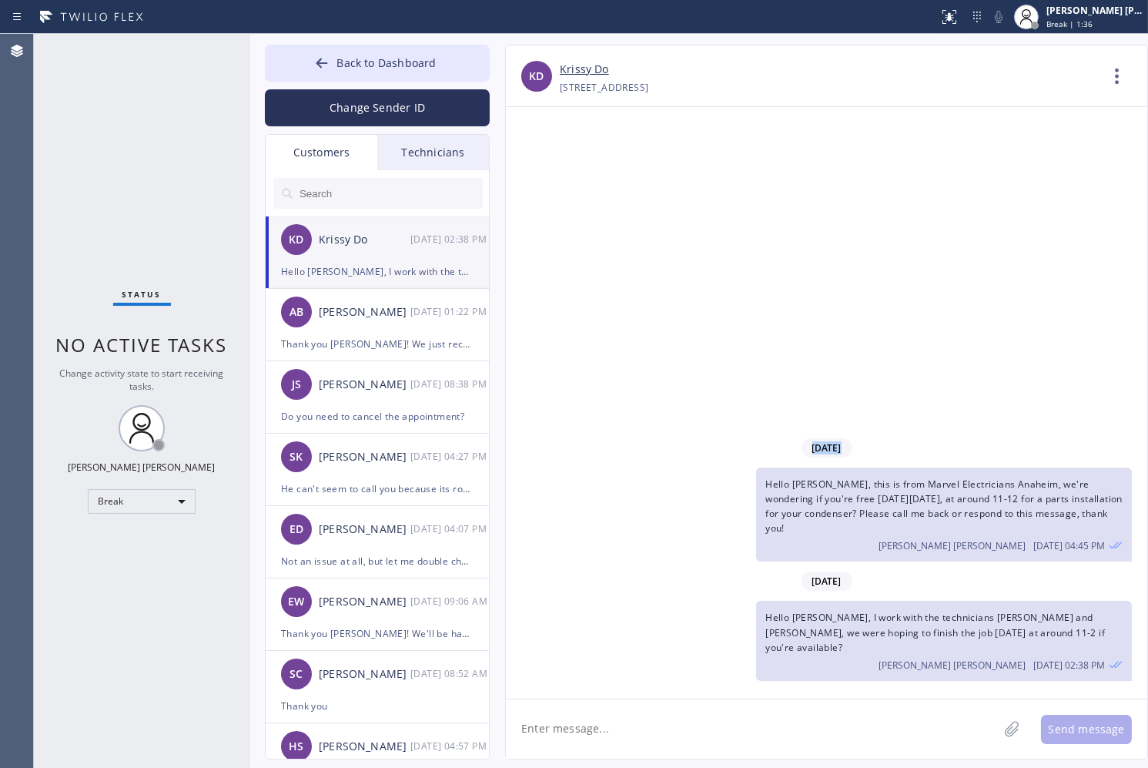
click at [544, 169] on div "[DATE] Hello [PERSON_NAME], this is from Marvel Electricians [GEOGRAPHIC_DATA],…" at bounding box center [826, 402] width 641 height 591
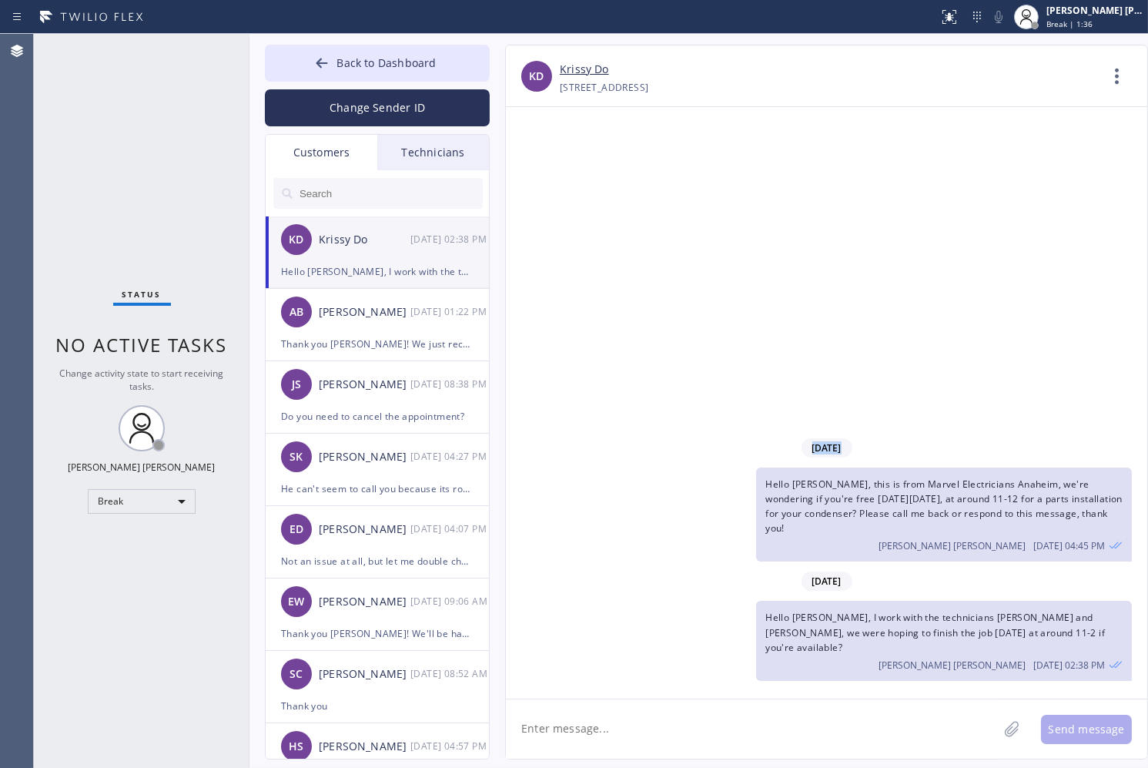
click at [544, 169] on div "[DATE] Hello [PERSON_NAME], this is from Marvel Electricians [GEOGRAPHIC_DATA],…" at bounding box center [826, 402] width 641 height 591
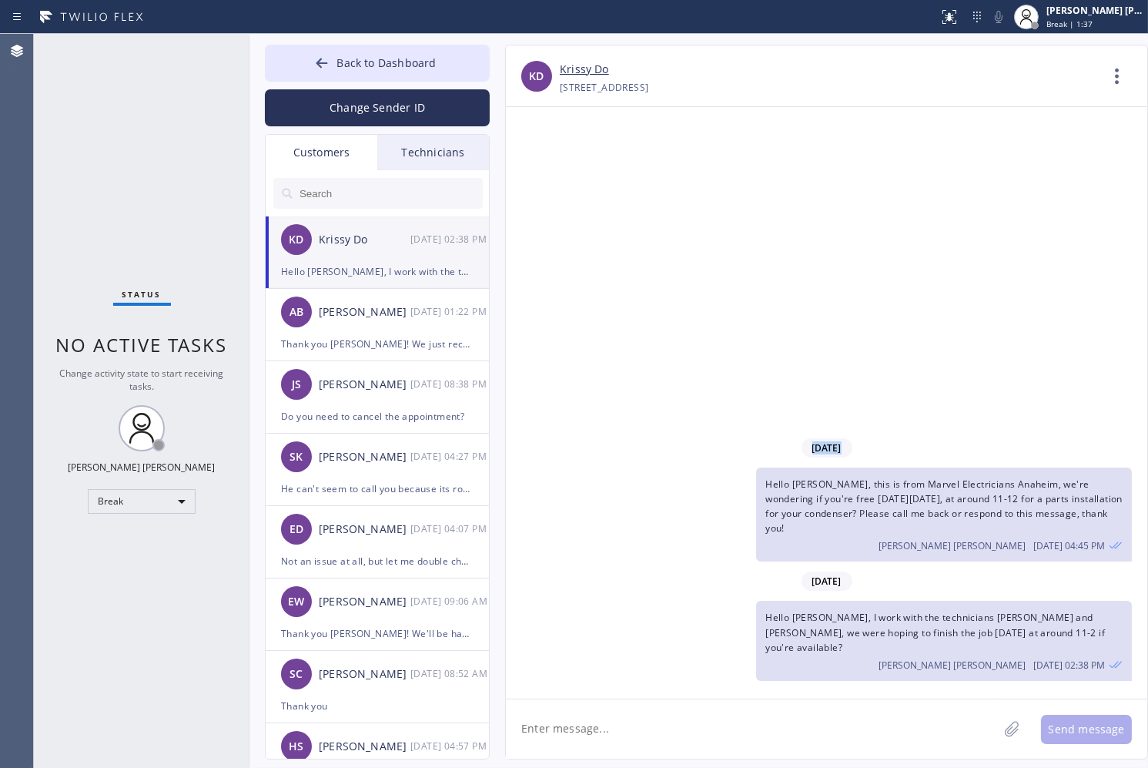
click at [544, 169] on div "[DATE] Hello [PERSON_NAME], this is from Marvel Electricians [GEOGRAPHIC_DATA],…" at bounding box center [826, 402] width 641 height 591
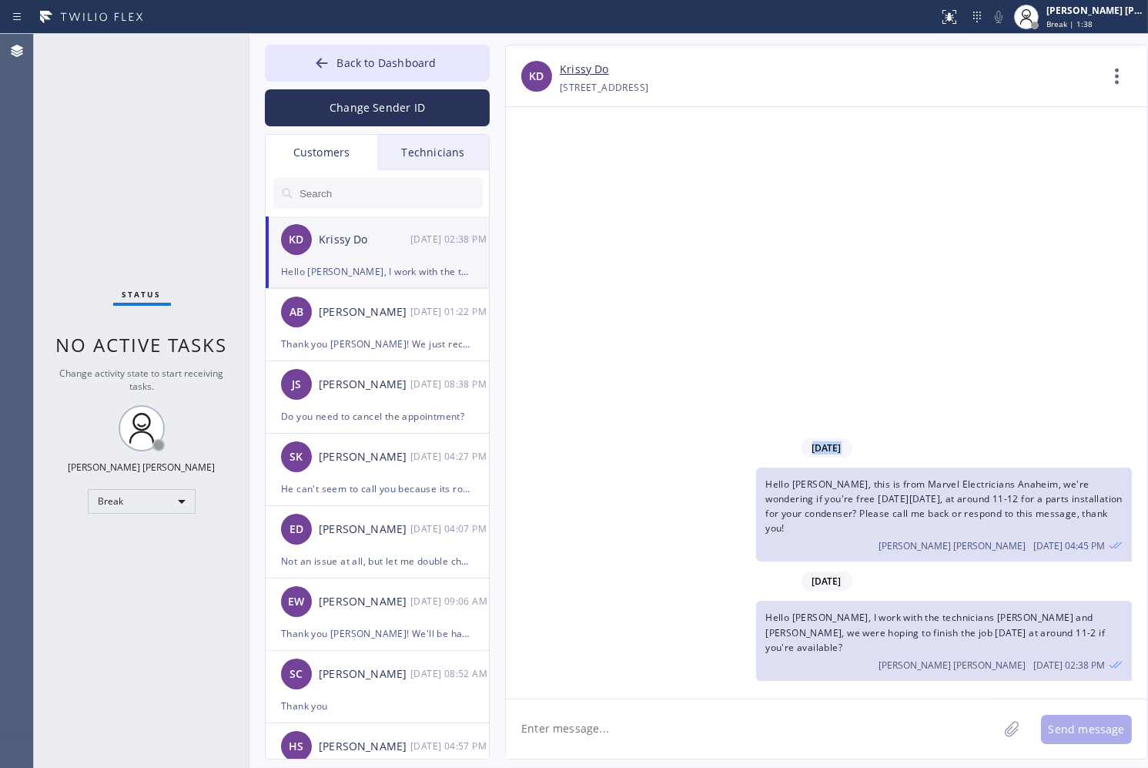
click at [544, 169] on div "[DATE] Hello [PERSON_NAME], this is from Marvel Electricians [GEOGRAPHIC_DATA],…" at bounding box center [826, 402] width 641 height 591
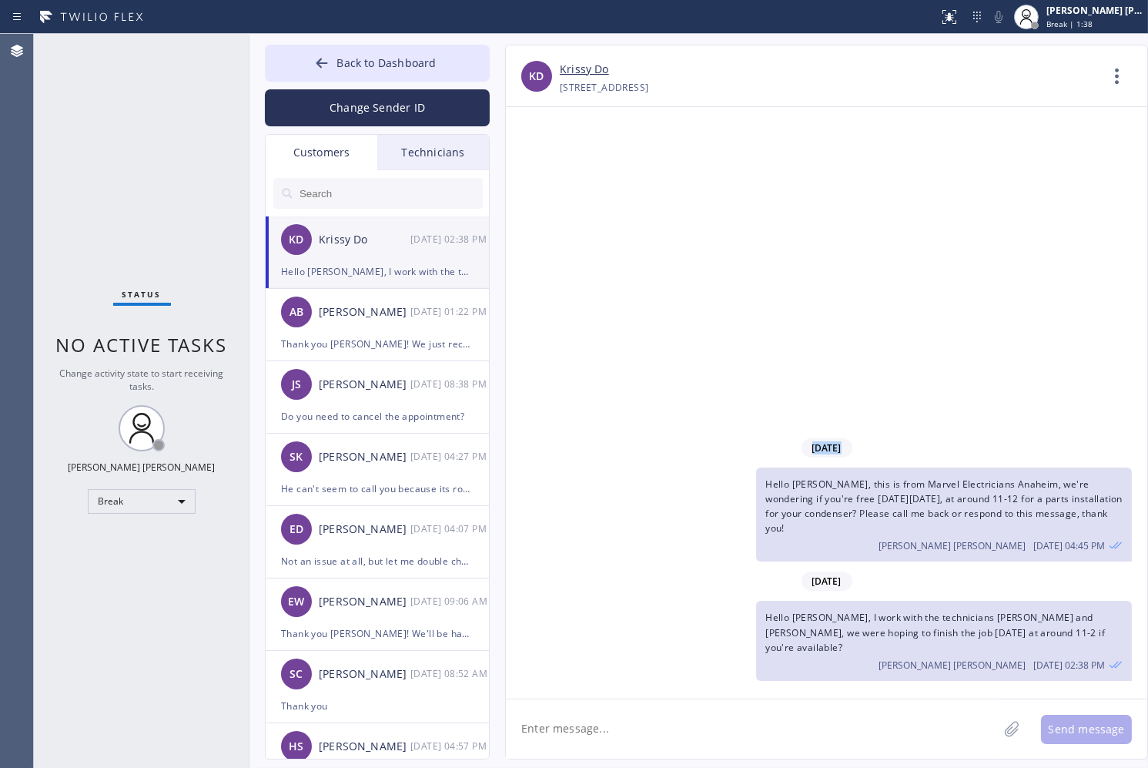
click at [544, 169] on div "[DATE] Hello [PERSON_NAME], this is from Marvel Electricians [GEOGRAPHIC_DATA],…" at bounding box center [826, 402] width 641 height 591
click
